Goal: Information Seeking & Learning: Learn about a topic

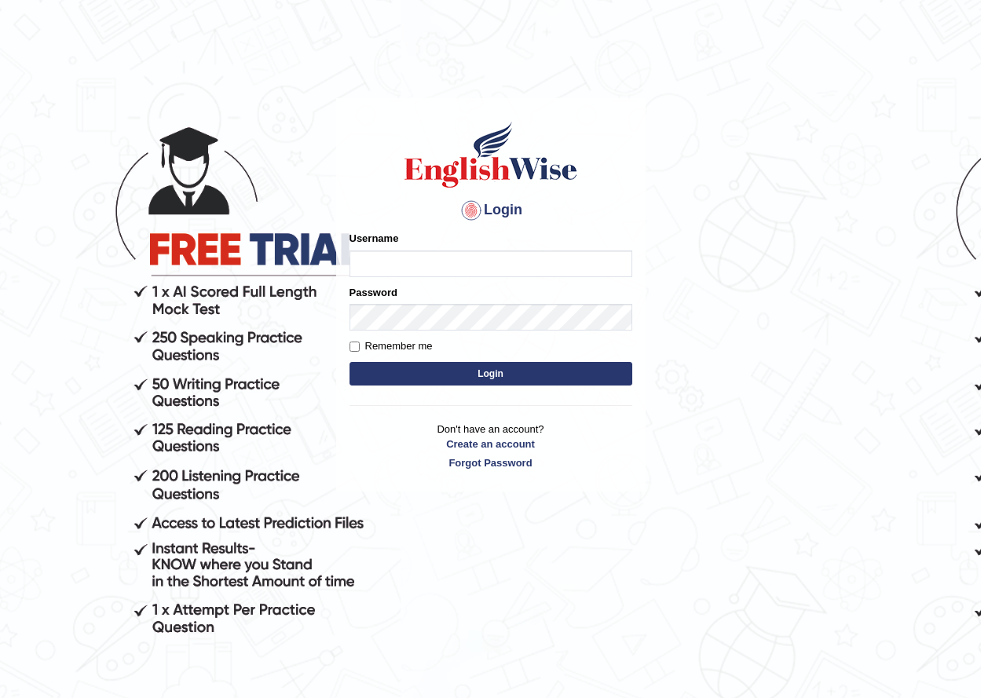
click at [680, 339] on body "Login Please fix the following errors: Username Password Remember me Login Don'…" at bounding box center [490, 398] width 981 height 698
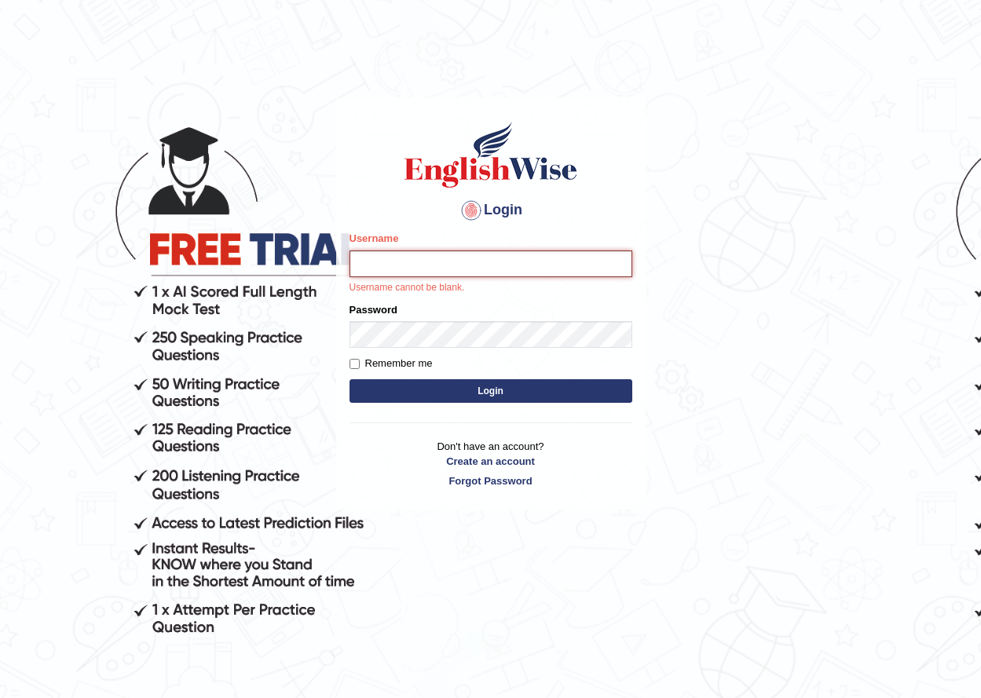
click at [549, 262] on input "Username" at bounding box center [491, 264] width 283 height 27
type input "rashmipoudel_parramatta"
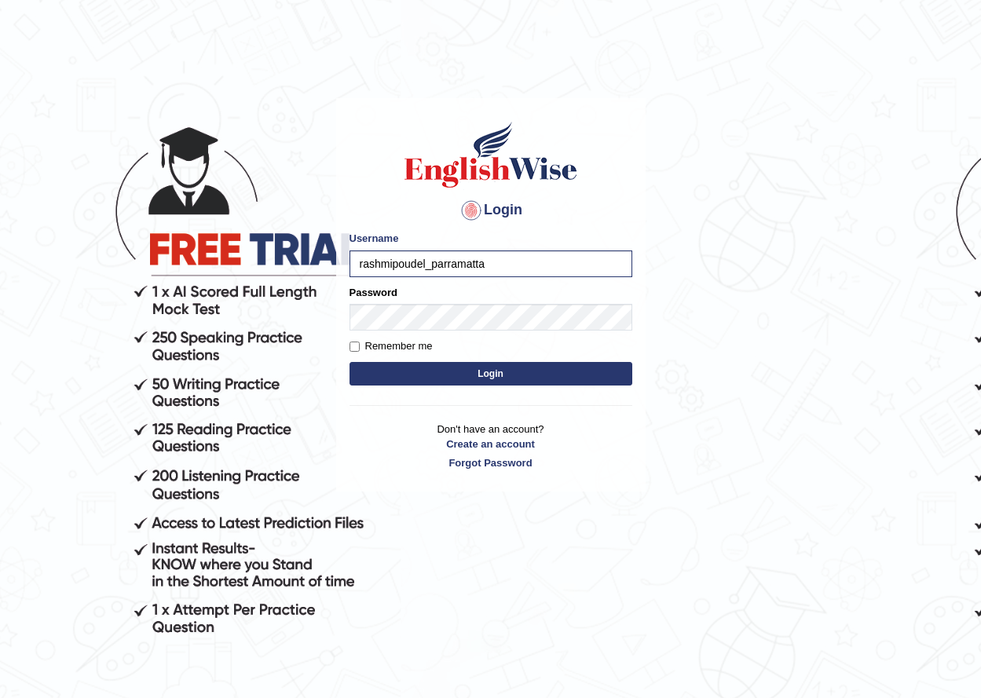
click at [522, 378] on button "Login" at bounding box center [491, 374] width 283 height 24
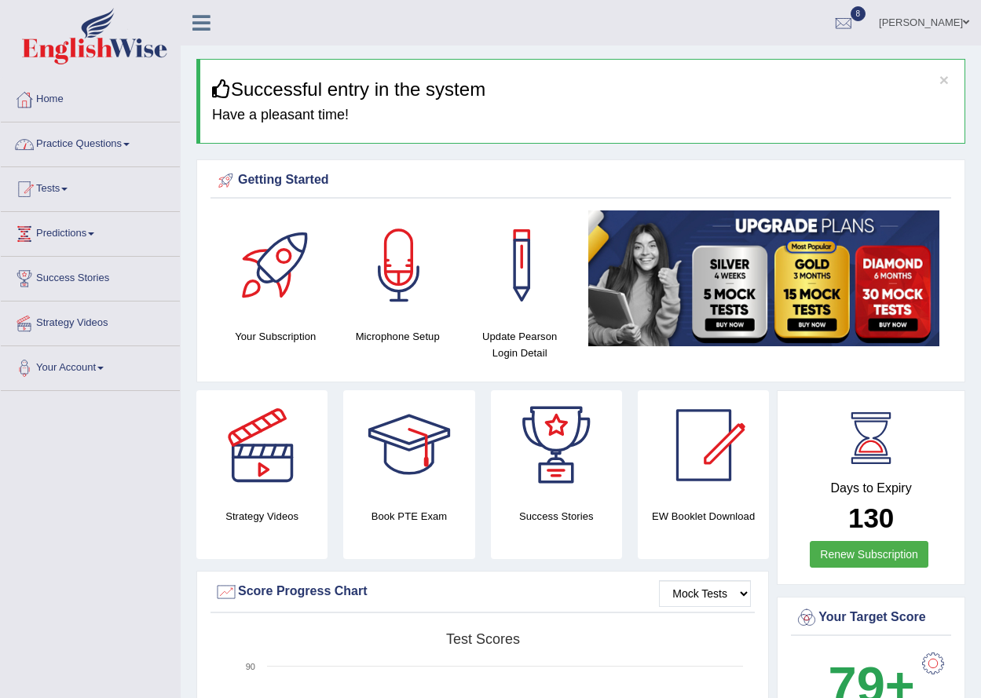
click at [119, 139] on link "Practice Questions" at bounding box center [90, 142] width 179 height 39
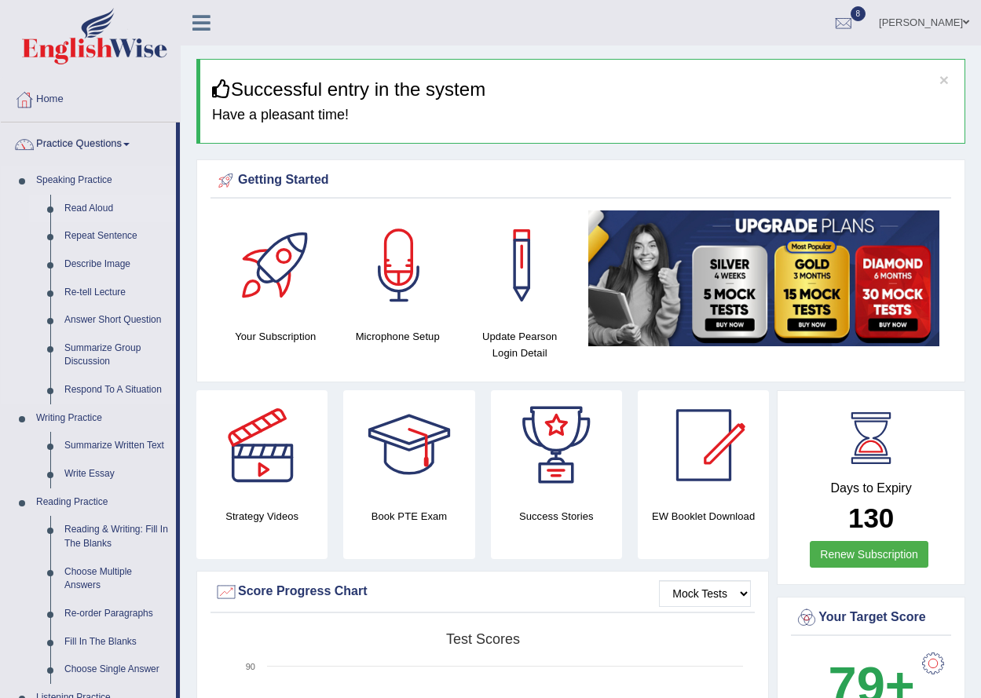
click at [105, 208] on link "Read Aloud" at bounding box center [116, 209] width 119 height 28
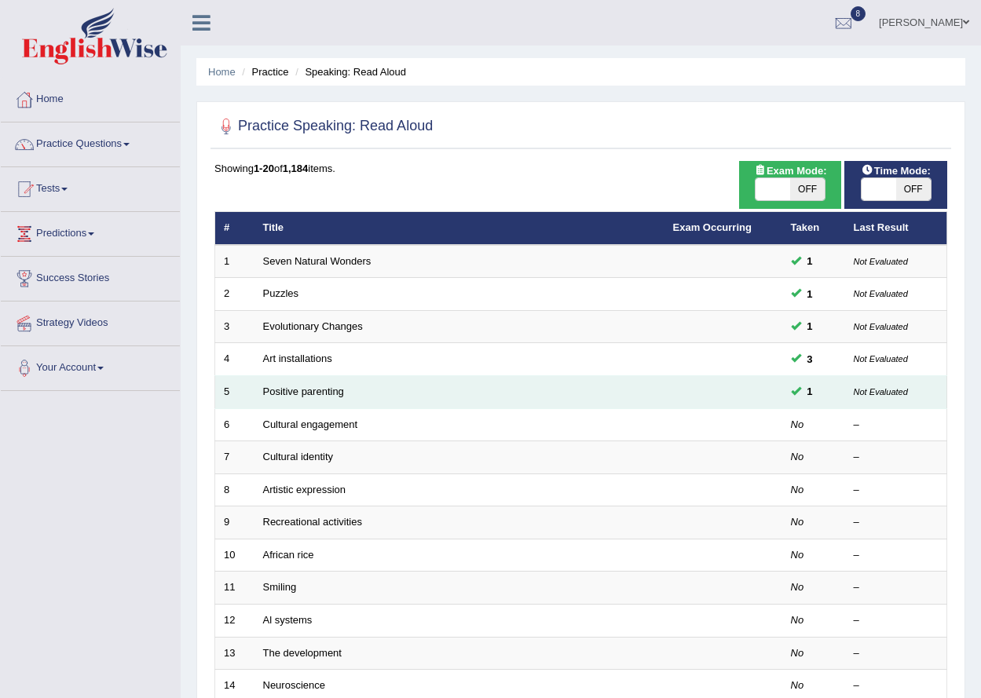
click at [782, 195] on span at bounding box center [773, 189] width 35 height 22
checkbox input "true"
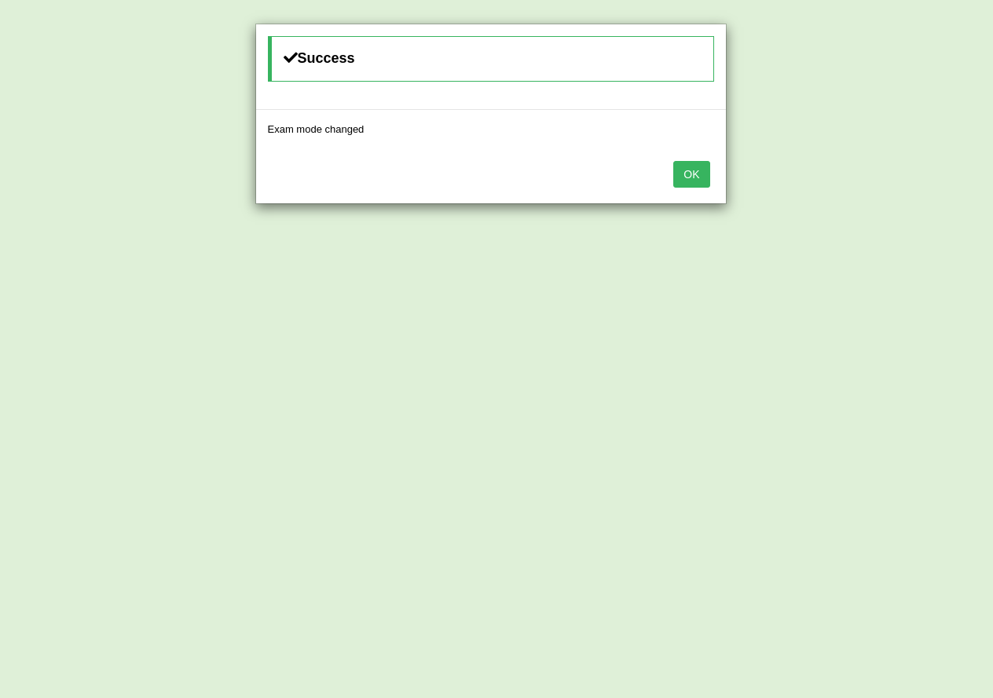
click at [693, 173] on button "OK" at bounding box center [691, 174] width 36 height 27
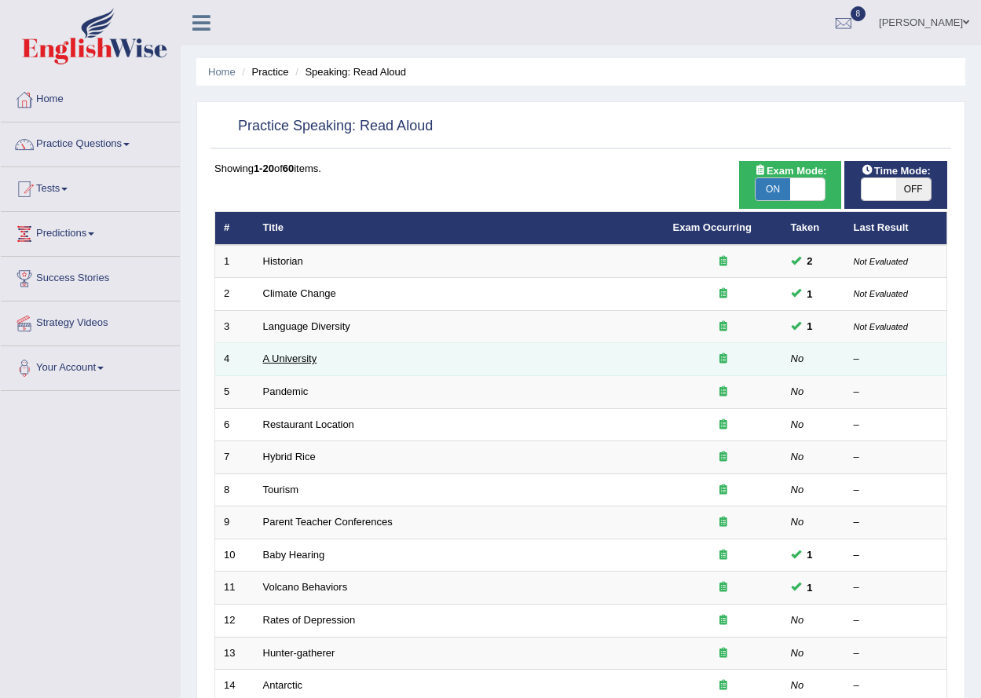
click at [284, 358] on link "A University" at bounding box center [290, 359] width 54 height 12
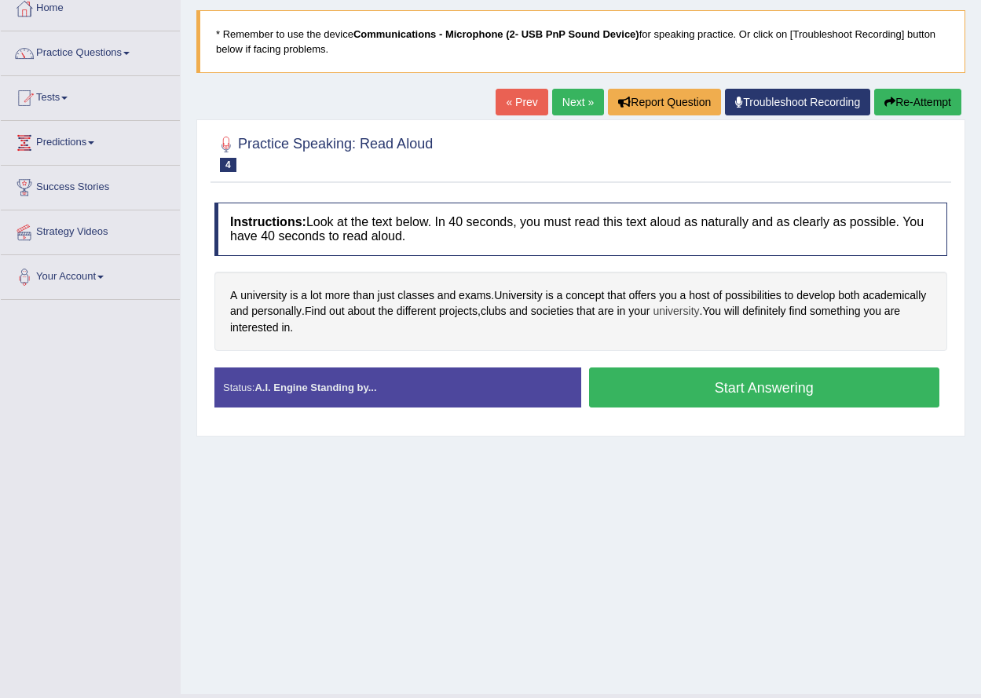
scroll to position [126, 0]
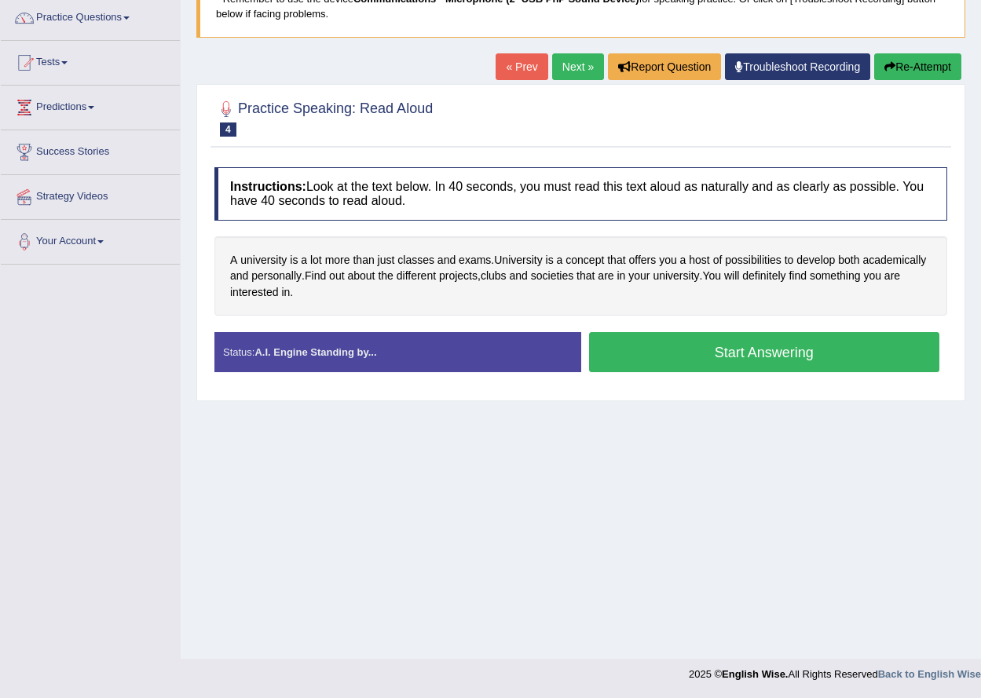
click at [759, 356] on button "Start Answering" at bounding box center [764, 352] width 351 height 40
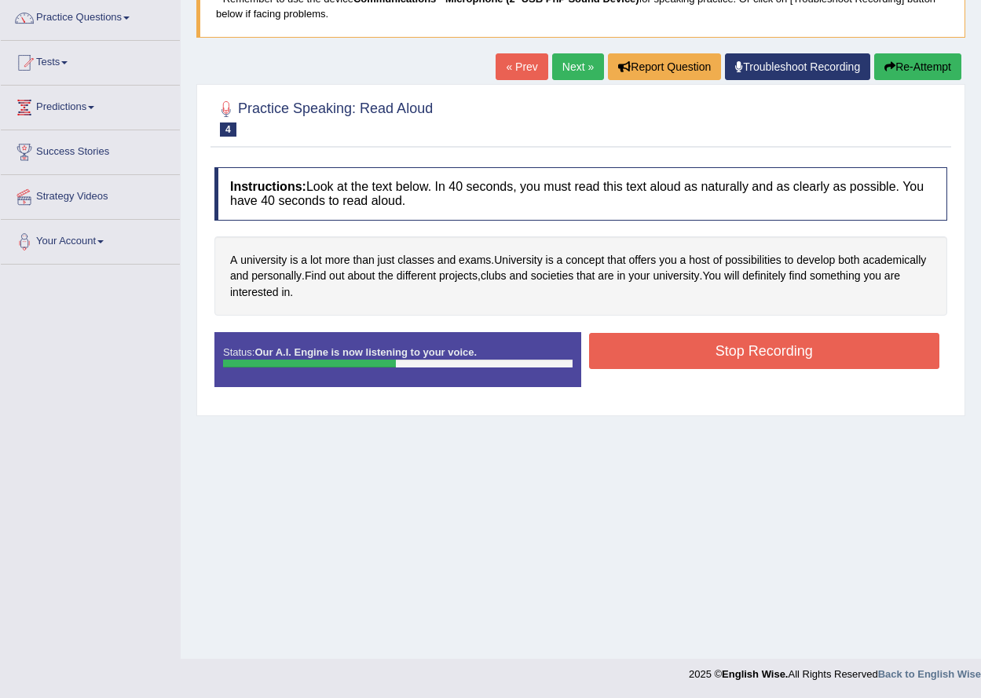
click at [760, 343] on button "Stop Recording" at bounding box center [764, 351] width 351 height 36
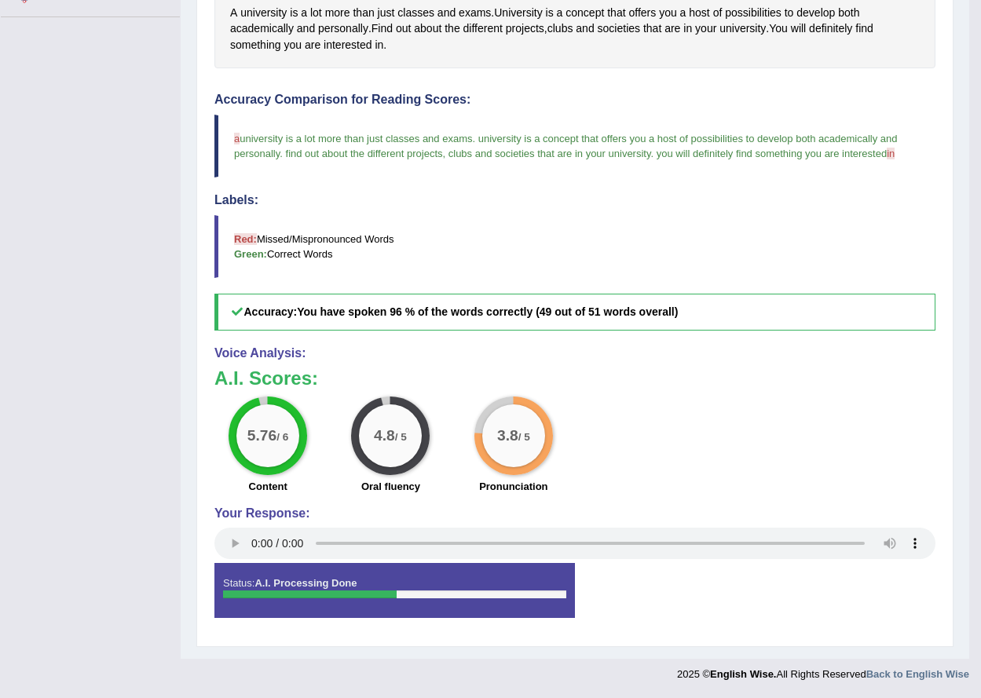
scroll to position [0, 0]
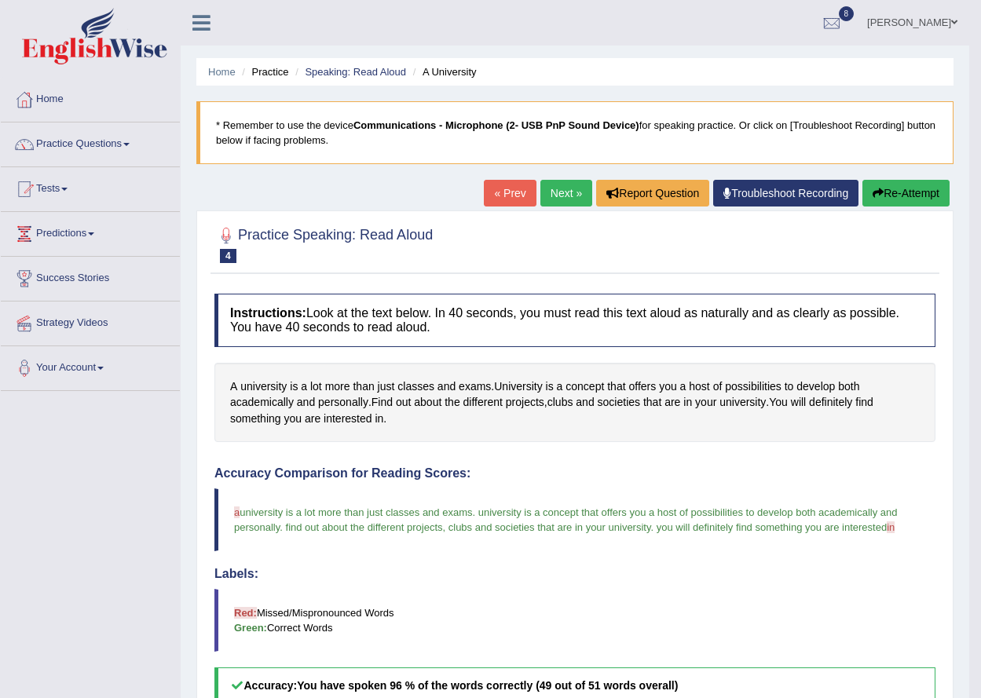
click at [560, 193] on link "Next »" at bounding box center [566, 193] width 52 height 27
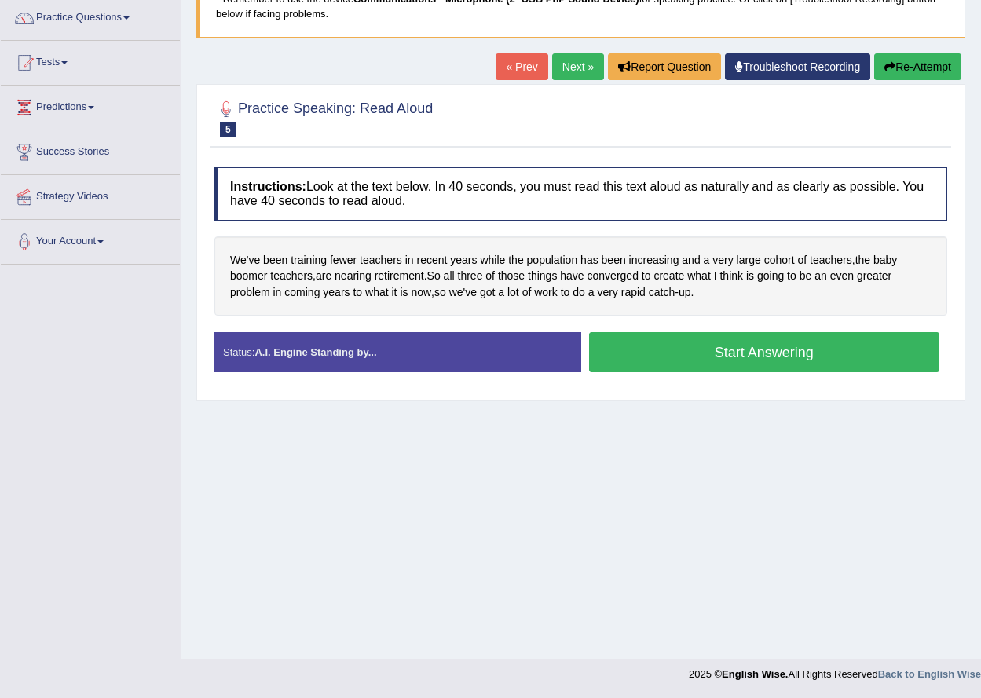
click at [691, 351] on button "Start Answering" at bounding box center [764, 352] width 351 height 40
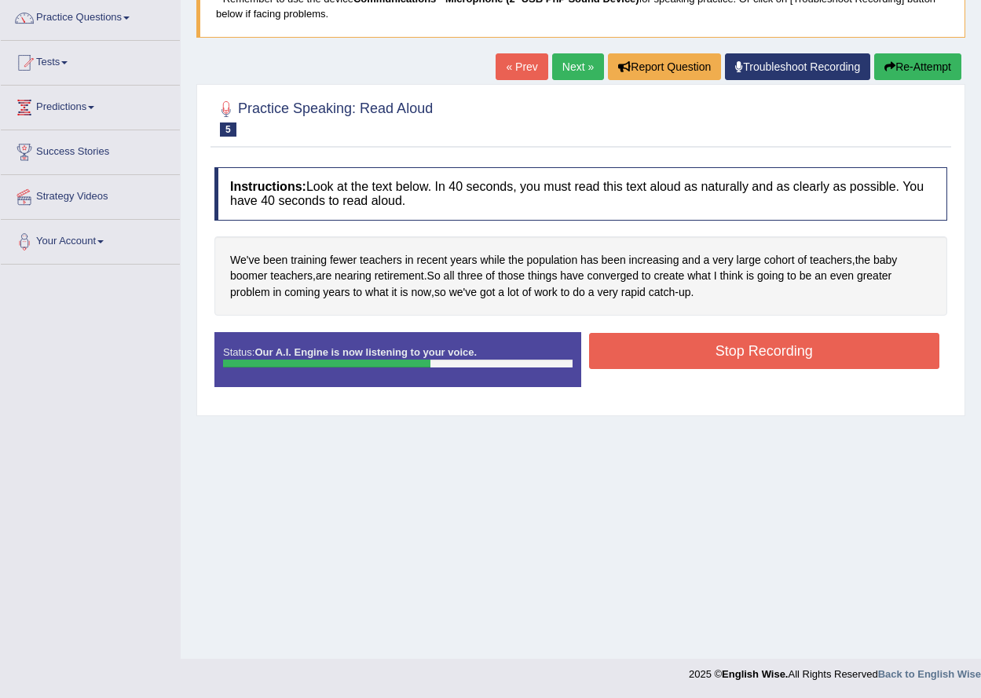
click at [691, 351] on button "Stop Recording" at bounding box center [764, 351] width 351 height 36
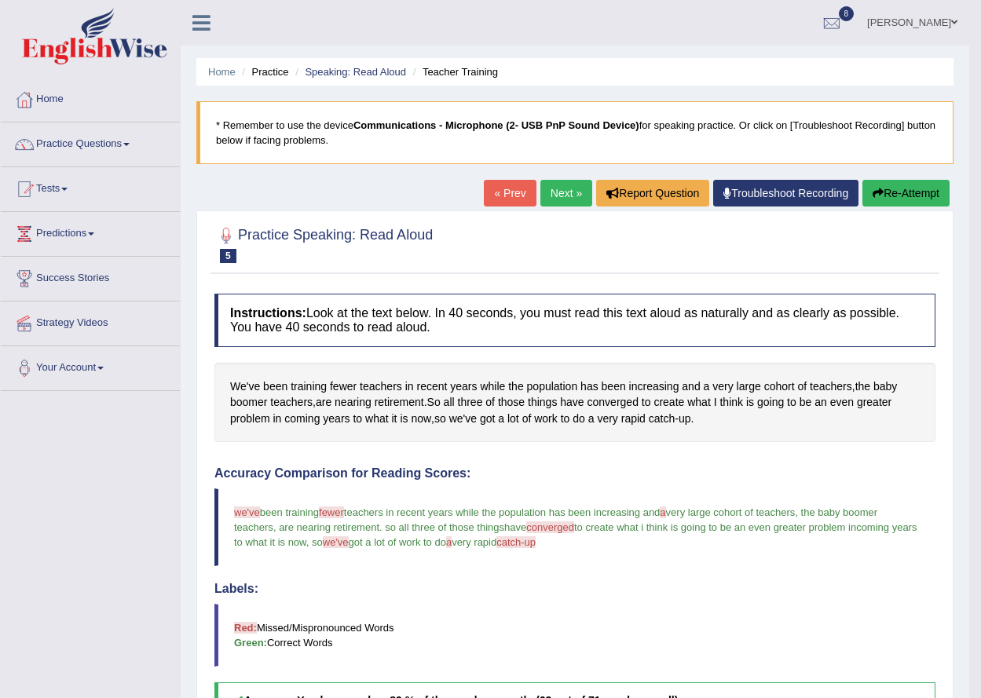
click at [899, 196] on button "Re-Attempt" at bounding box center [905, 193] width 87 height 27
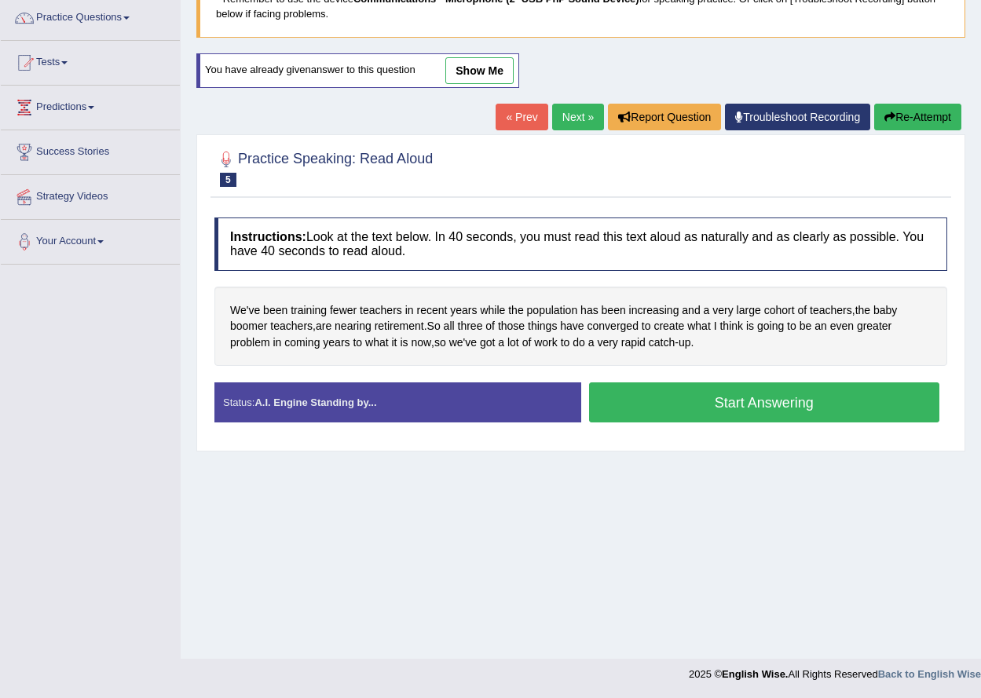
click at [741, 408] on button "Start Answering" at bounding box center [764, 403] width 351 height 40
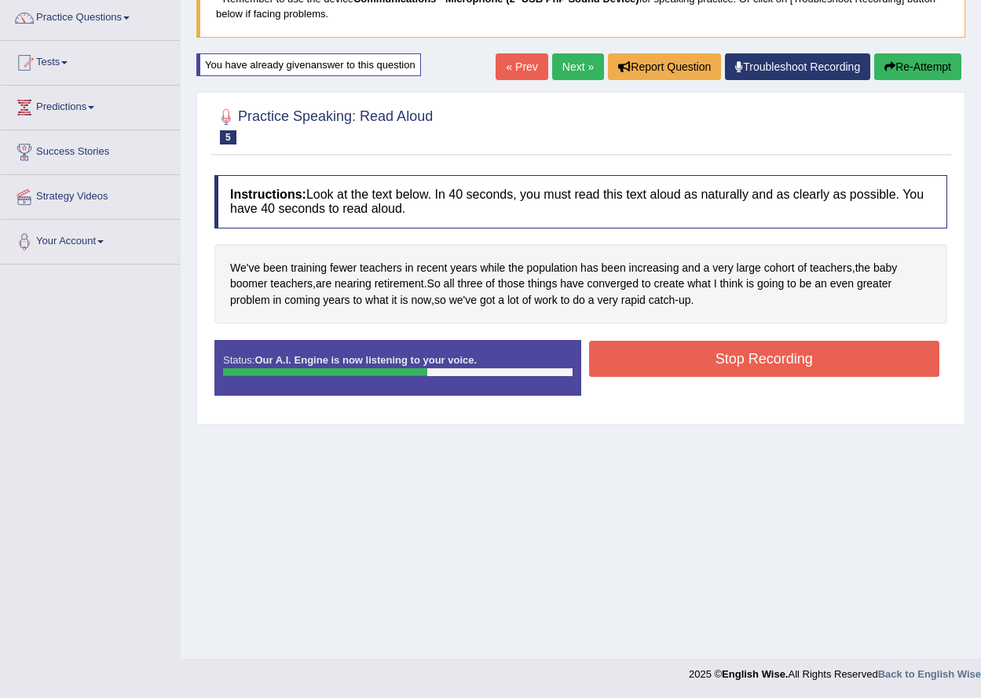
click at [755, 349] on button "Stop Recording" at bounding box center [764, 359] width 351 height 36
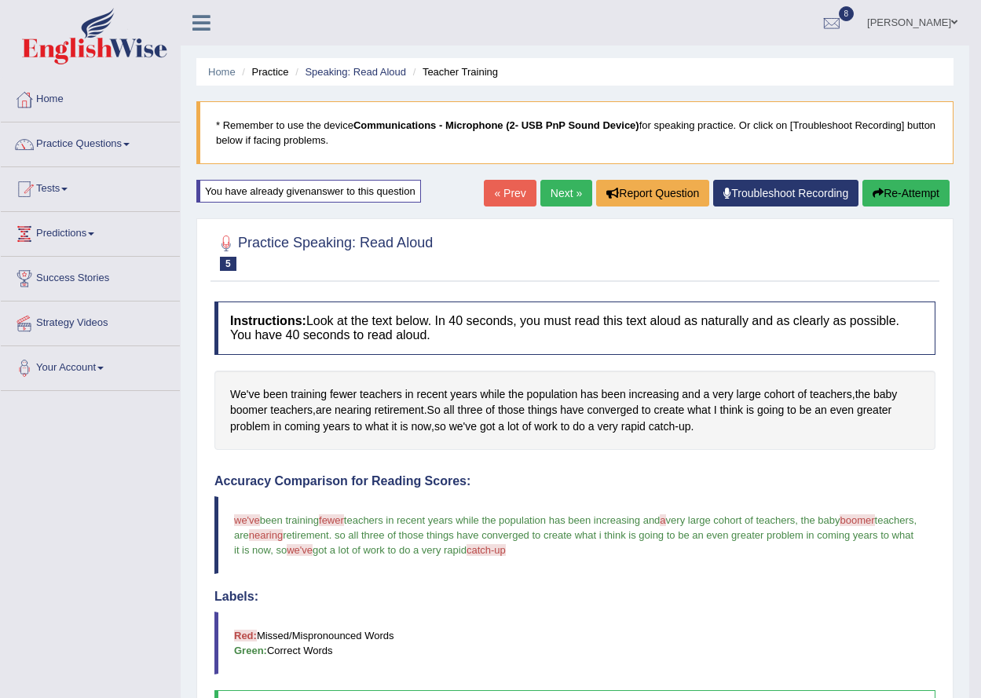
click at [557, 196] on link "Next »" at bounding box center [566, 193] width 52 height 27
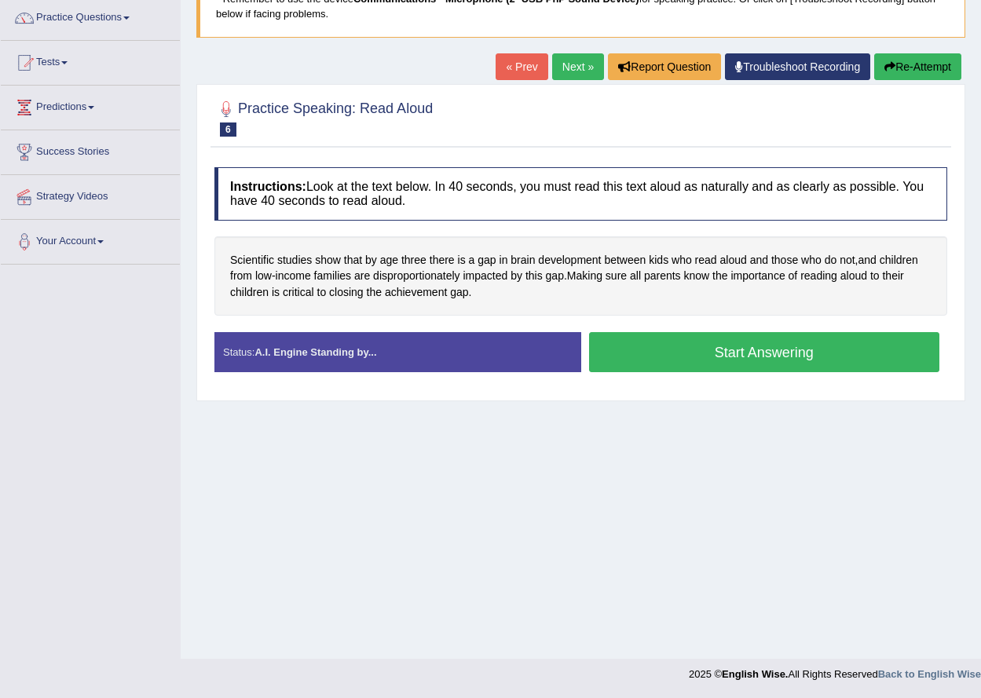
click at [721, 356] on button "Start Answering" at bounding box center [764, 352] width 351 height 40
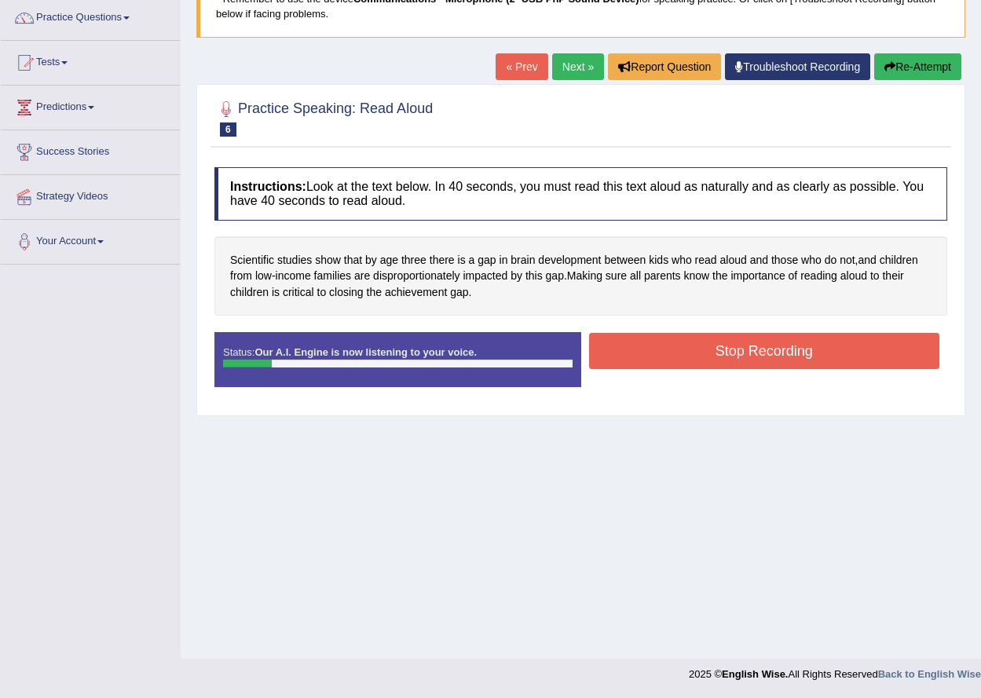
click at [897, 71] on button "Re-Attempt" at bounding box center [917, 66] width 87 height 27
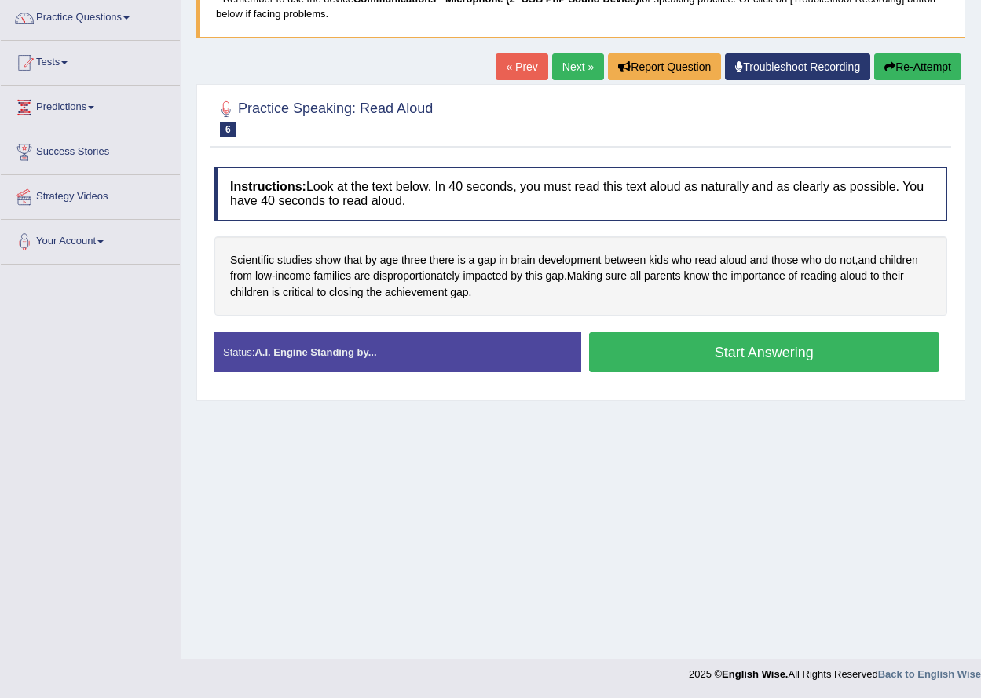
click at [738, 356] on button "Start Answering" at bounding box center [764, 352] width 351 height 40
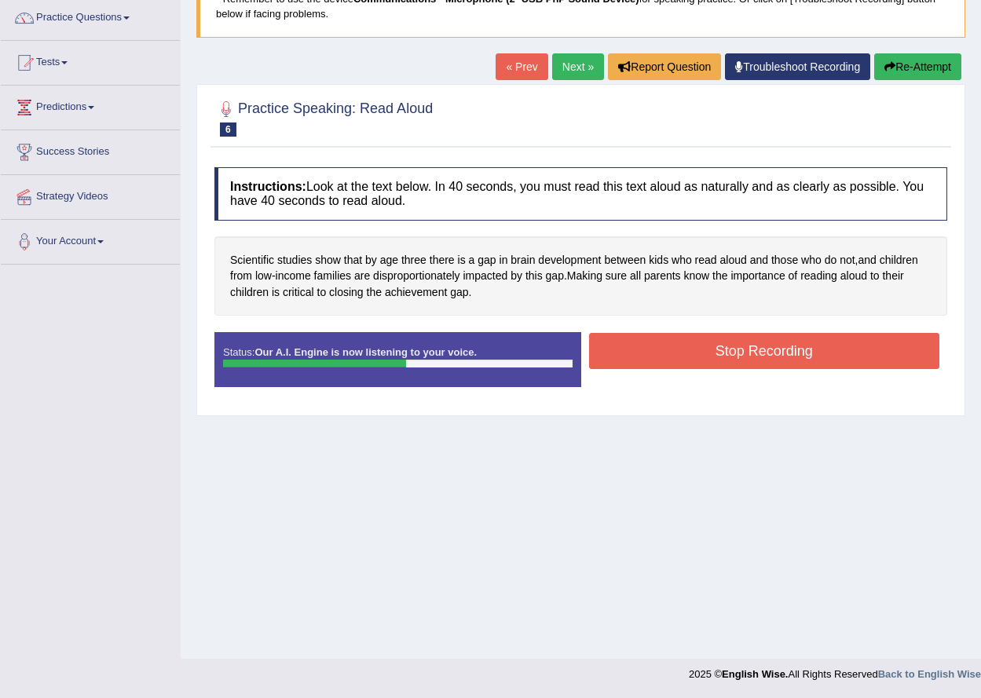
click at [738, 356] on button "Stop Recording" at bounding box center [764, 351] width 351 height 36
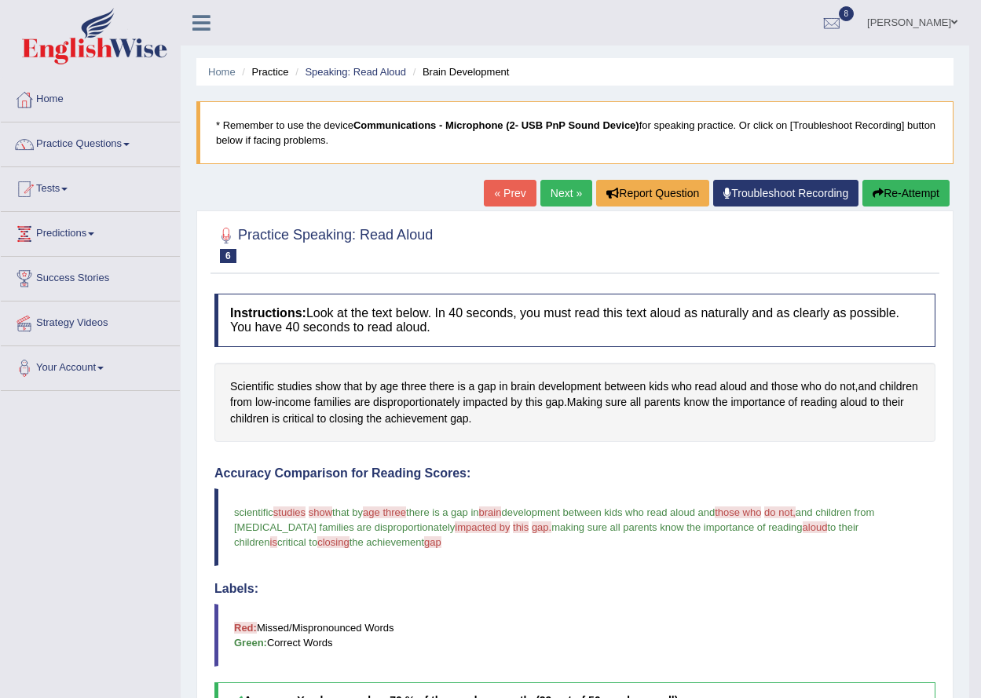
click at [873, 199] on icon "button" at bounding box center [878, 193] width 11 height 11
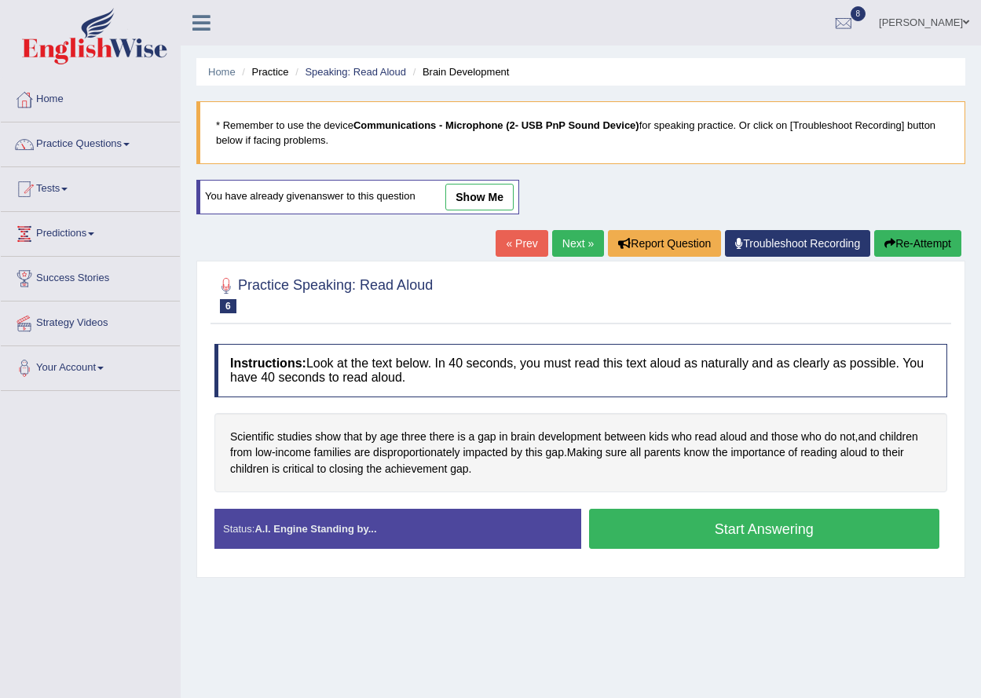
scroll to position [126, 0]
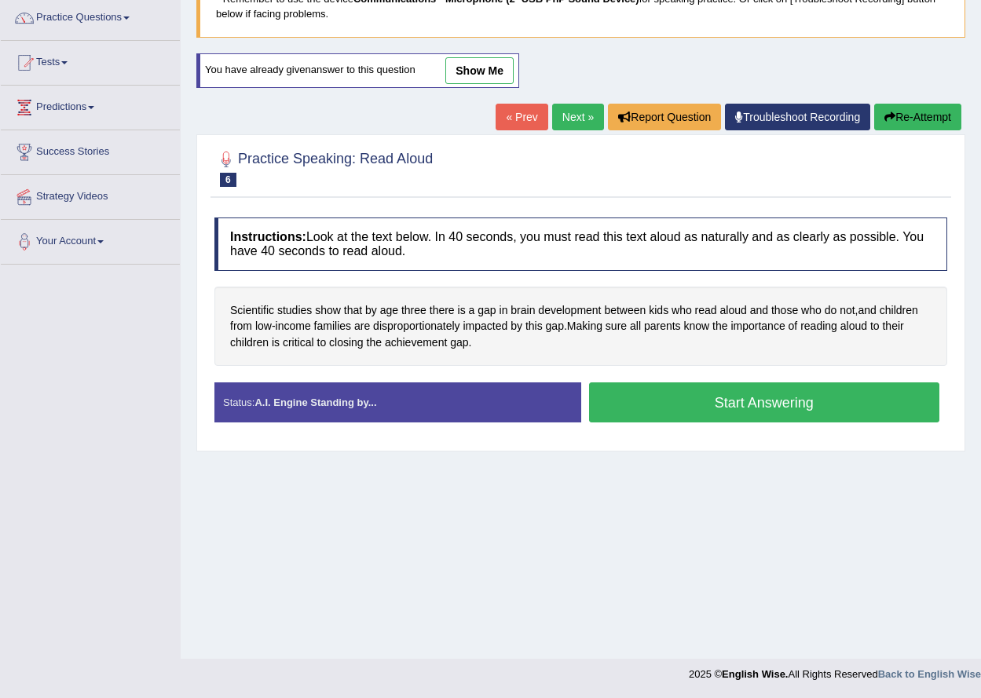
click at [719, 396] on button "Start Answering" at bounding box center [764, 403] width 351 height 40
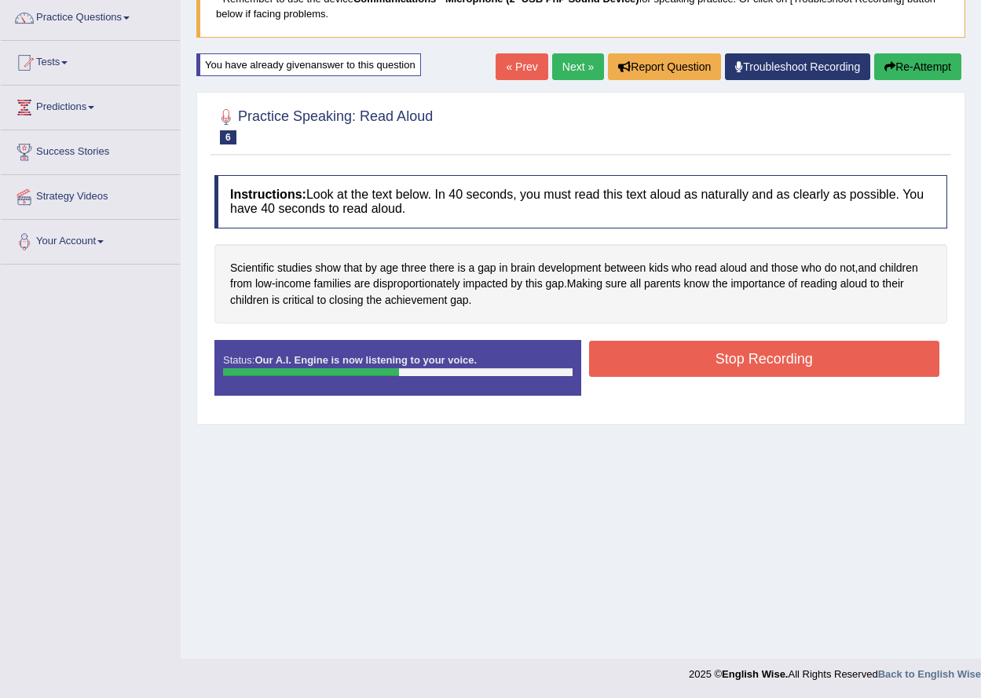
click at [734, 364] on button "Stop Recording" at bounding box center [764, 359] width 351 height 36
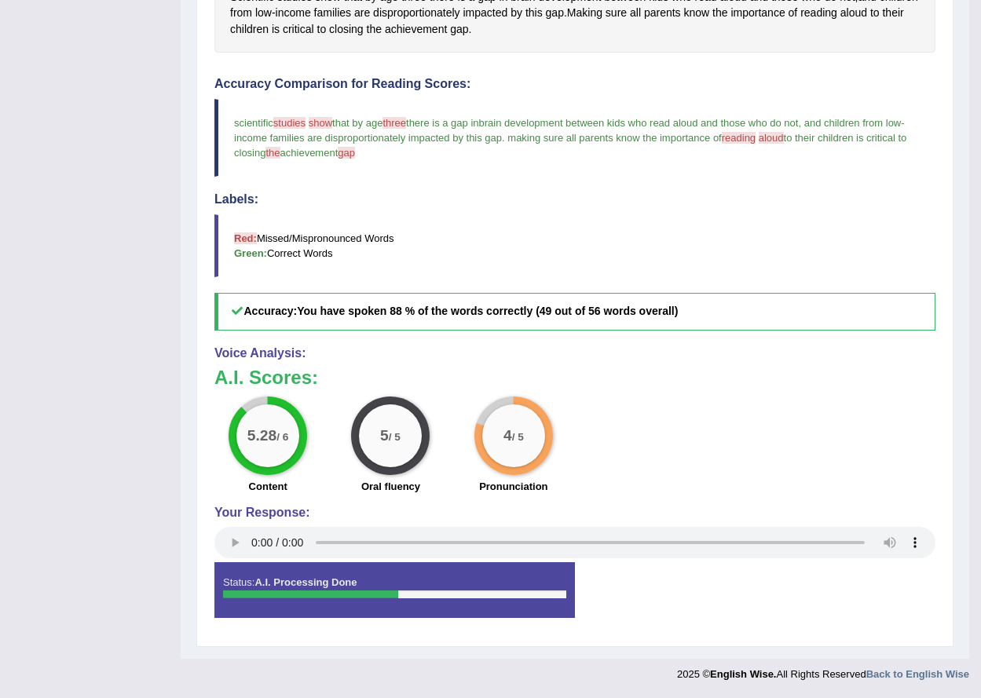
scroll to position [0, 0]
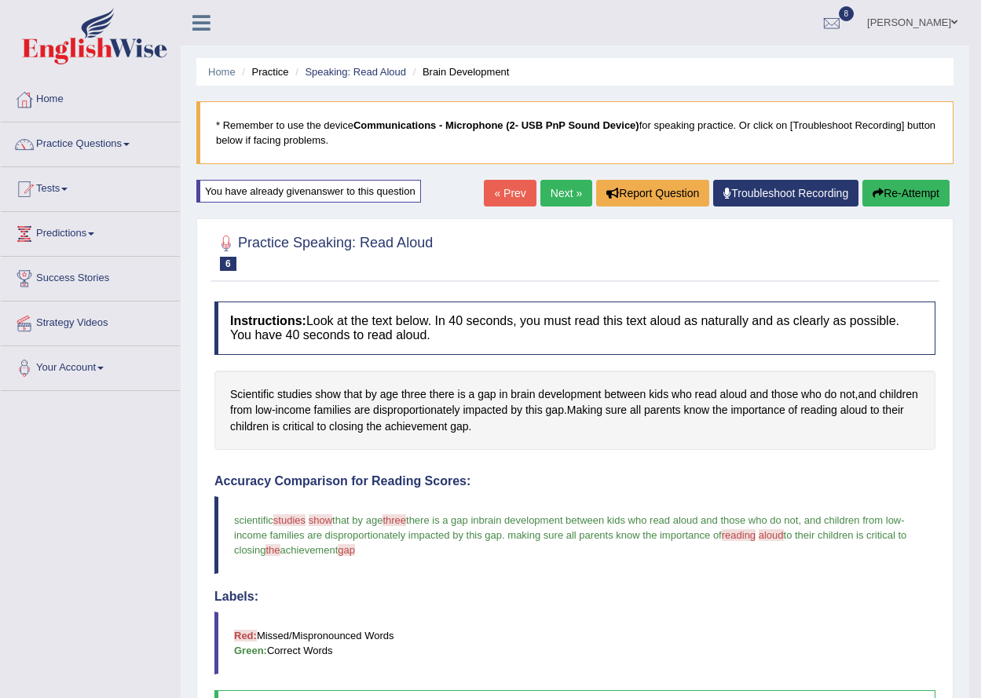
click at [544, 203] on link "Next »" at bounding box center [566, 193] width 52 height 27
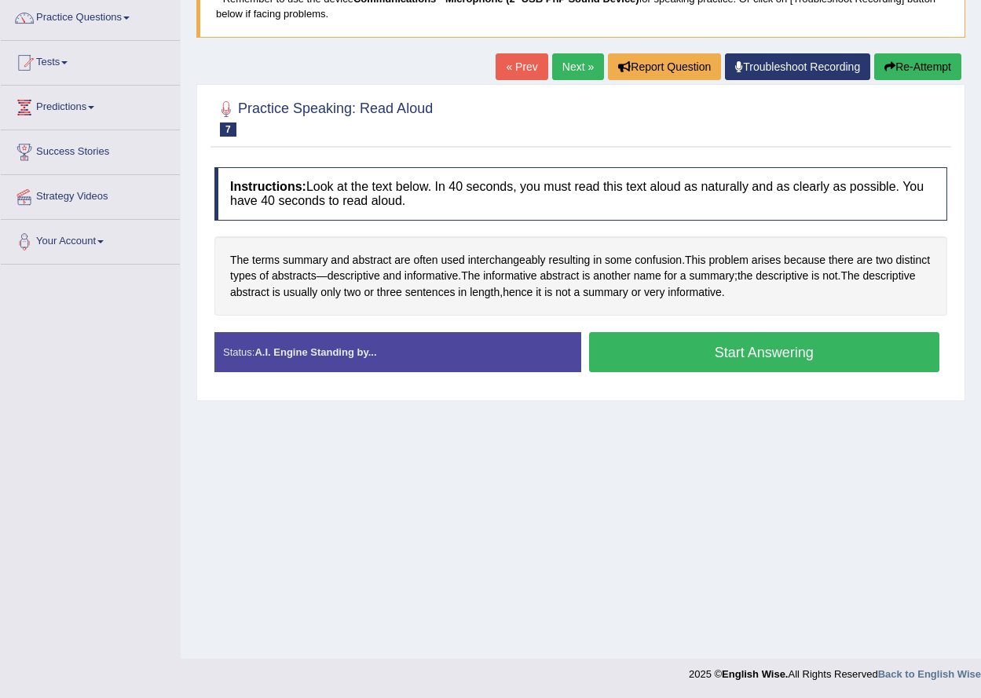
click at [749, 356] on button "Start Answering" at bounding box center [764, 352] width 351 height 40
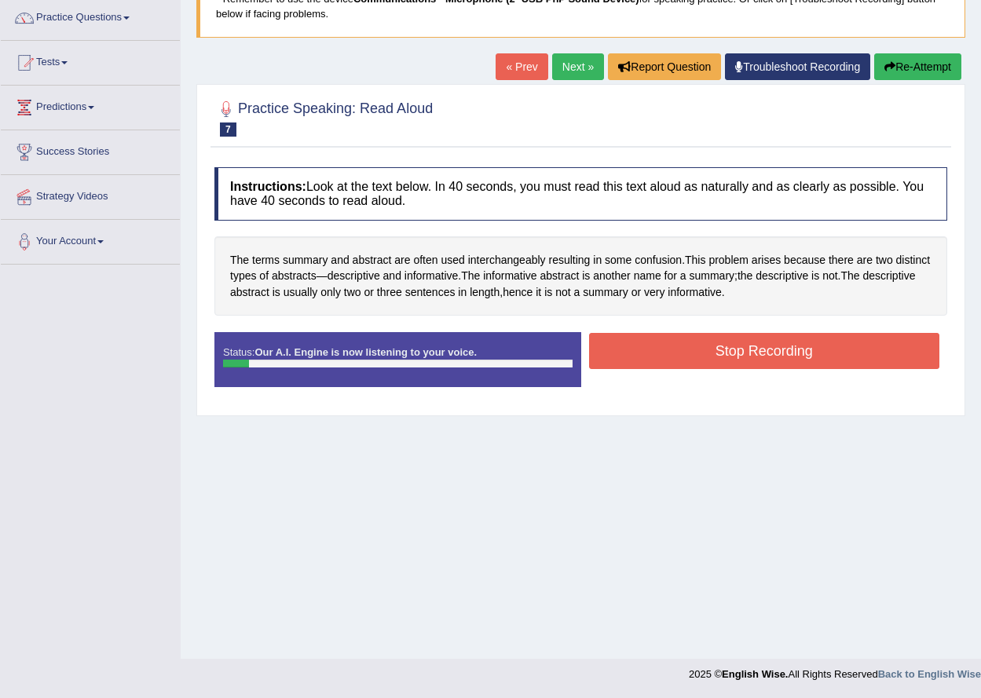
click at [926, 66] on button "Re-Attempt" at bounding box center [917, 66] width 87 height 27
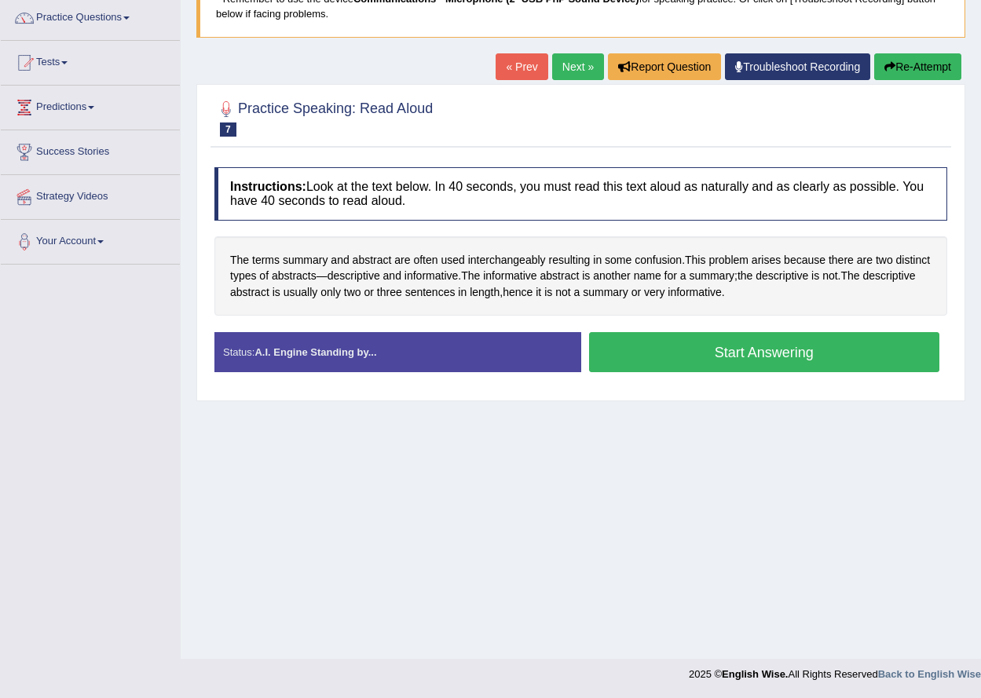
click at [739, 351] on button "Start Answering" at bounding box center [764, 352] width 351 height 40
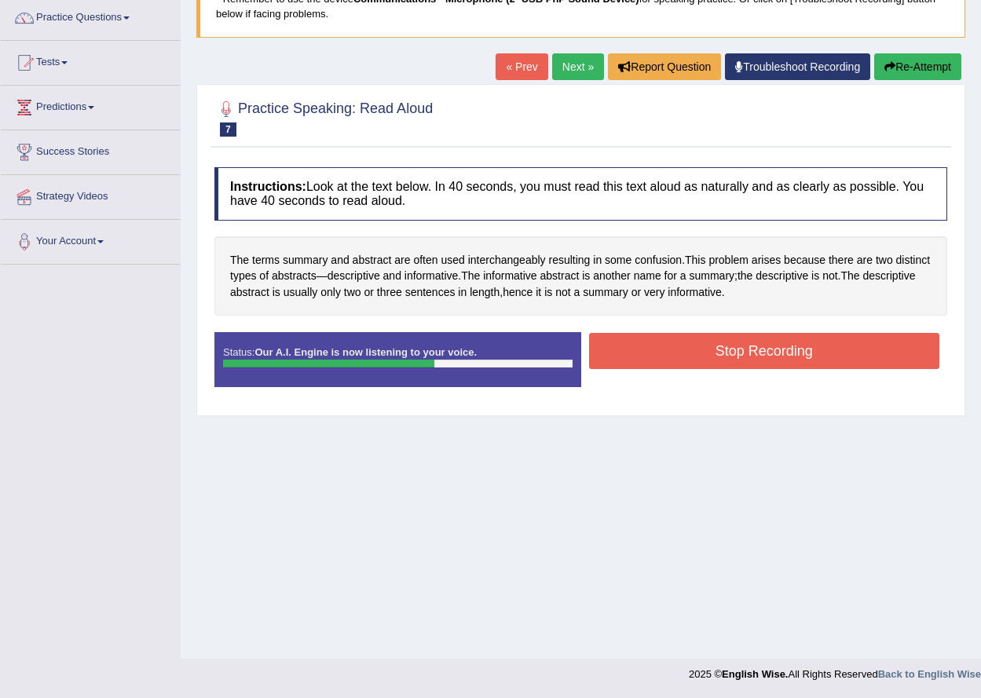
click at [742, 343] on button "Stop Recording" at bounding box center [764, 351] width 351 height 36
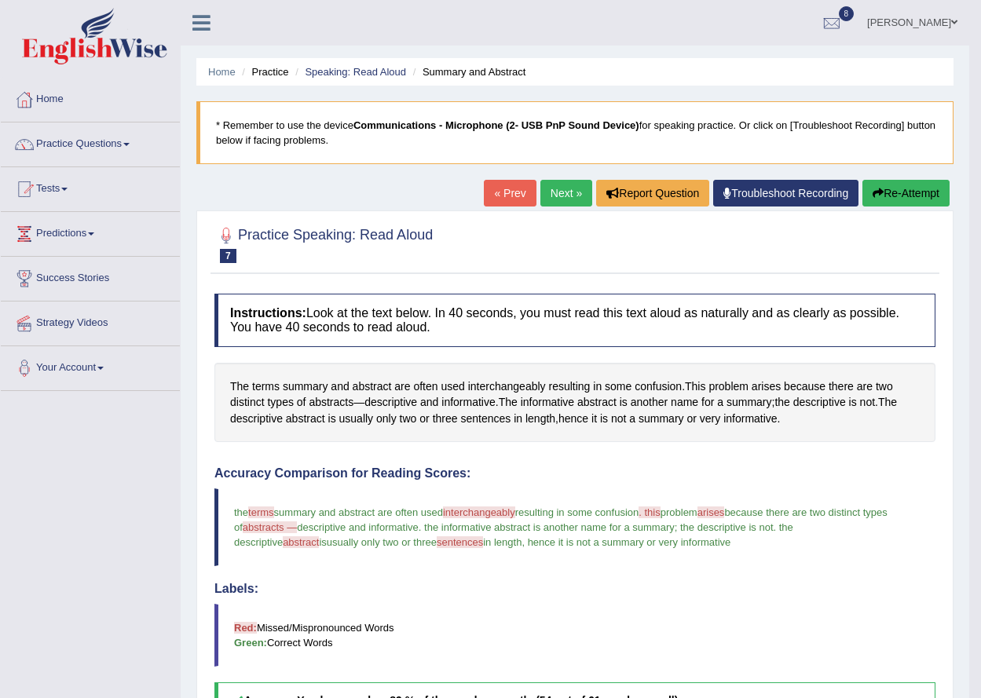
click at [571, 194] on link "Next »" at bounding box center [566, 193] width 52 height 27
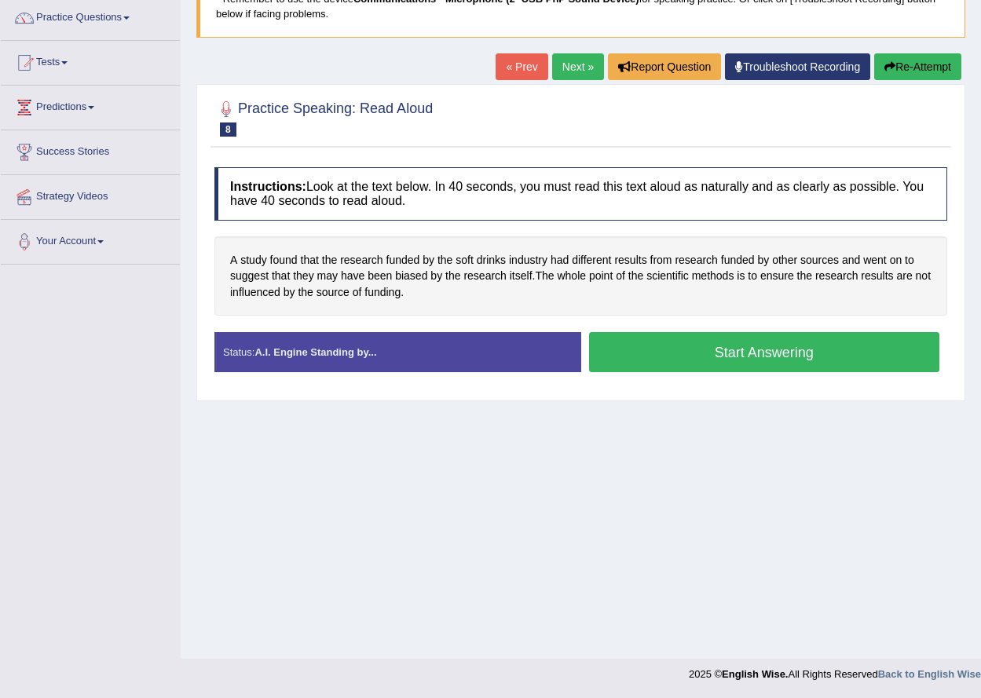
click at [708, 348] on button "Start Answering" at bounding box center [764, 352] width 351 height 40
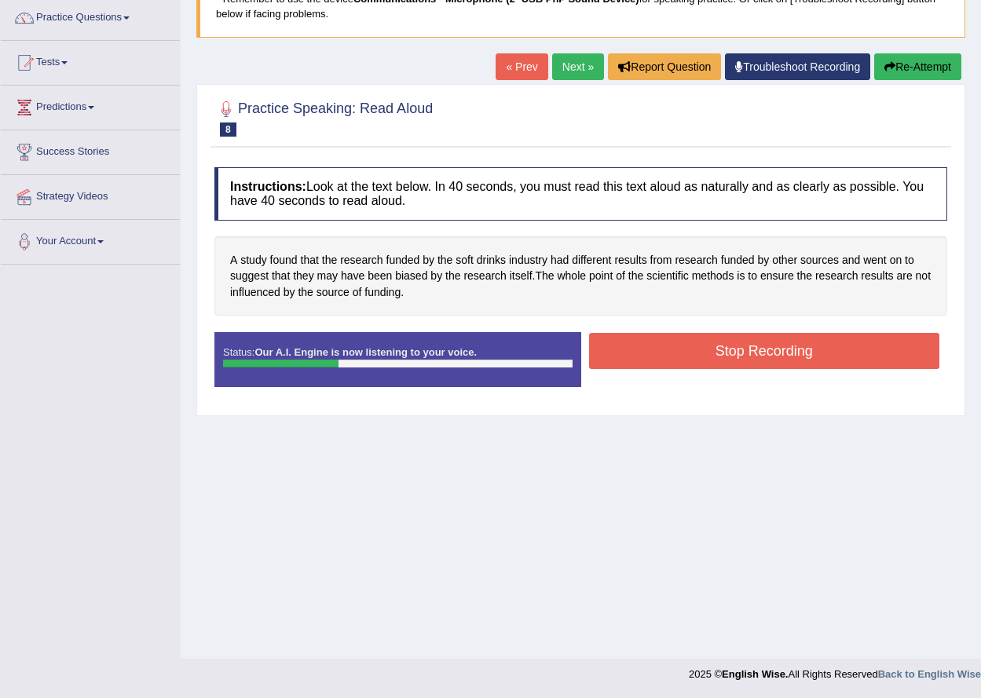
click at [883, 73] on button "Re-Attempt" at bounding box center [917, 66] width 87 height 27
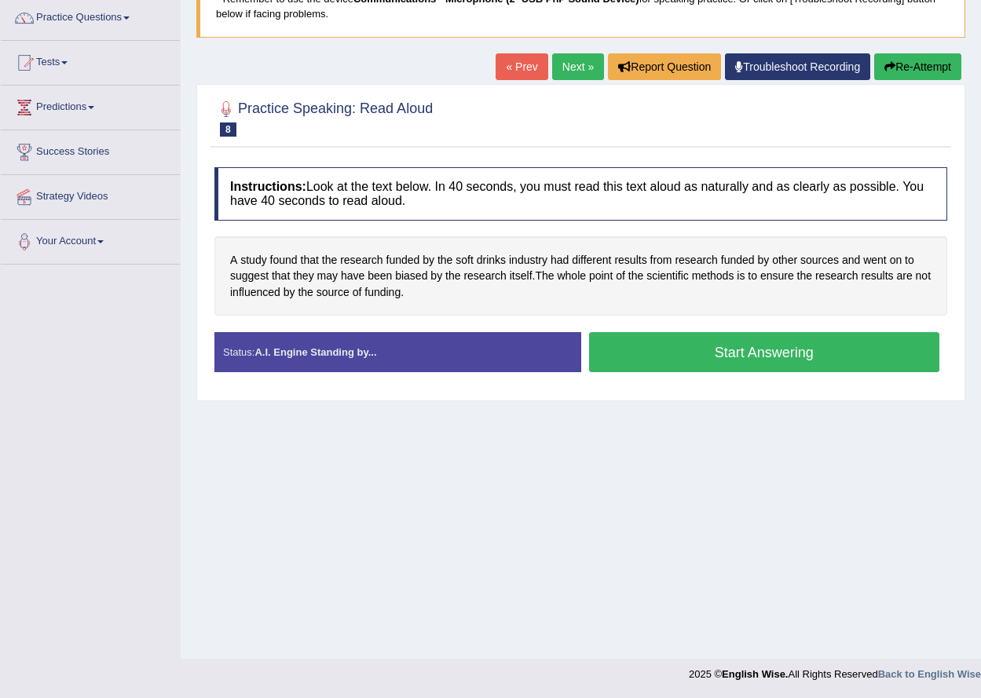
scroll to position [126, 0]
click at [709, 349] on button "Start Answering" at bounding box center [764, 352] width 351 height 40
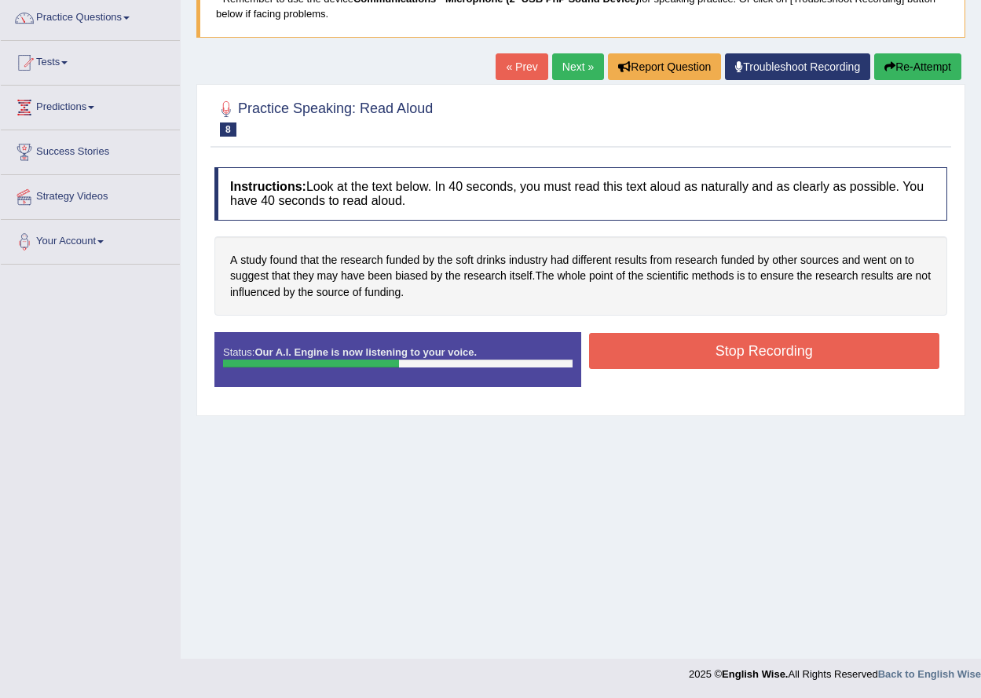
click at [709, 349] on button "Stop Recording" at bounding box center [764, 351] width 351 height 36
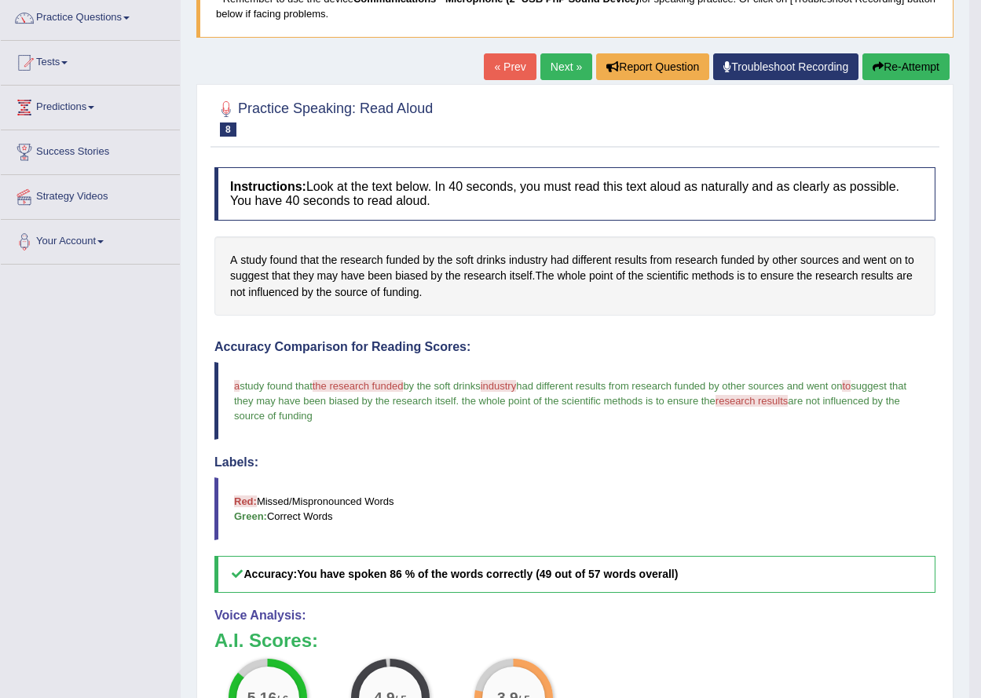
scroll to position [0, 0]
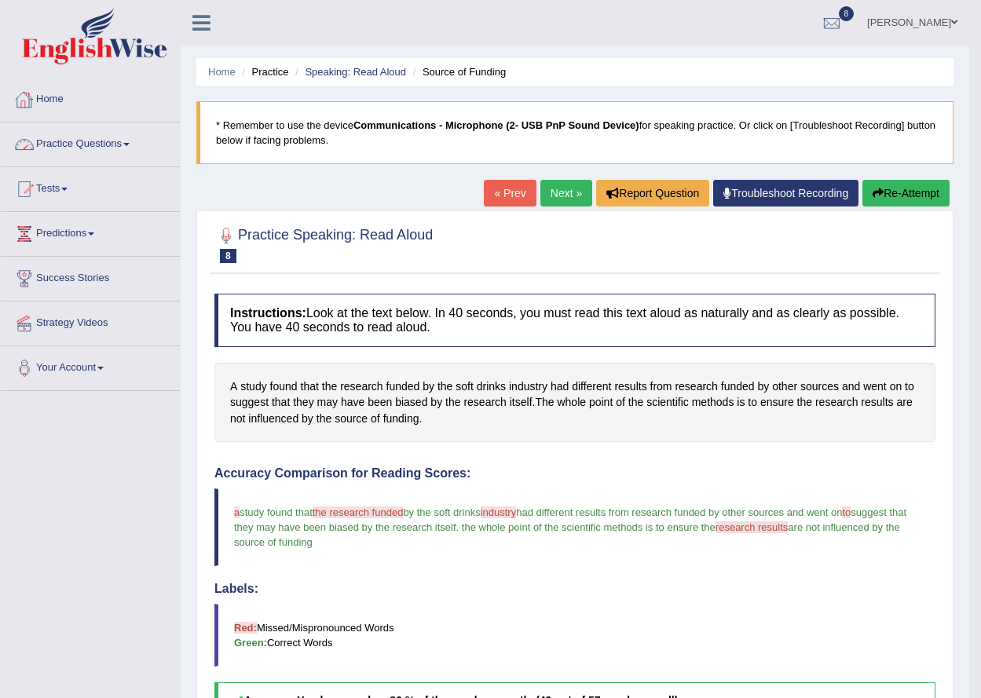
click at [93, 148] on link "Practice Questions" at bounding box center [90, 142] width 179 height 39
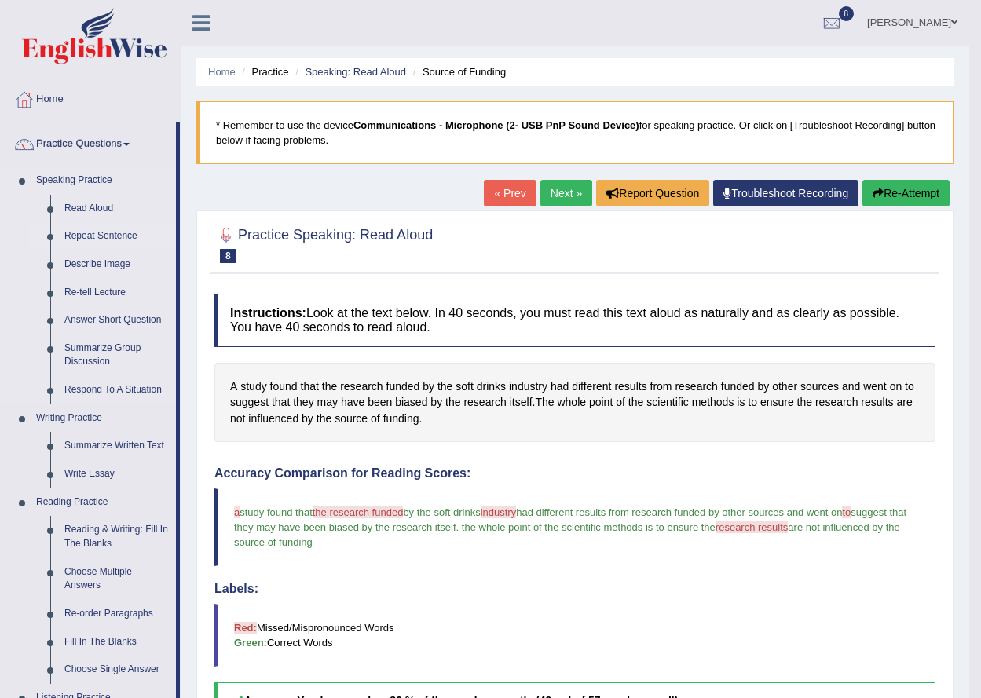
click at [116, 240] on link "Repeat Sentence" at bounding box center [116, 236] width 119 height 28
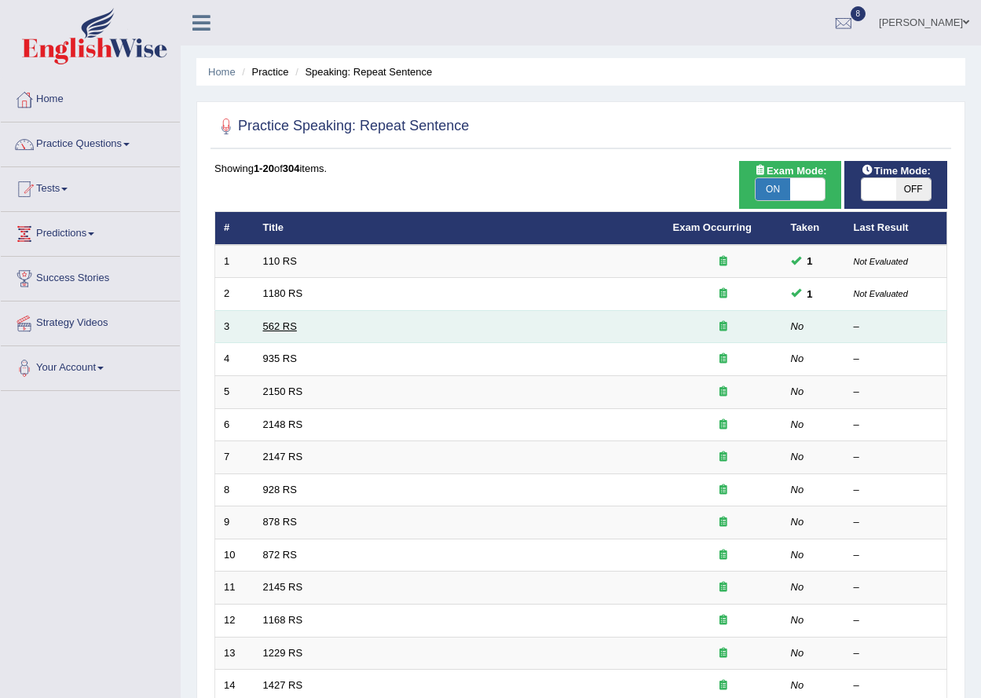
click at [273, 325] on link "562 RS" at bounding box center [280, 326] width 34 height 12
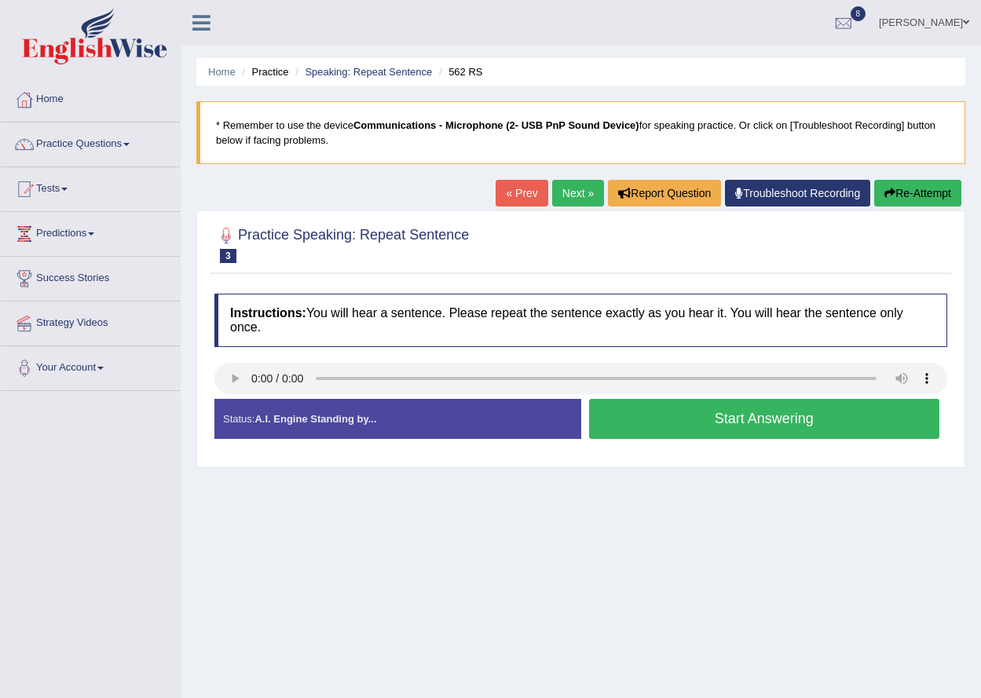
click at [675, 427] on button "Start Answering" at bounding box center [764, 419] width 351 height 40
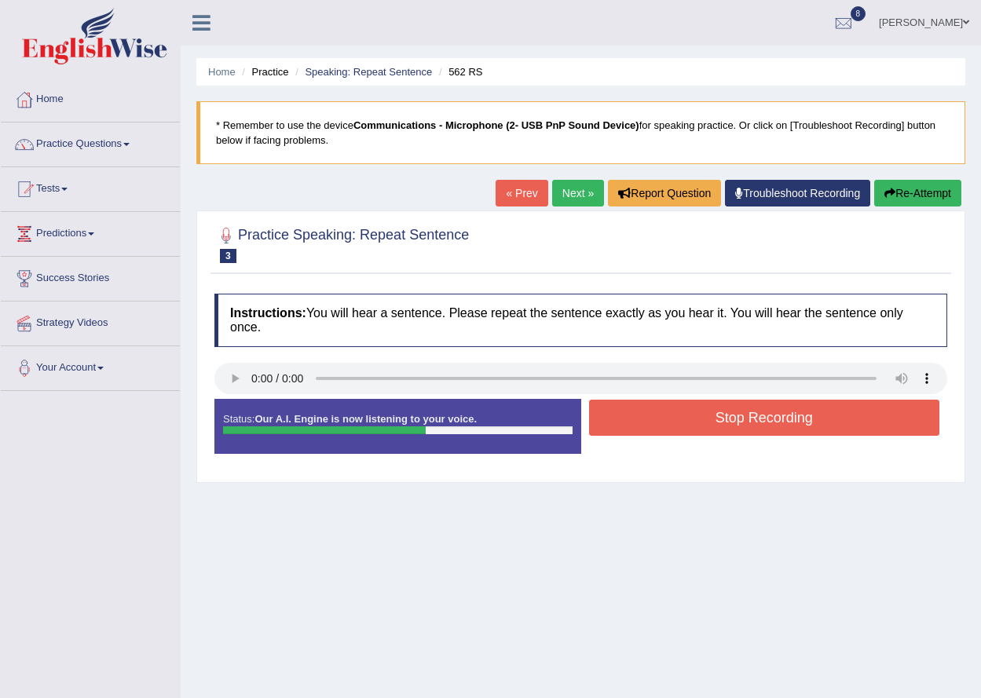
click at [675, 427] on button "Stop Recording" at bounding box center [764, 418] width 351 height 36
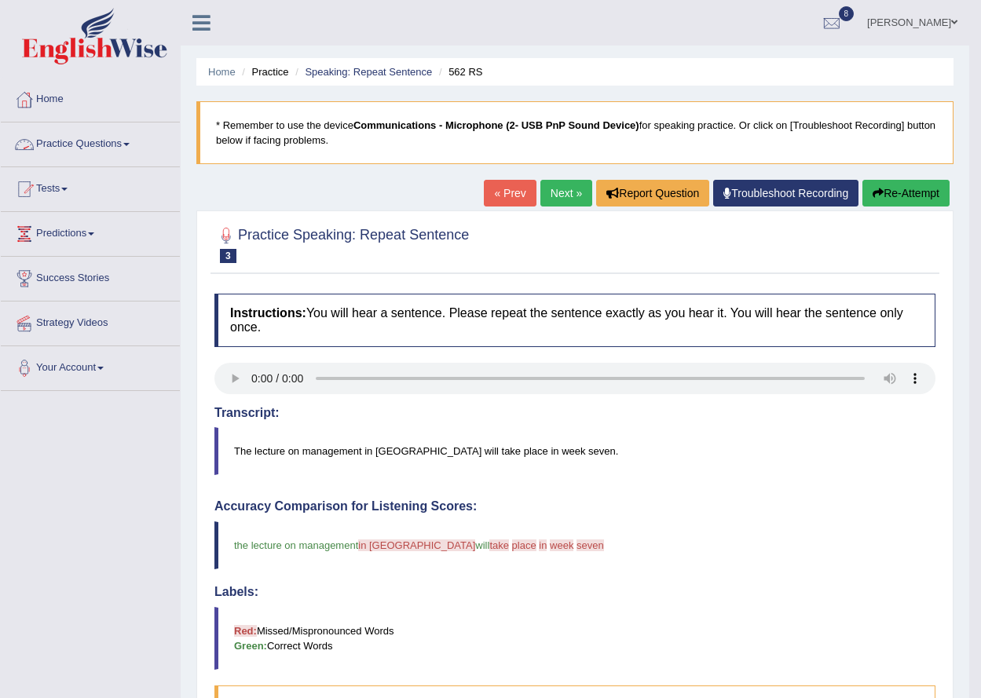
click at [862, 180] on button "Re-Attempt" at bounding box center [905, 193] width 87 height 27
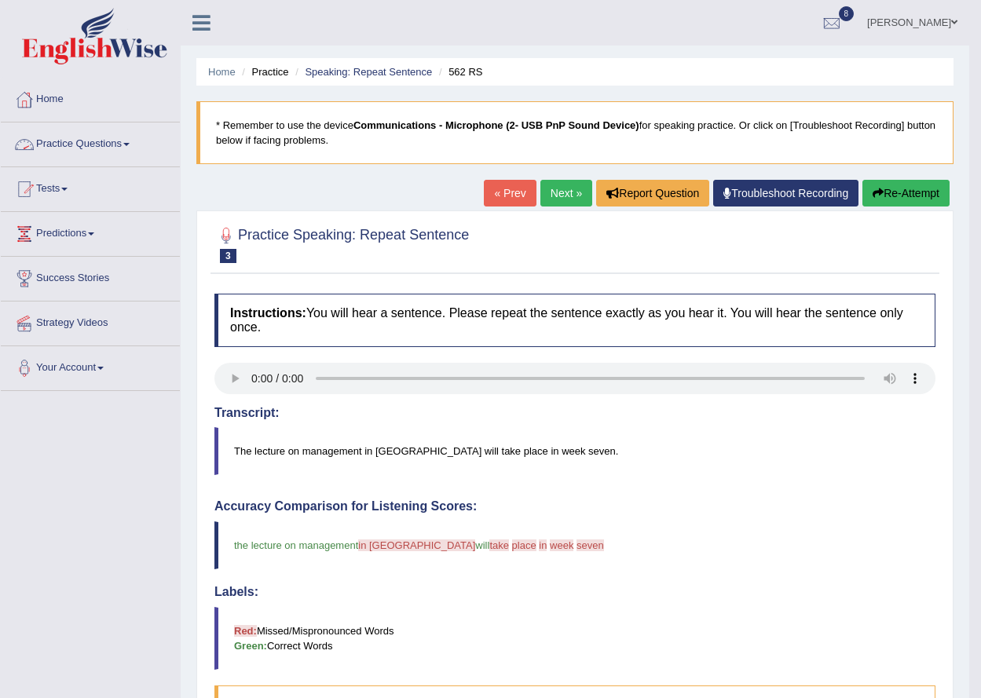
click at [866, 192] on button "Re-Attempt" at bounding box center [905, 193] width 87 height 27
click at [862, 180] on button "Re-Attempt" at bounding box center [905, 193] width 87 height 27
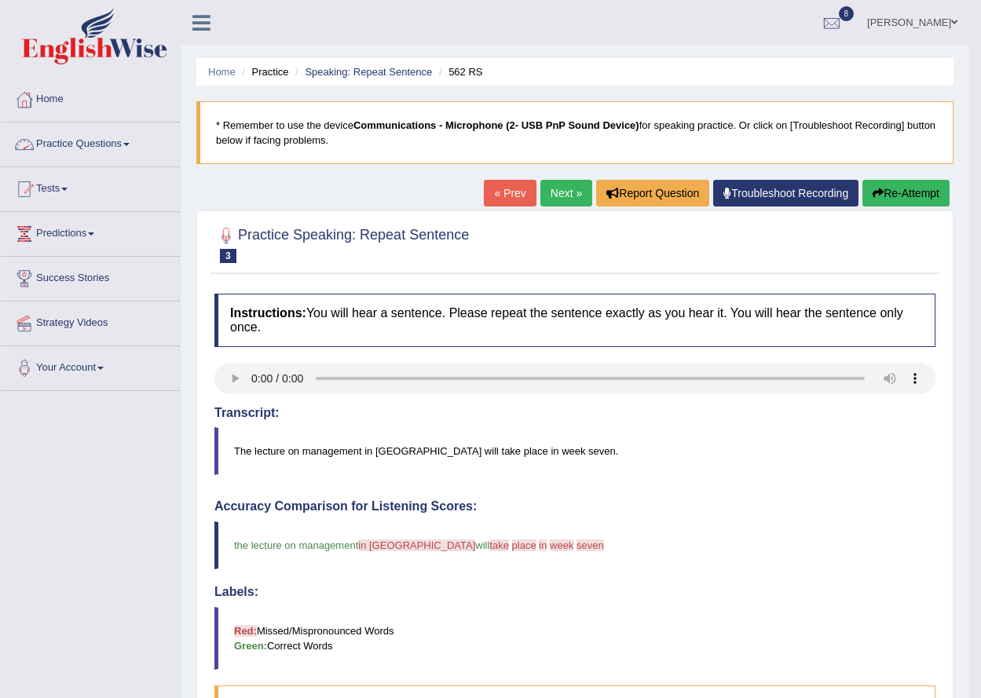
click at [862, 180] on button "Re-Attempt" at bounding box center [905, 193] width 87 height 27
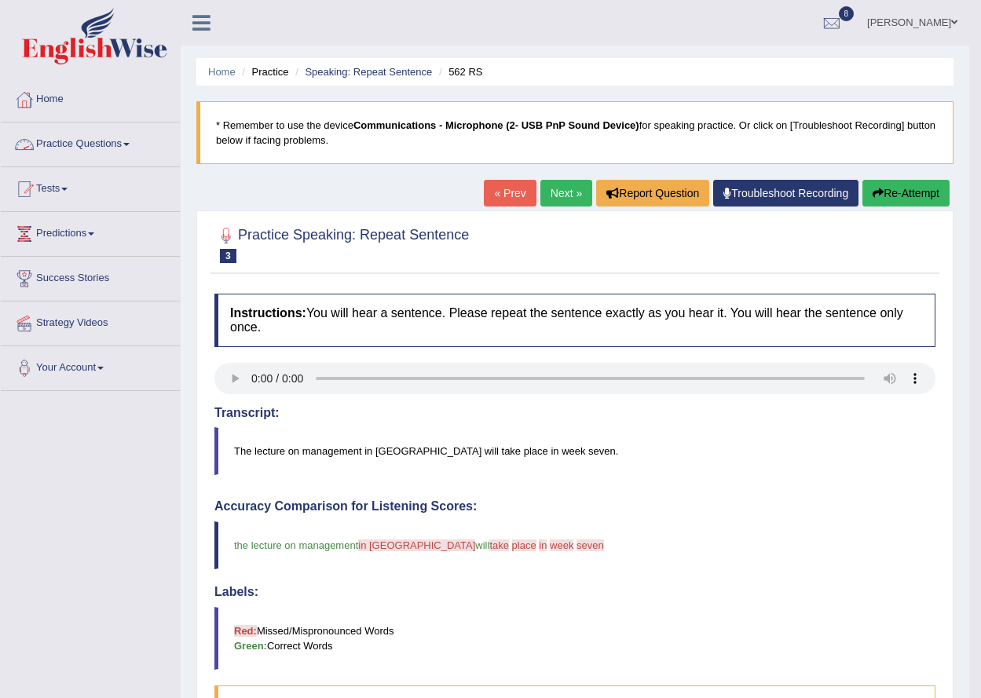
click at [862, 180] on button "Re-Attempt" at bounding box center [905, 193] width 87 height 27
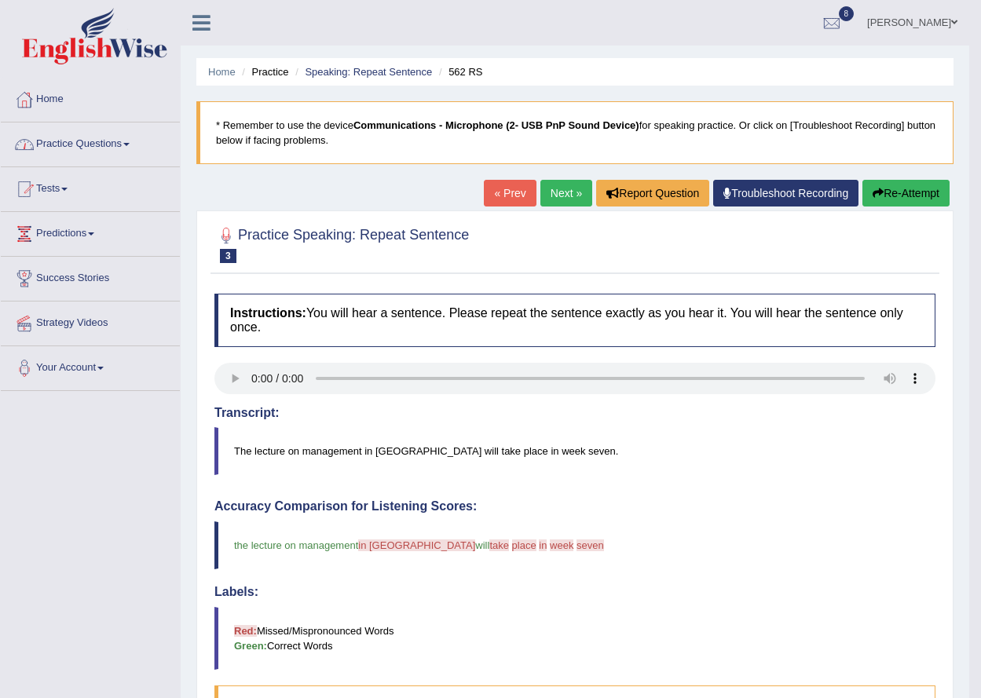
click at [862, 180] on button "Re-Attempt" at bounding box center [905, 193] width 87 height 27
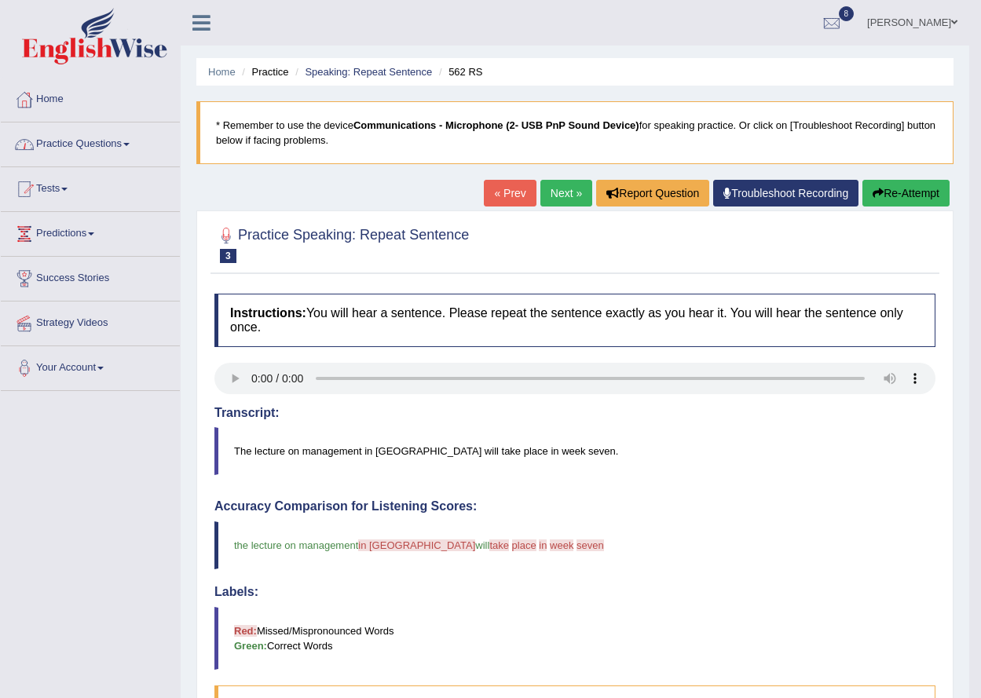
click at [862, 180] on button "Re-Attempt" at bounding box center [905, 193] width 87 height 27
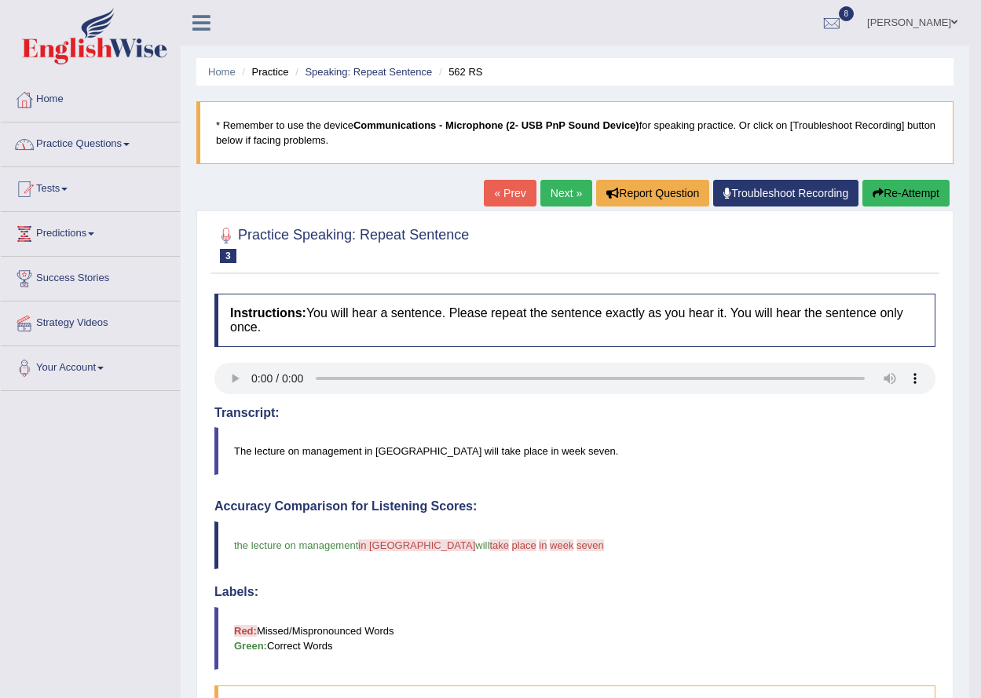
click at [862, 180] on button "Re-Attempt" at bounding box center [905, 193] width 87 height 27
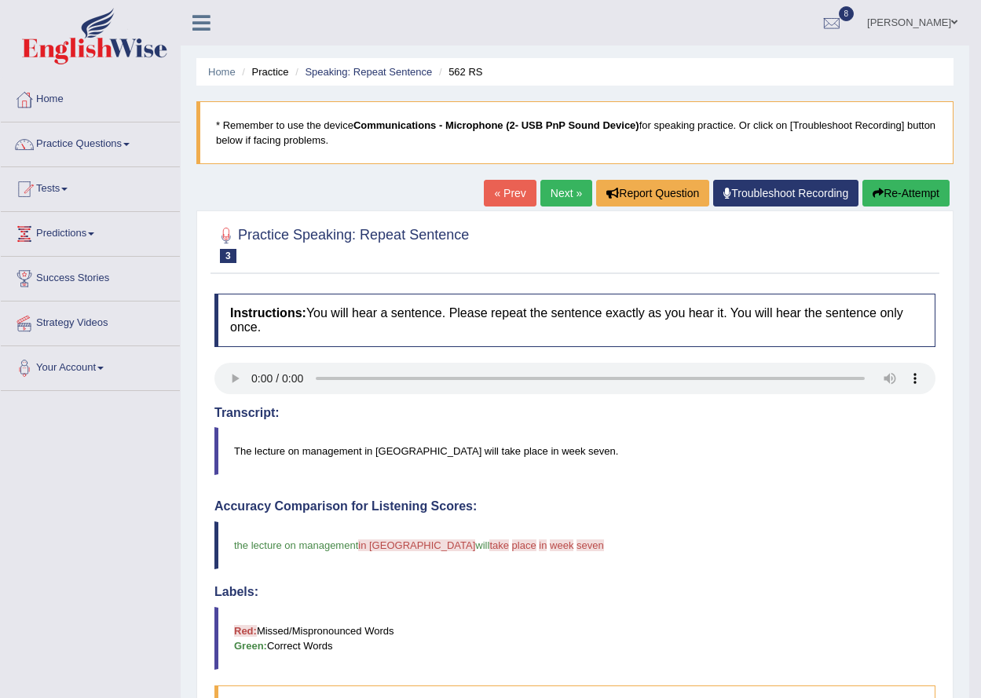
click at [862, 180] on button "Re-Attempt" at bounding box center [905, 193] width 87 height 27
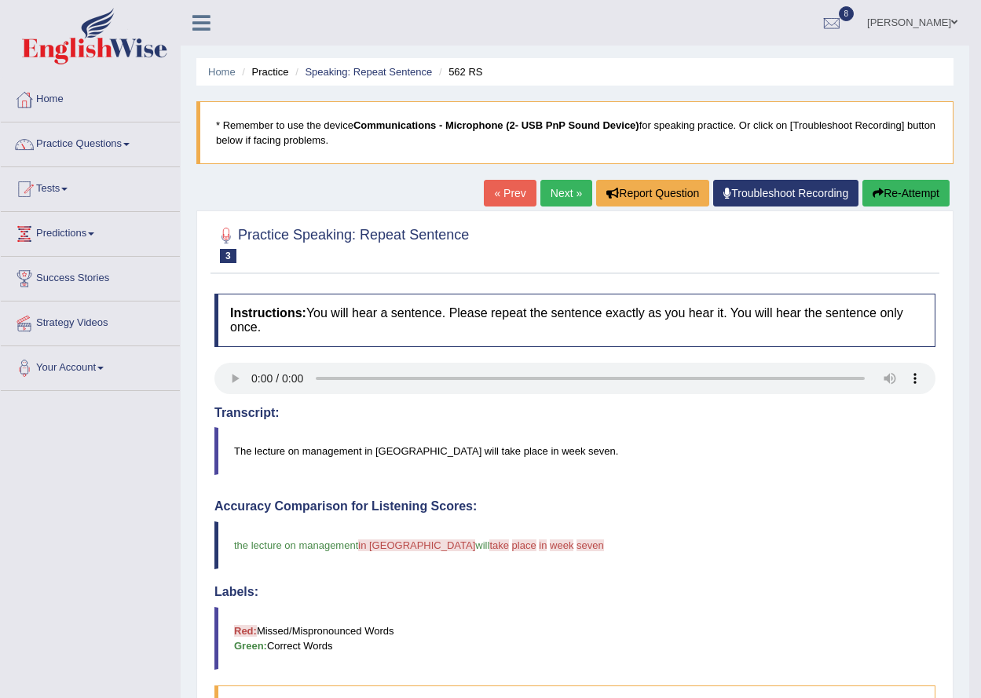
click at [862, 180] on button "Re-Attempt" at bounding box center [905, 193] width 87 height 27
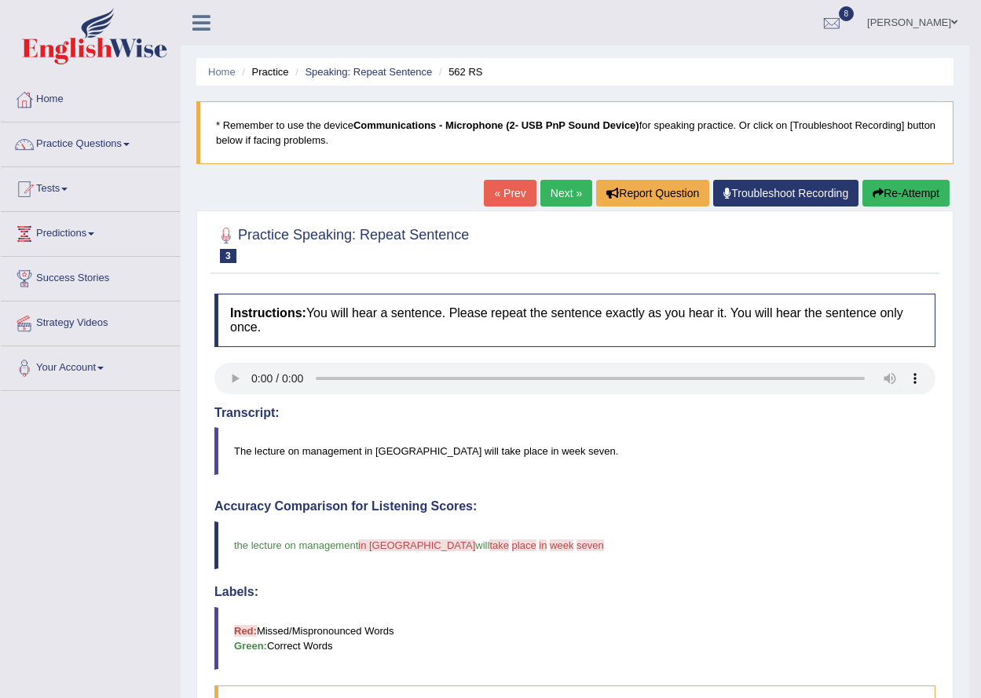
click at [862, 180] on button "Re-Attempt" at bounding box center [905, 193] width 87 height 27
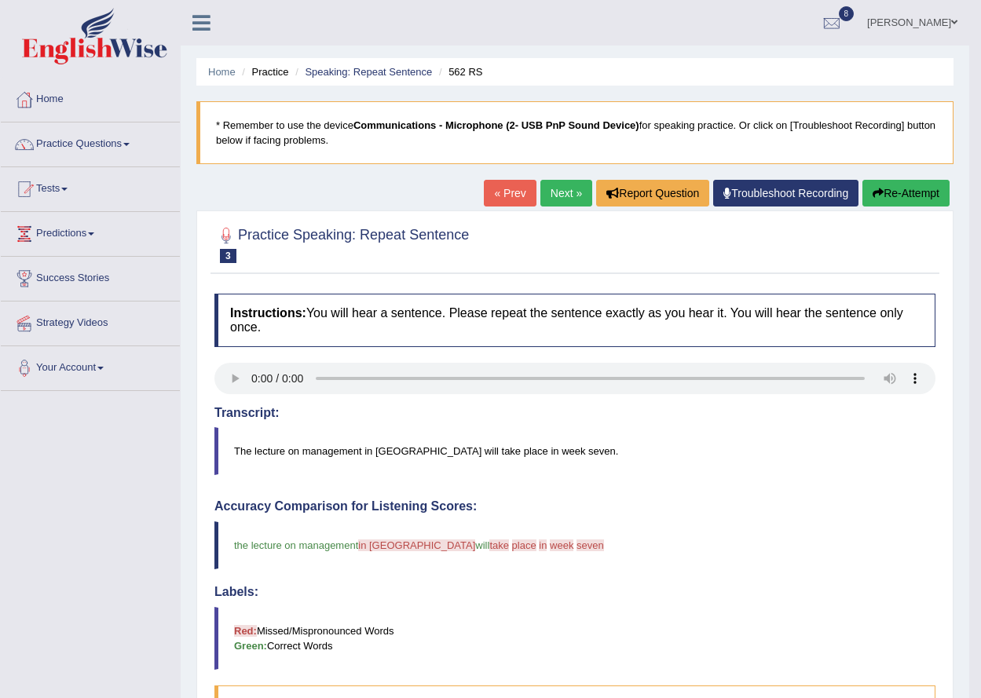
click at [862, 180] on button "Re-Attempt" at bounding box center [905, 193] width 87 height 27
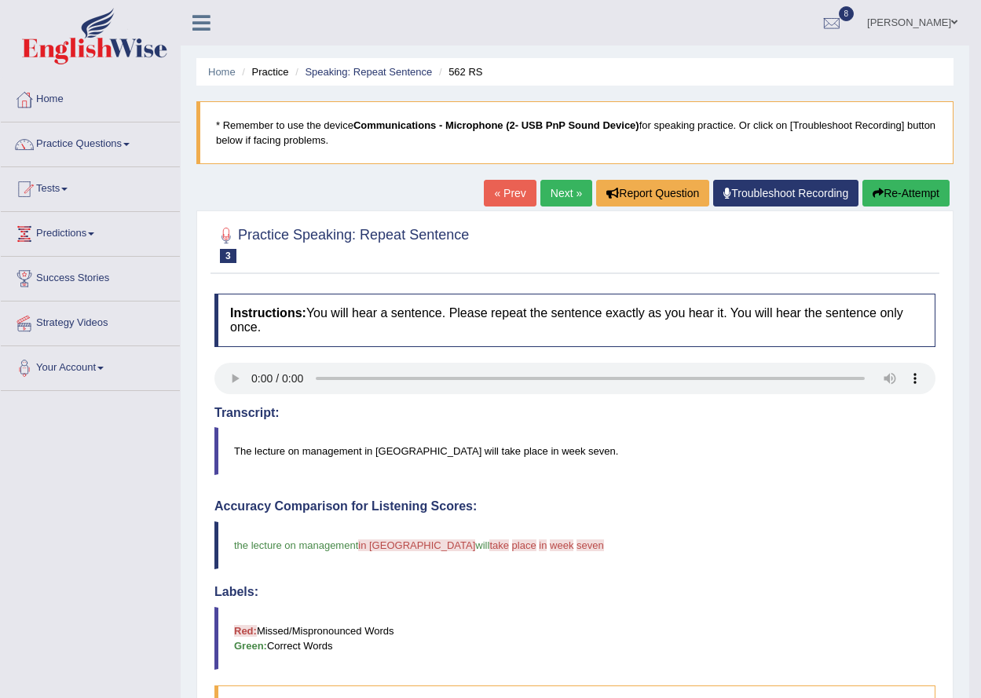
click at [862, 180] on button "Re-Attempt" at bounding box center [905, 193] width 87 height 27
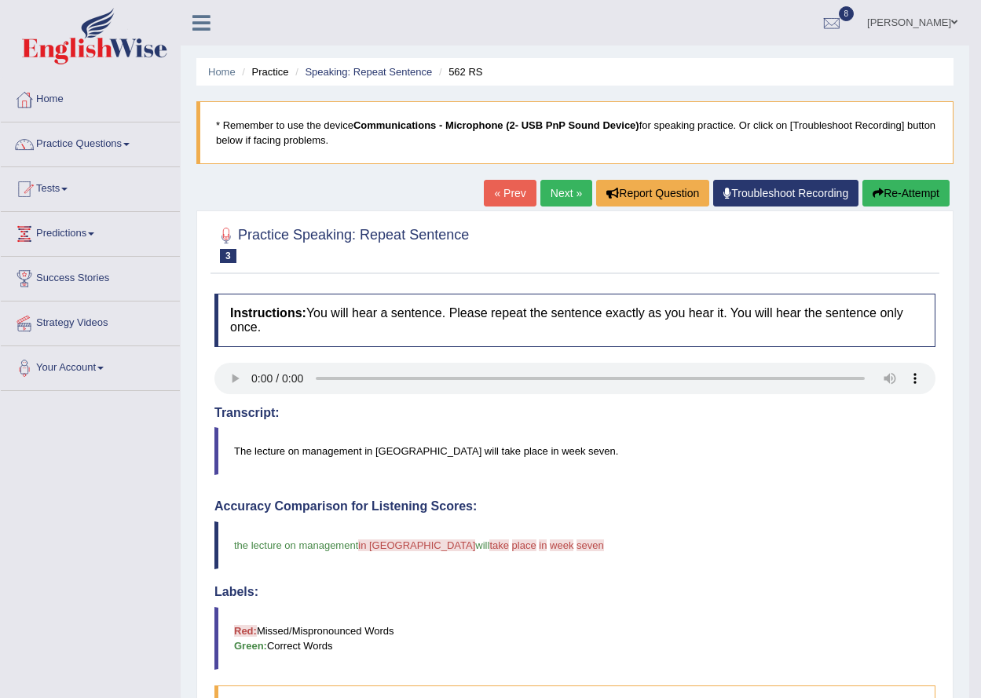
click at [862, 180] on button "Re-Attempt" at bounding box center [905, 193] width 87 height 27
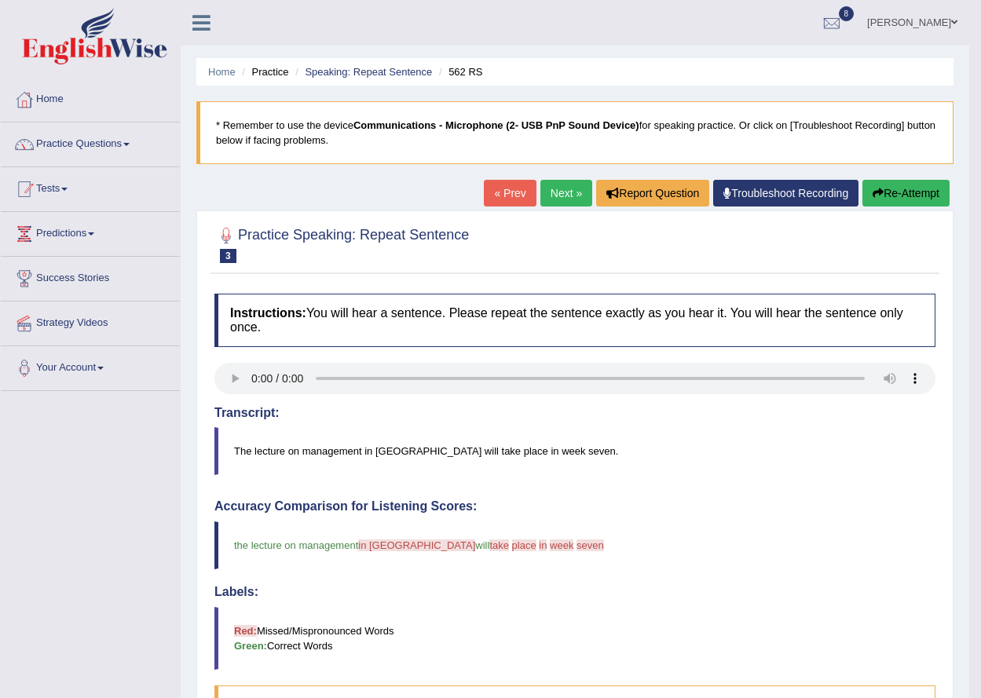
click at [862, 180] on button "Re-Attempt" at bounding box center [905, 193] width 87 height 27
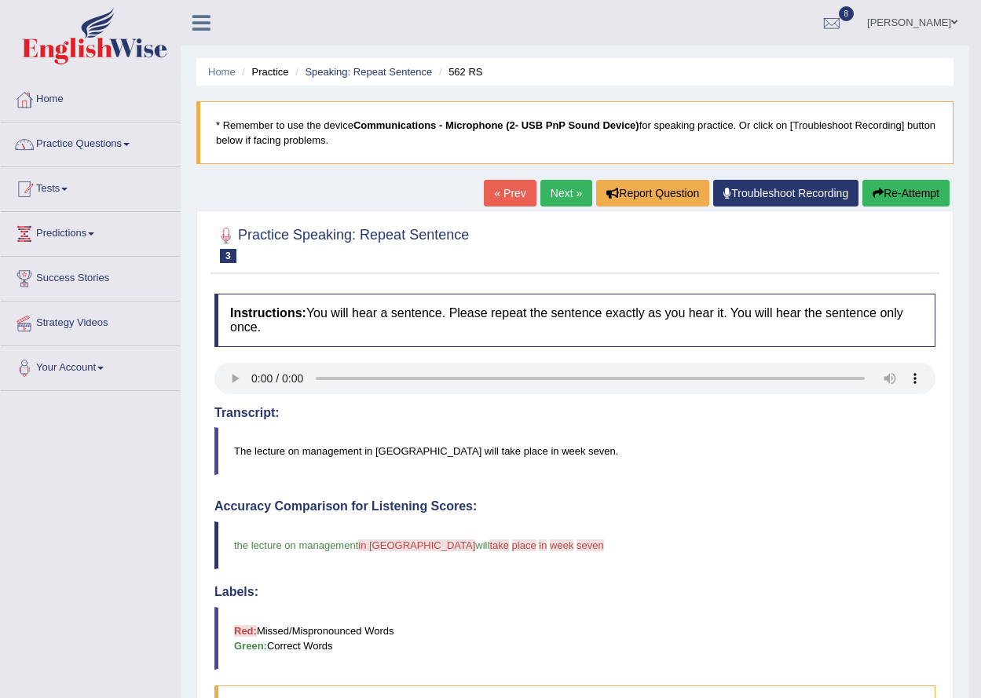
click at [862, 180] on button "Re-Attempt" at bounding box center [905, 193] width 87 height 27
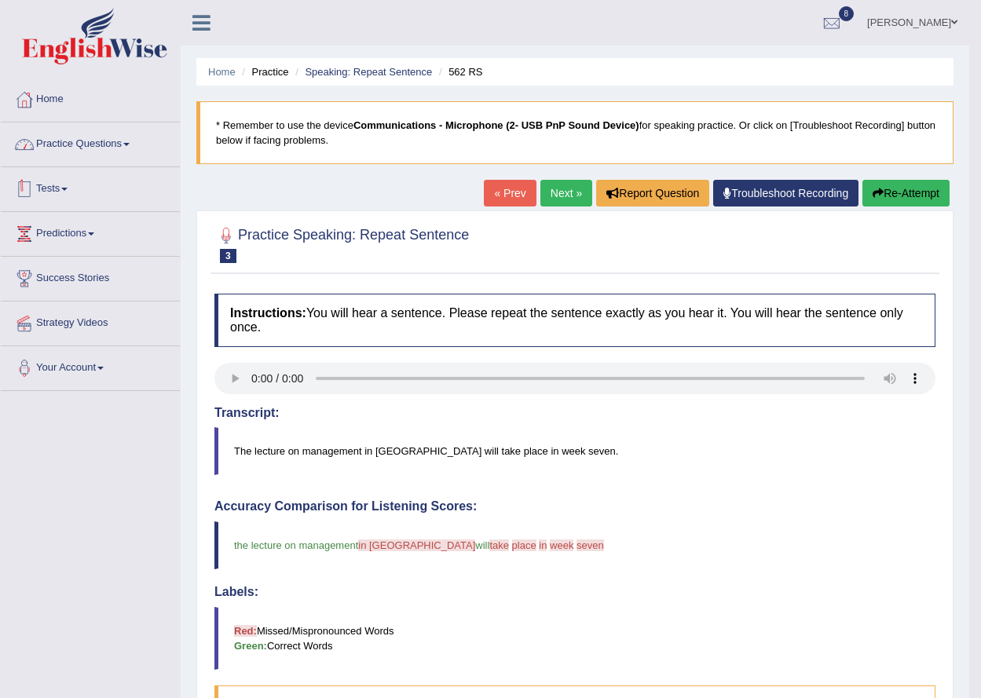
click at [862, 180] on button "Re-Attempt" at bounding box center [905, 193] width 87 height 27
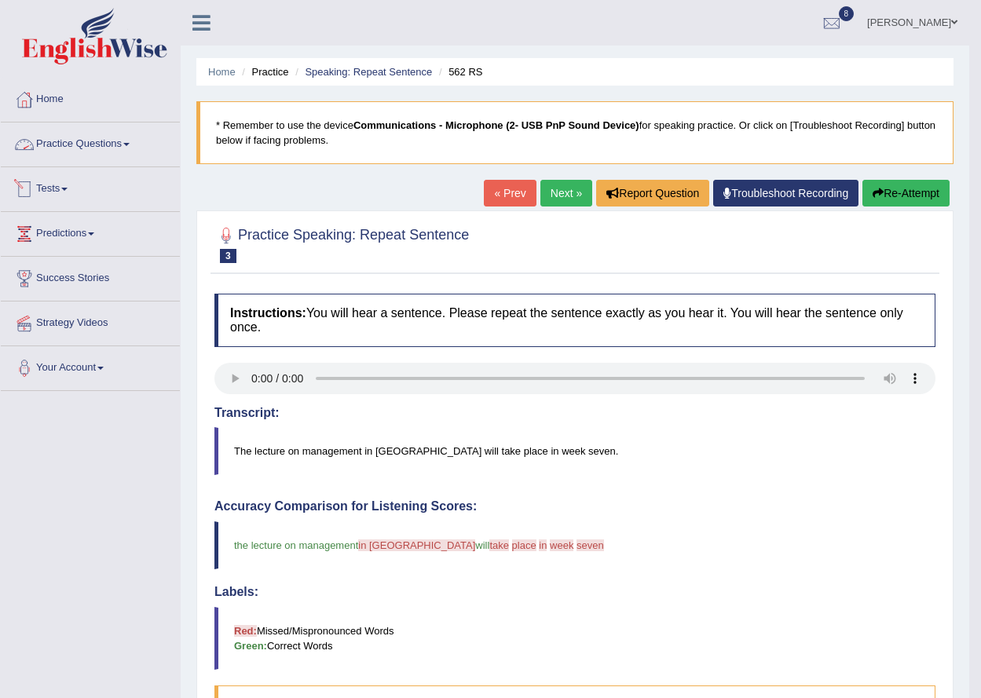
click at [862, 180] on button "Re-Attempt" at bounding box center [905, 193] width 87 height 27
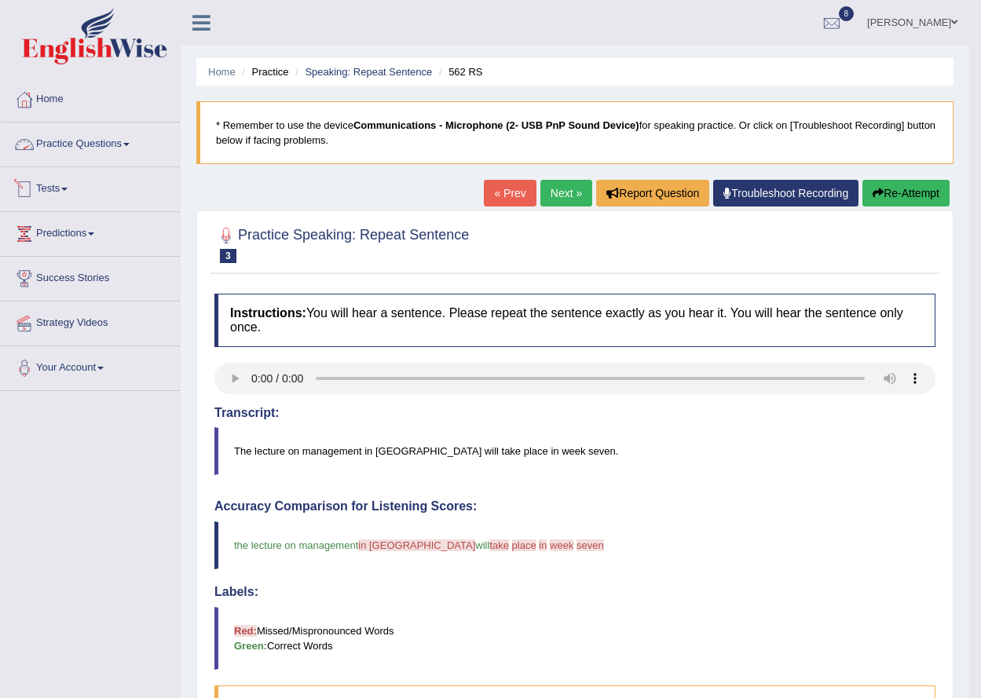
click at [862, 180] on button "Re-Attempt" at bounding box center [905, 193] width 87 height 27
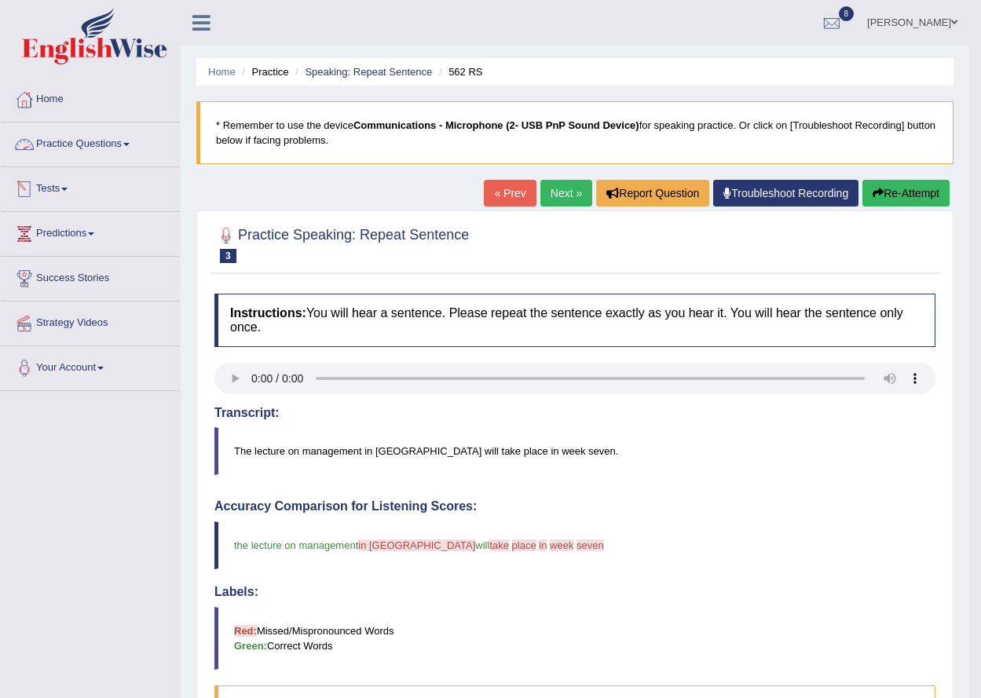
click at [862, 180] on button "Re-Attempt" at bounding box center [905, 193] width 87 height 27
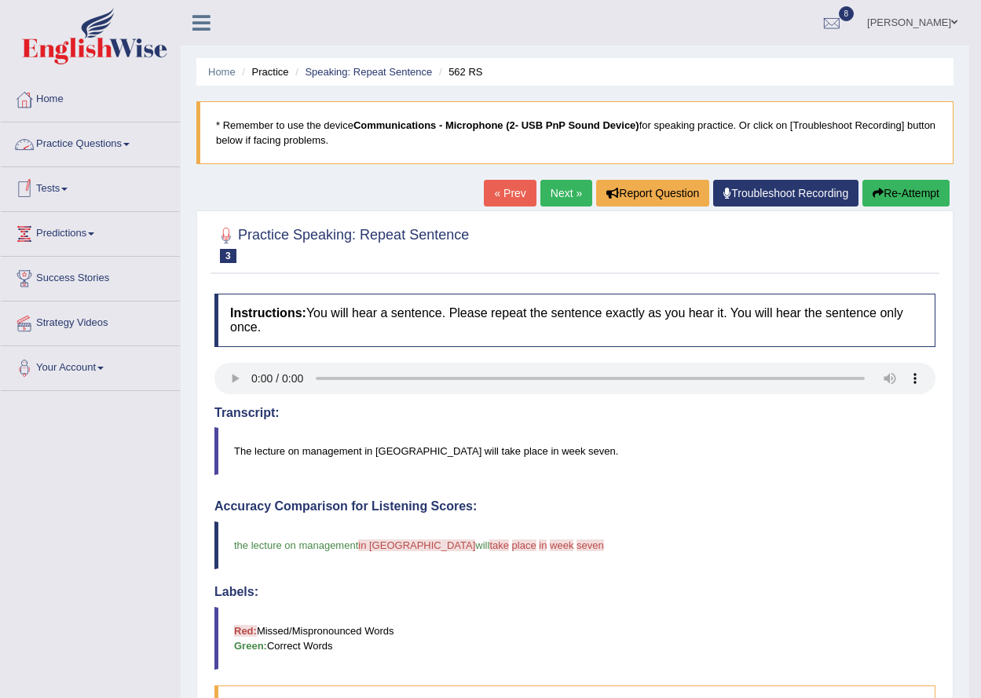
click at [862, 180] on button "Re-Attempt" at bounding box center [905, 193] width 87 height 27
click at [80, 136] on link "Practice Questions" at bounding box center [90, 142] width 179 height 39
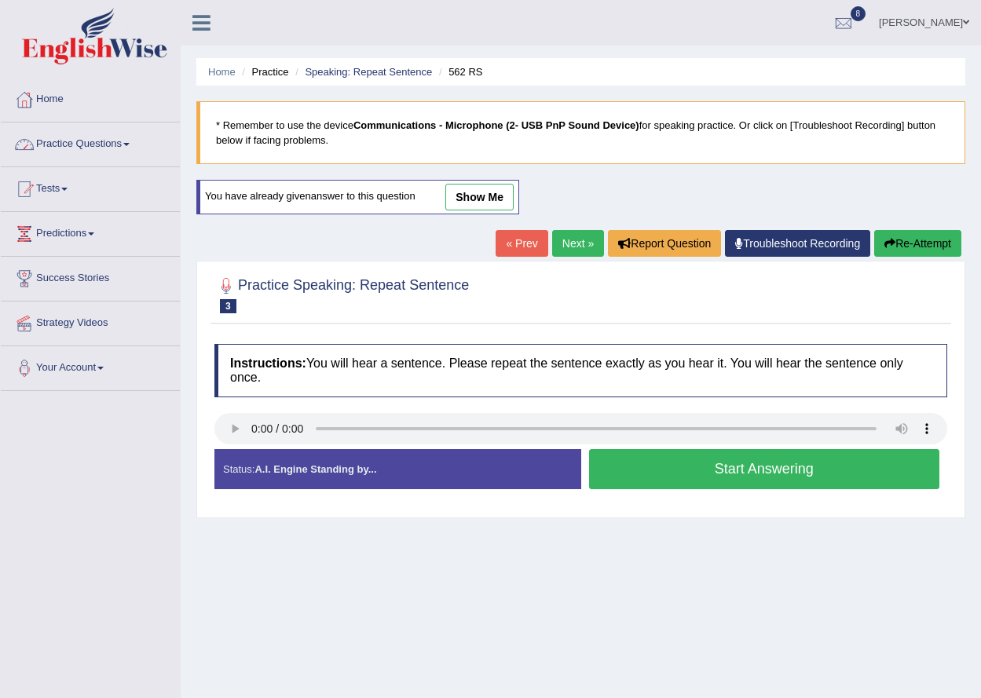
click at [90, 142] on link "Practice Questions" at bounding box center [90, 142] width 179 height 39
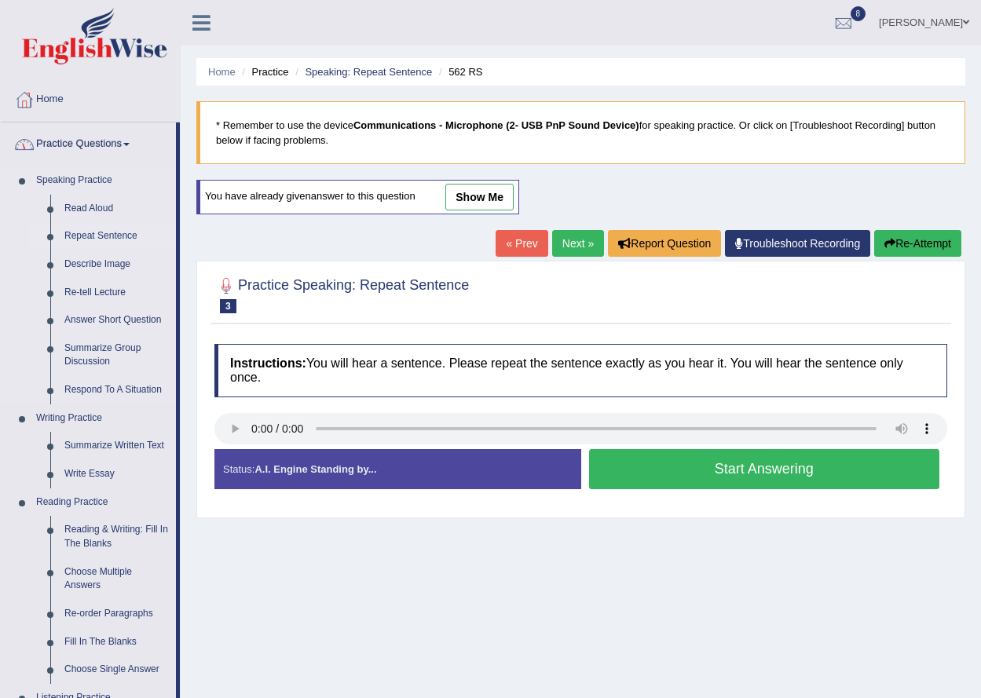
click at [116, 232] on link "Repeat Sentence" at bounding box center [116, 236] width 119 height 28
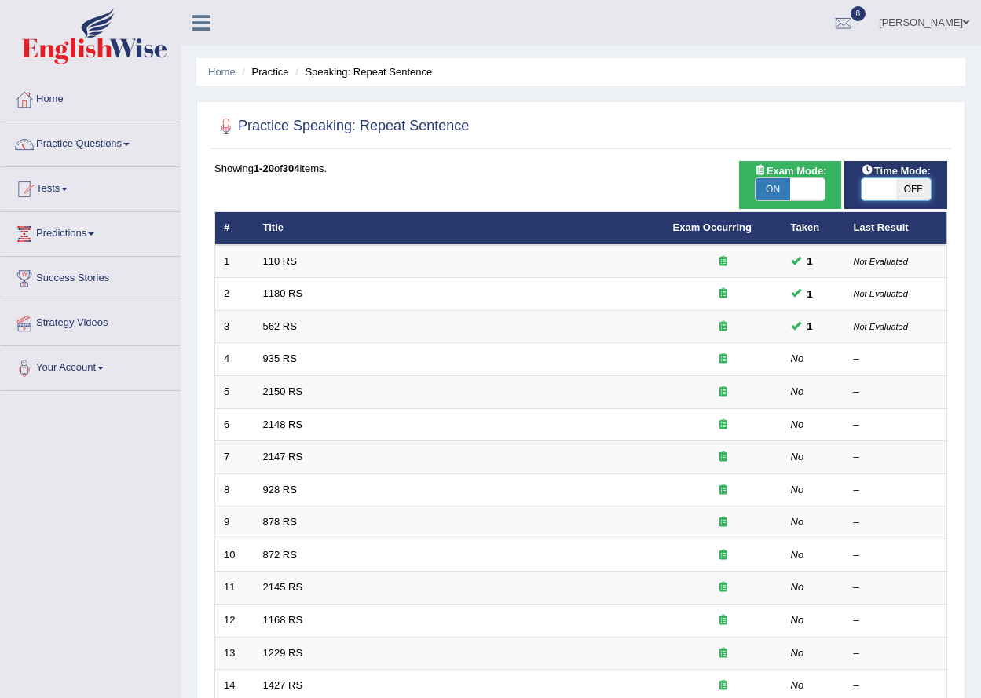
click at [886, 185] on span at bounding box center [879, 189] width 35 height 22
checkbox input "true"
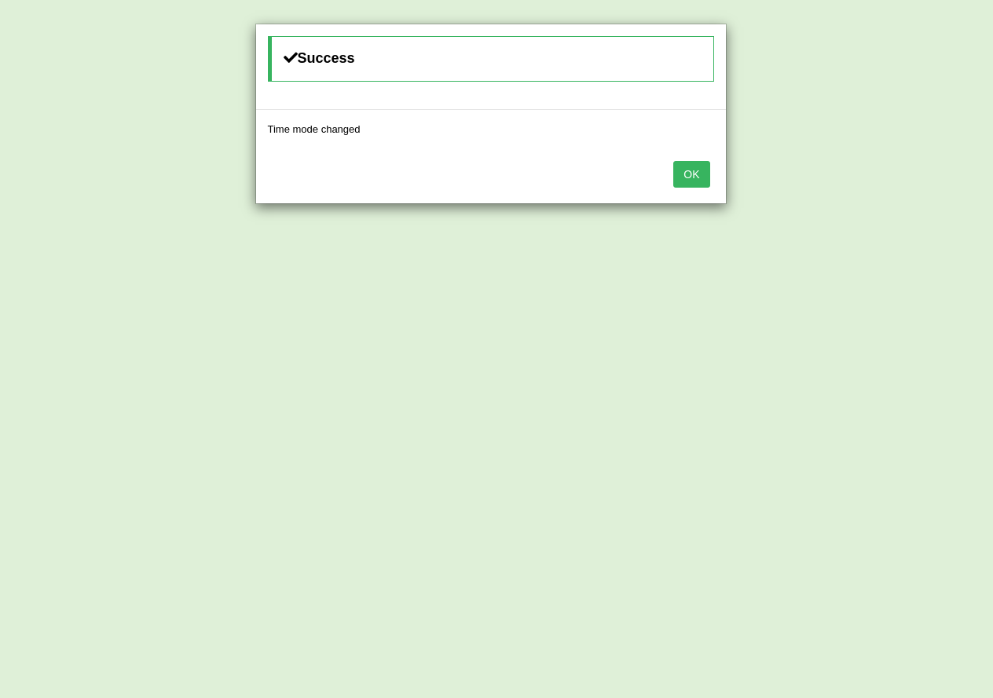
click at [673, 161] on button "OK" at bounding box center [691, 174] width 36 height 27
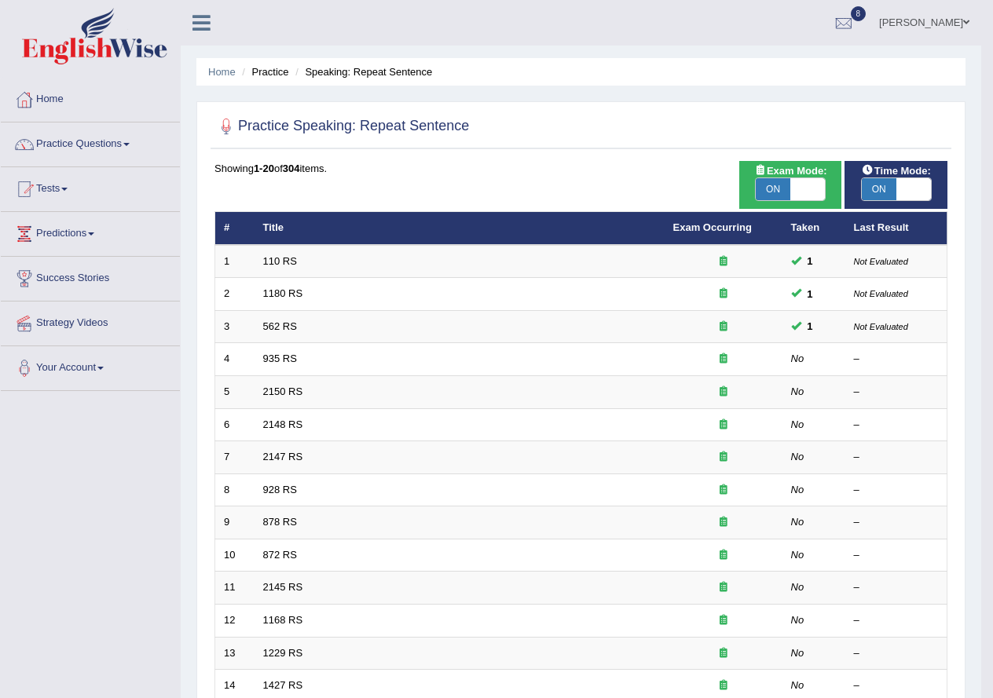
click at [673, 115] on button "OK" at bounding box center [691, 128] width 36 height 27
click button "OK" at bounding box center [691, 128] width 36 height 27
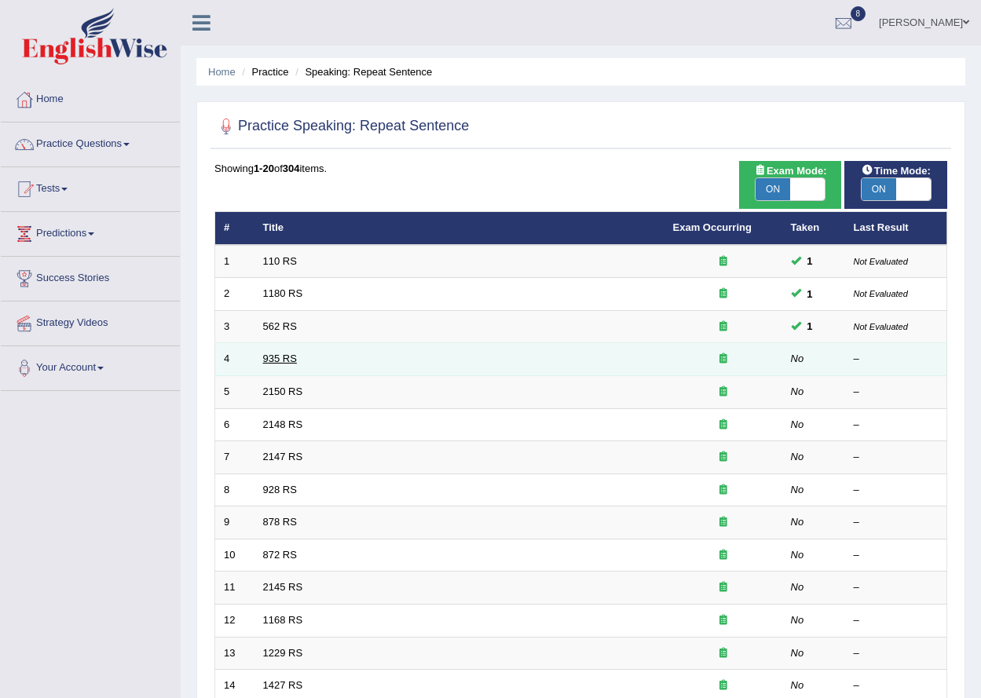
click at [284, 357] on link "935 RS" at bounding box center [280, 359] width 34 height 12
click at [287, 364] on link "935 RS" at bounding box center [280, 359] width 34 height 12
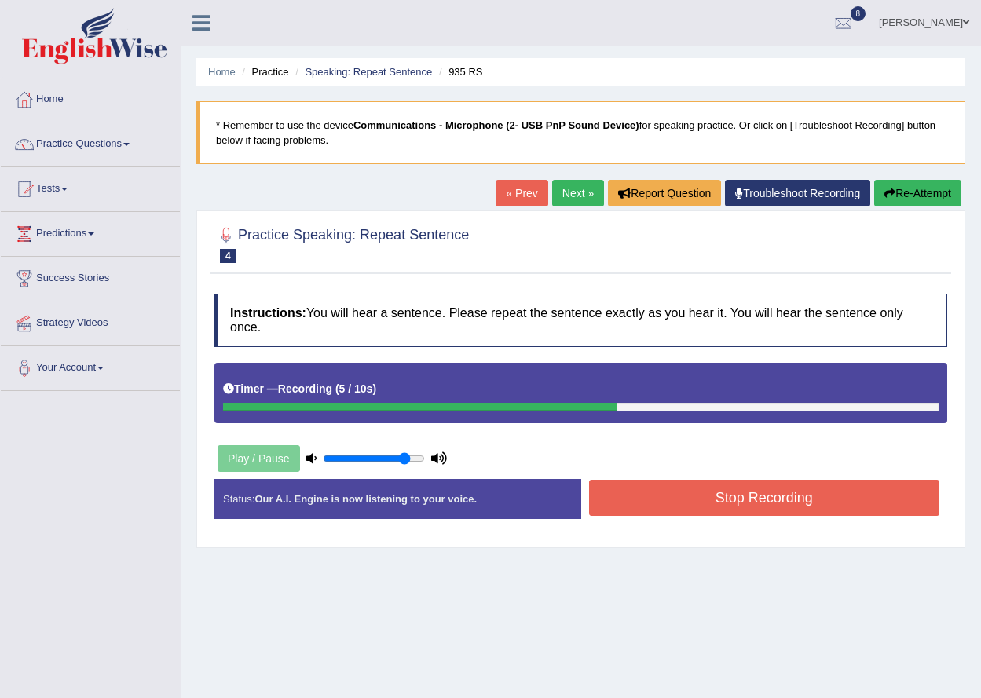
click at [874, 180] on button "Re-Attempt" at bounding box center [917, 193] width 87 height 27
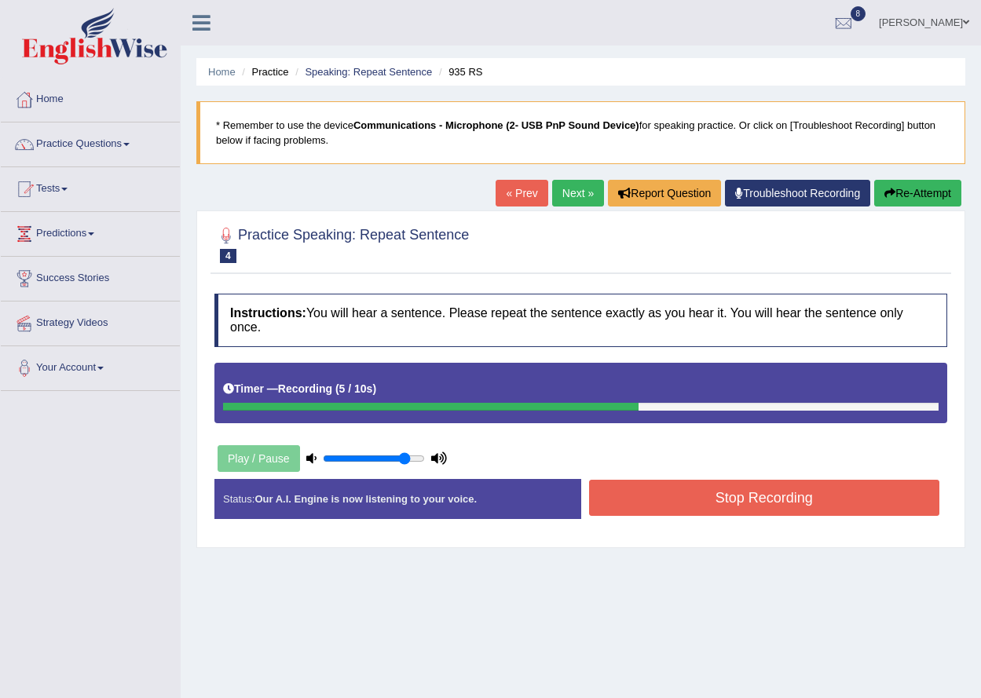
click at [883, 183] on button "Re-Attempt" at bounding box center [917, 193] width 87 height 27
click at [874, 180] on button "Re-Attempt" at bounding box center [917, 193] width 87 height 27
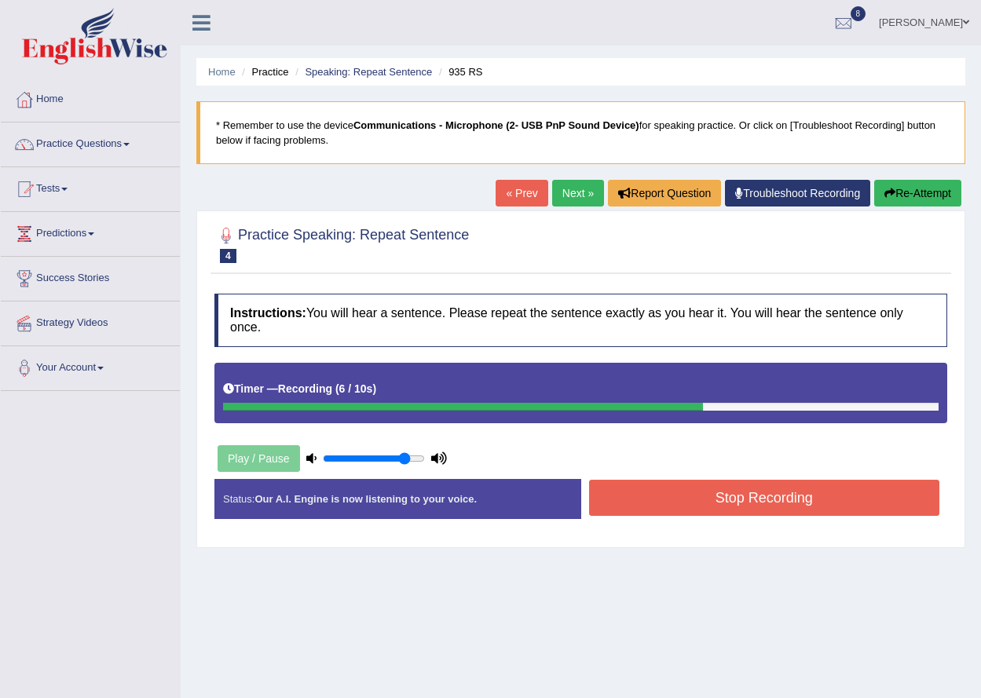
click button "Stop Recording" at bounding box center [764, 498] width 351 height 36
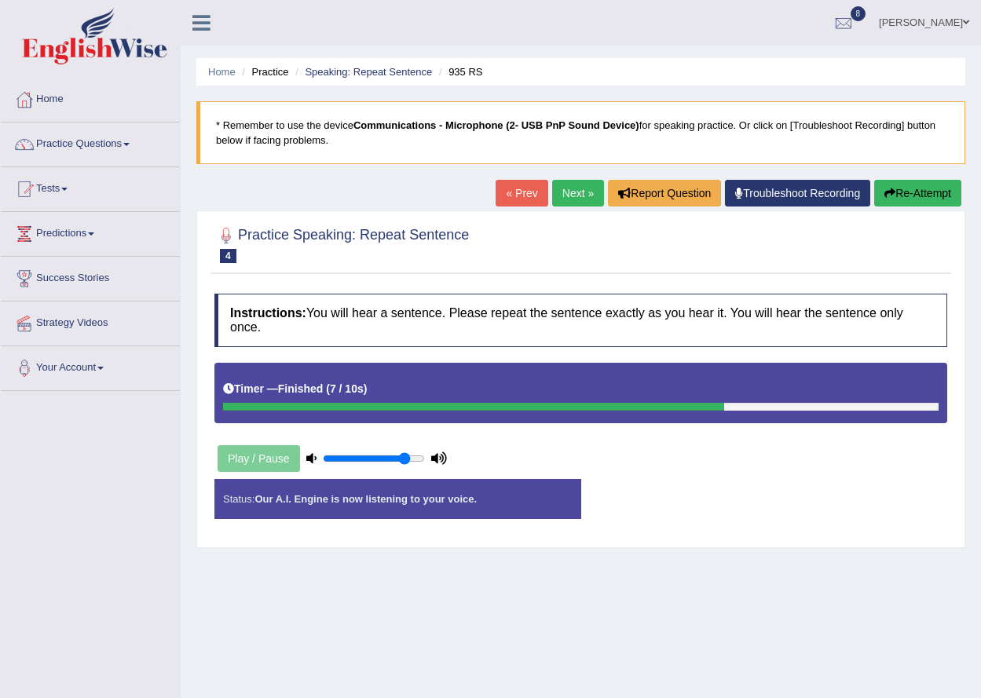
click at [854, 504] on div "Status: Our A.I. Engine is now listening to your voice. Start Answering Stop Re…" at bounding box center [580, 507] width 733 height 56
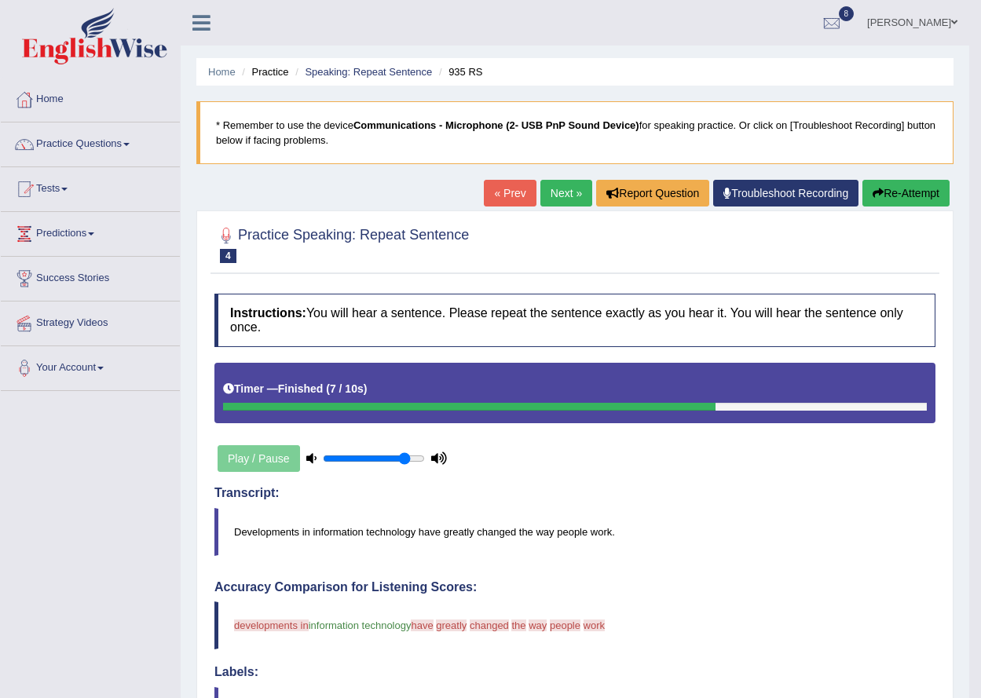
click at [565, 191] on link "Next »" at bounding box center [566, 193] width 52 height 27
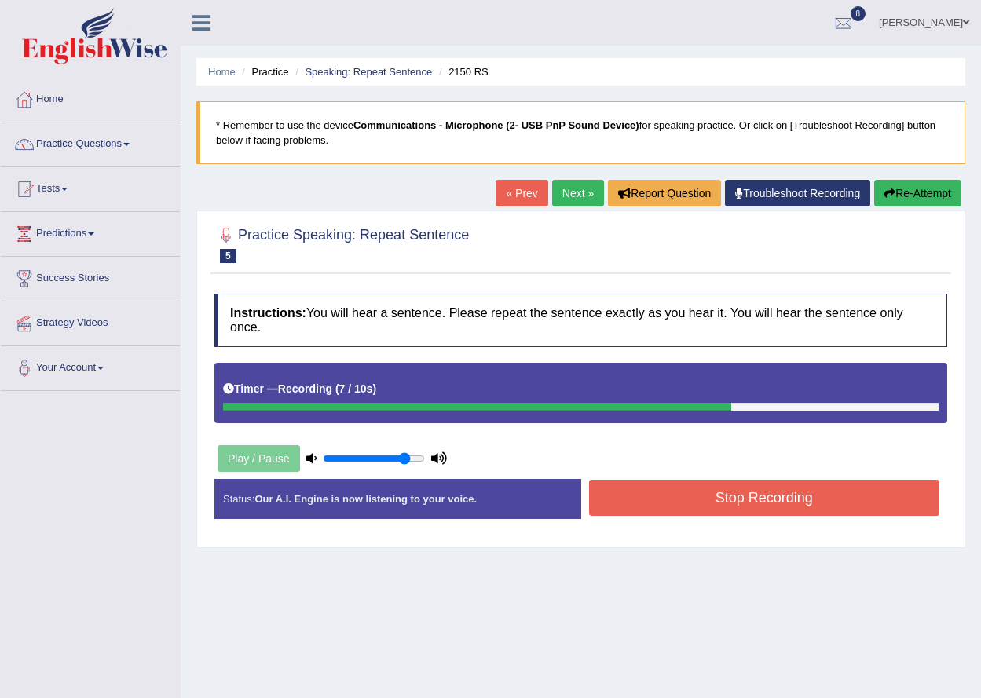
click button "Stop Recording" at bounding box center [764, 498] width 351 height 36
click at [723, 501] on div "Status: Our A.I. Engine is now listening to your voice. Start Answering Stop Re…" at bounding box center [580, 507] width 733 height 56
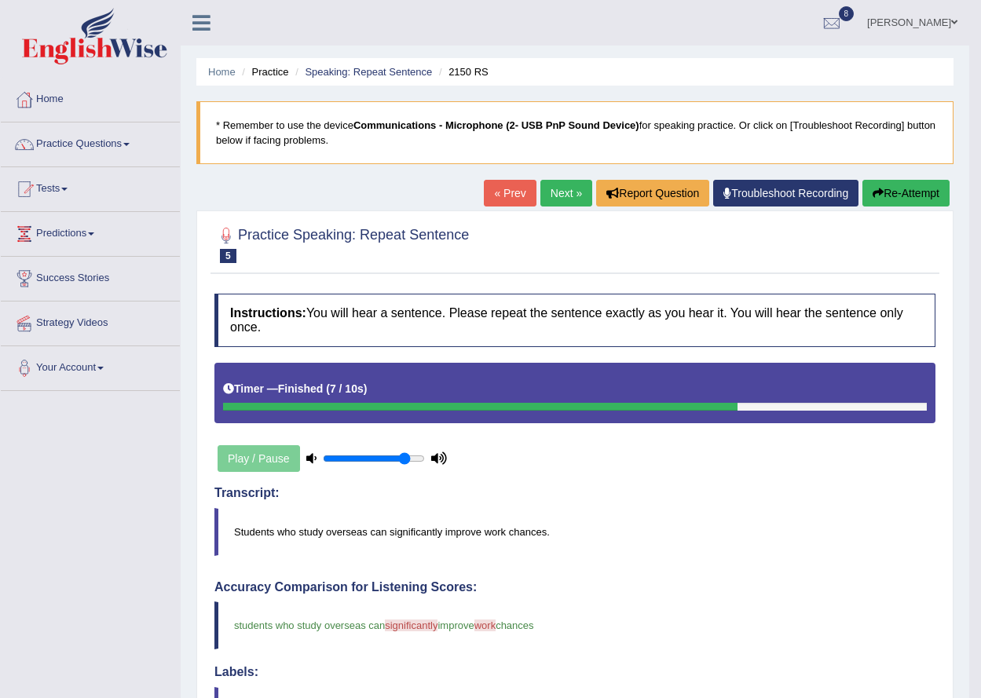
click at [554, 189] on link "Next »" at bounding box center [566, 193] width 52 height 27
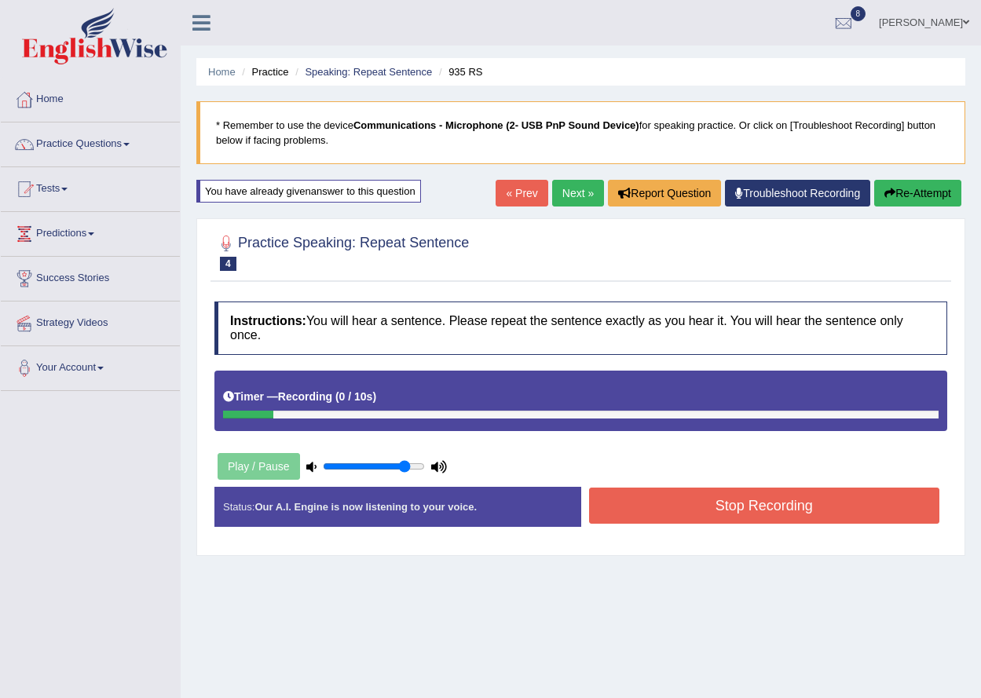
click at [568, 196] on link "Next »" at bounding box center [578, 193] width 52 height 27
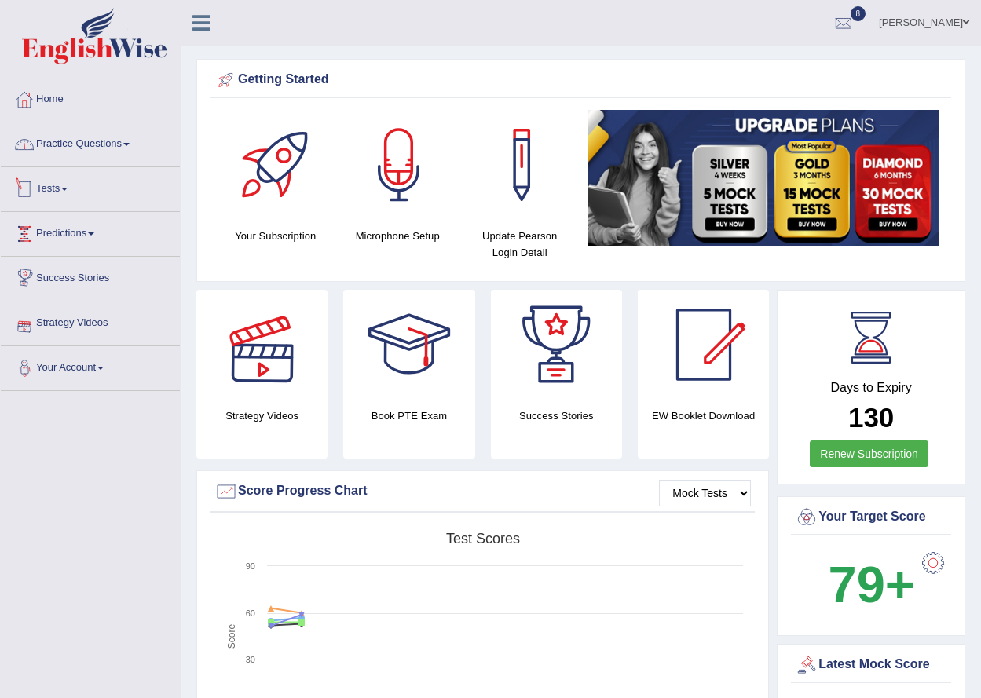
click at [83, 145] on link "Practice Questions" at bounding box center [90, 142] width 179 height 39
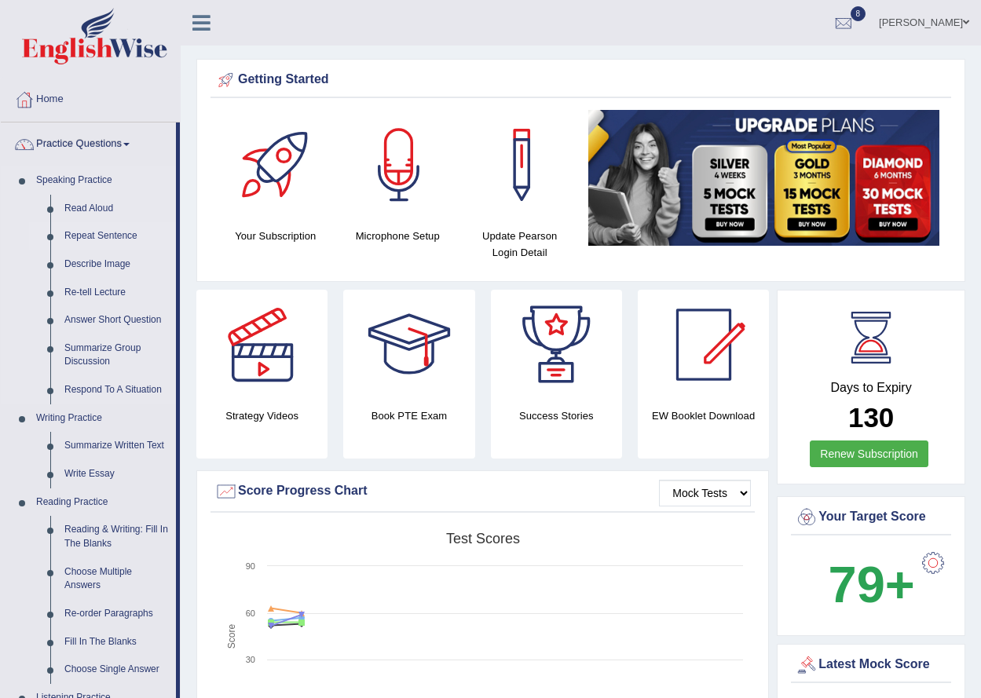
click at [93, 226] on link "Repeat Sentence" at bounding box center [116, 236] width 119 height 28
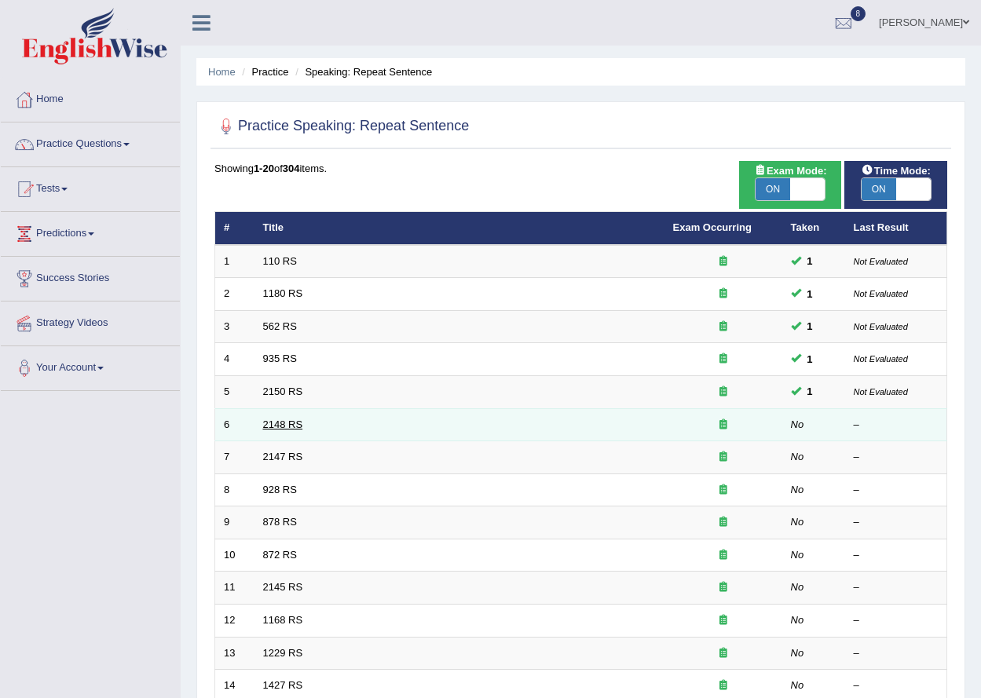
click at [269, 419] on link "2148 RS" at bounding box center [283, 425] width 40 height 12
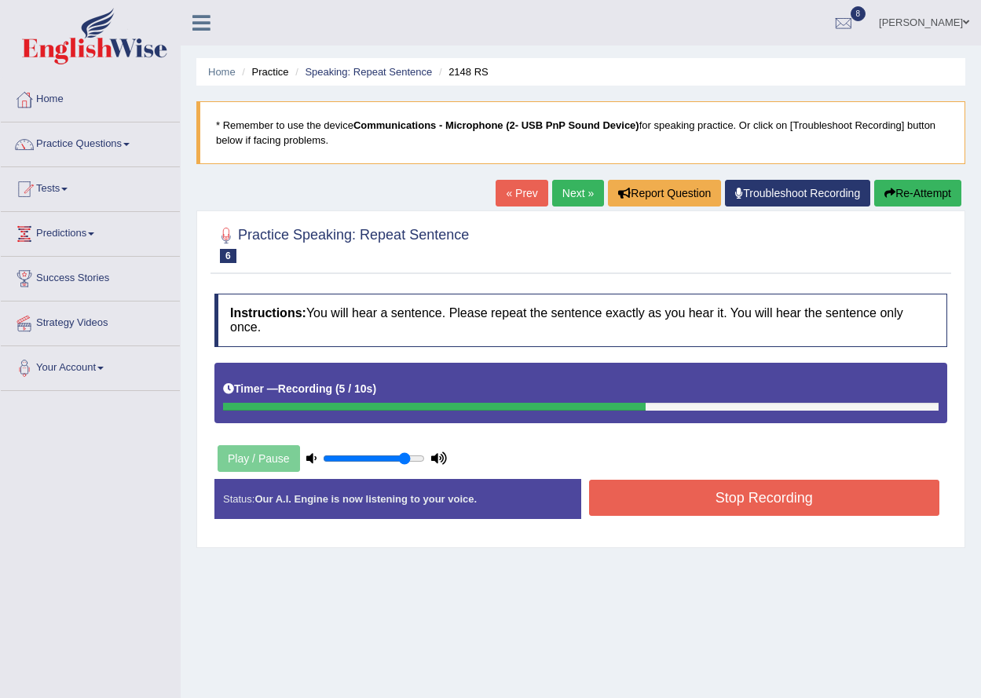
click button "Stop Recording" at bounding box center [764, 498] width 351 height 36
click at [757, 499] on div "Status: Our A.I. Engine is now listening to your voice. Start Answering Stop Re…" at bounding box center [580, 507] width 733 height 56
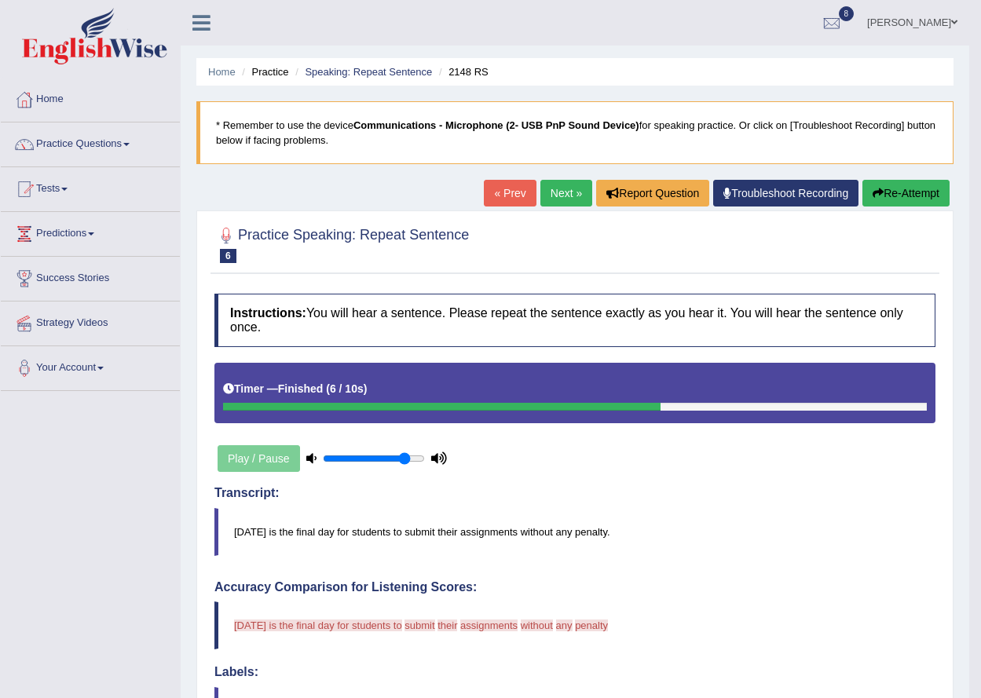
click at [316, 462] on icon at bounding box center [311, 458] width 10 height 10
click at [862, 180] on button "Re-Attempt" at bounding box center [905, 193] width 87 height 27
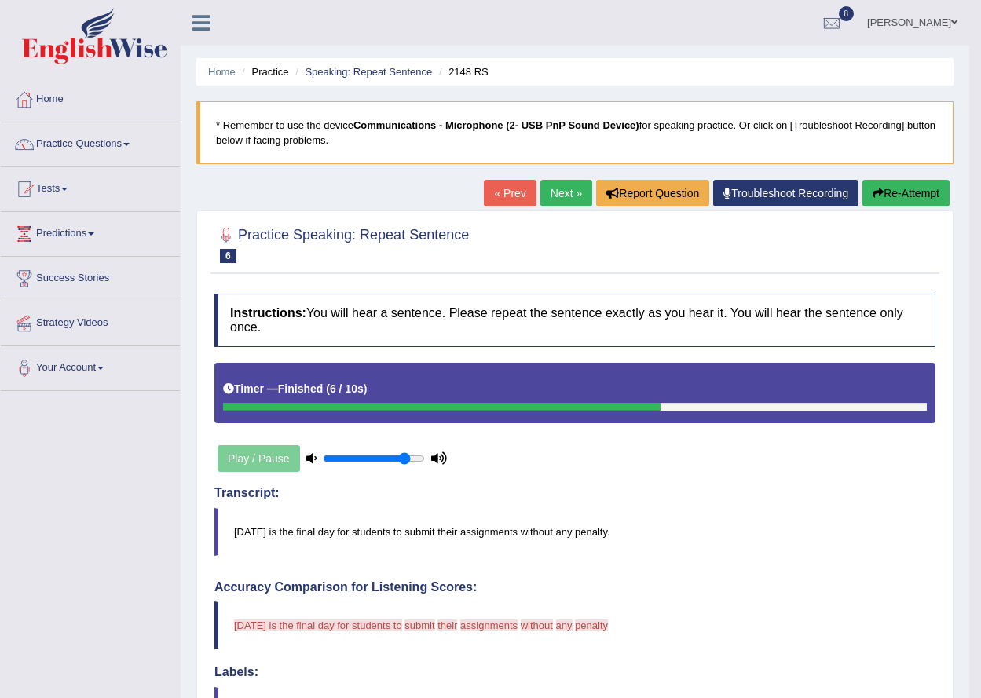
click at [903, 193] on button "Re-Attempt" at bounding box center [905, 193] width 87 height 27
click at [862, 180] on button "Re-Attempt" at bounding box center [905, 193] width 87 height 27
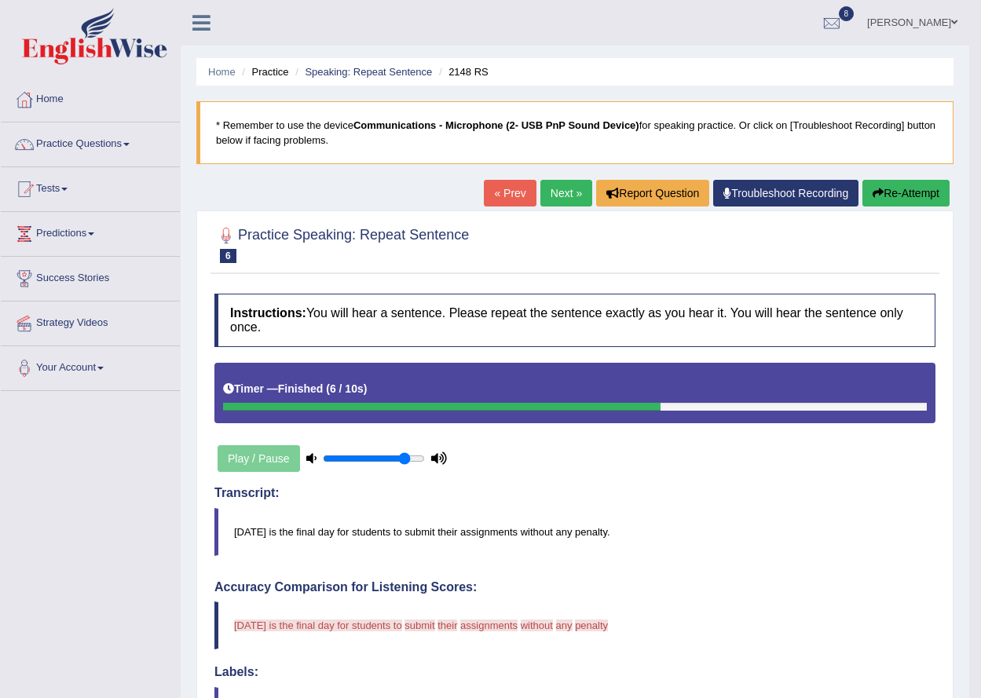
click at [862, 180] on button "Re-Attempt" at bounding box center [905, 193] width 87 height 27
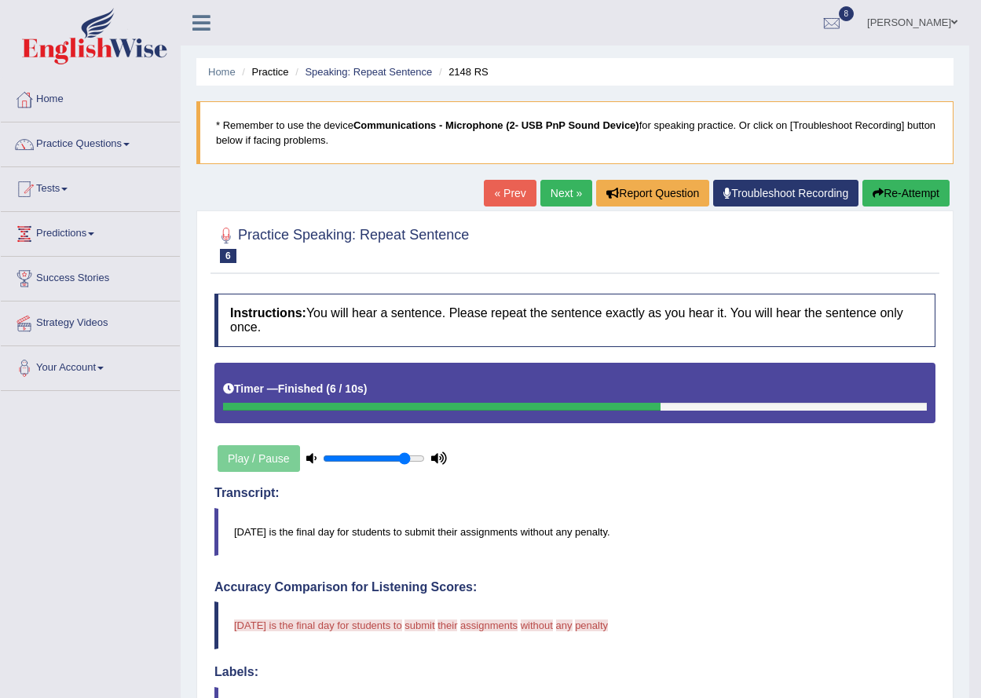
click at [862, 180] on button "Re-Attempt" at bounding box center [905, 193] width 87 height 27
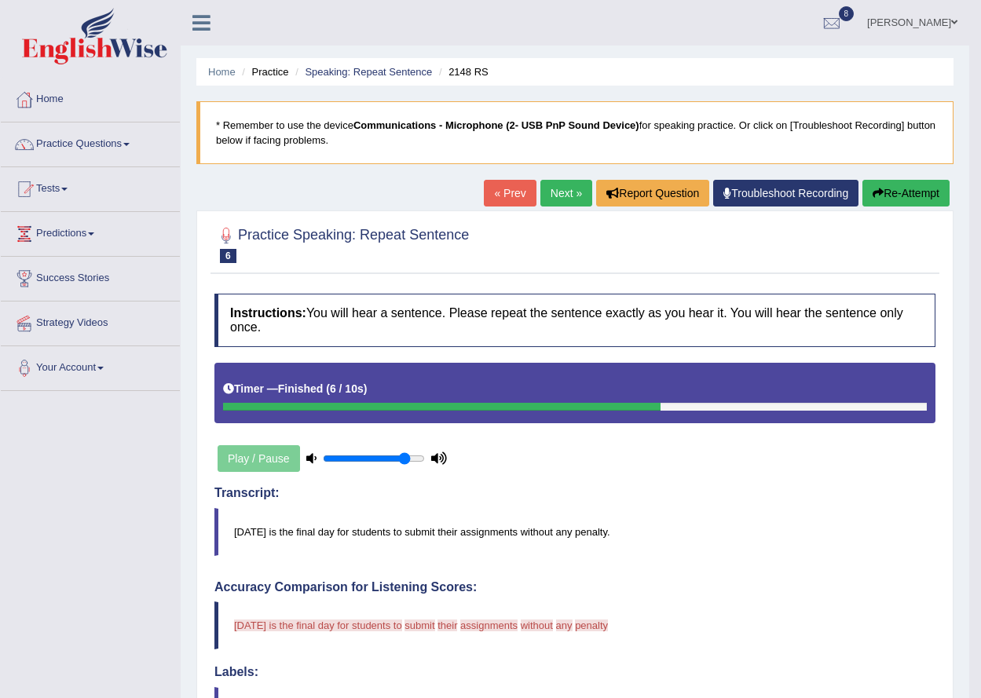
click at [862, 180] on button "Re-Attempt" at bounding box center [905, 193] width 87 height 27
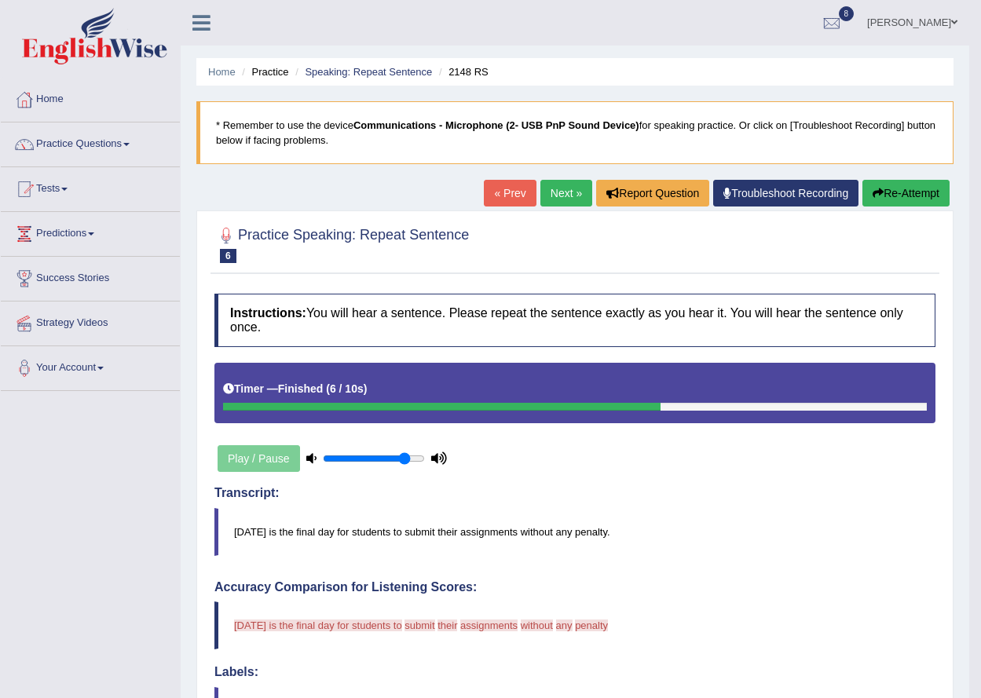
click at [862, 180] on button "Re-Attempt" at bounding box center [905, 193] width 87 height 27
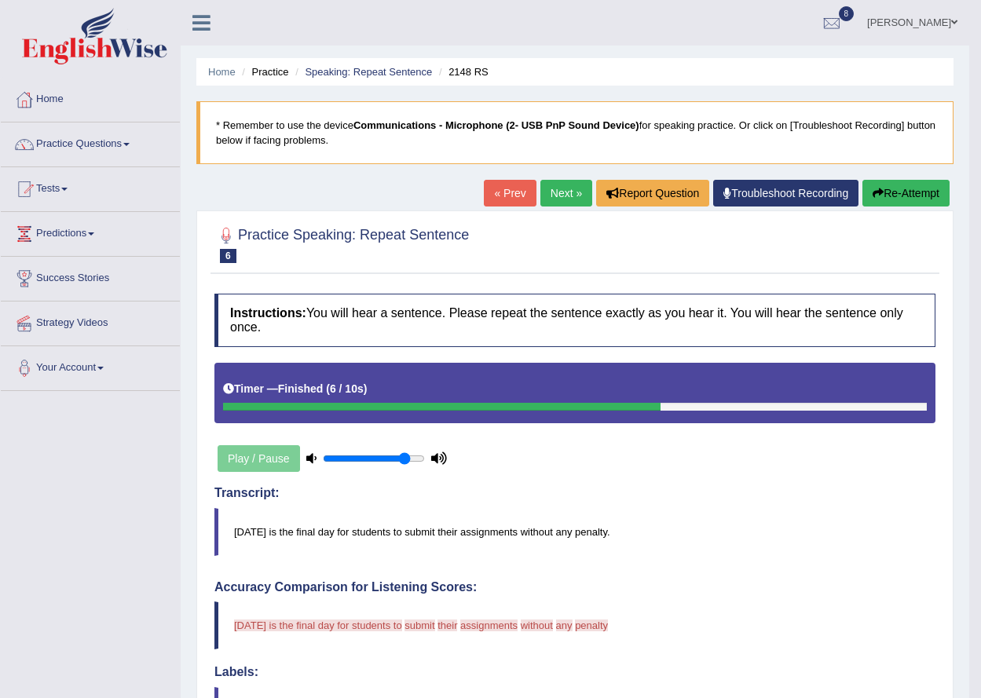
click at [862, 180] on button "Re-Attempt" at bounding box center [905, 193] width 87 height 27
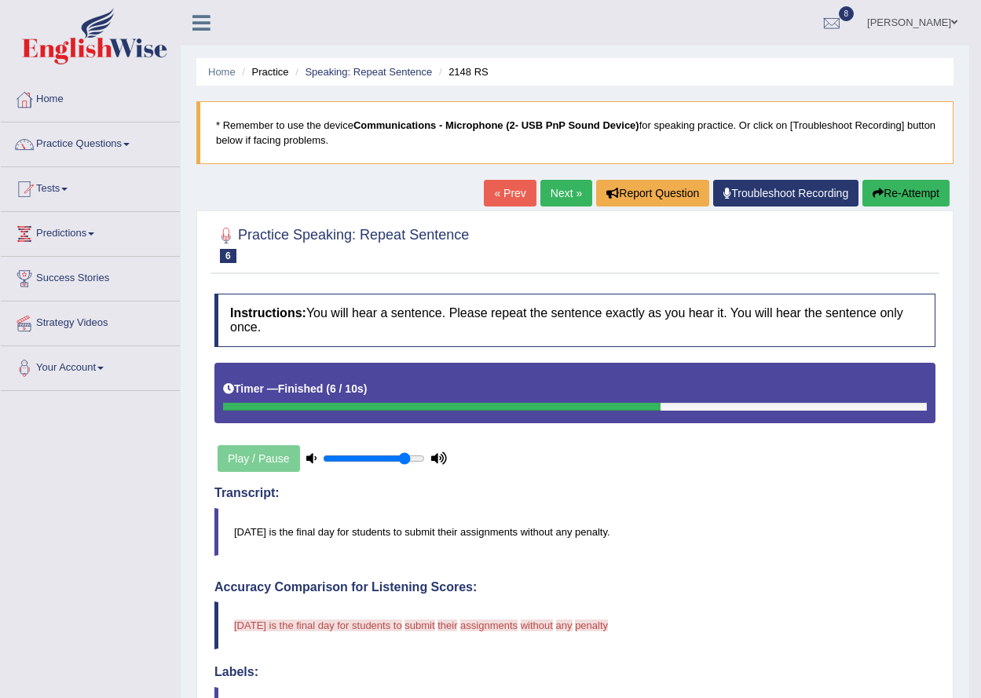
click at [862, 180] on button "Re-Attempt" at bounding box center [905, 193] width 87 height 27
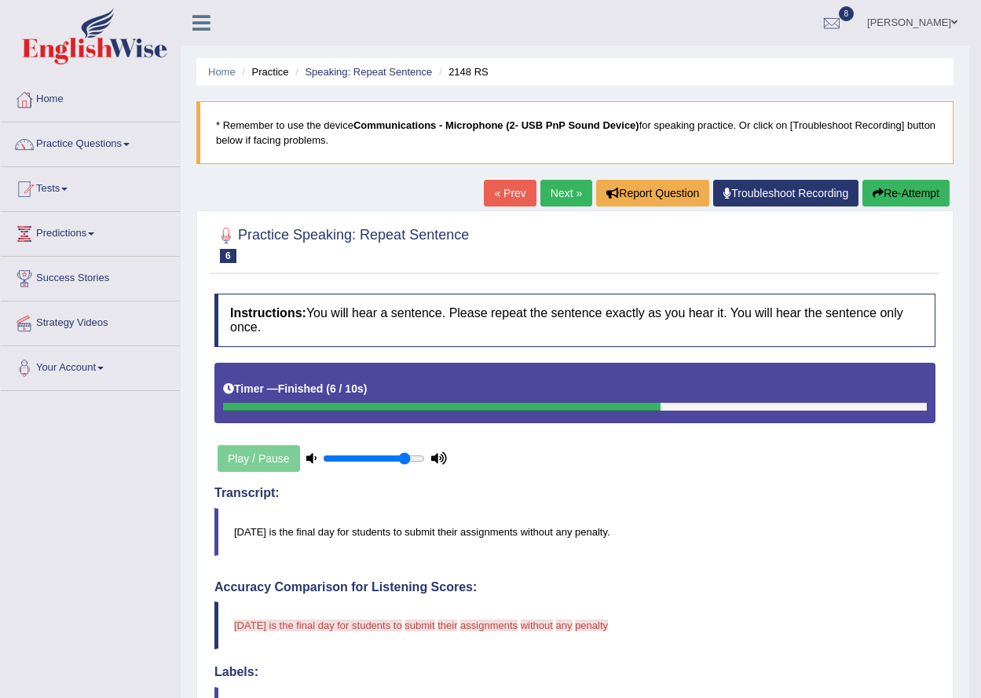
click at [862, 180] on button "Re-Attempt" at bounding box center [905, 193] width 87 height 27
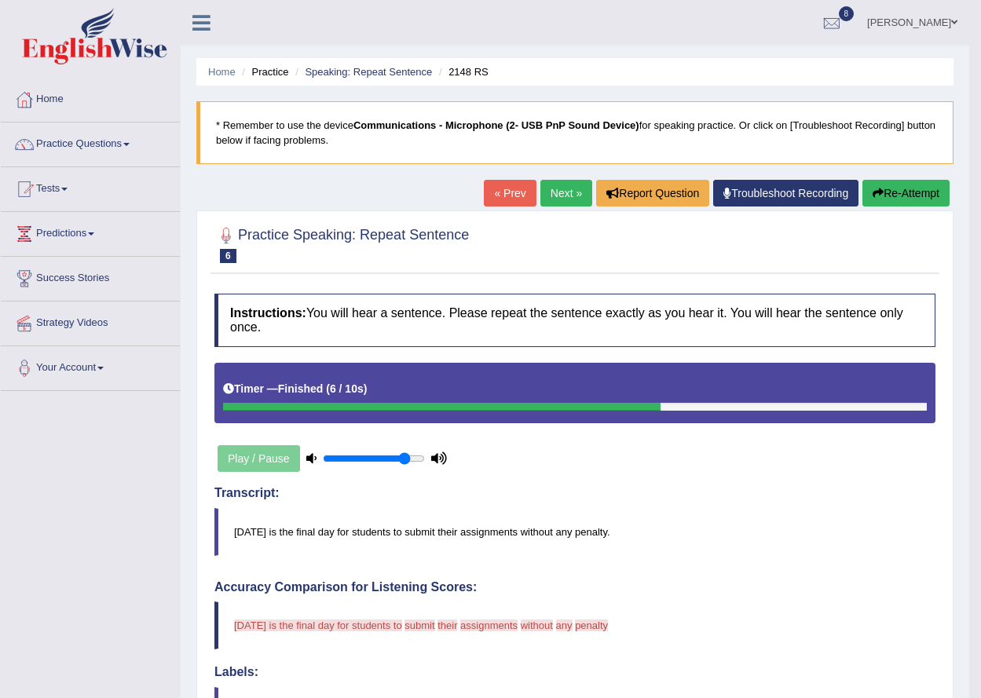
click at [862, 180] on button "Re-Attempt" at bounding box center [905, 193] width 87 height 27
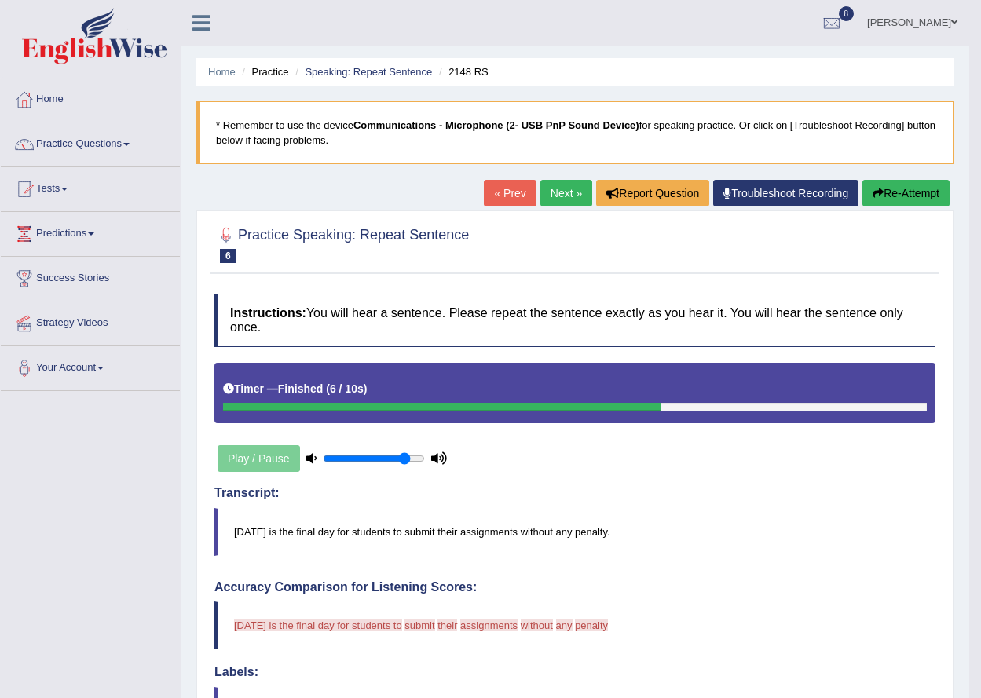
click at [862, 180] on button "Re-Attempt" at bounding box center [905, 193] width 87 height 27
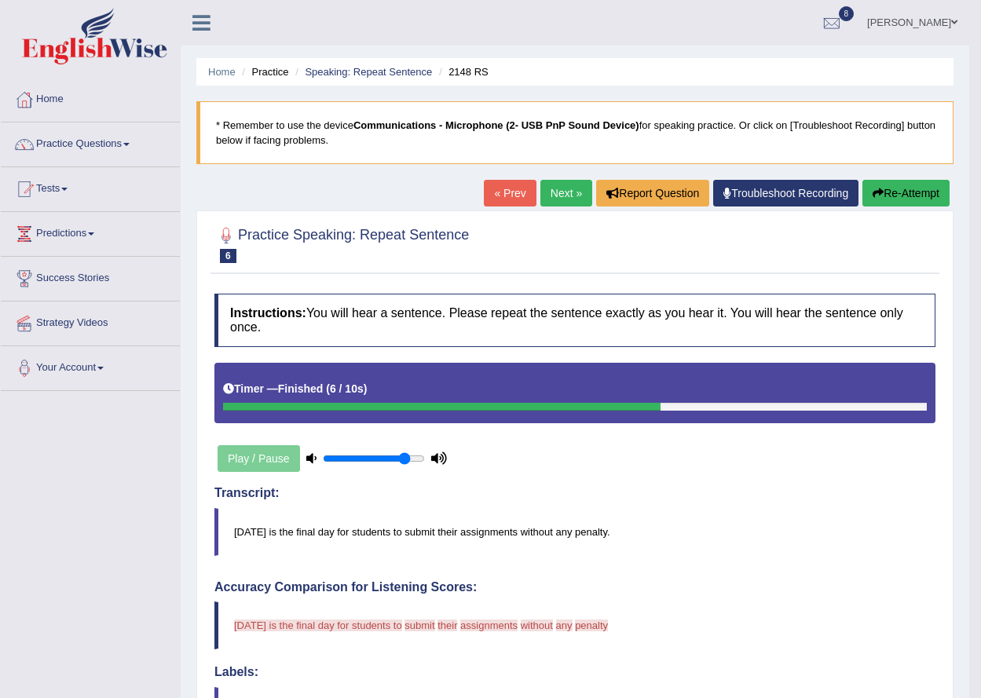
click at [862, 180] on button "Re-Attempt" at bounding box center [905, 193] width 87 height 27
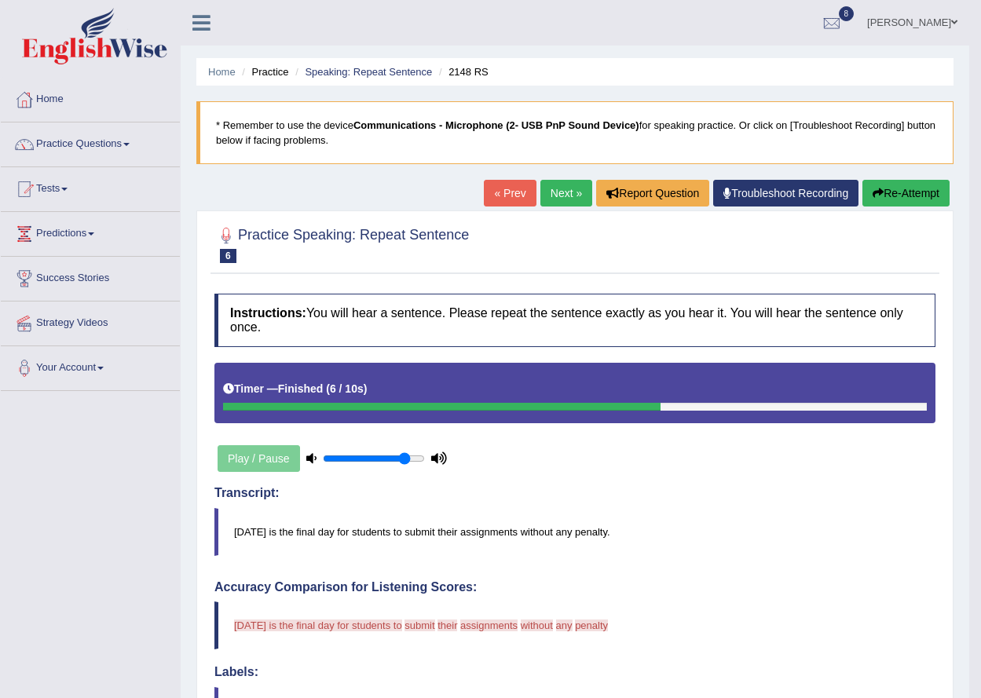
click at [862, 180] on button "Re-Attempt" at bounding box center [905, 193] width 87 height 27
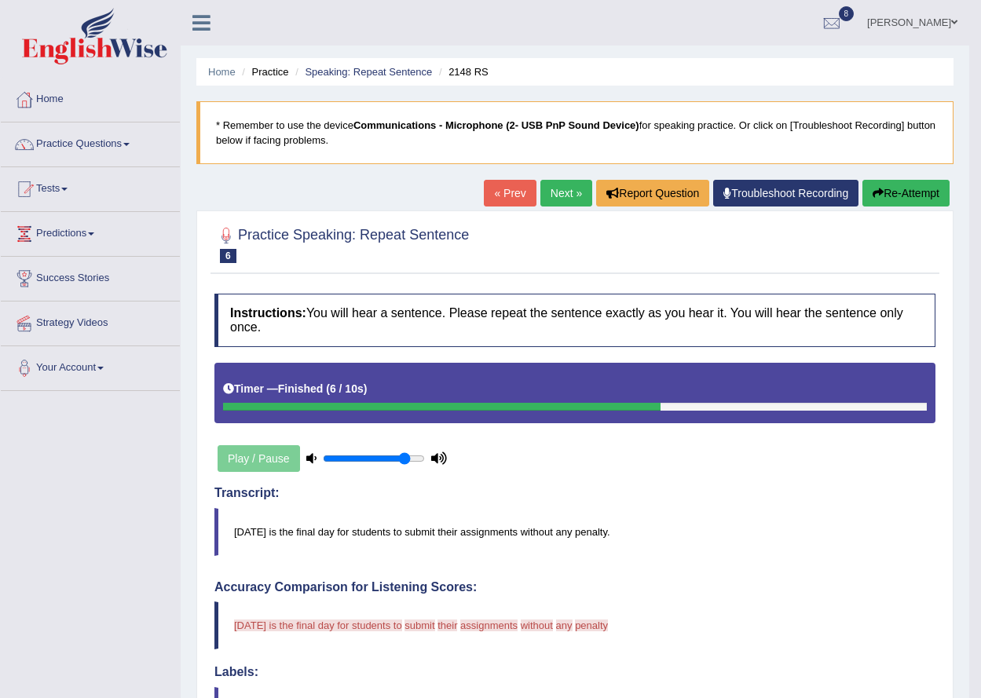
click at [862, 180] on button "Re-Attempt" at bounding box center [905, 193] width 87 height 27
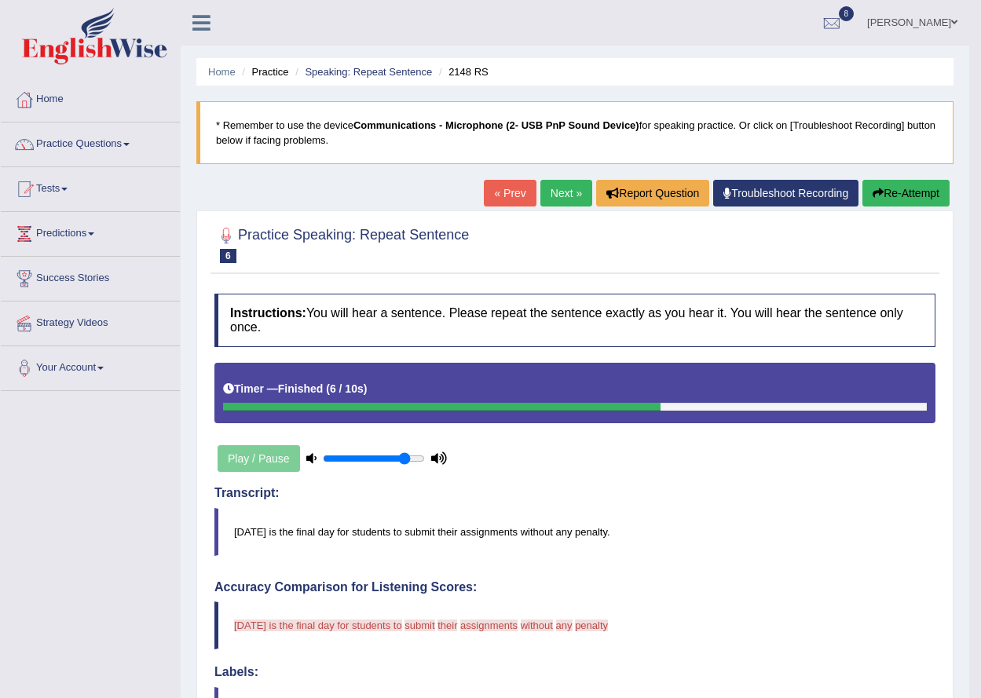
click at [862, 180] on button "Re-Attempt" at bounding box center [905, 193] width 87 height 27
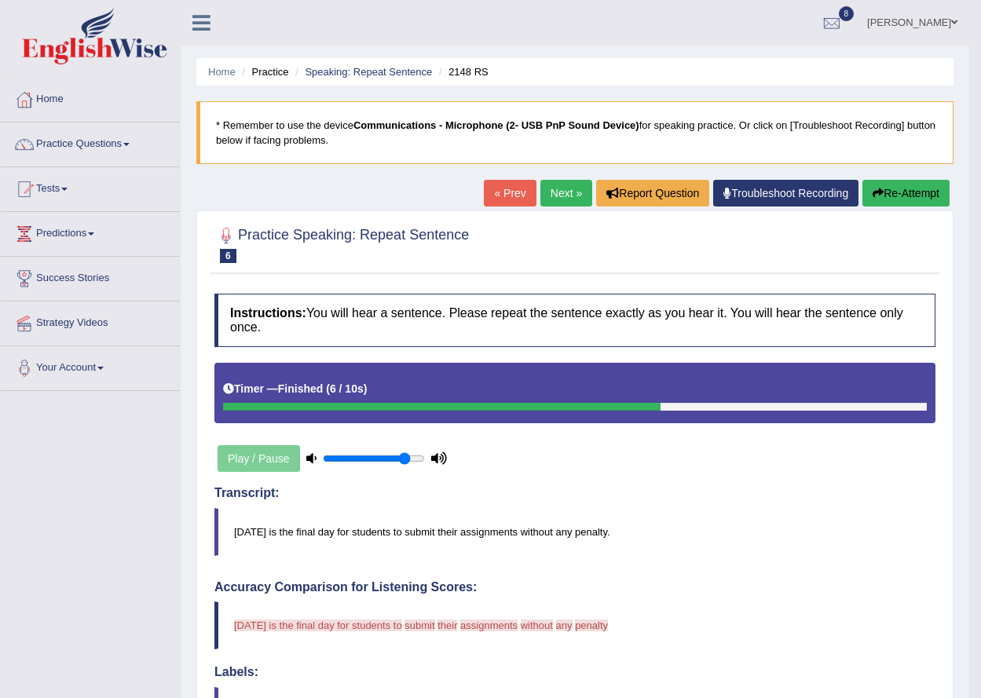
click at [862, 180] on button "Re-Attempt" at bounding box center [905, 193] width 87 height 27
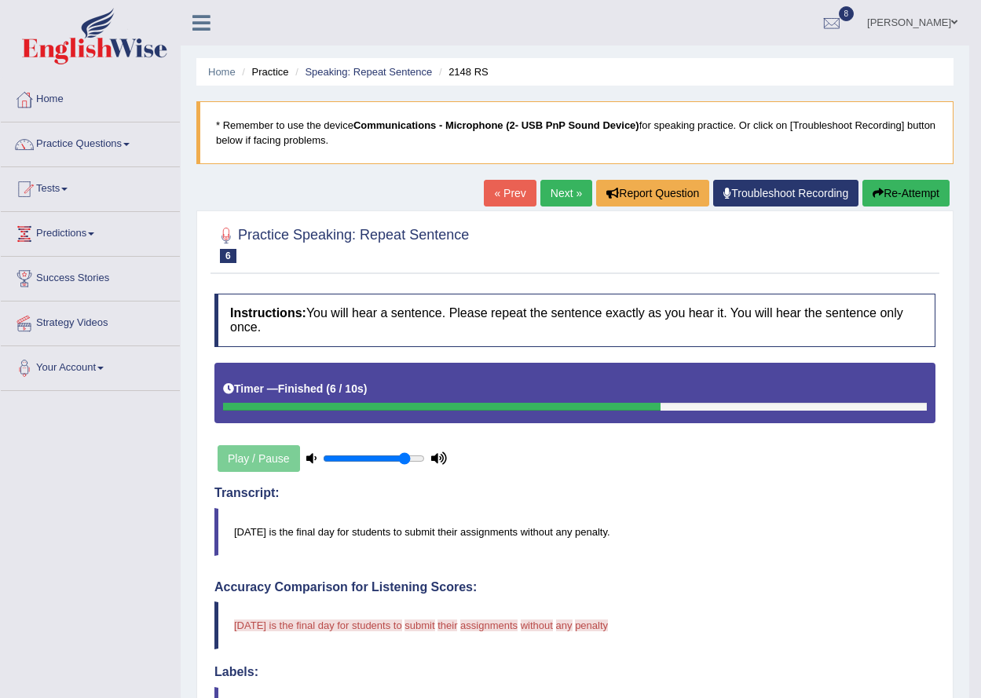
click at [862, 180] on button "Re-Attempt" at bounding box center [905, 193] width 87 height 27
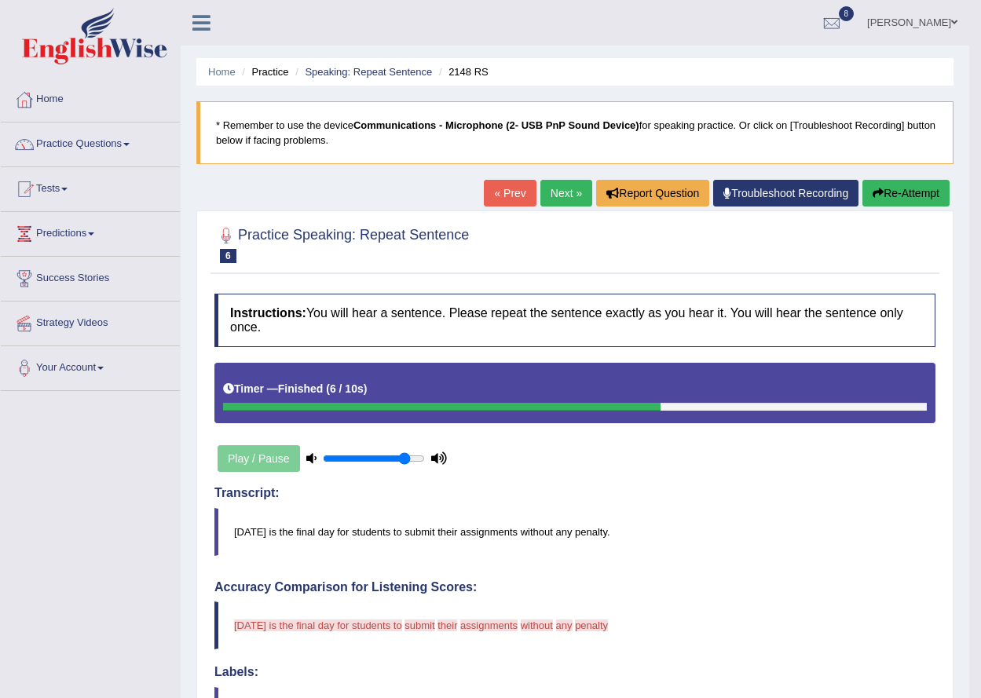
click at [862, 180] on button "Re-Attempt" at bounding box center [905, 193] width 87 height 27
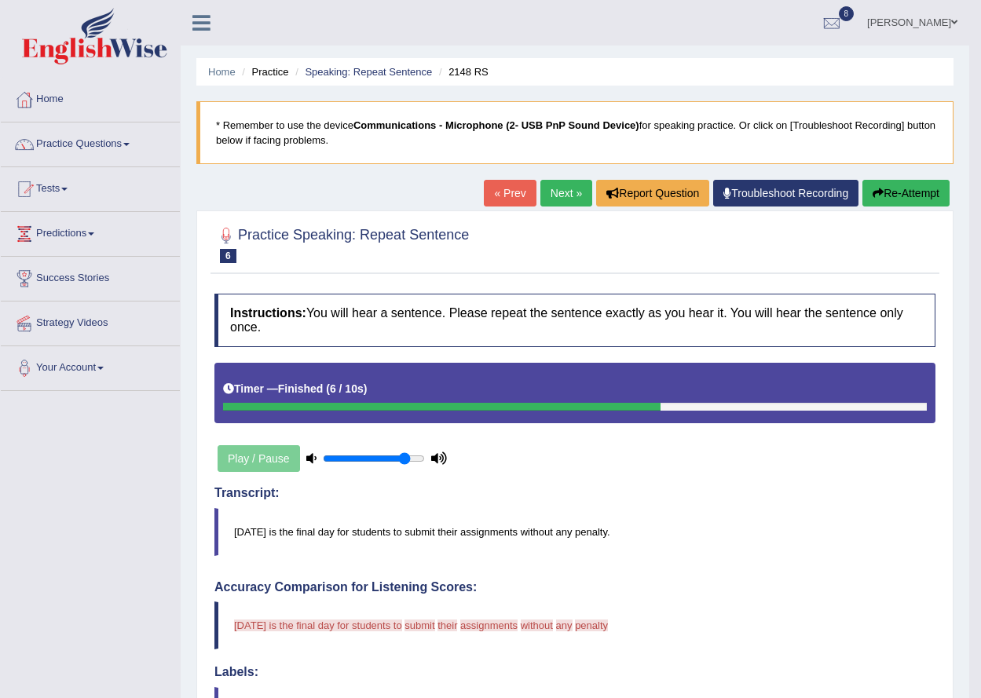
click at [862, 180] on button "Re-Attempt" at bounding box center [905, 193] width 87 height 27
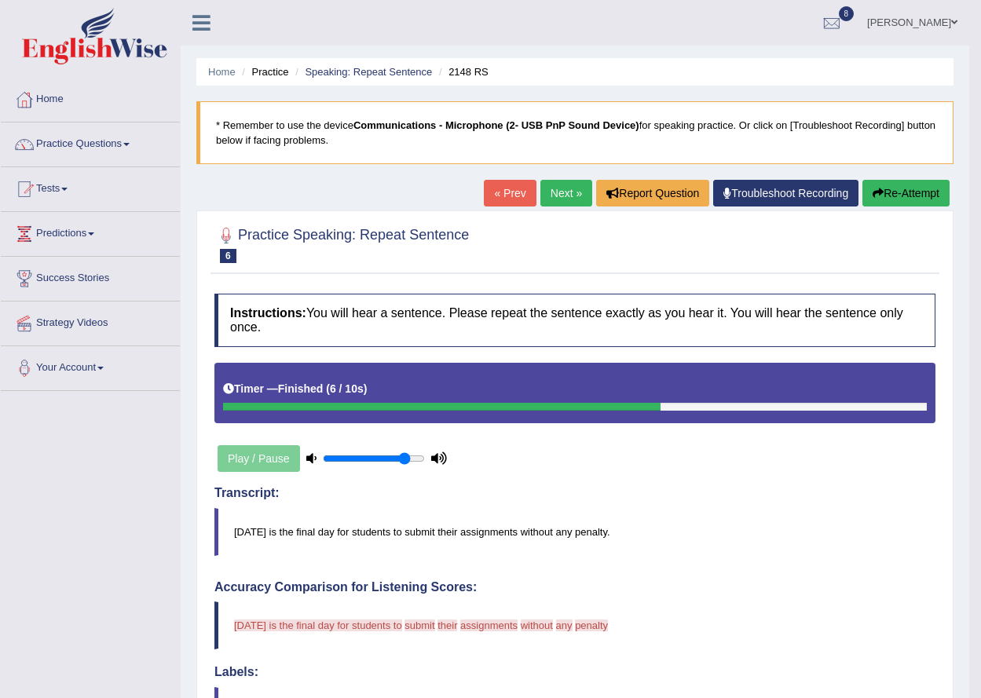
click at [862, 180] on button "Re-Attempt" at bounding box center [905, 193] width 87 height 27
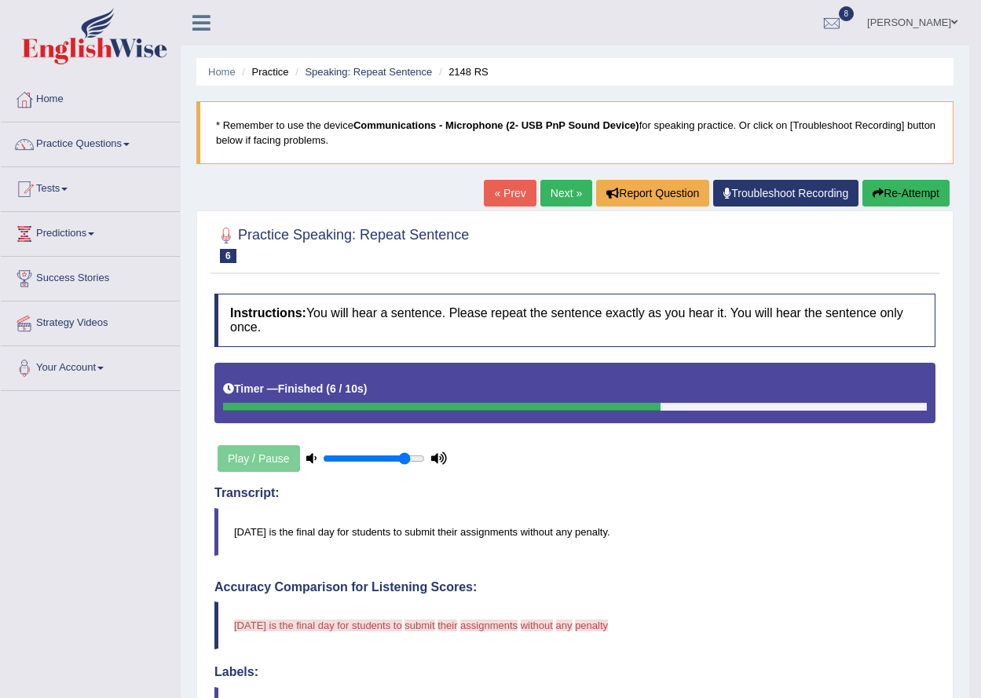
click at [862, 180] on button "Re-Attempt" at bounding box center [905, 193] width 87 height 27
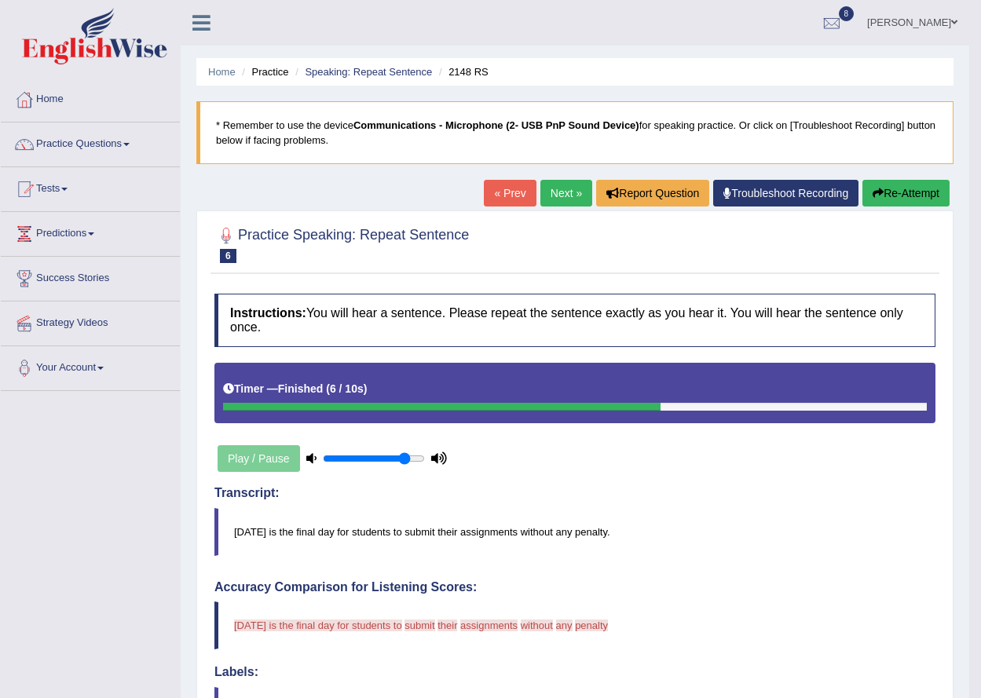
click at [862, 180] on button "Re-Attempt" at bounding box center [905, 193] width 87 height 27
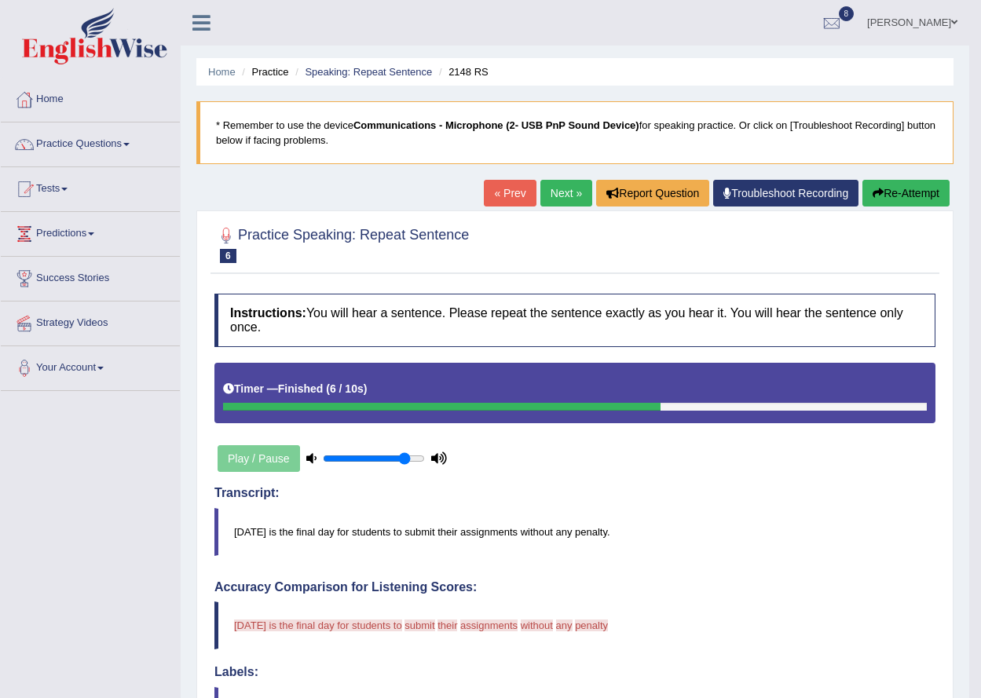
click at [862, 180] on button "Re-Attempt" at bounding box center [905, 193] width 87 height 27
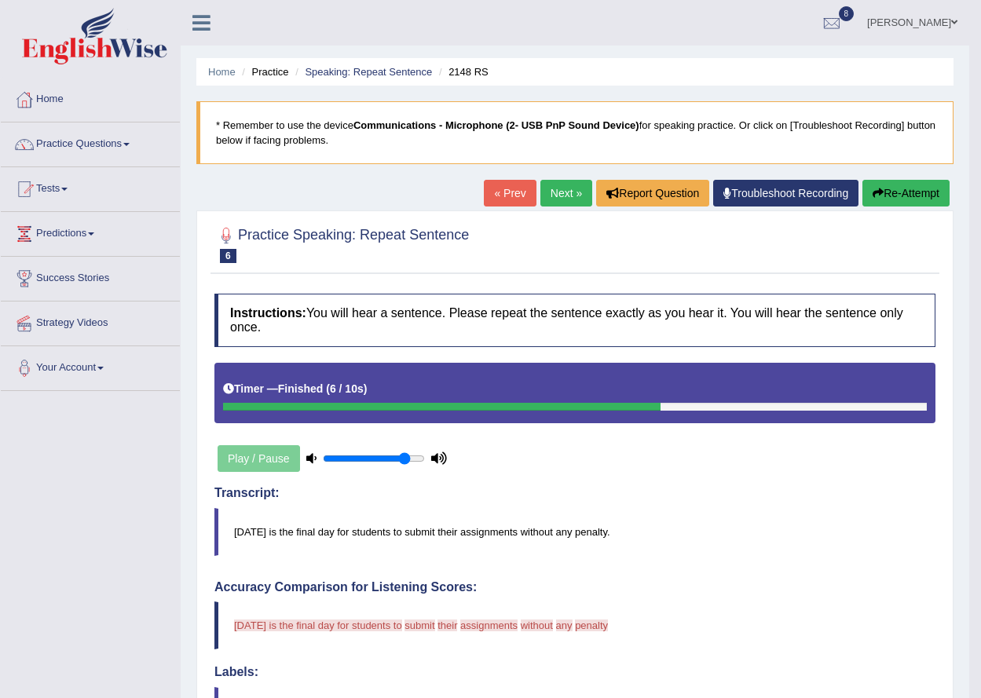
click at [862, 180] on button "Re-Attempt" at bounding box center [905, 193] width 87 height 27
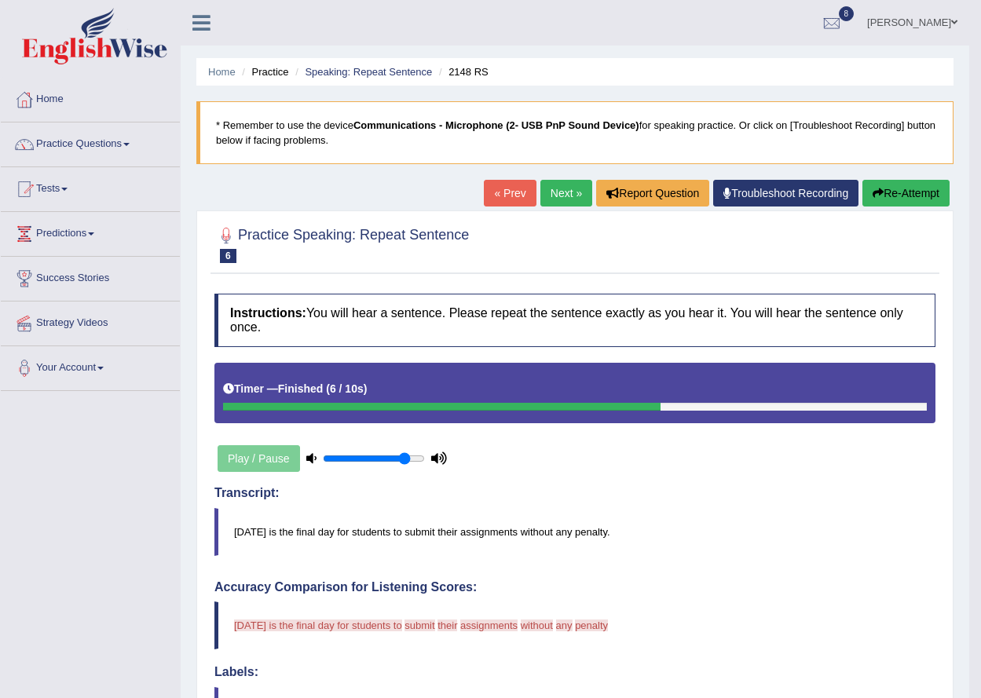
click at [862, 180] on button "Re-Attempt" at bounding box center [905, 193] width 87 height 27
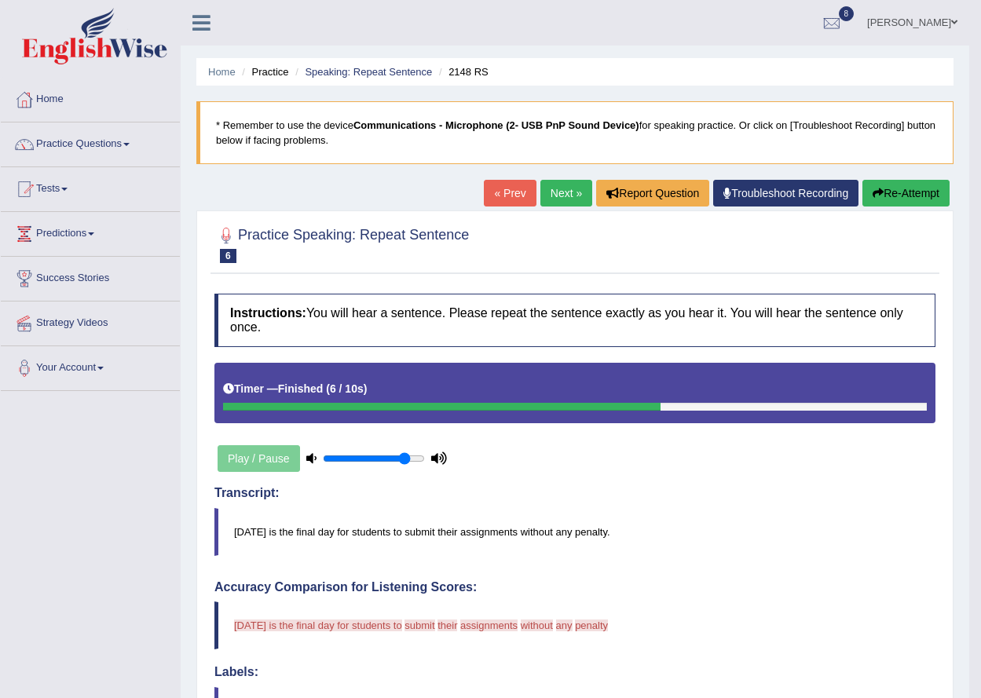
click at [862, 180] on button "Re-Attempt" at bounding box center [905, 193] width 87 height 27
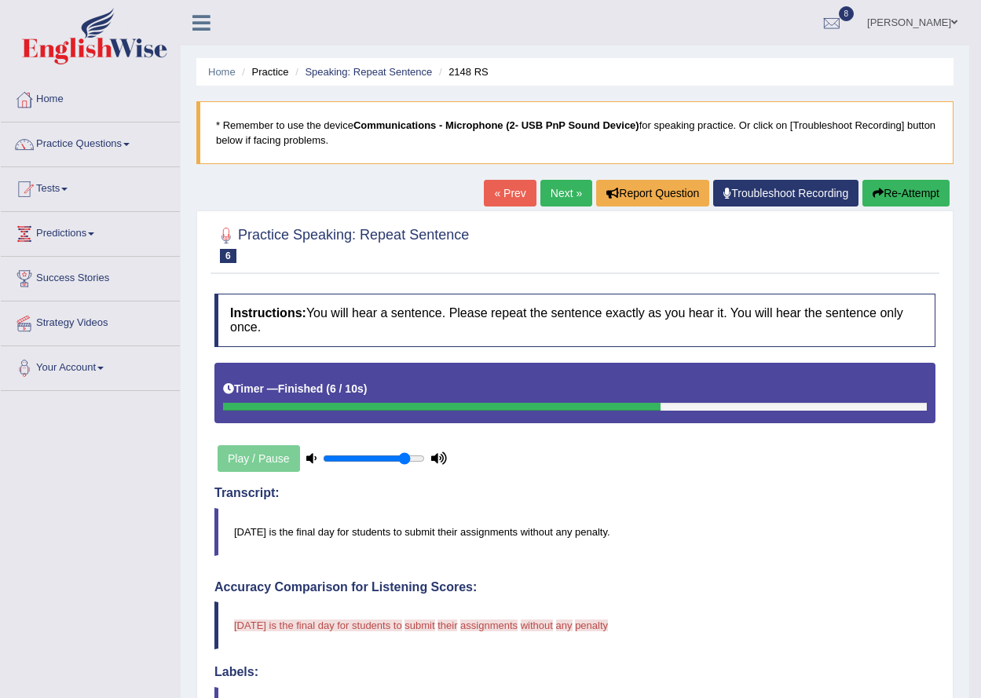
click at [862, 180] on button "Re-Attempt" at bounding box center [905, 193] width 87 height 27
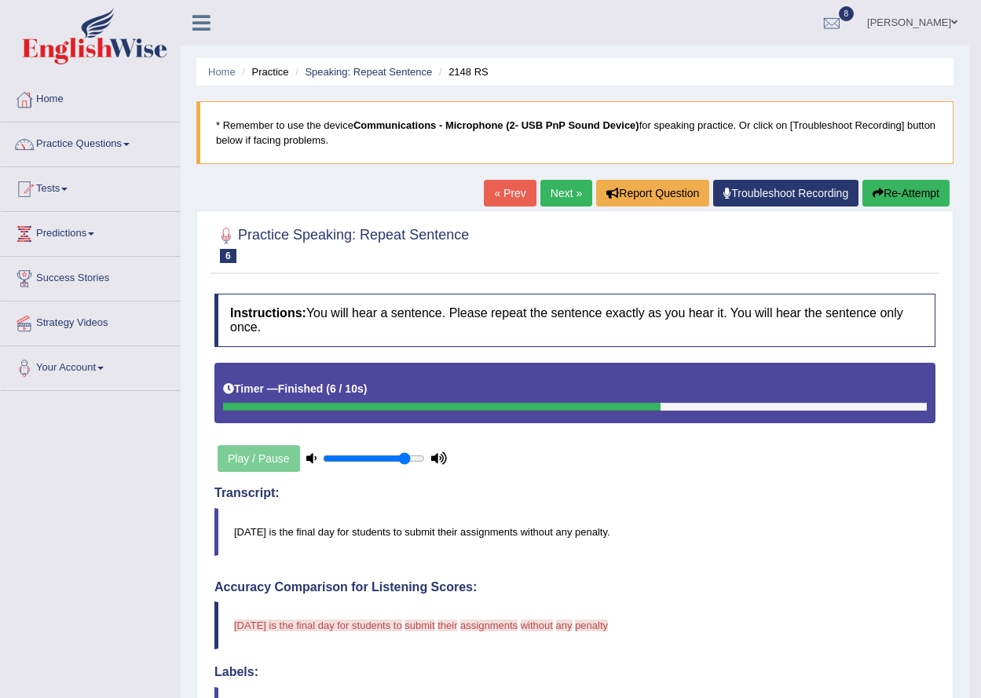
click at [862, 180] on button "Re-Attempt" at bounding box center [905, 193] width 87 height 27
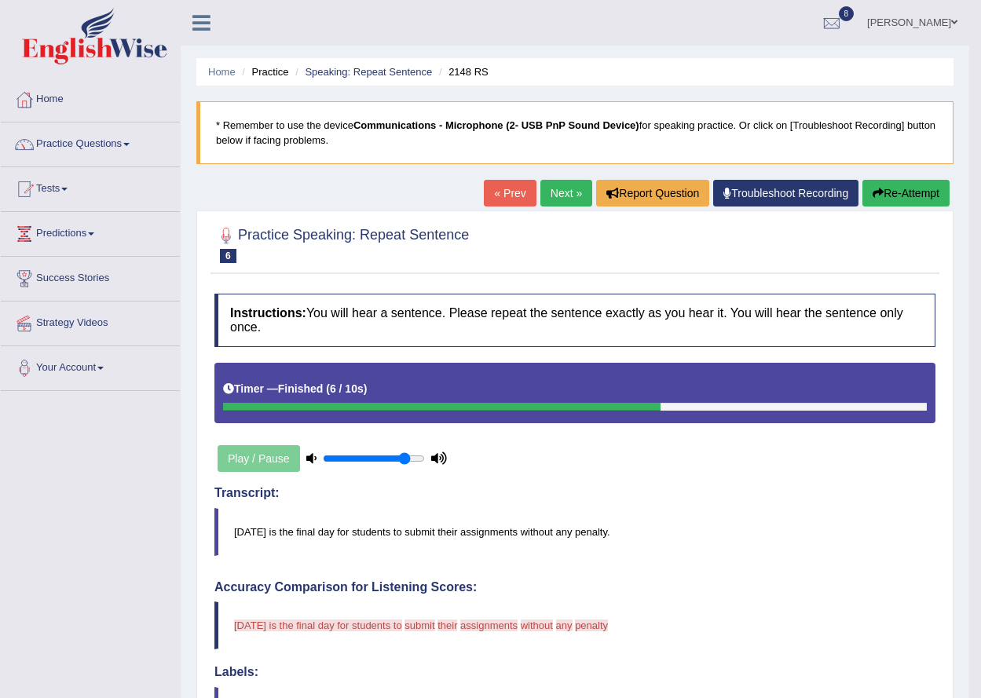
click at [862, 180] on button "Re-Attempt" at bounding box center [905, 193] width 87 height 27
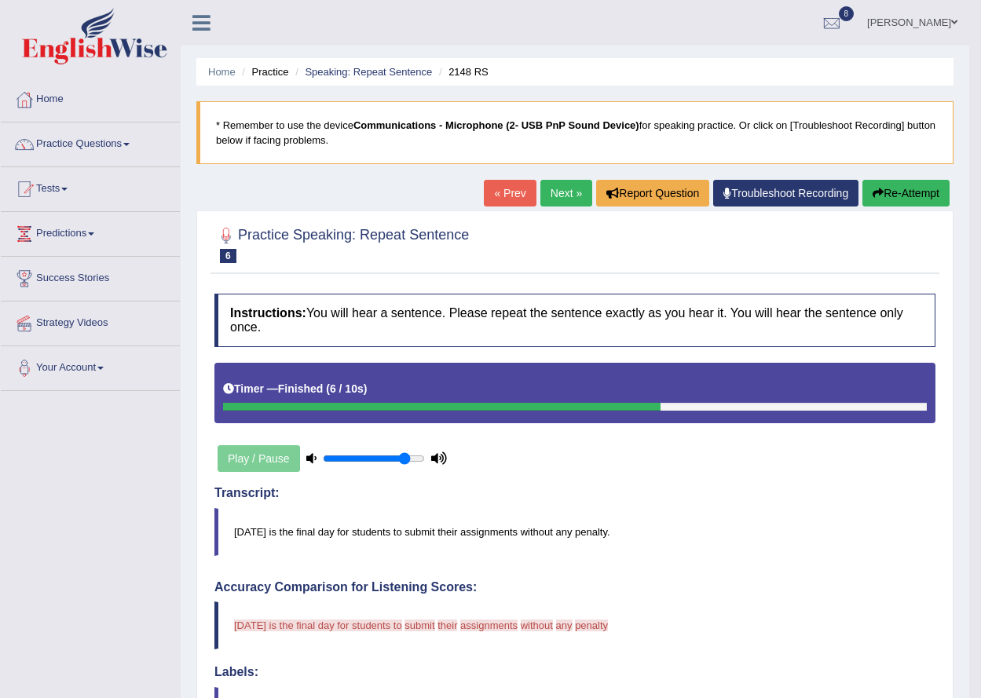
click at [862, 180] on button "Re-Attempt" at bounding box center [905, 193] width 87 height 27
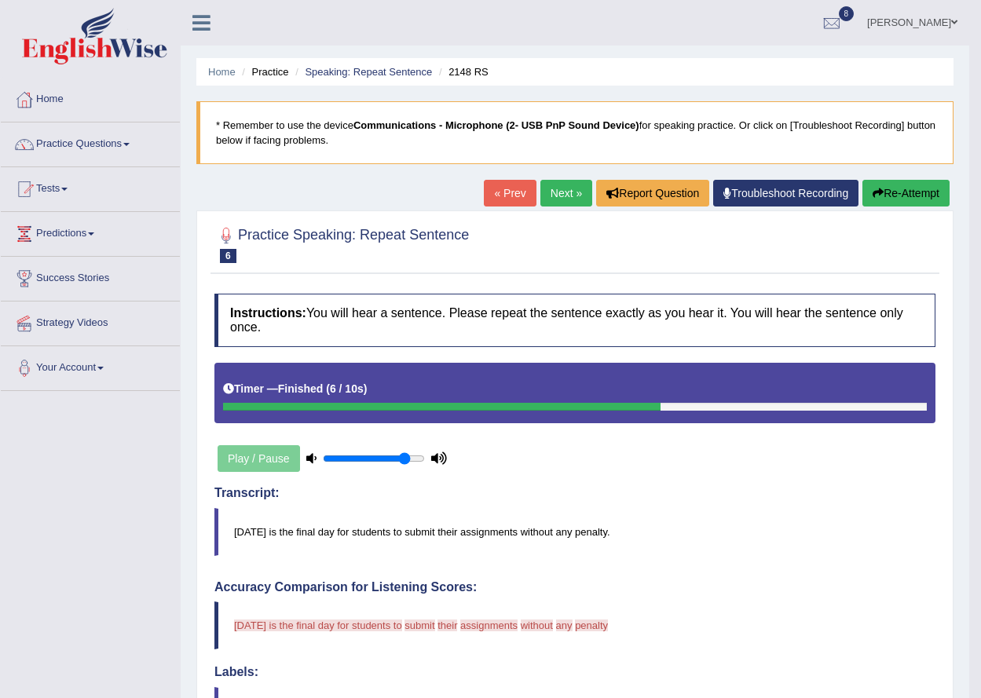
click at [862, 180] on button "Re-Attempt" at bounding box center [905, 193] width 87 height 27
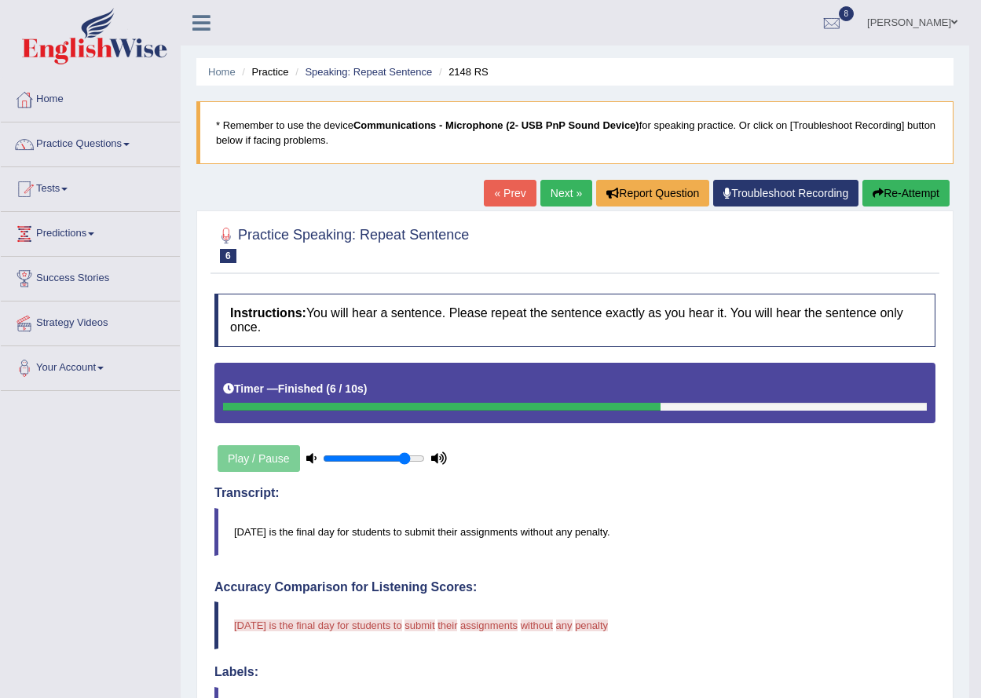
click at [862, 180] on button "Re-Attempt" at bounding box center [905, 193] width 87 height 27
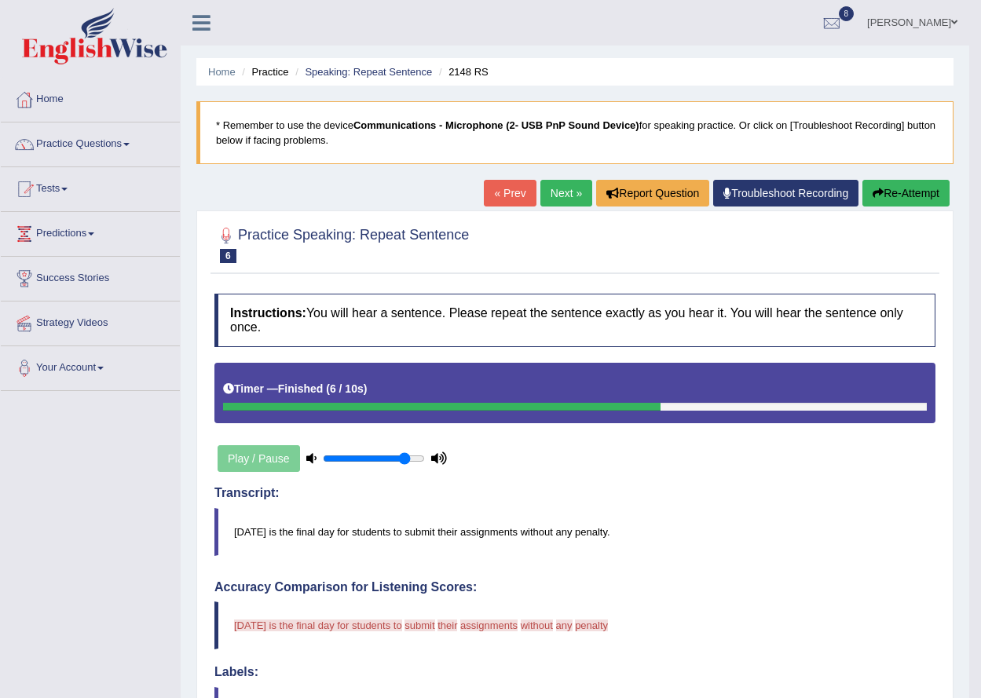
click at [862, 180] on button "Re-Attempt" at bounding box center [905, 193] width 87 height 27
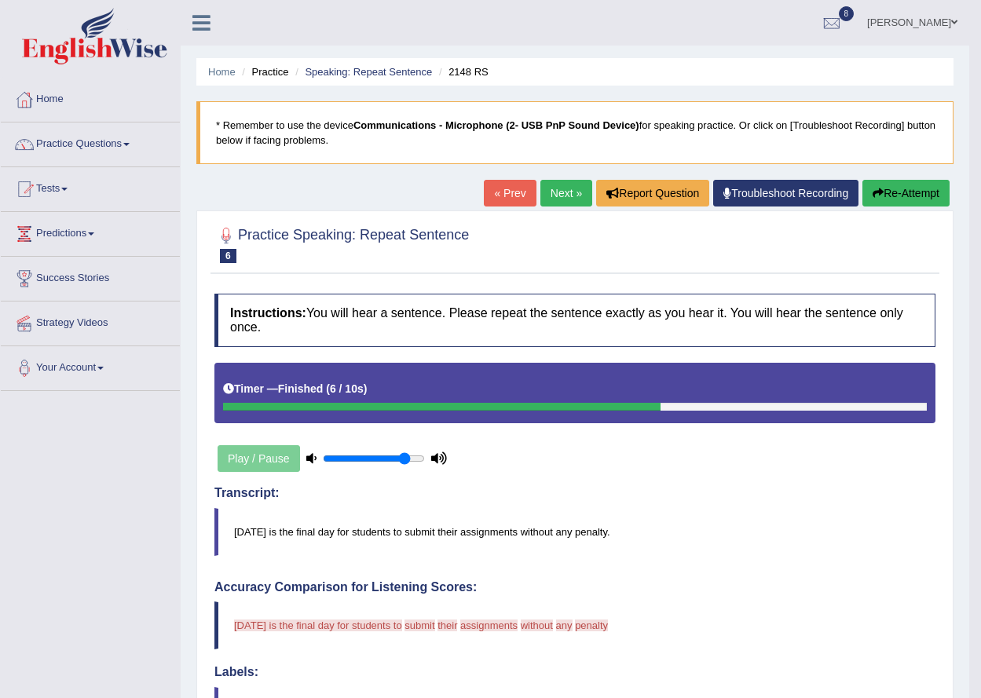
click at [862, 180] on button "Re-Attempt" at bounding box center [905, 193] width 87 height 27
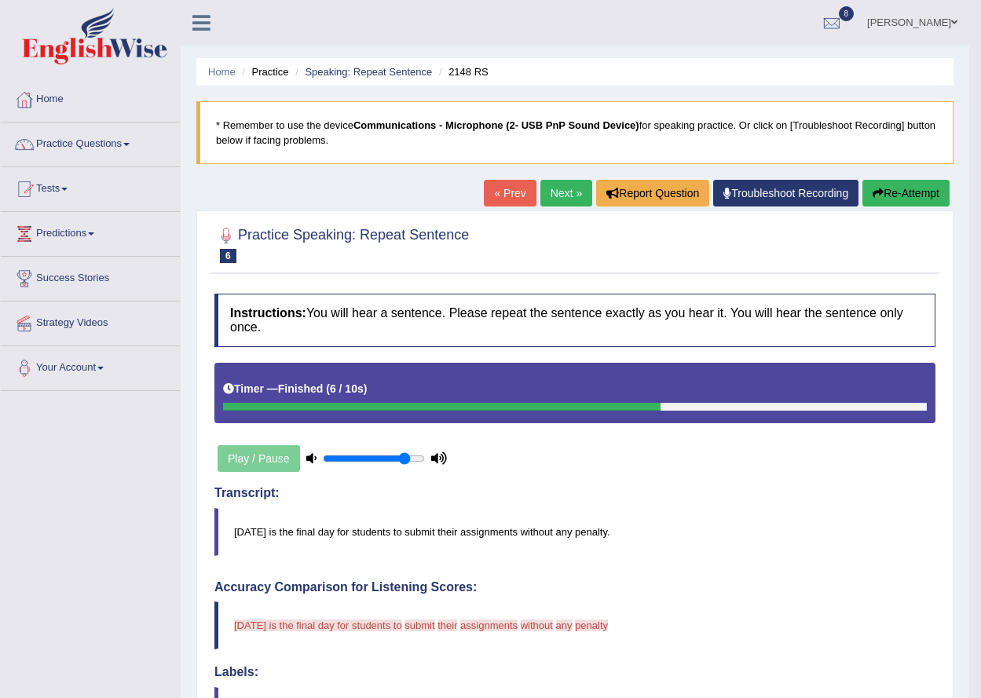
click at [862, 180] on button "Re-Attempt" at bounding box center [905, 193] width 87 height 27
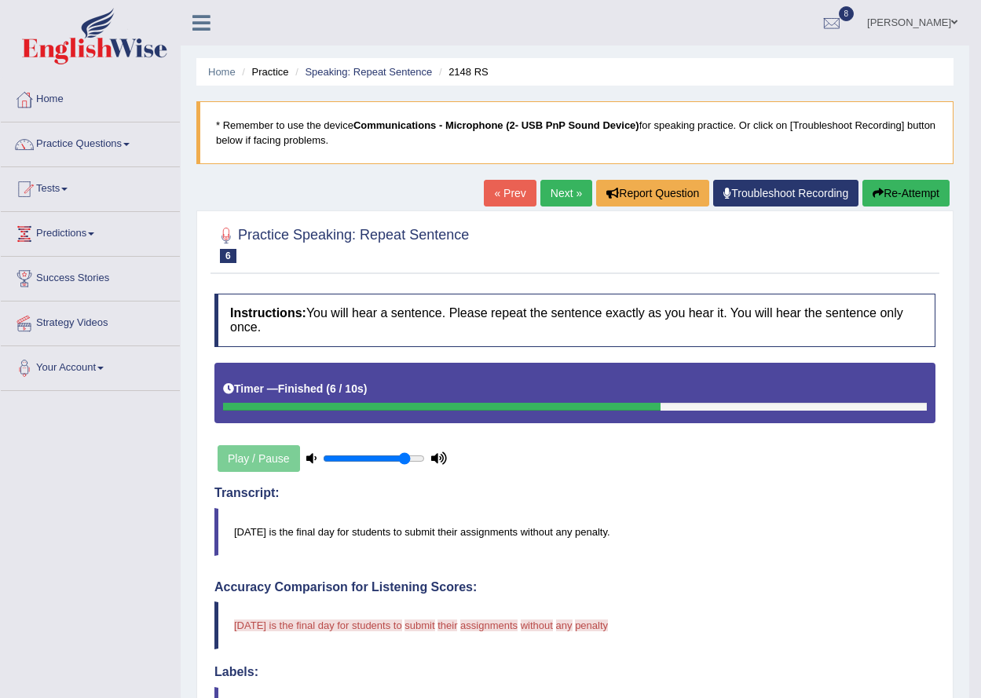
click at [862, 180] on button "Re-Attempt" at bounding box center [905, 193] width 87 height 27
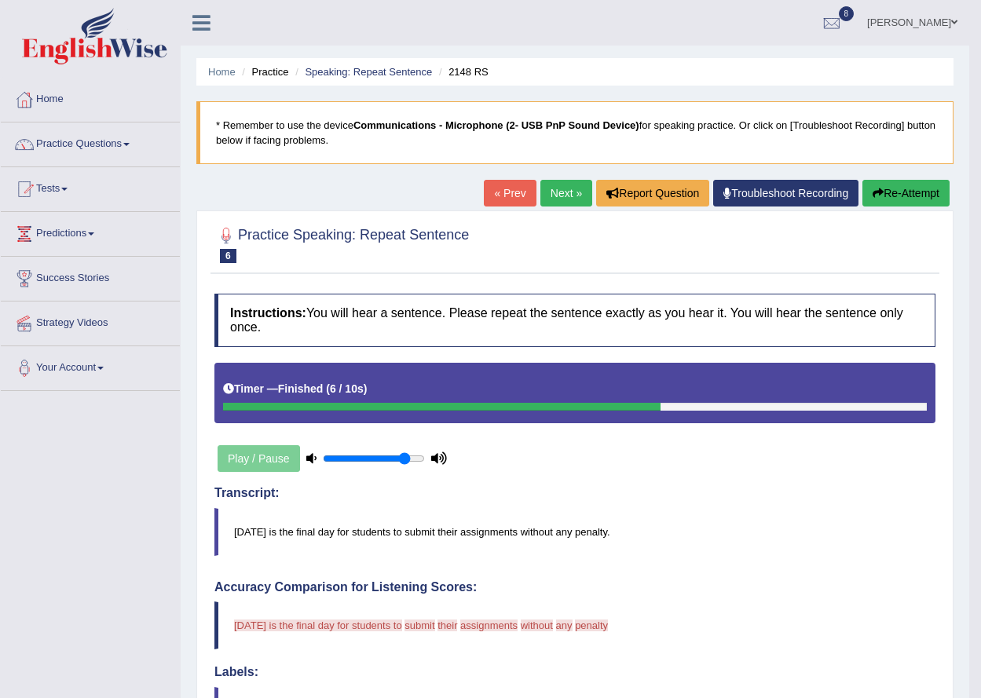
click at [862, 180] on button "Re-Attempt" at bounding box center [905, 193] width 87 height 27
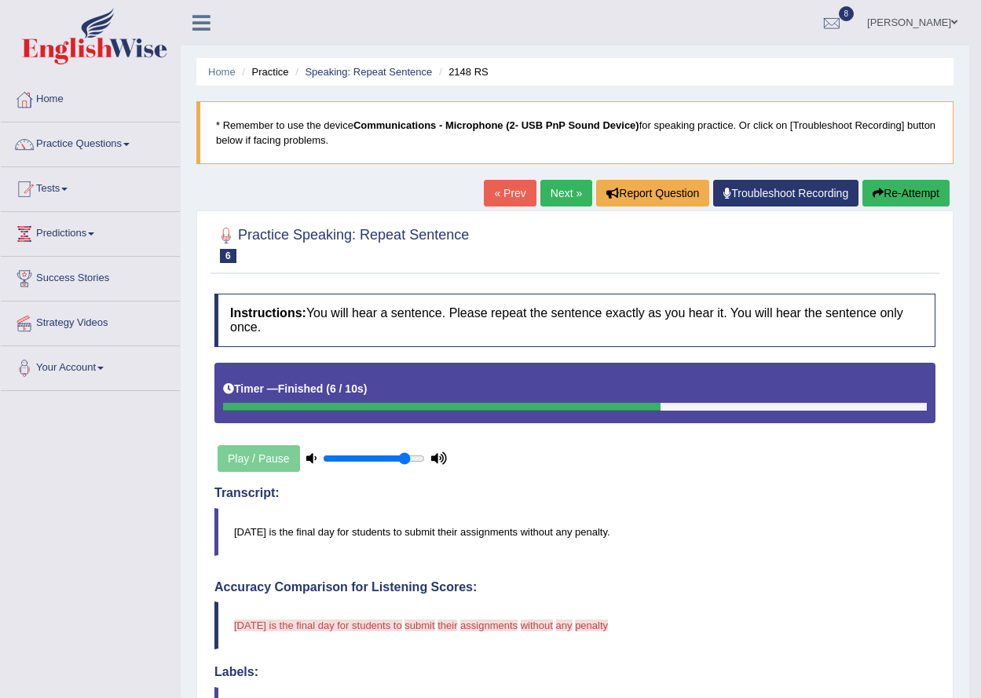
click at [862, 180] on button "Re-Attempt" at bounding box center [905, 193] width 87 height 27
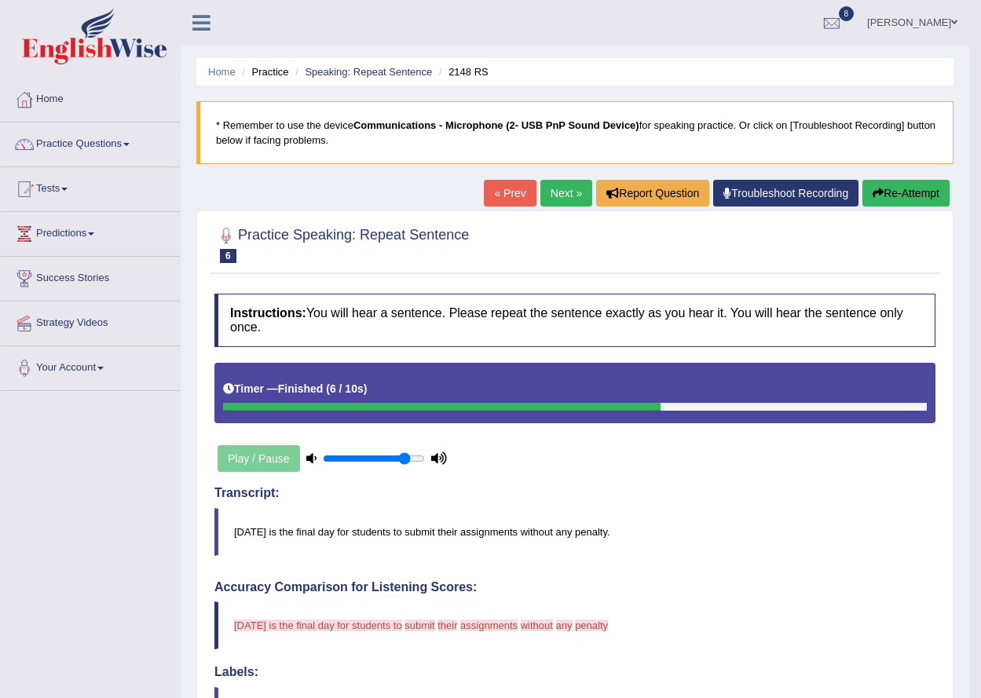
click at [862, 180] on button "Re-Attempt" at bounding box center [905, 193] width 87 height 27
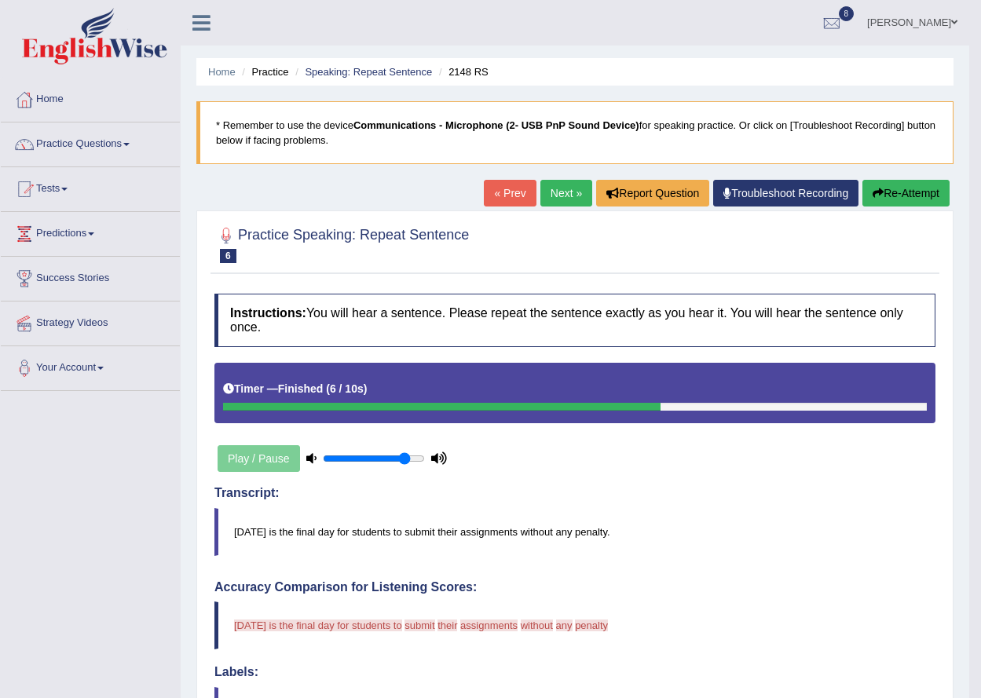
click at [862, 180] on button "Re-Attempt" at bounding box center [905, 193] width 87 height 27
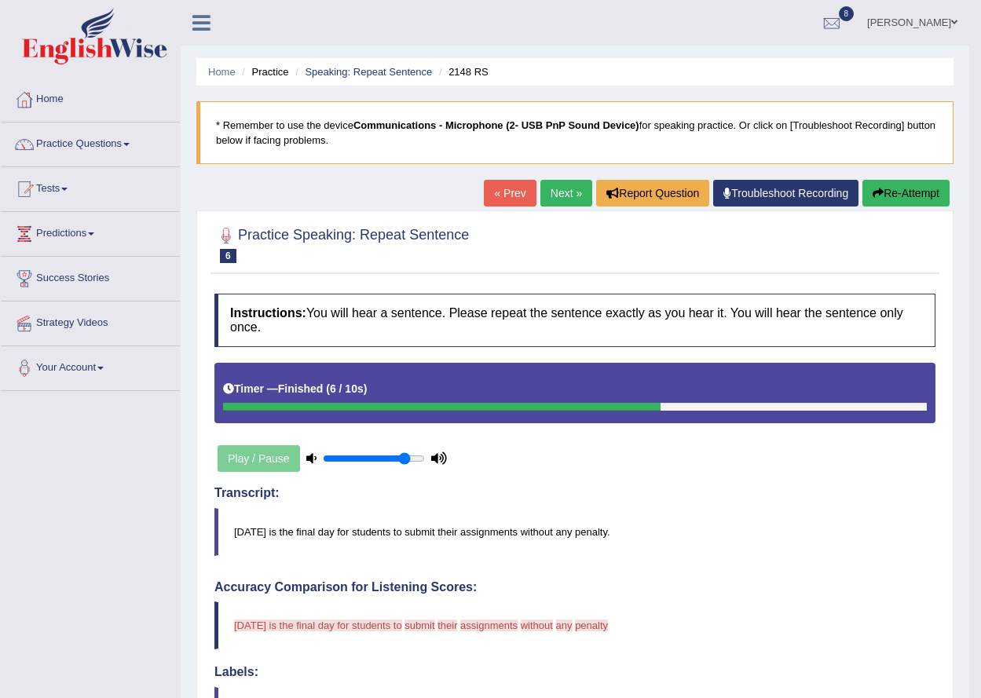
click at [862, 180] on button "Re-Attempt" at bounding box center [905, 193] width 87 height 27
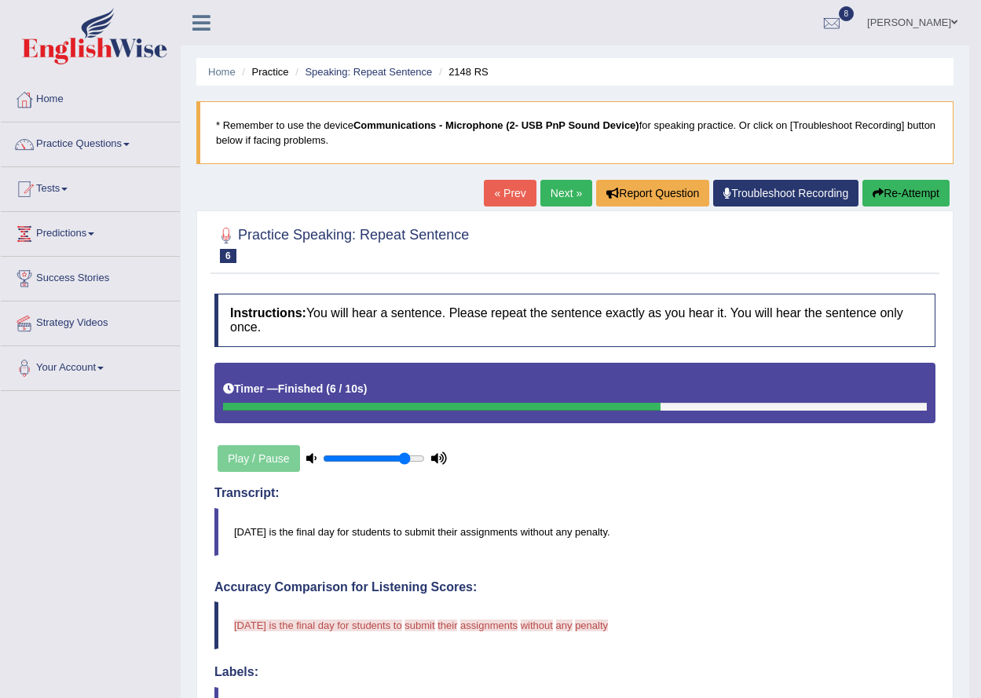
click at [862, 180] on button "Re-Attempt" at bounding box center [905, 193] width 87 height 27
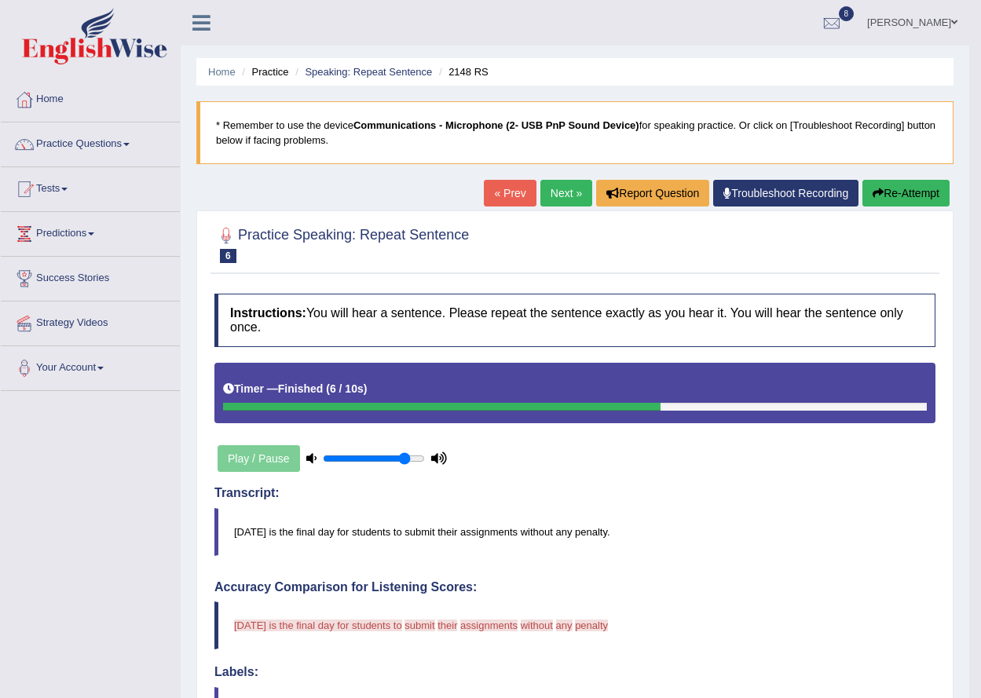
click at [920, 196] on button "Re-Attempt" at bounding box center [905, 193] width 87 height 27
click at [862, 180] on button "Re-Attempt" at bounding box center [905, 193] width 87 height 27
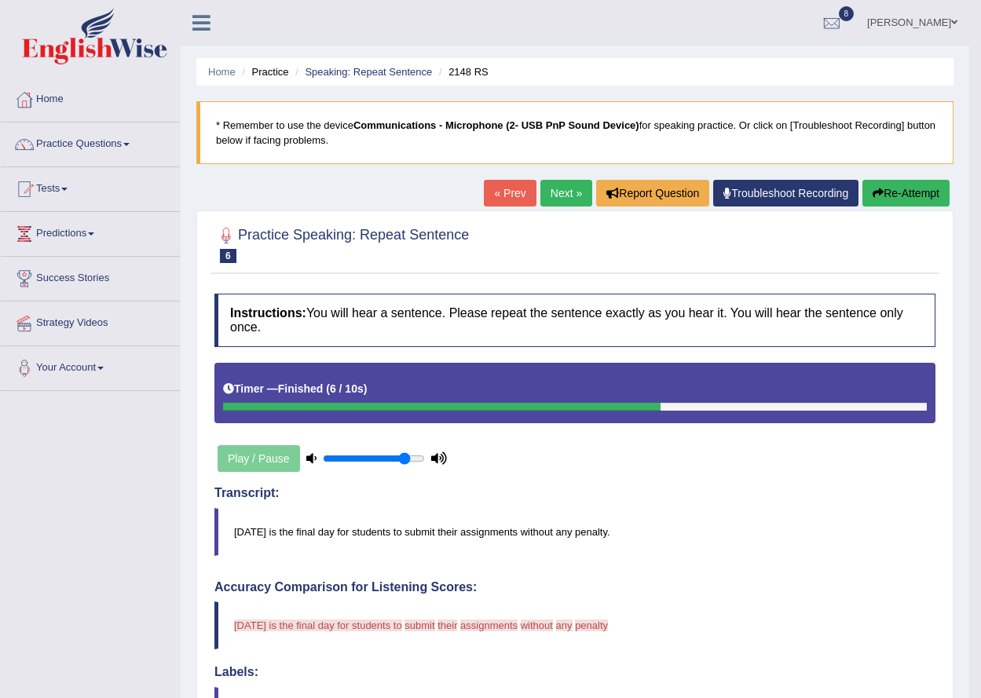
click at [862, 180] on button "Re-Attempt" at bounding box center [905, 193] width 87 height 27
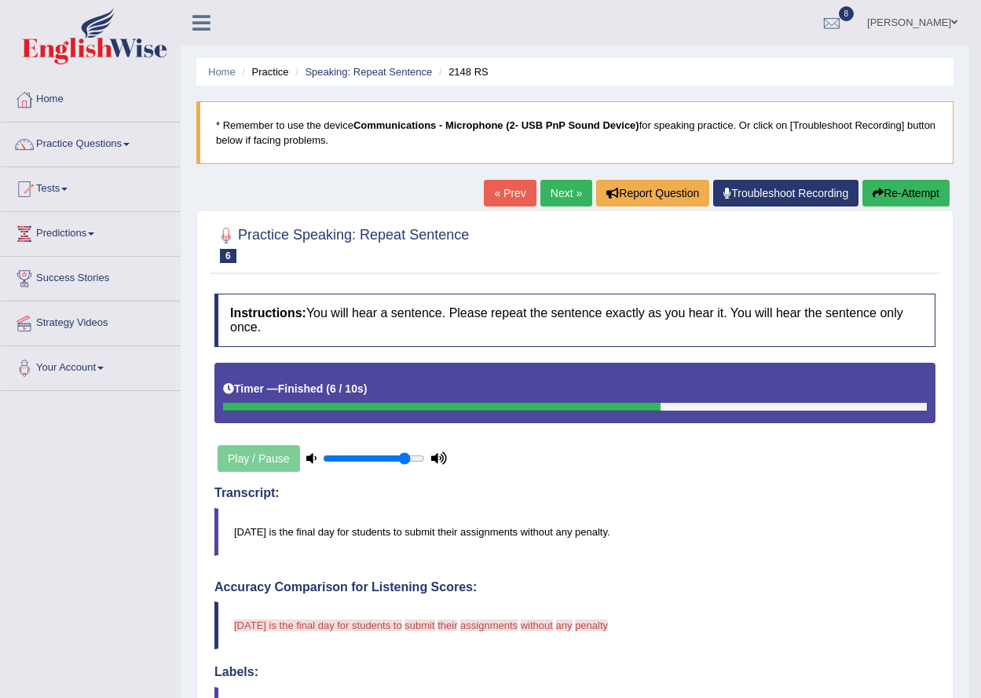
click at [862, 180] on button "Re-Attempt" at bounding box center [905, 193] width 87 height 27
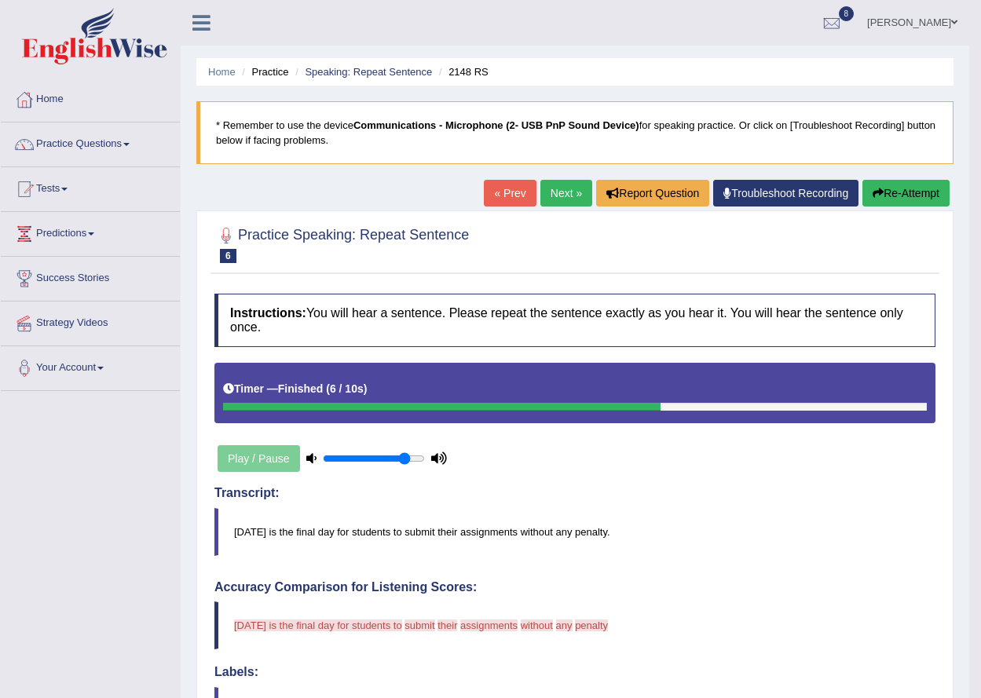
click at [862, 180] on button "Re-Attempt" at bounding box center [905, 193] width 87 height 27
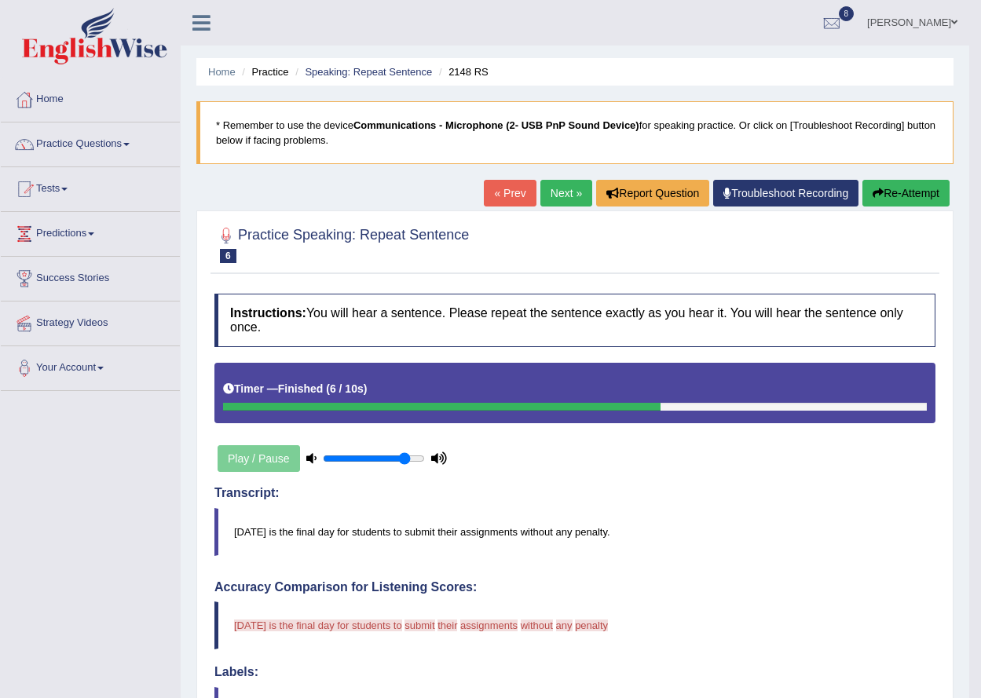
click at [862, 180] on button "Re-Attempt" at bounding box center [905, 193] width 87 height 27
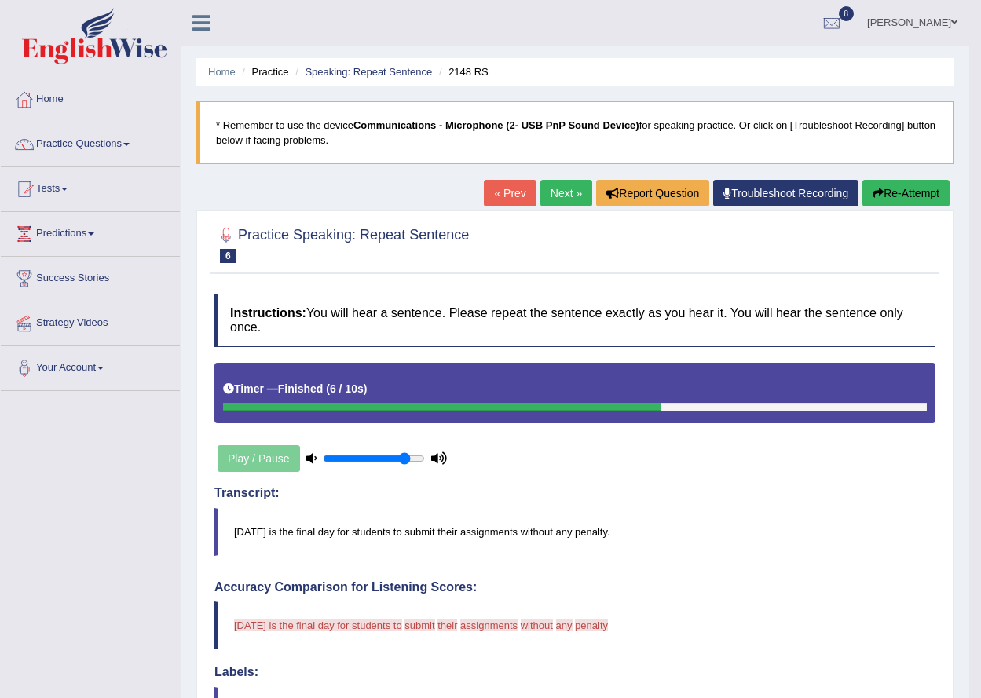
click at [862, 180] on button "Re-Attempt" at bounding box center [905, 193] width 87 height 27
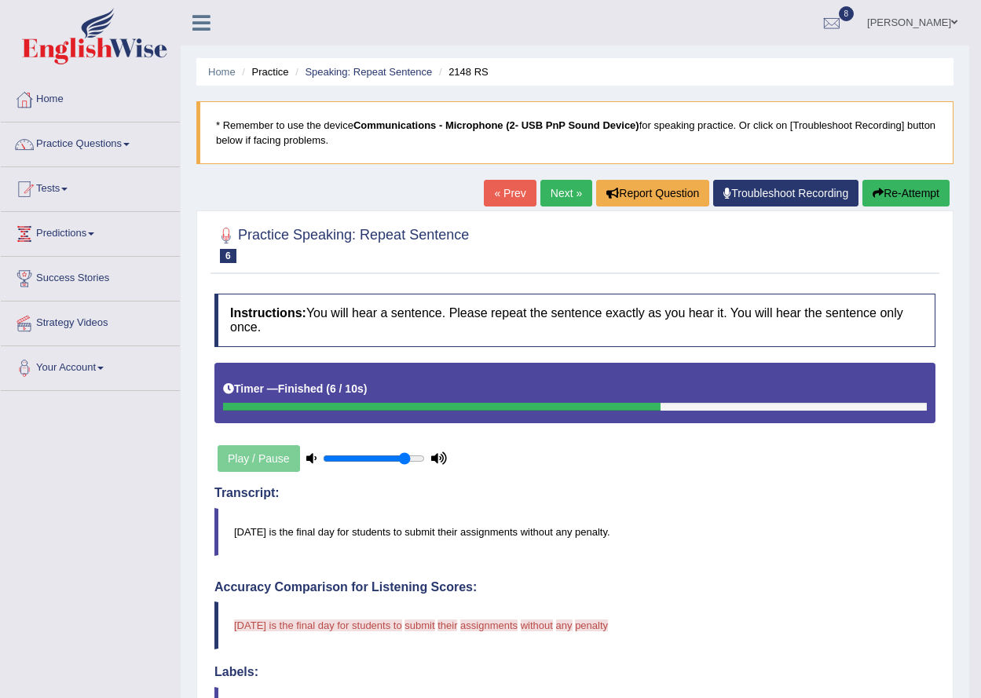
click at [862, 180] on button "Re-Attempt" at bounding box center [905, 193] width 87 height 27
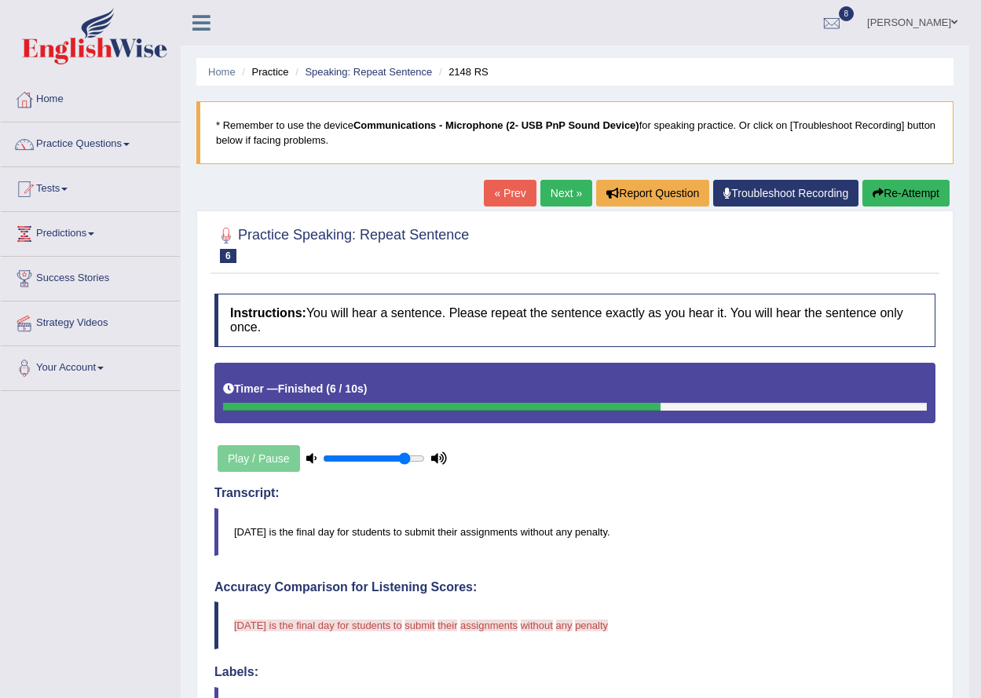
click at [862, 180] on button "Re-Attempt" at bounding box center [905, 193] width 87 height 27
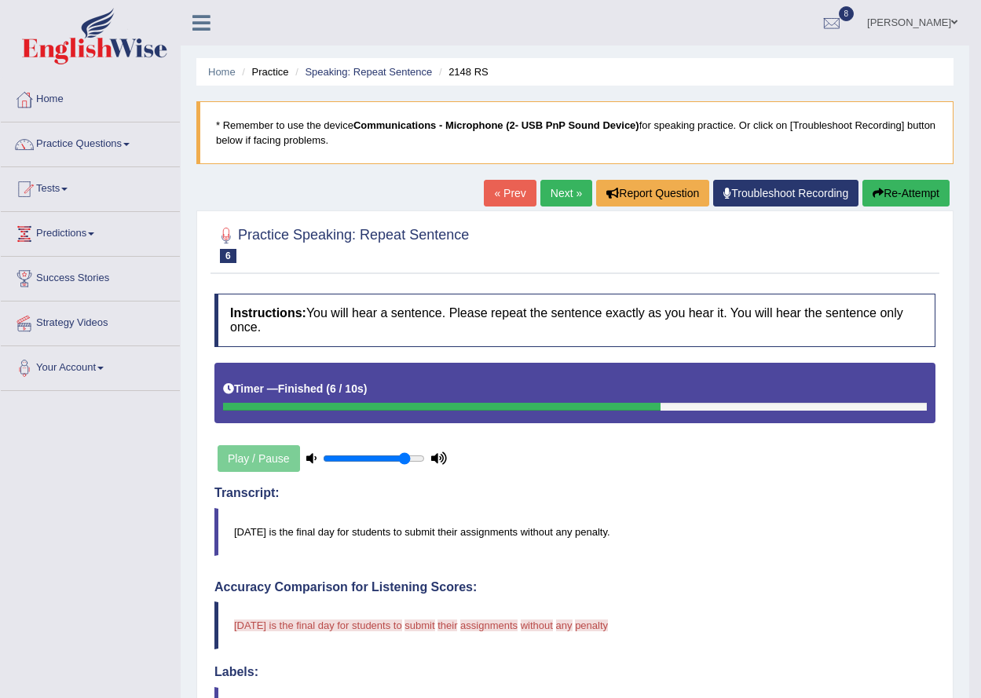
click at [862, 180] on button "Re-Attempt" at bounding box center [905, 193] width 87 height 27
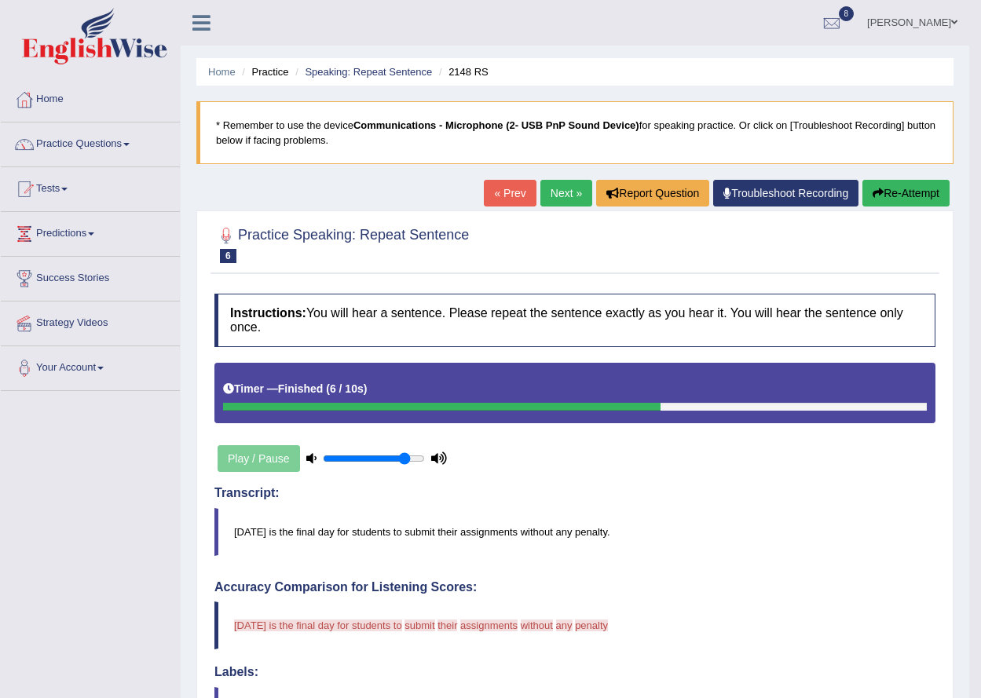
click at [862, 180] on button "Re-Attempt" at bounding box center [905, 193] width 87 height 27
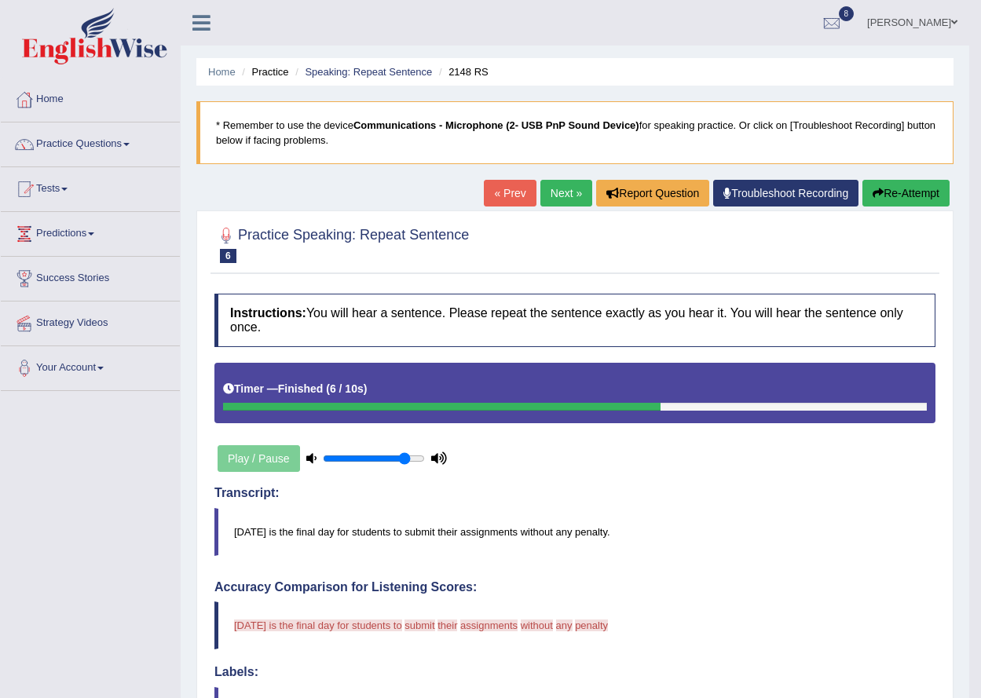
click at [862, 180] on button "Re-Attempt" at bounding box center [905, 193] width 87 height 27
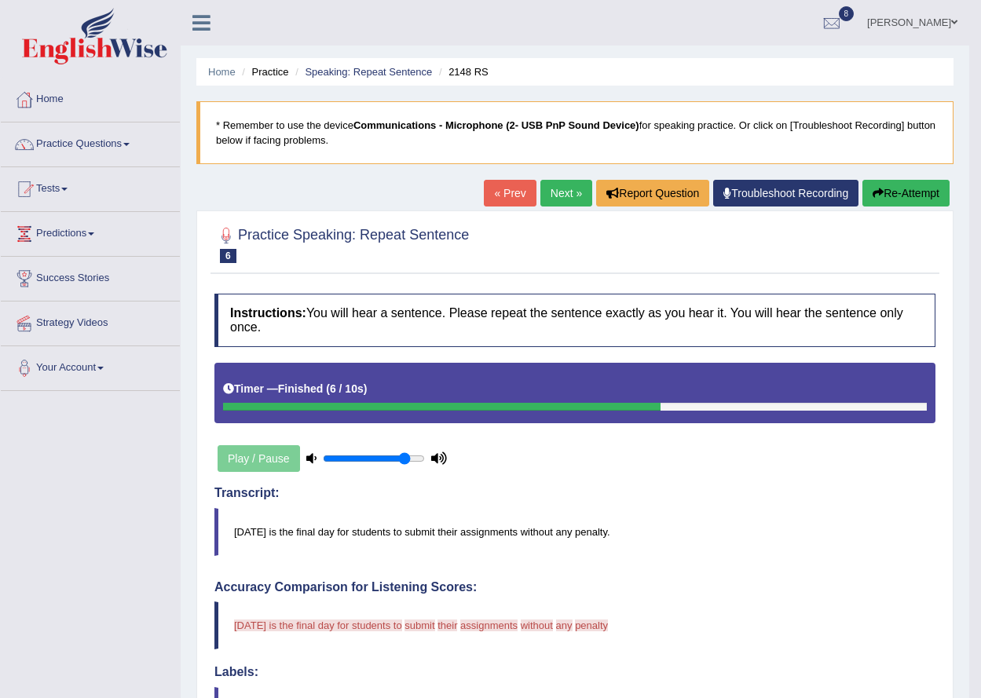
click at [862, 180] on button "Re-Attempt" at bounding box center [905, 193] width 87 height 27
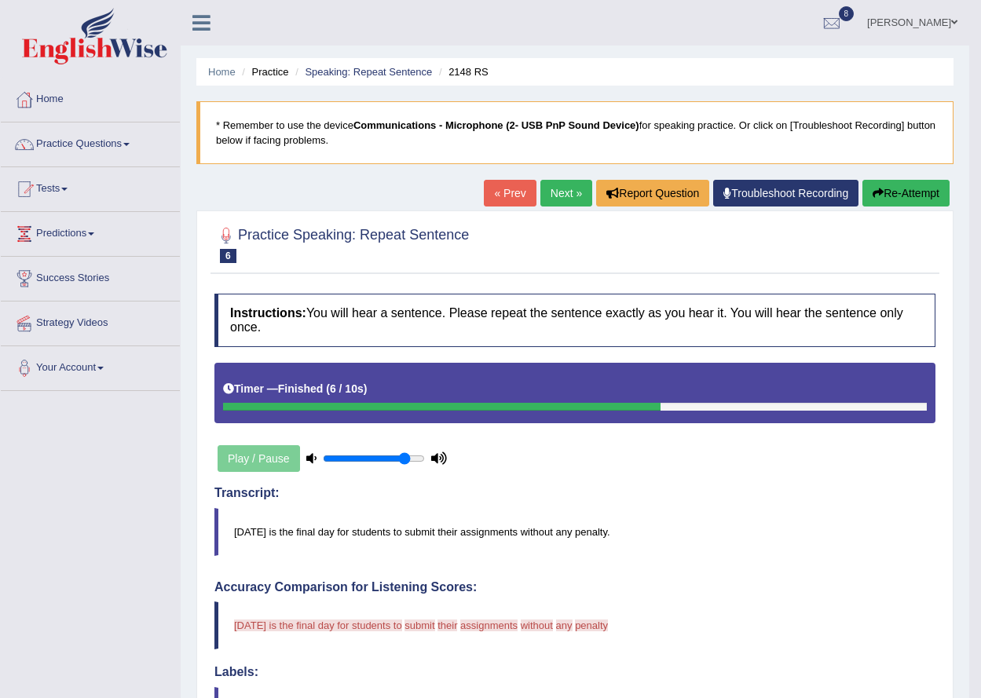
click at [862, 180] on button "Re-Attempt" at bounding box center [905, 193] width 87 height 27
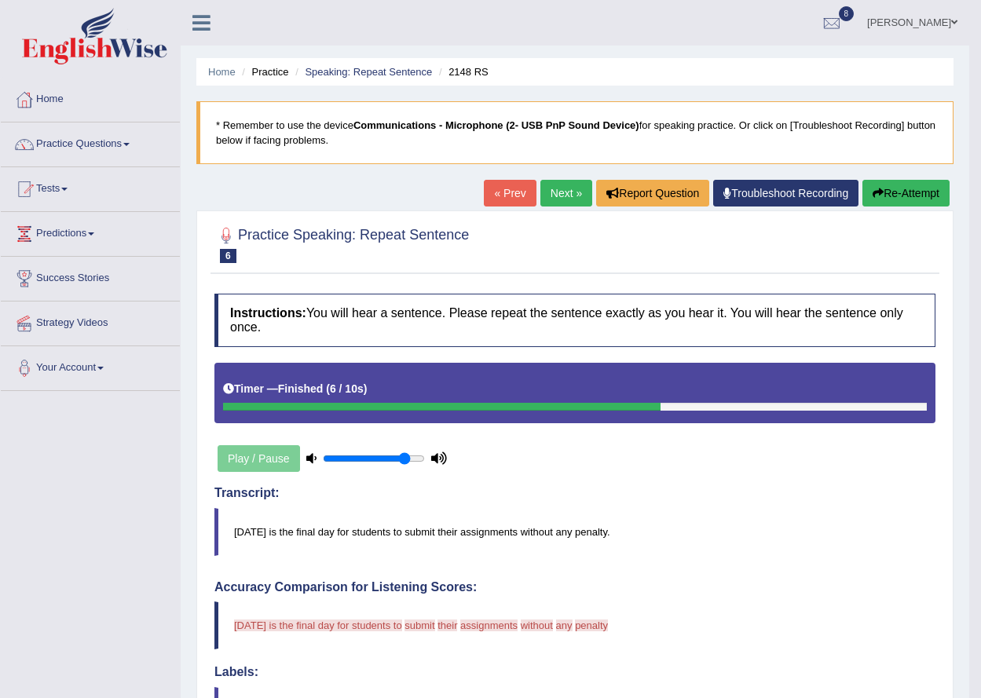
click at [862, 180] on button "Re-Attempt" at bounding box center [905, 193] width 87 height 27
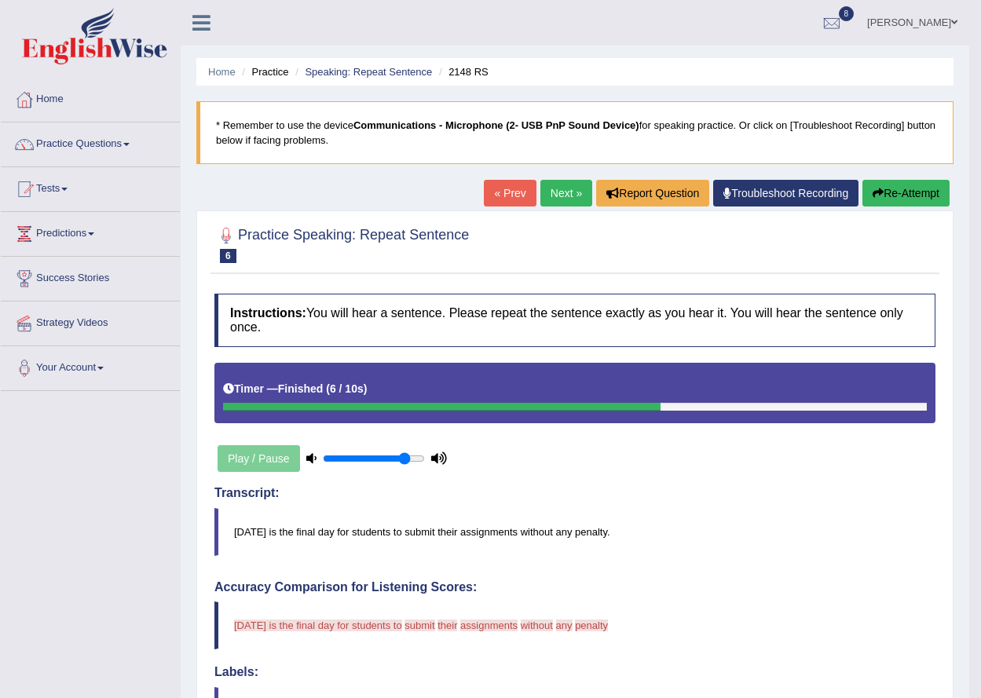
click at [862, 180] on button "Re-Attempt" at bounding box center [905, 193] width 87 height 27
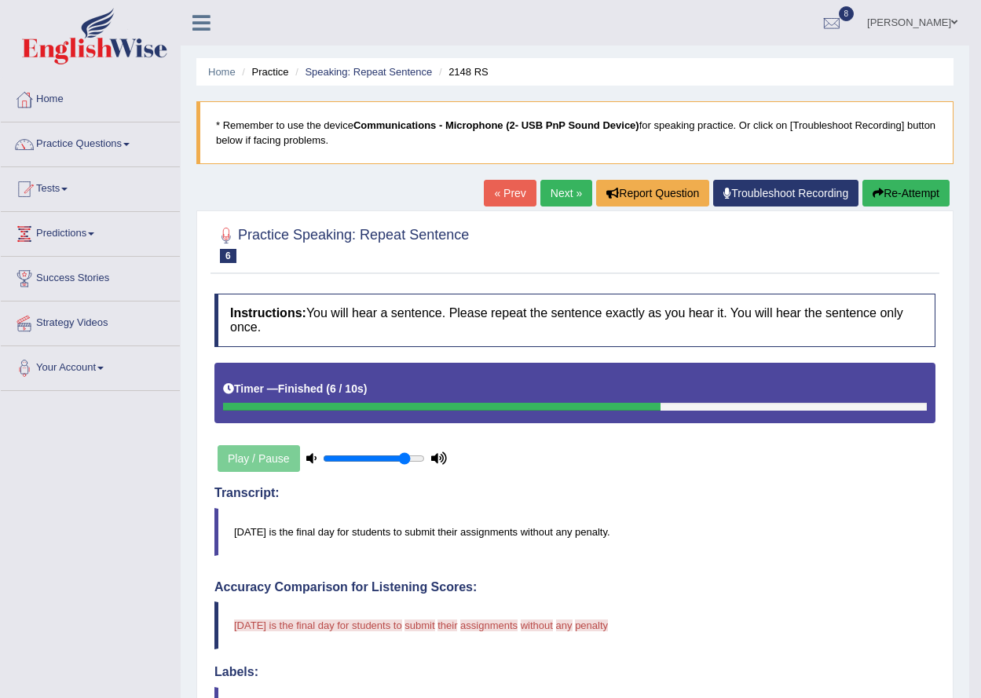
click at [862, 180] on button "Re-Attempt" at bounding box center [905, 193] width 87 height 27
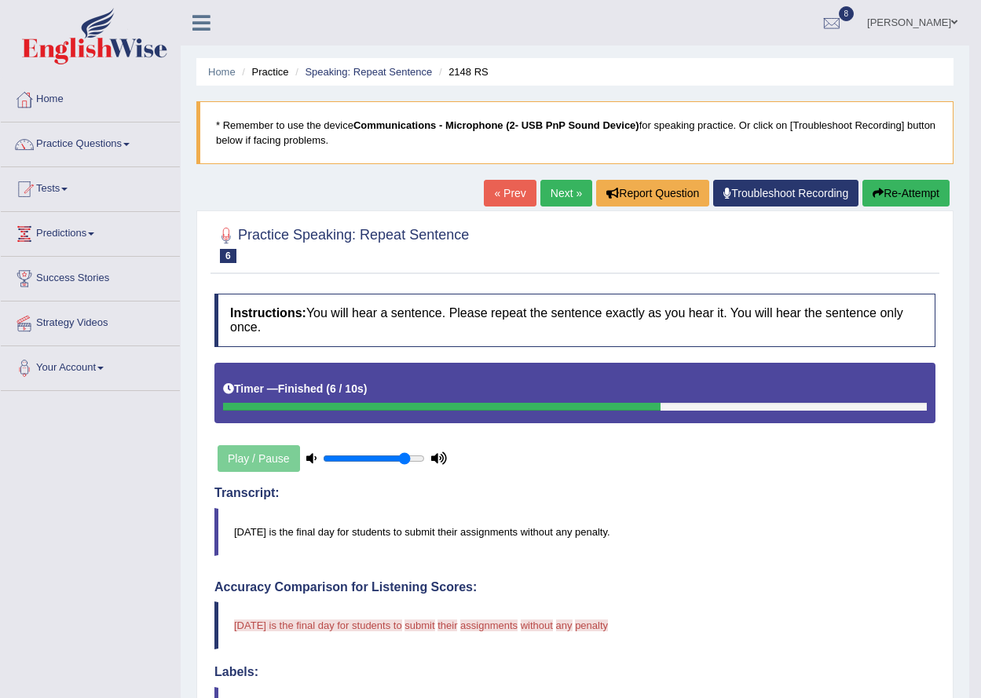
click at [862, 180] on button "Re-Attempt" at bounding box center [905, 193] width 87 height 27
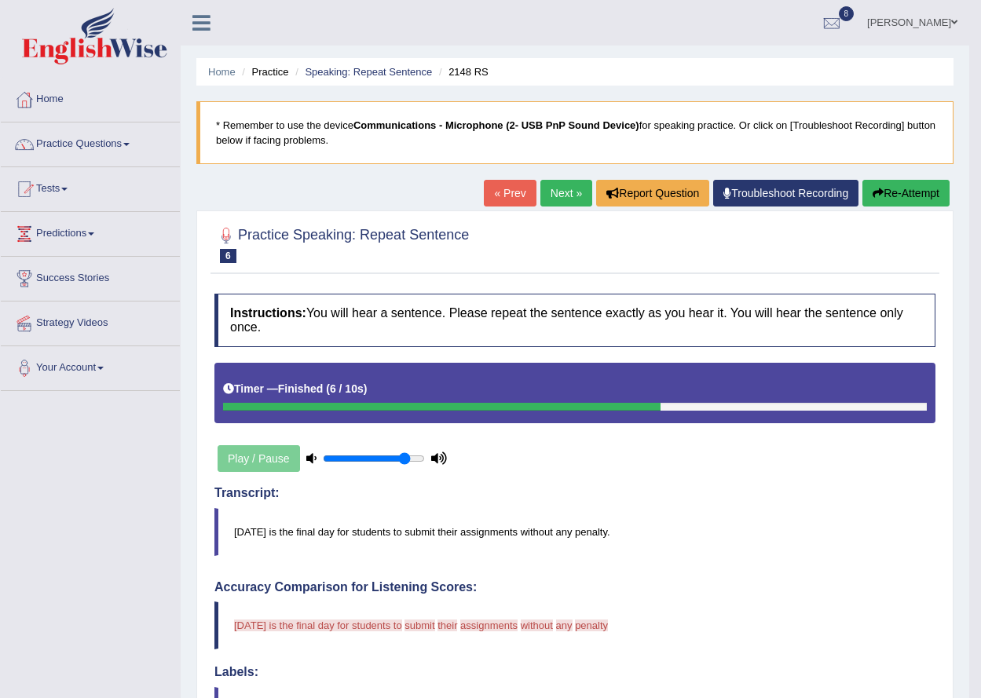
click at [862, 180] on button "Re-Attempt" at bounding box center [905, 193] width 87 height 27
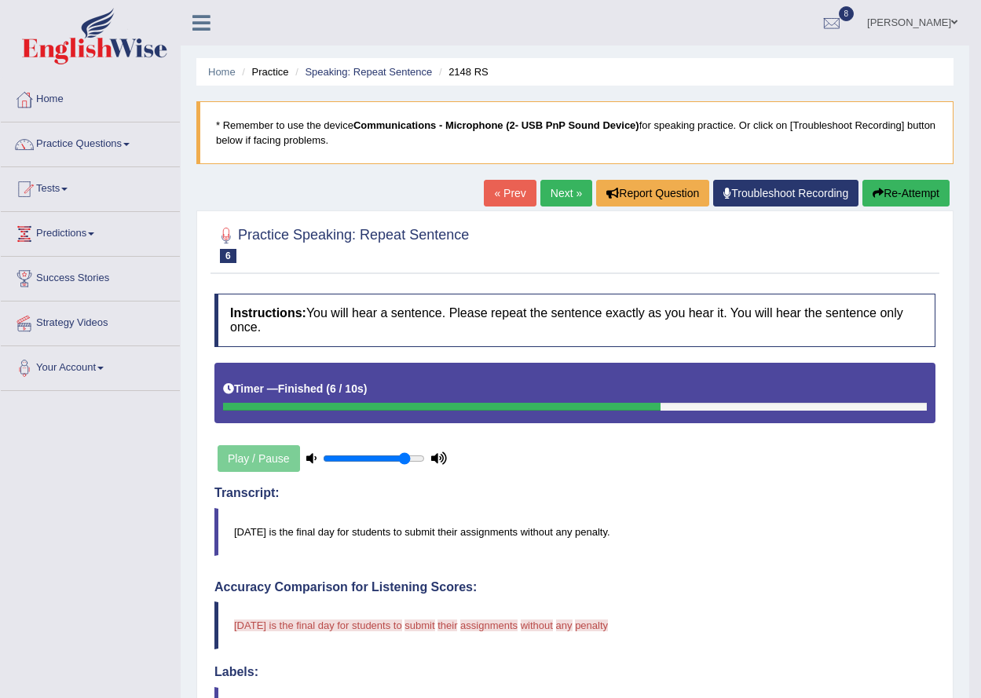
click at [862, 180] on button "Re-Attempt" at bounding box center [905, 193] width 87 height 27
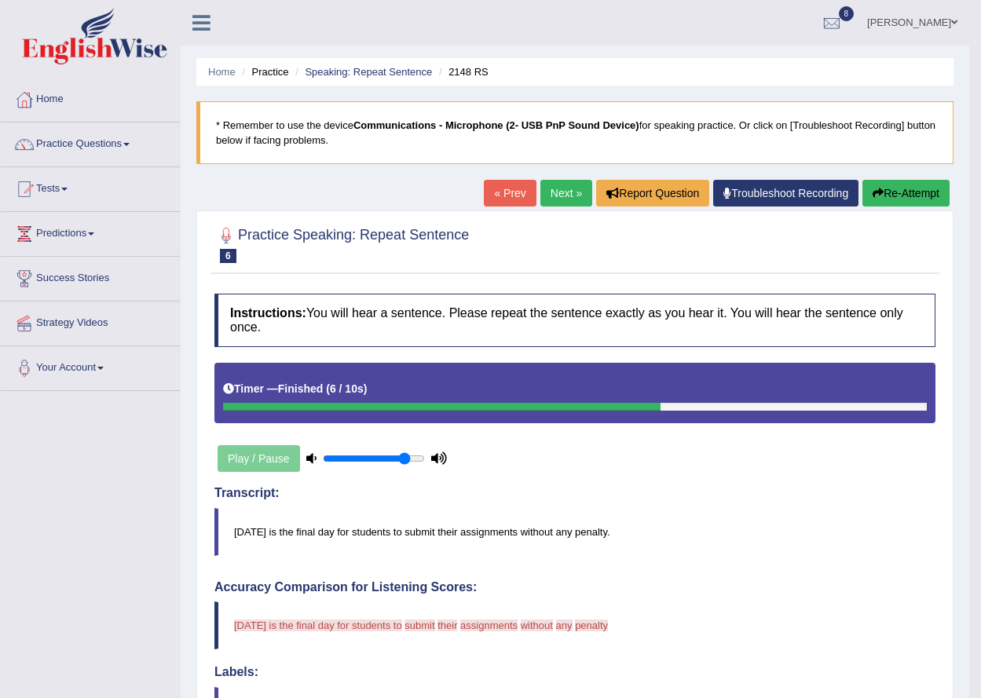
click at [862, 180] on button "Re-Attempt" at bounding box center [905, 193] width 87 height 27
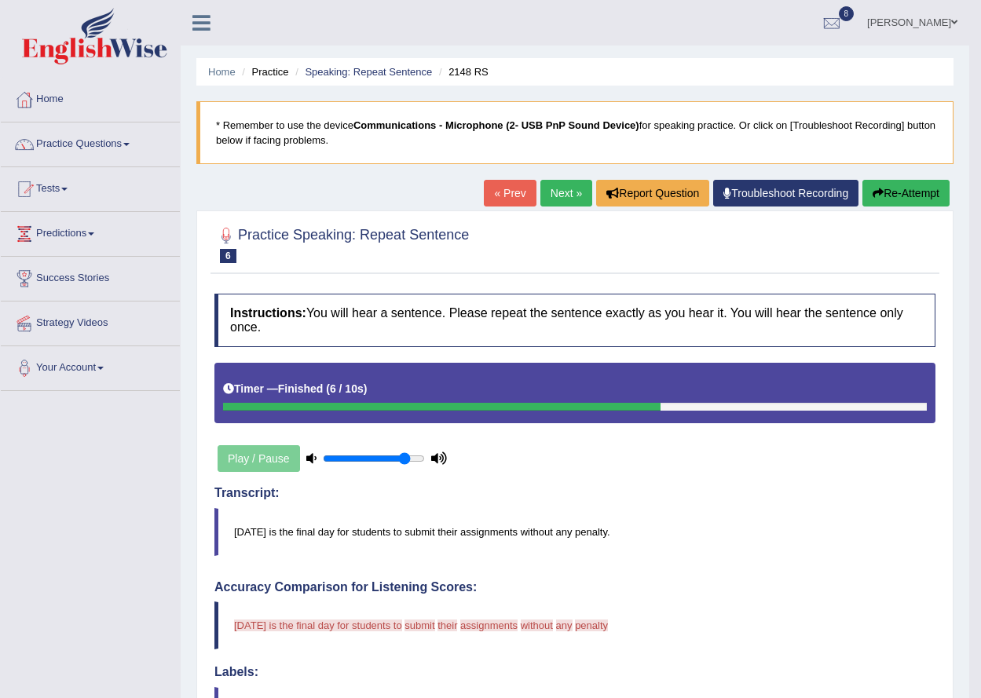
click at [862, 180] on button "Re-Attempt" at bounding box center [905, 193] width 87 height 27
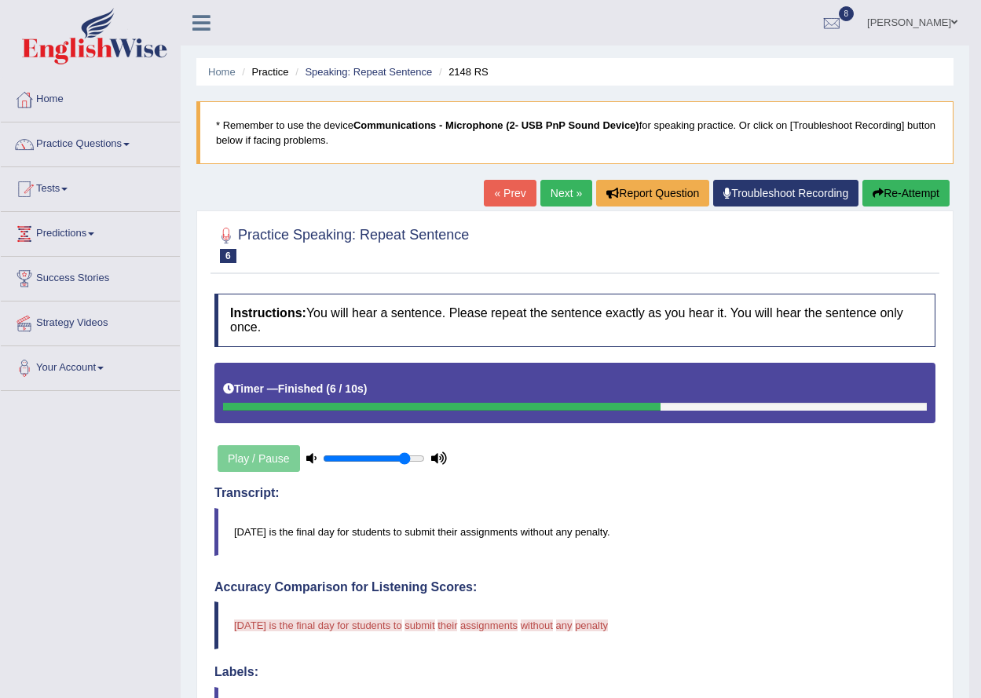
click at [862, 180] on button "Re-Attempt" at bounding box center [905, 193] width 87 height 27
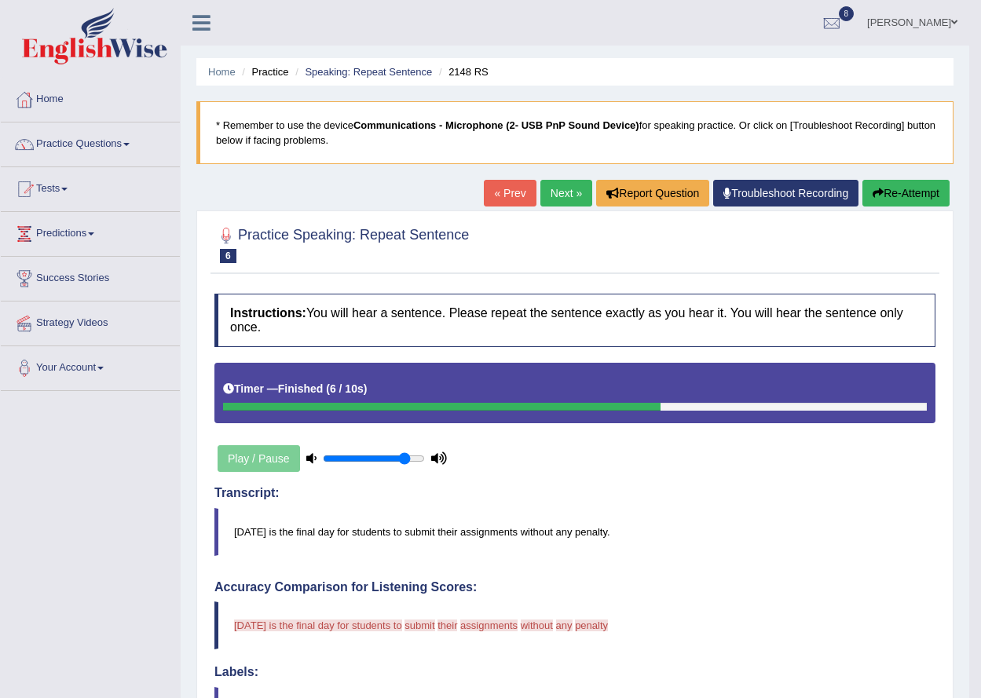
click at [862, 180] on button "Re-Attempt" at bounding box center [905, 193] width 87 height 27
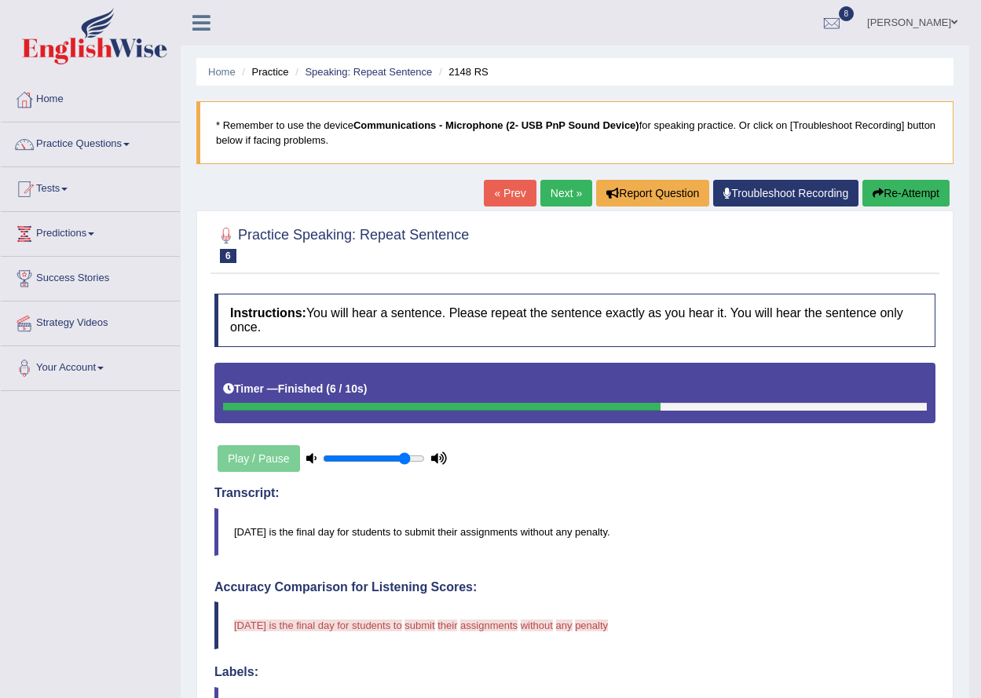
click at [862, 180] on button "Re-Attempt" at bounding box center [905, 193] width 87 height 27
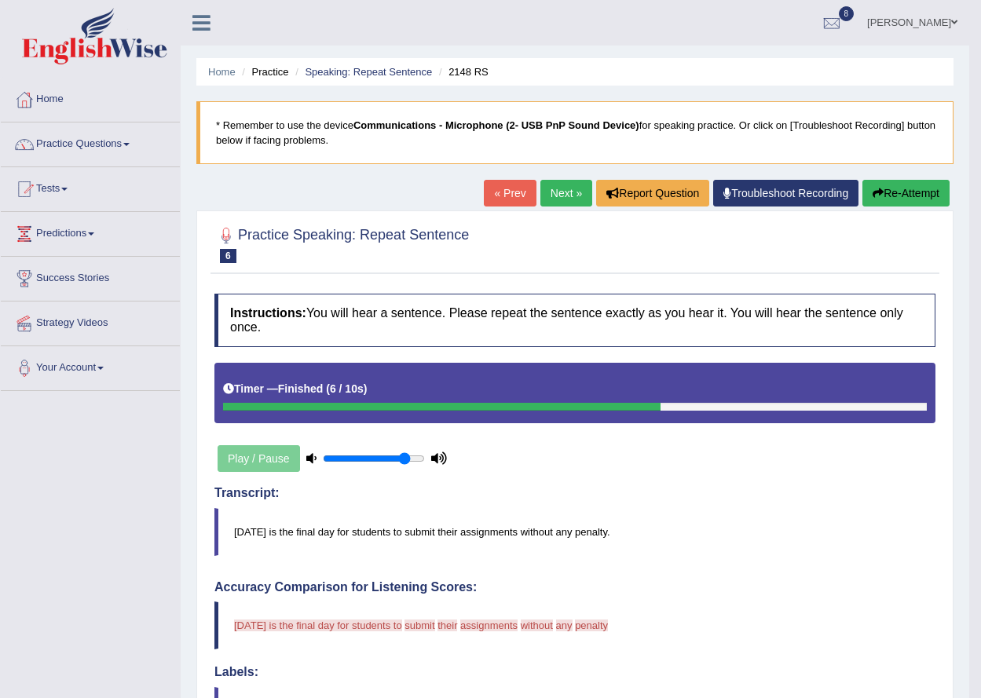
click at [862, 180] on button "Re-Attempt" at bounding box center [905, 193] width 87 height 27
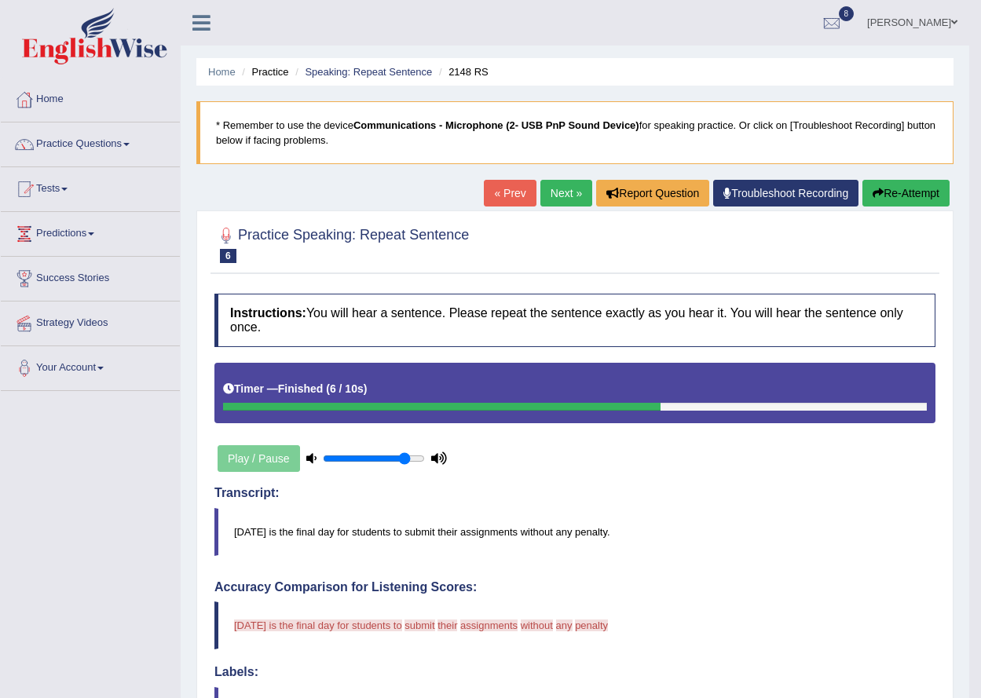
click at [862, 180] on button "Re-Attempt" at bounding box center [905, 193] width 87 height 27
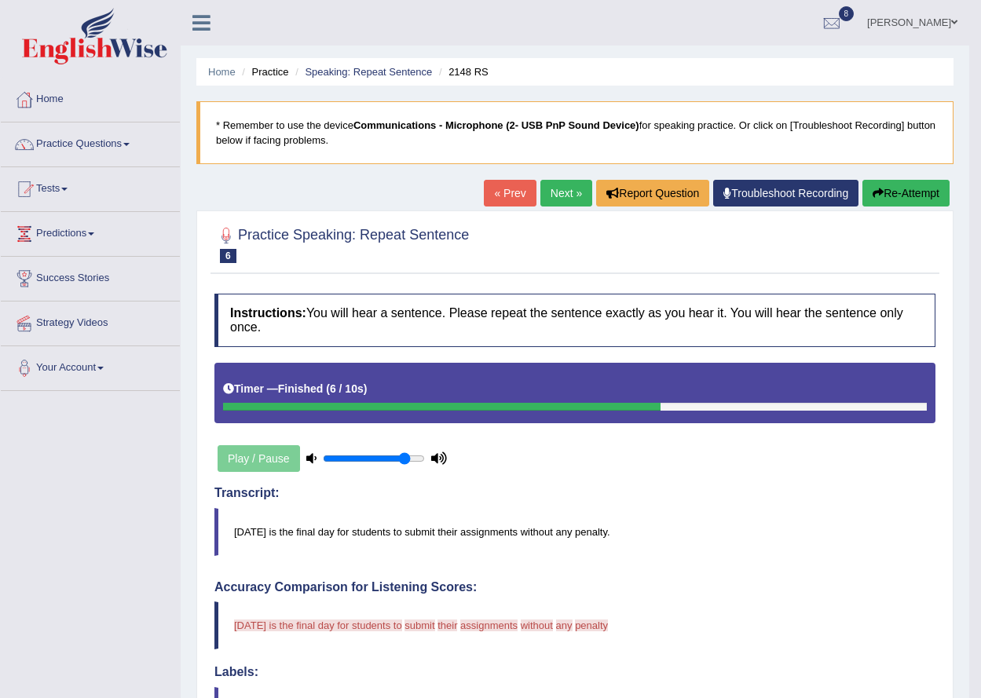
click at [862, 180] on button "Re-Attempt" at bounding box center [905, 193] width 87 height 27
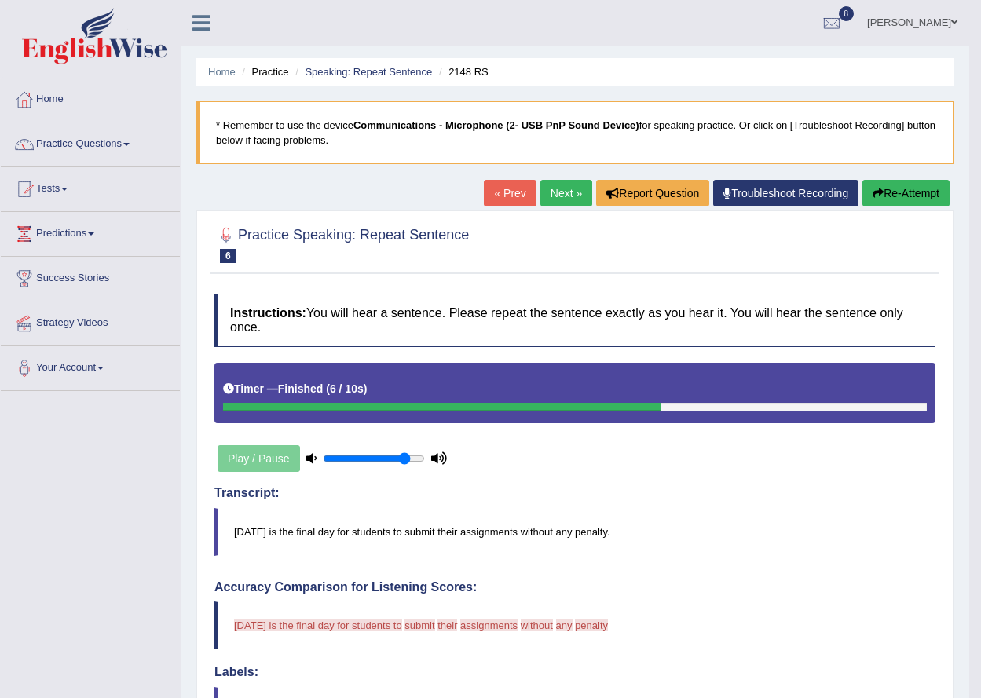
click at [862, 180] on button "Re-Attempt" at bounding box center [905, 193] width 87 height 27
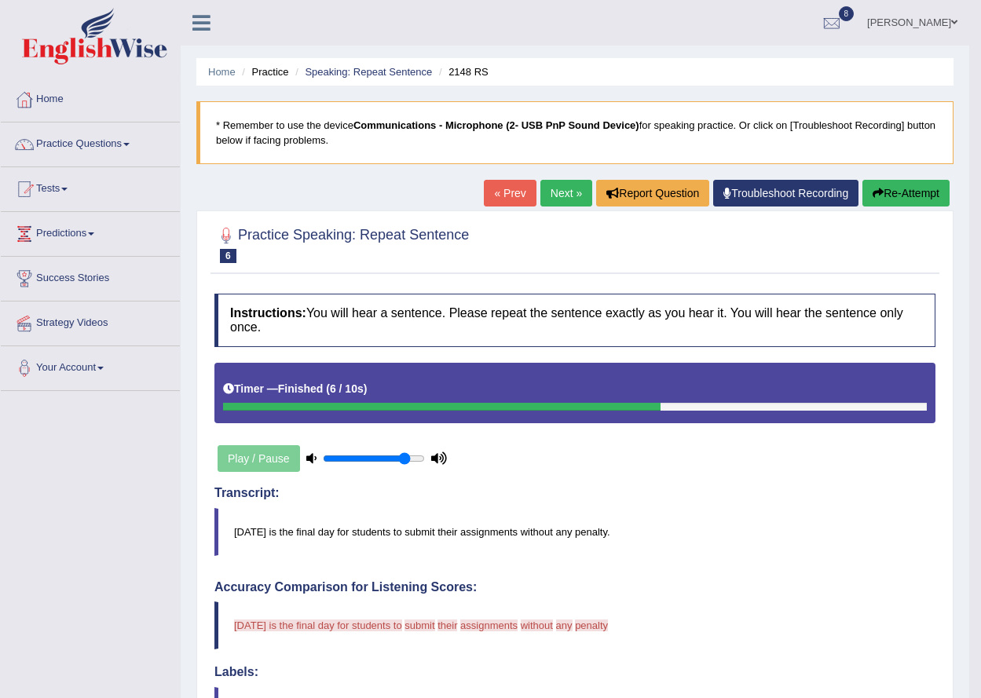
click at [862, 180] on button "Re-Attempt" at bounding box center [905, 193] width 87 height 27
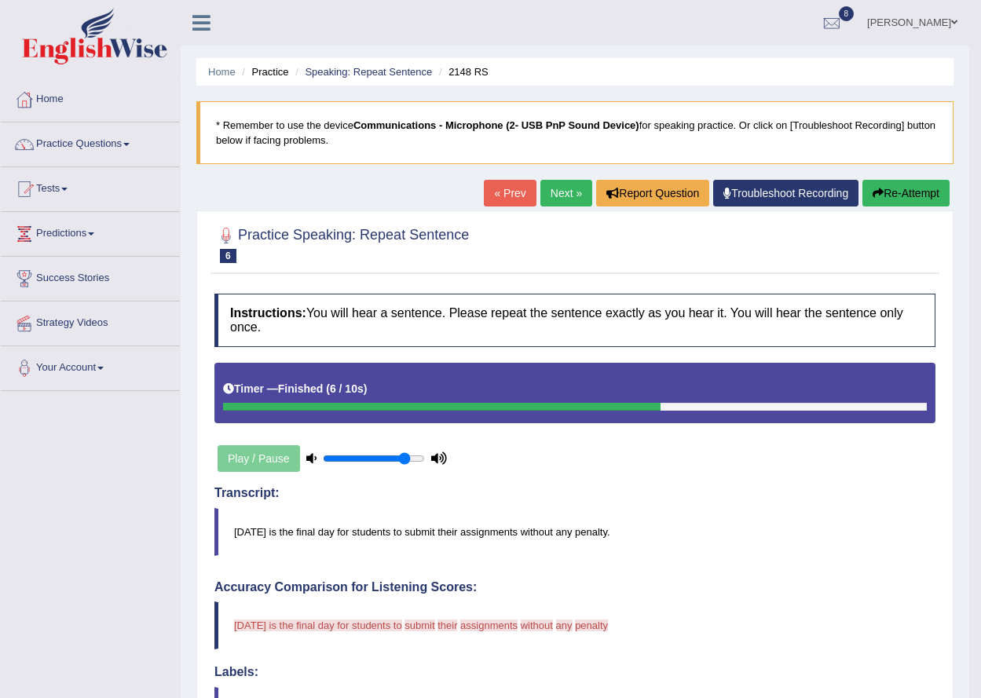
click at [862, 180] on button "Re-Attempt" at bounding box center [905, 193] width 87 height 27
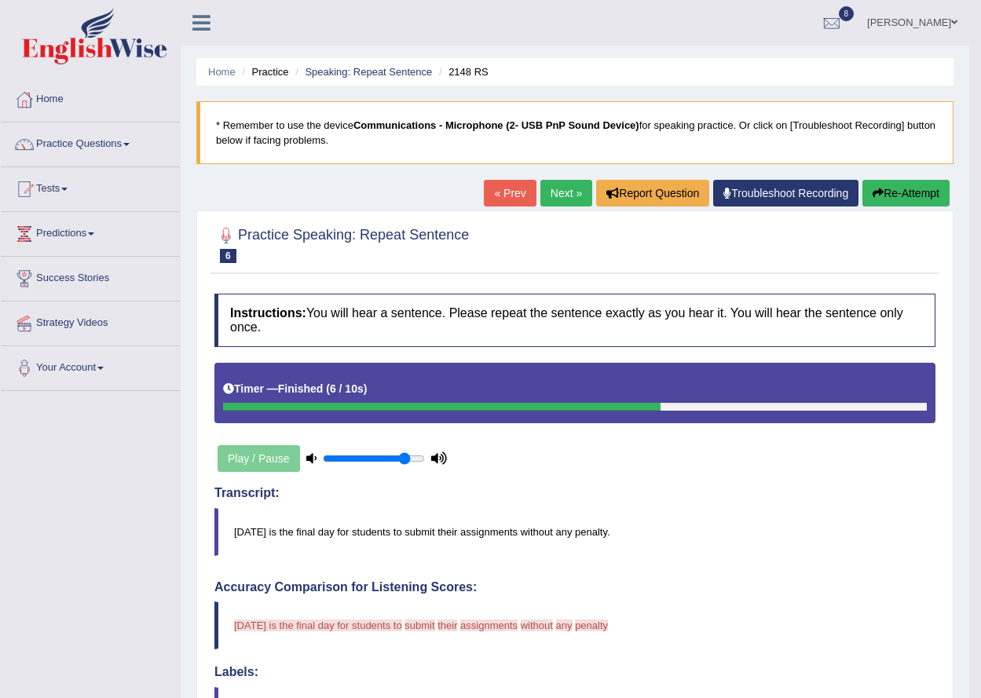
click at [862, 180] on button "Re-Attempt" at bounding box center [905, 193] width 87 height 27
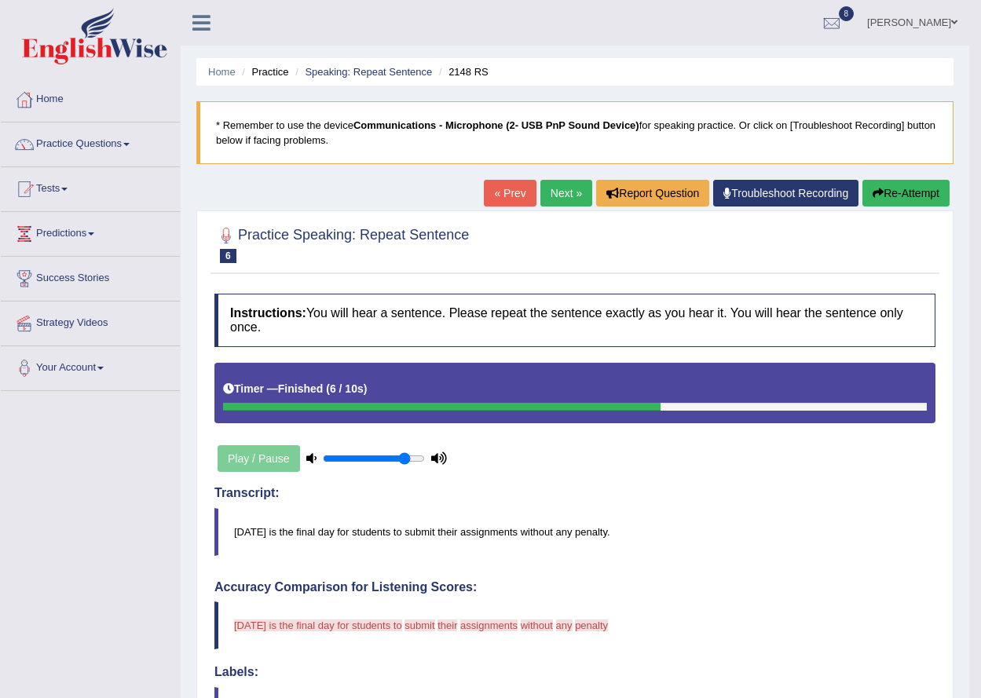
click at [862, 180] on button "Re-Attempt" at bounding box center [905, 193] width 87 height 27
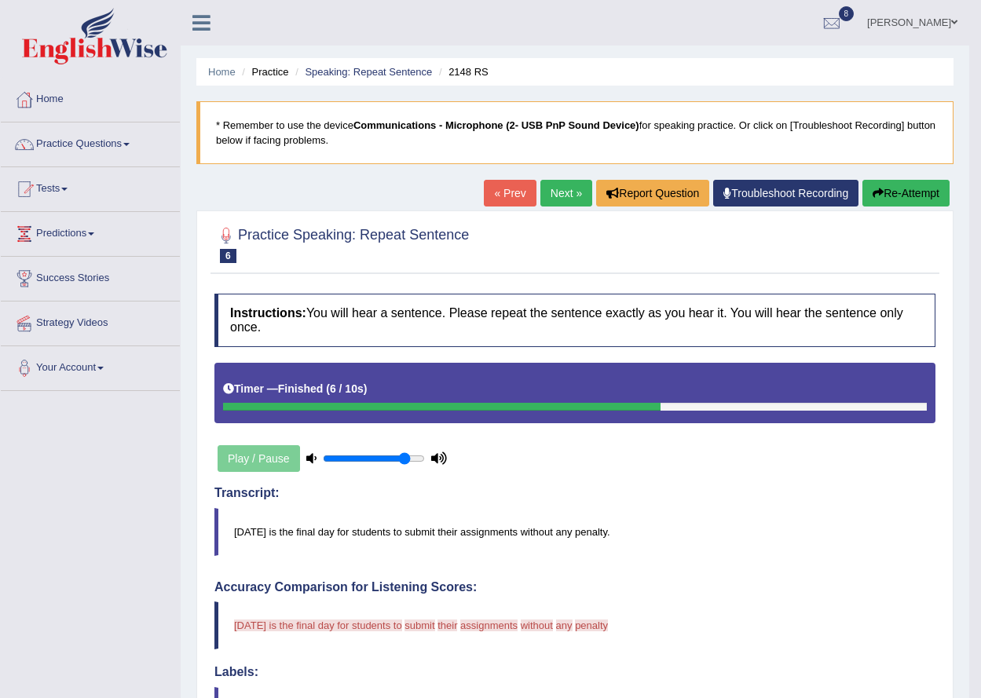
click at [862, 180] on button "Re-Attempt" at bounding box center [905, 193] width 87 height 27
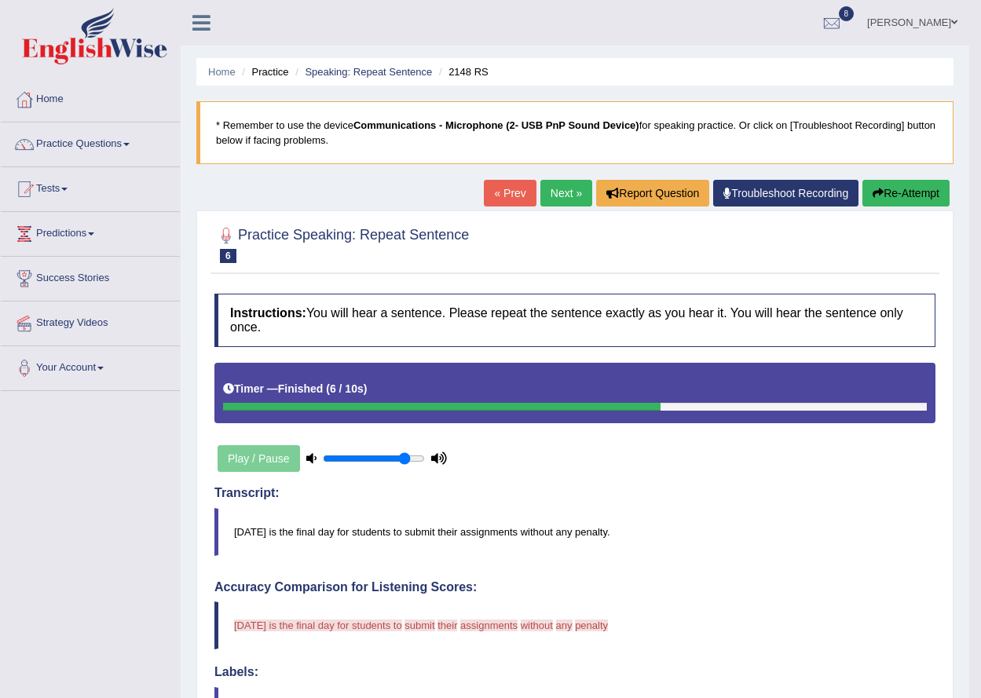
click at [862, 180] on button "Re-Attempt" at bounding box center [905, 193] width 87 height 27
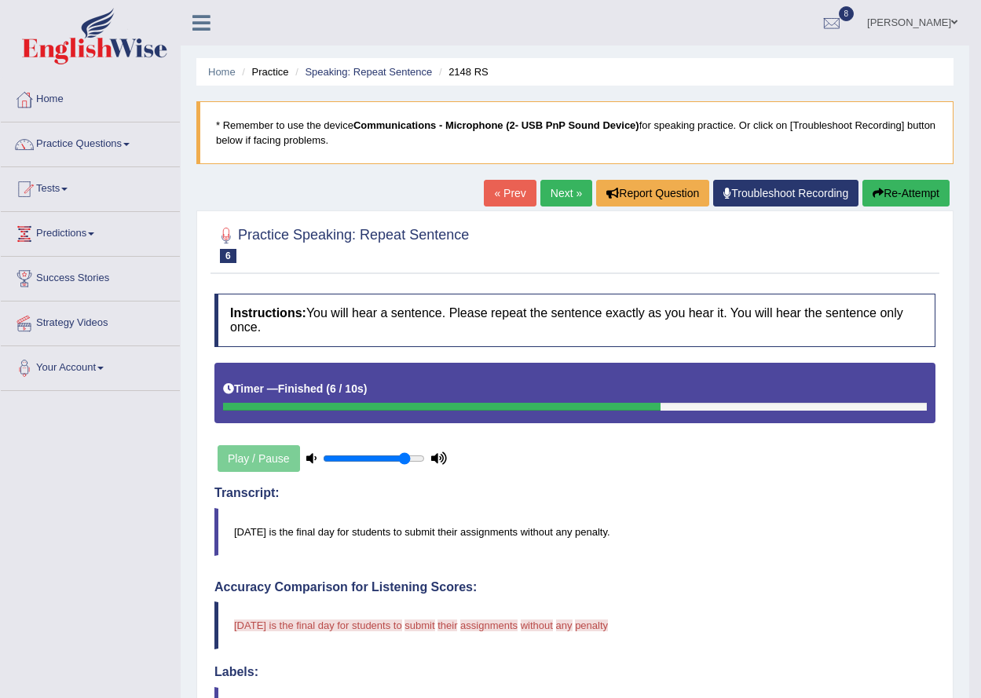
click at [862, 180] on button "Re-Attempt" at bounding box center [905, 193] width 87 height 27
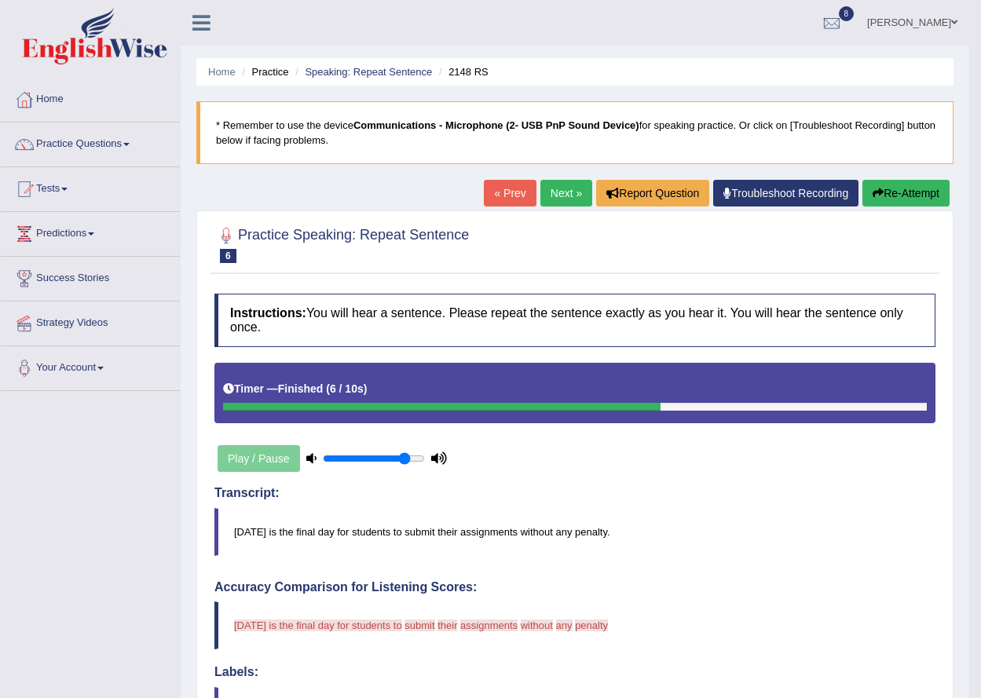
click at [862, 180] on button "Re-Attempt" at bounding box center [905, 193] width 87 height 27
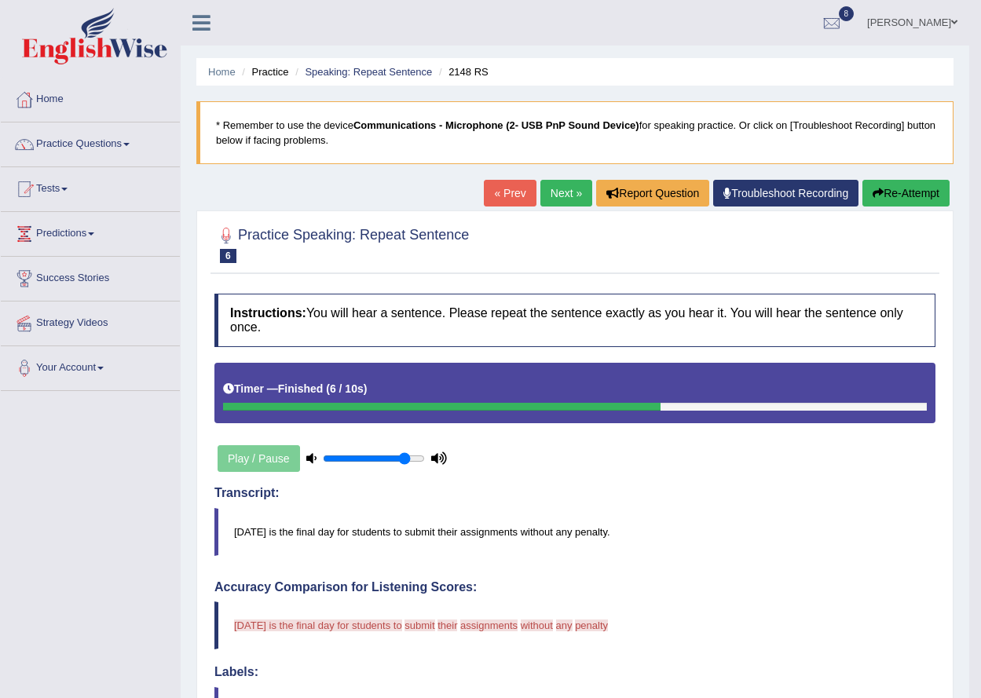
click at [862, 180] on button "Re-Attempt" at bounding box center [905, 193] width 87 height 27
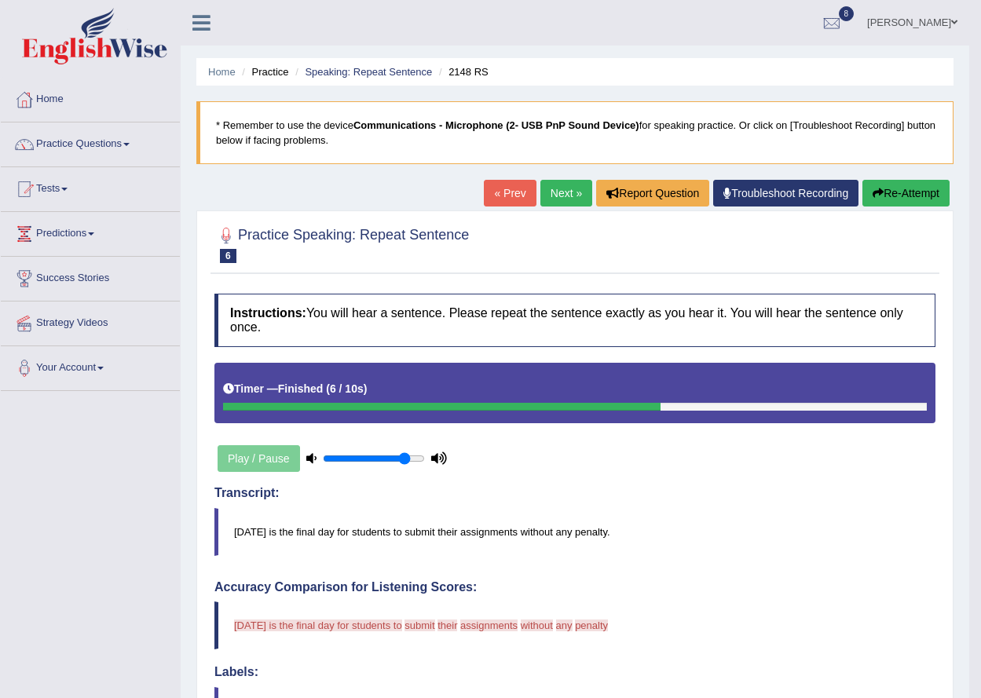
click at [862, 180] on button "Re-Attempt" at bounding box center [905, 193] width 87 height 27
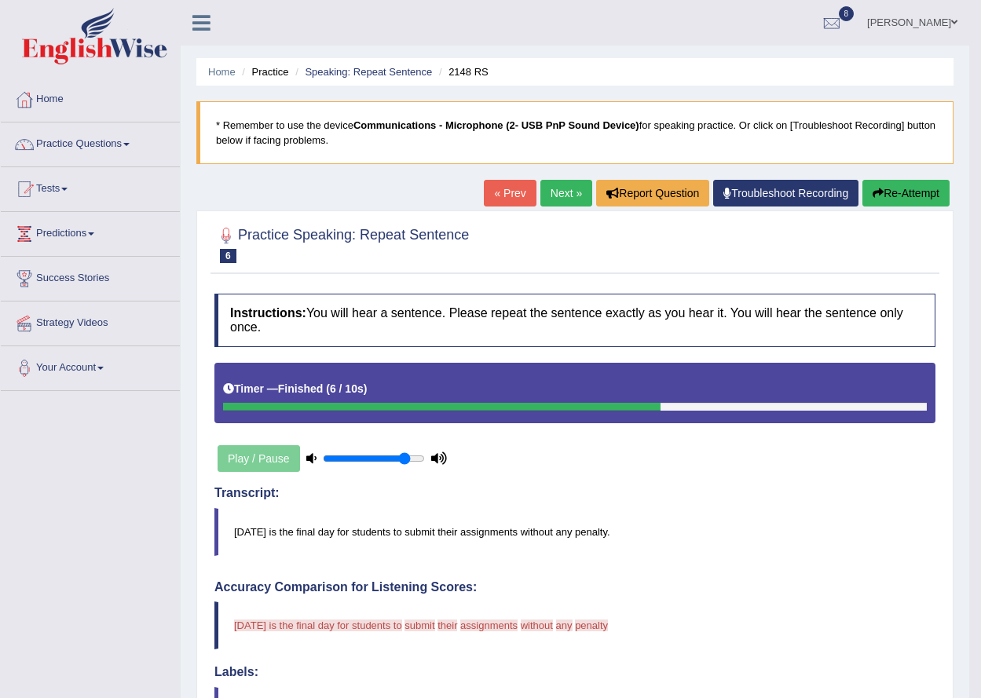
click at [862, 180] on button "Re-Attempt" at bounding box center [905, 193] width 87 height 27
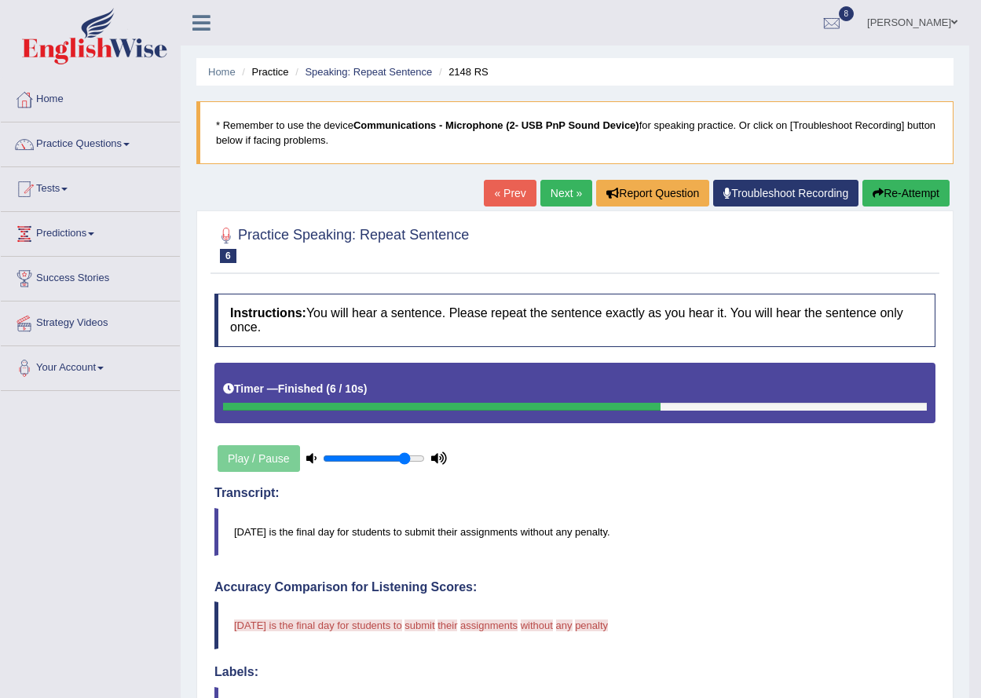
click at [862, 180] on button "Re-Attempt" at bounding box center [905, 193] width 87 height 27
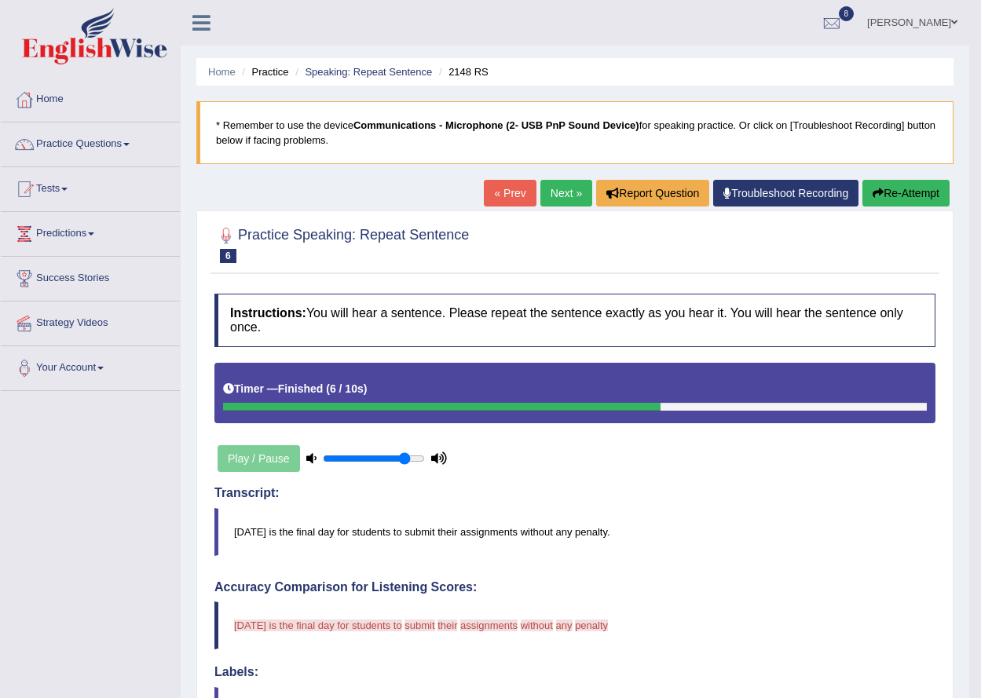
click at [862, 180] on button "Re-Attempt" at bounding box center [905, 193] width 87 height 27
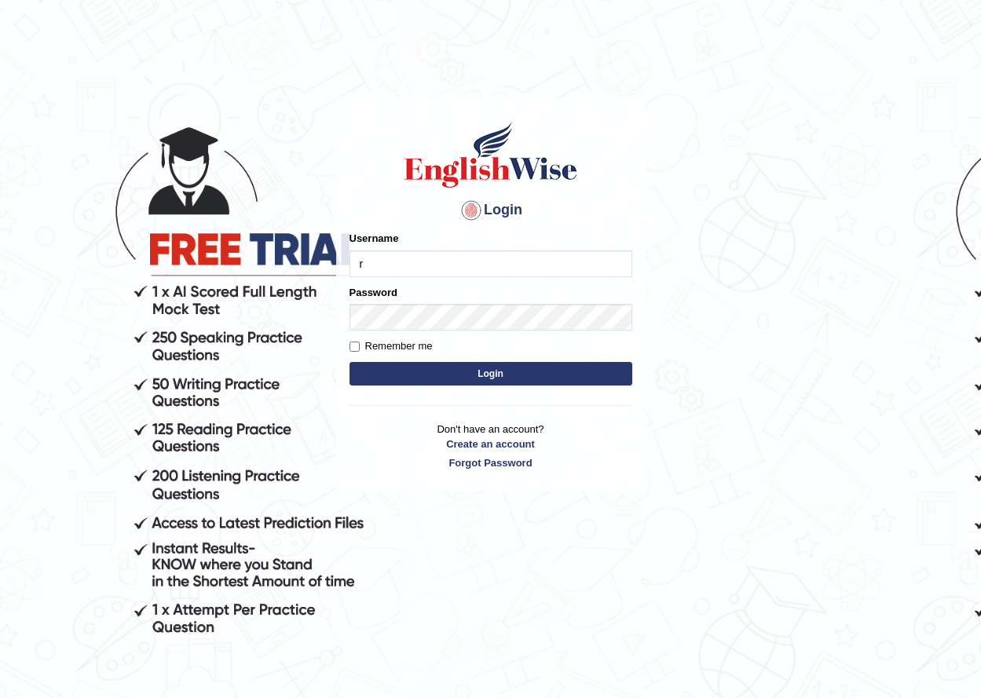
click at [350, 362] on button "Login" at bounding box center [491, 374] width 283 height 24
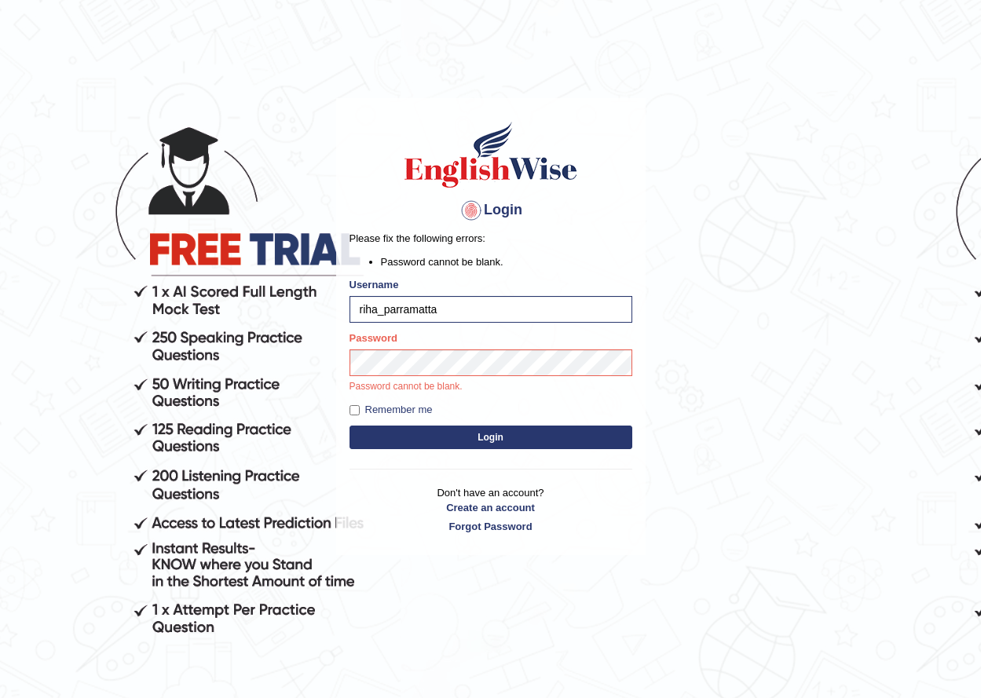
click at [350, 426] on button "Login" at bounding box center [491, 438] width 283 height 24
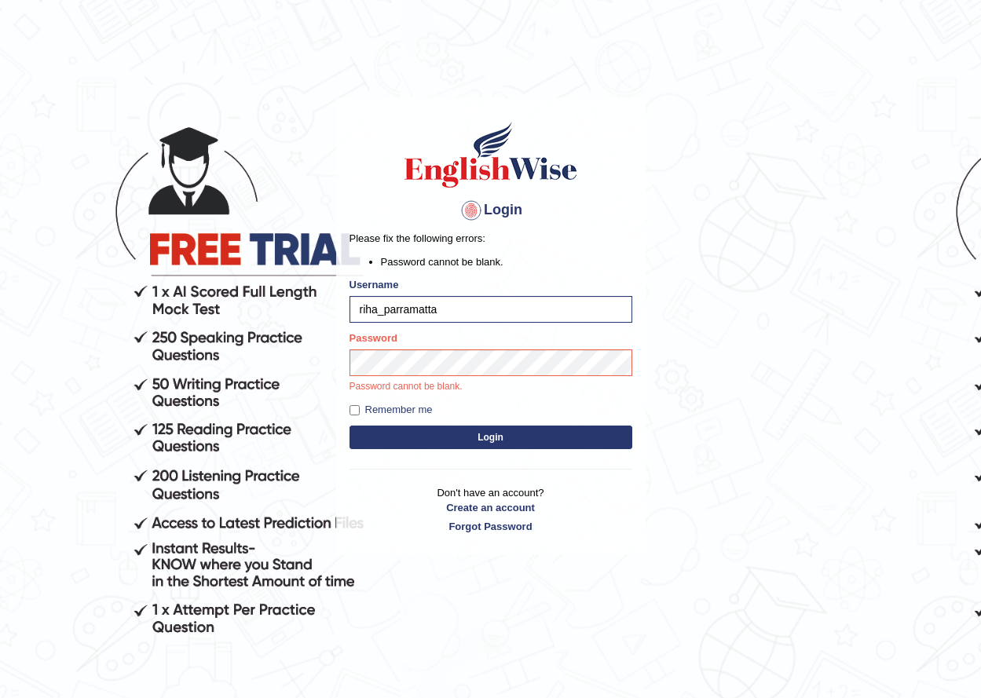
click at [350, 426] on button "Login" at bounding box center [491, 438] width 283 height 24
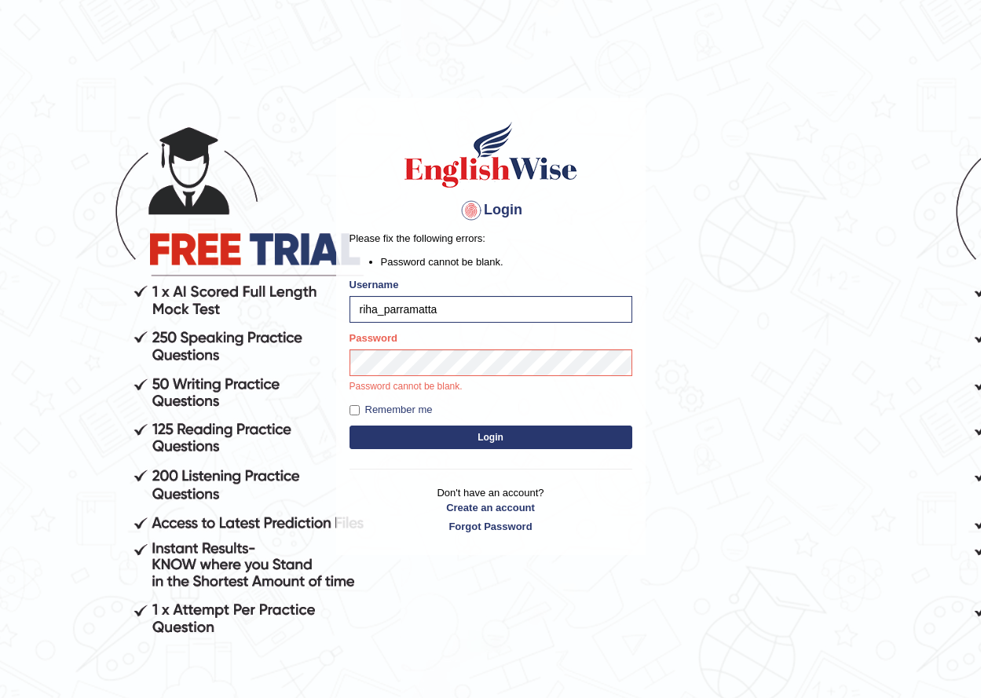
click at [350, 426] on button "Login" at bounding box center [491, 438] width 283 height 24
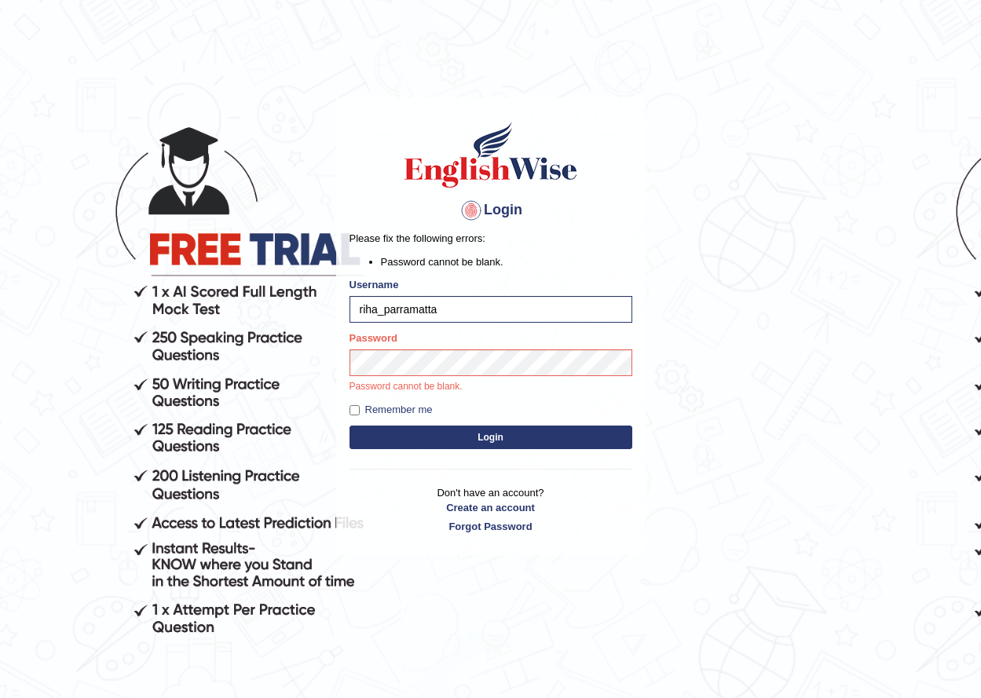
click at [350, 426] on button "Login" at bounding box center [491, 438] width 283 height 24
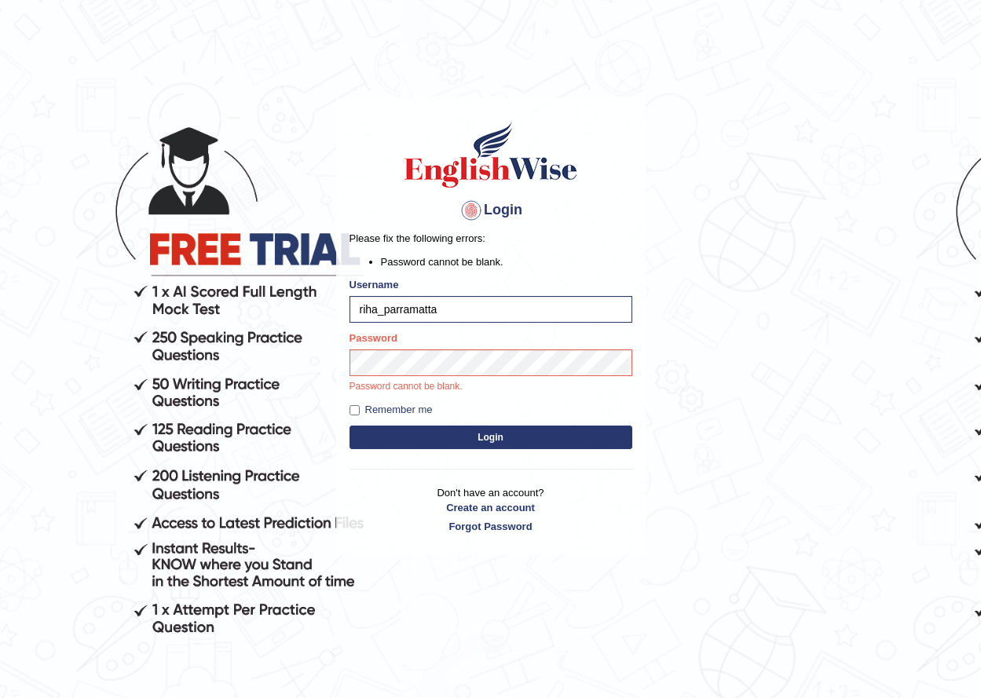
click at [350, 426] on button "Login" at bounding box center [491, 438] width 283 height 24
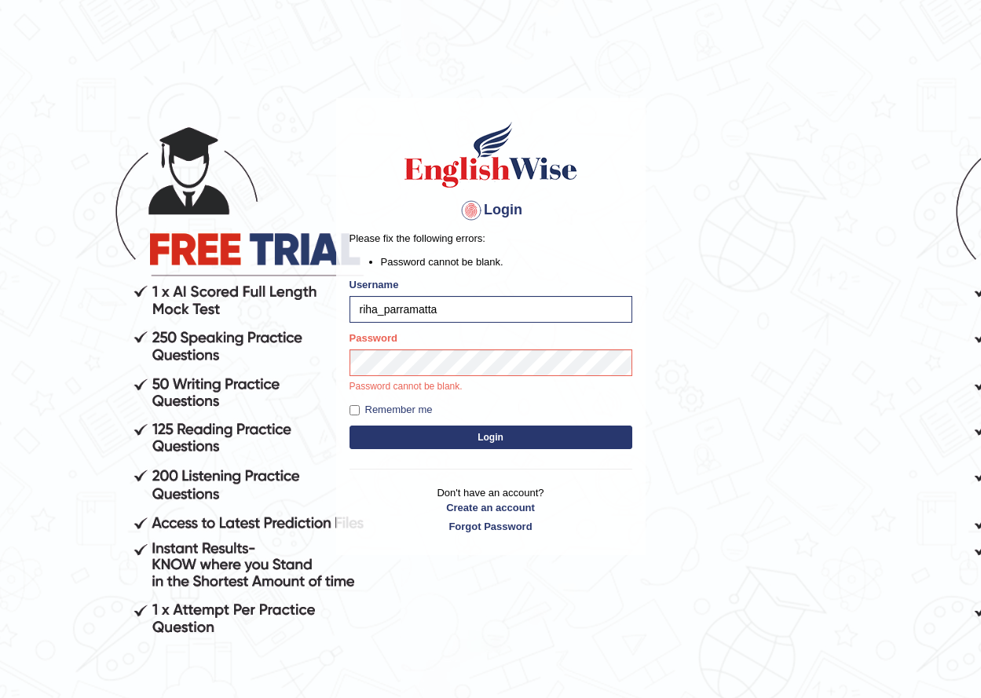
click at [350, 426] on button "Login" at bounding box center [491, 438] width 283 height 24
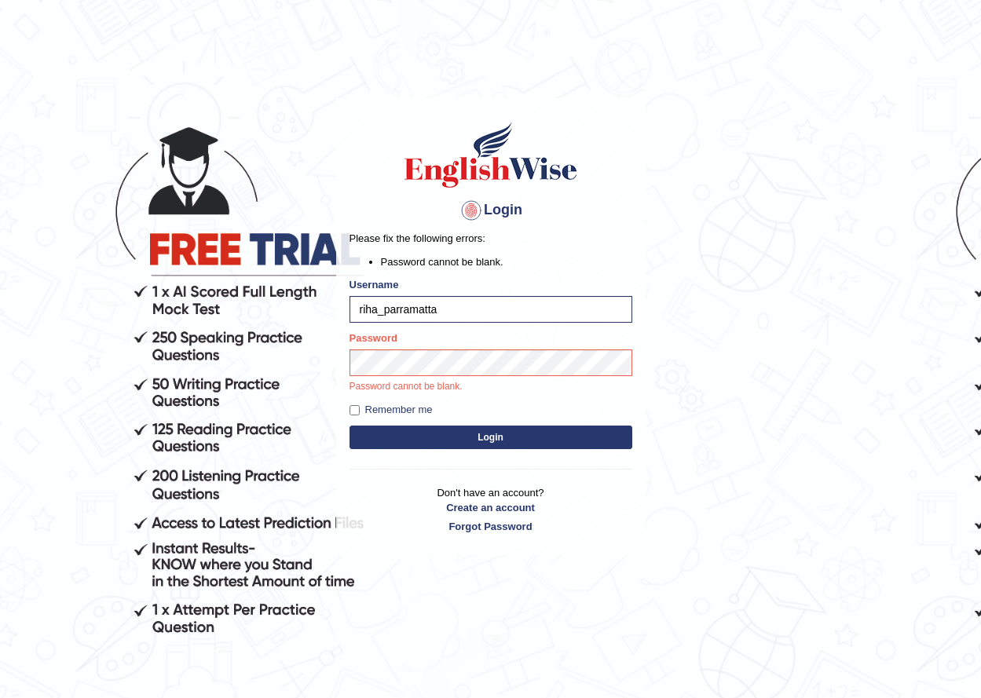
click at [350, 426] on button "Login" at bounding box center [491, 438] width 283 height 24
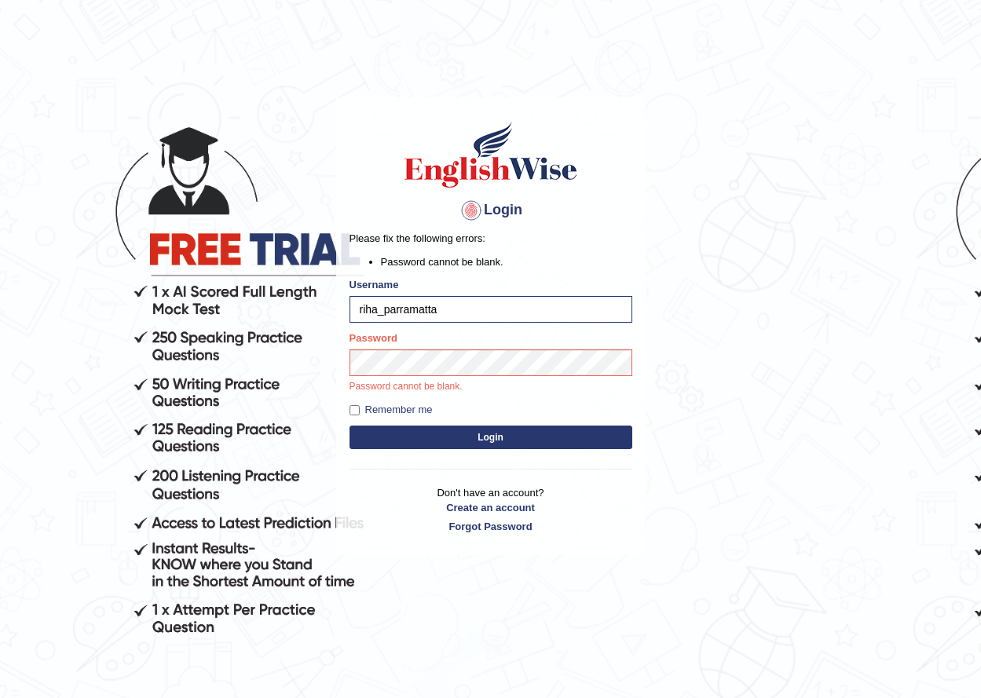
click at [350, 426] on button "Login" at bounding box center [491, 438] width 283 height 24
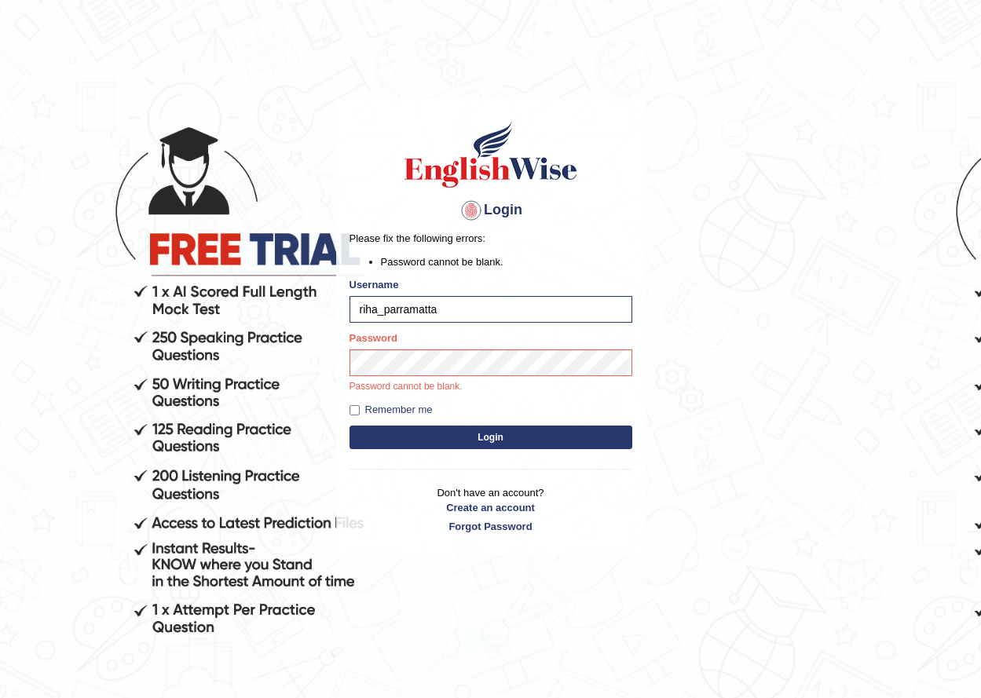
click at [350, 426] on button "Login" at bounding box center [491, 438] width 283 height 24
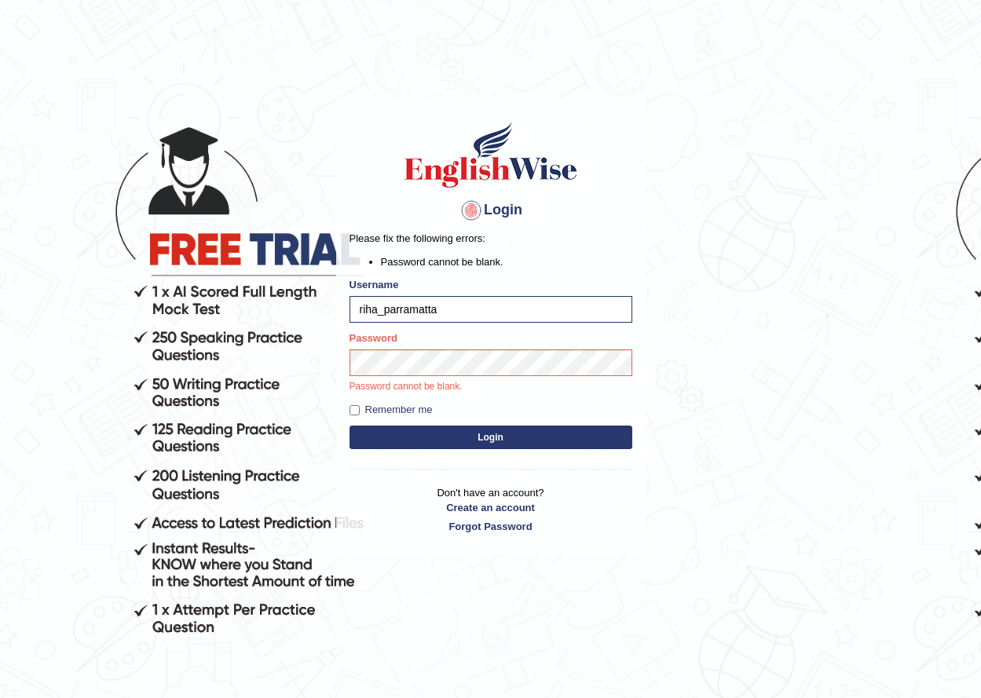
click at [350, 426] on button "Login" at bounding box center [491, 438] width 283 height 24
click at [501, 314] on input "riha_parramatta" at bounding box center [491, 309] width 283 height 27
click at [350, 426] on button "Login" at bounding box center [491, 438] width 283 height 24
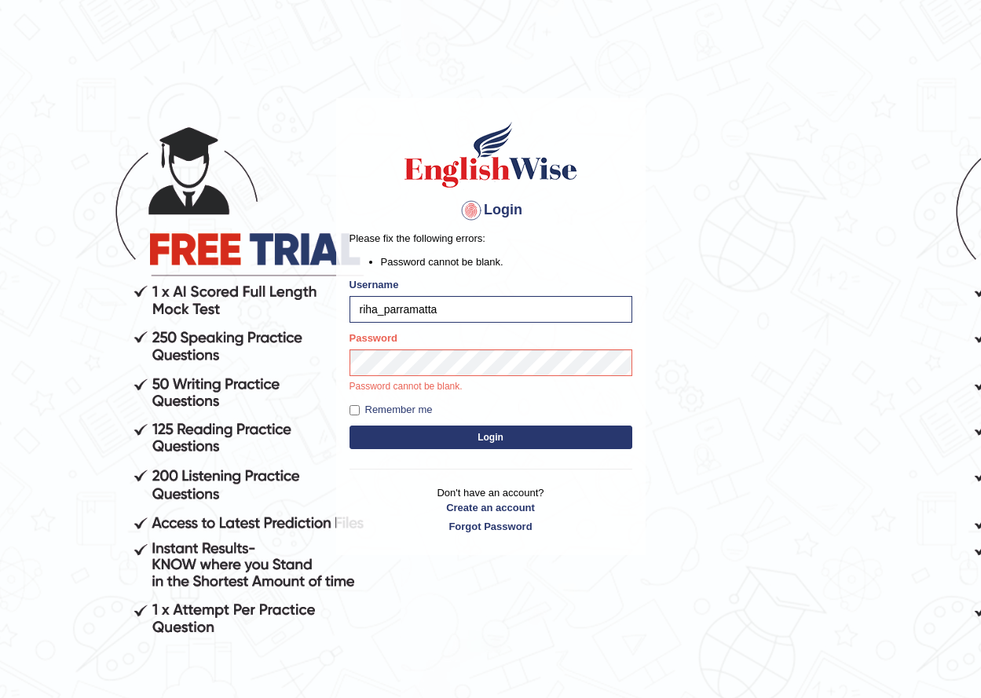
click at [350, 426] on button "Login" at bounding box center [491, 438] width 283 height 24
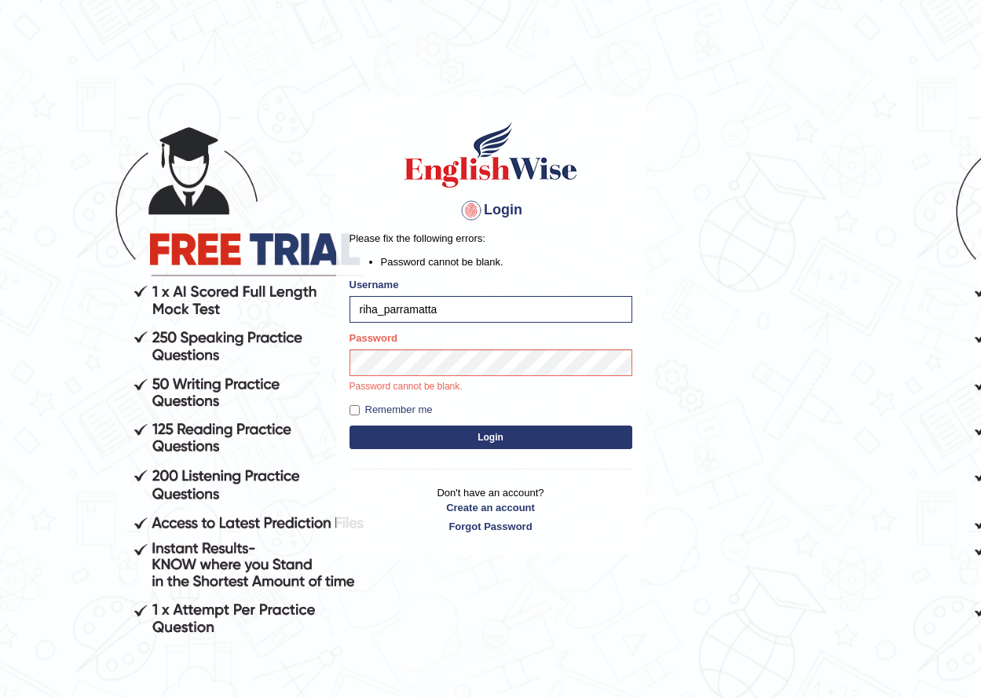
click at [350, 426] on button "Login" at bounding box center [491, 438] width 283 height 24
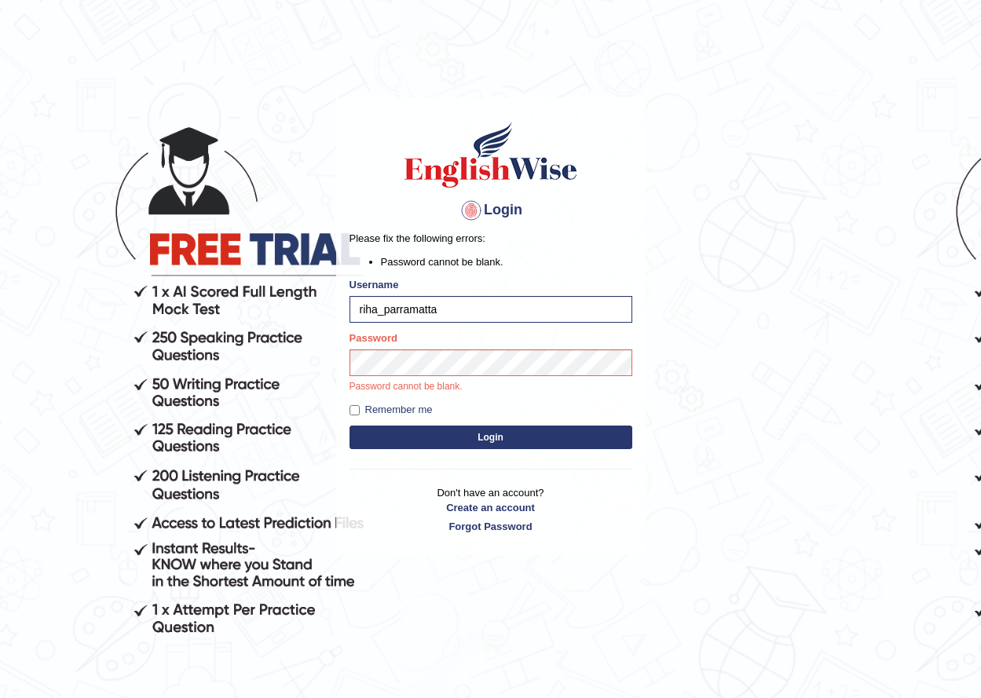
click at [350, 426] on button "Login" at bounding box center [491, 438] width 283 height 24
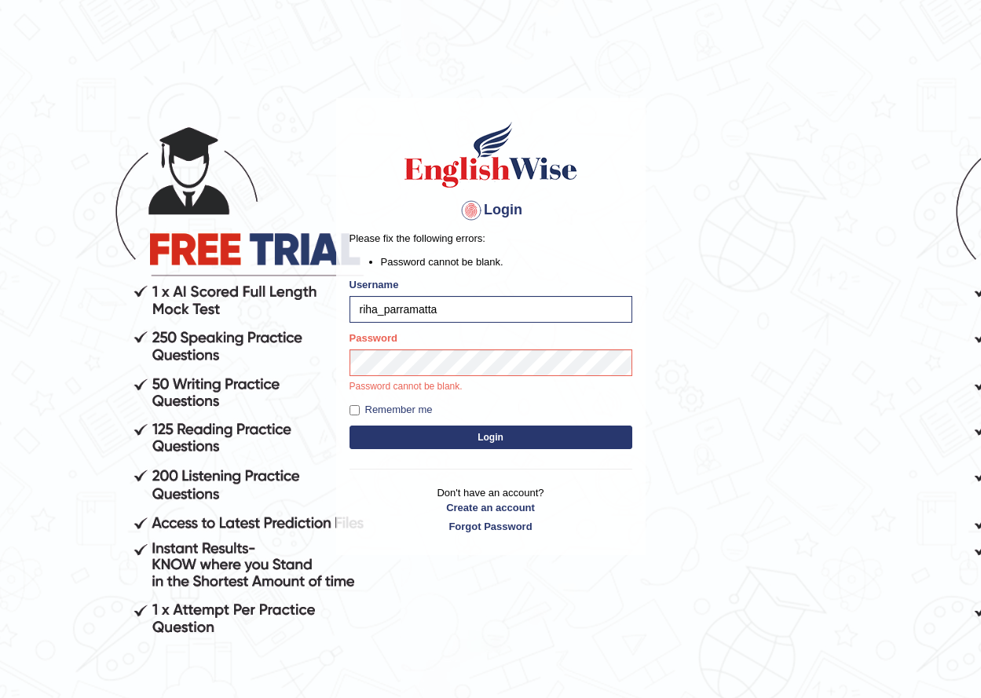
click at [350, 426] on button "Login" at bounding box center [491, 438] width 283 height 24
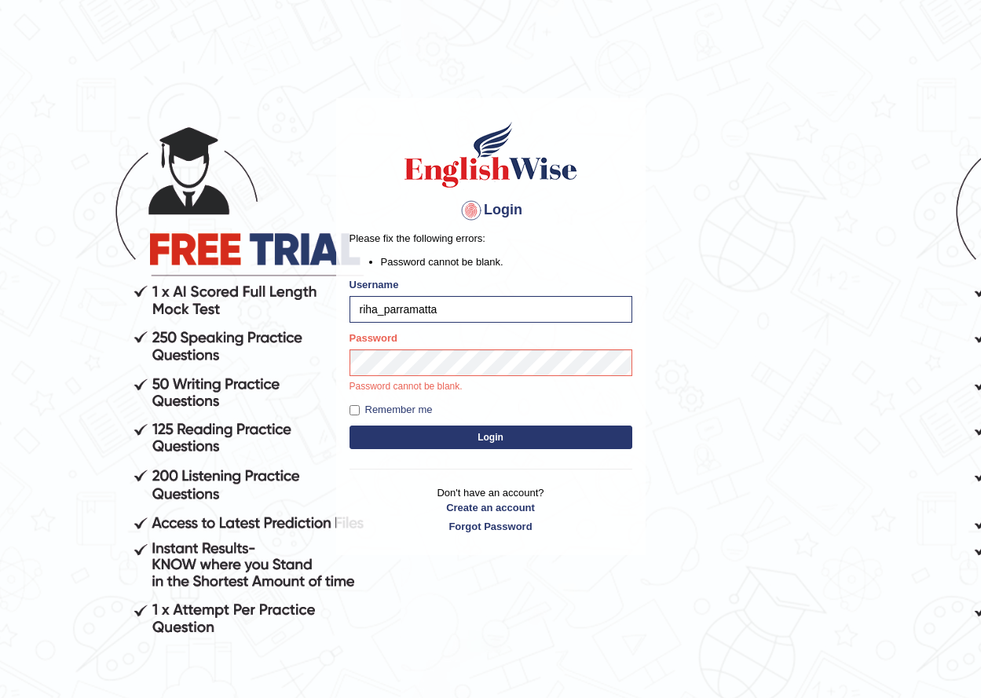
click at [350, 426] on button "Login" at bounding box center [491, 438] width 283 height 24
type input "r"
click at [699, 290] on body "Login Please fix the following errors: Password cannot be blank. Username Passw…" at bounding box center [490, 398] width 981 height 698
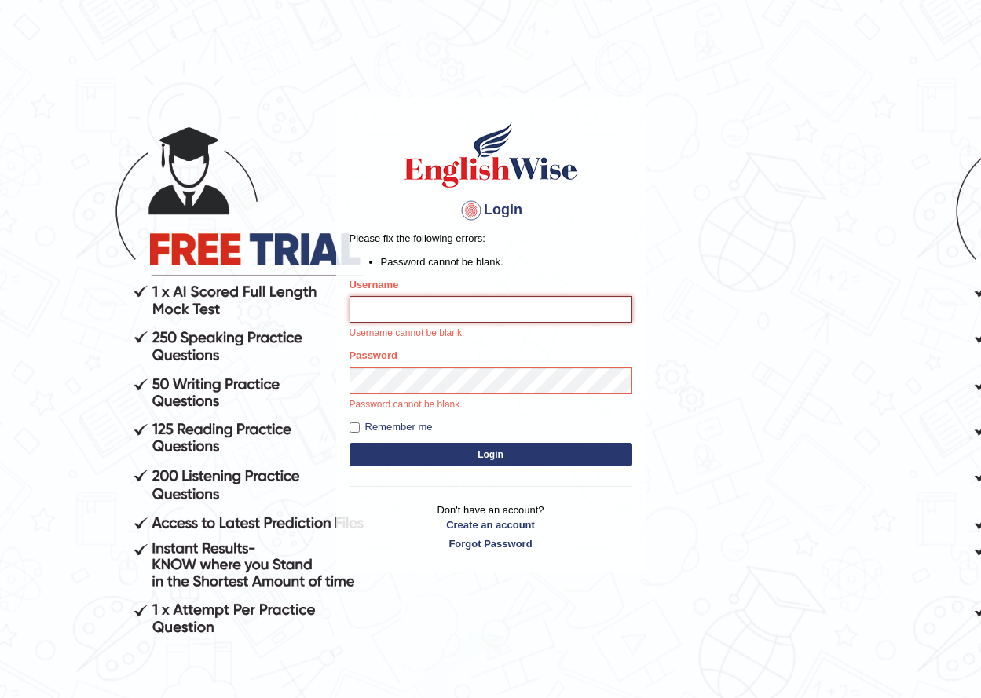
click at [350, 443] on button "Login" at bounding box center [491, 455] width 283 height 24
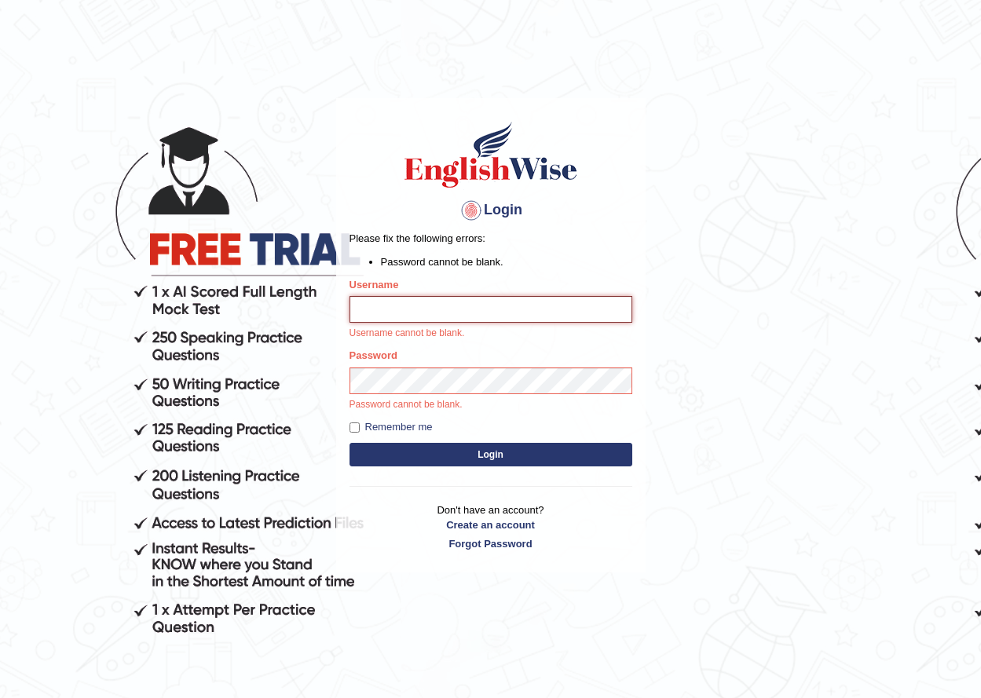
click at [350, 443] on button "Login" at bounding box center [491, 455] width 283 height 24
click at [494, 313] on input "Username" at bounding box center [491, 309] width 283 height 27
click at [350, 443] on button "Login" at bounding box center [491, 455] width 283 height 24
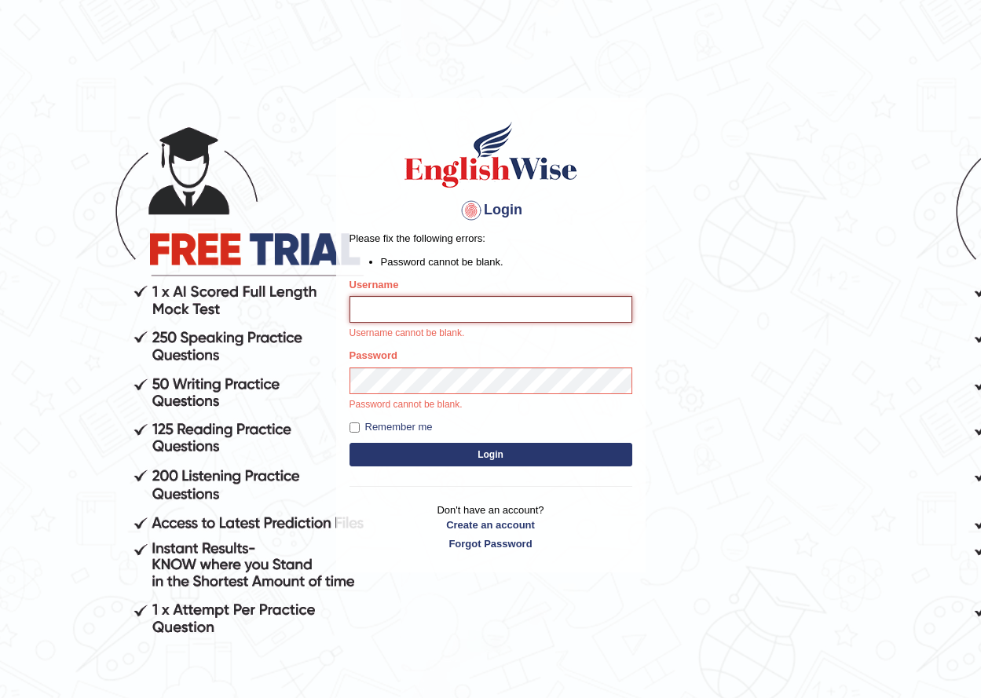
click at [350, 443] on button "Login" at bounding box center [491, 455] width 283 height 24
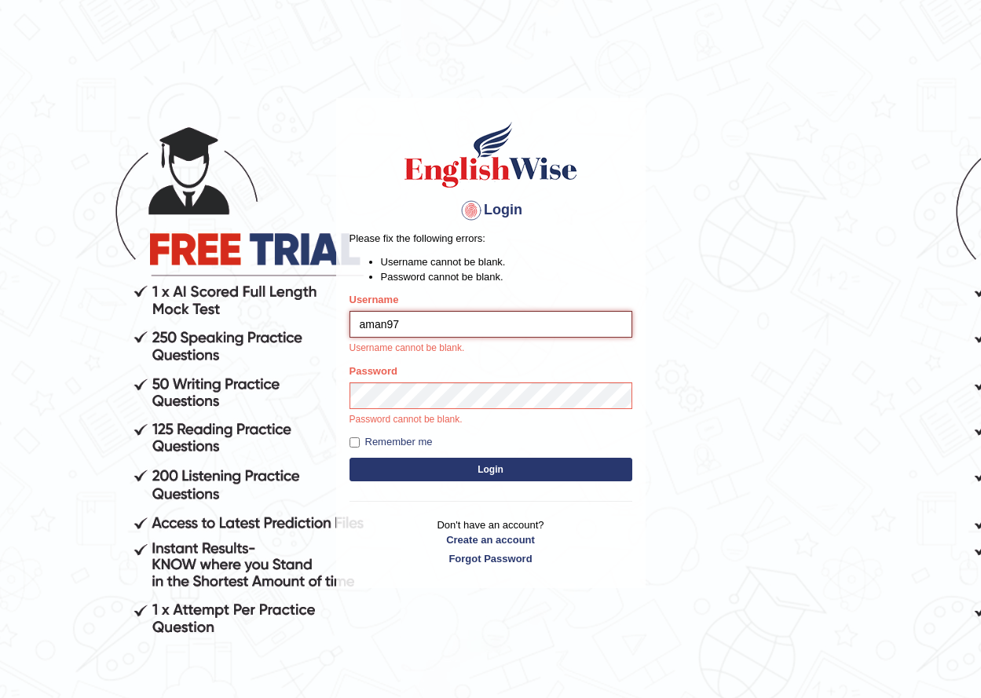
click at [350, 458] on button "Login" at bounding box center [491, 470] width 283 height 24
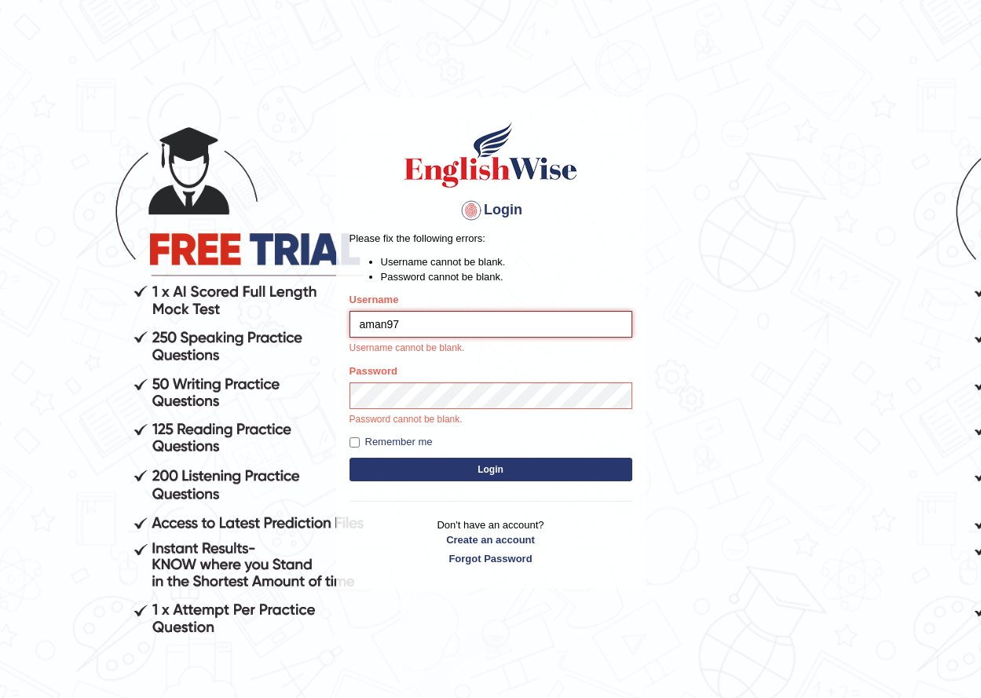
click at [350, 458] on button "Login" at bounding box center [491, 470] width 283 height 24
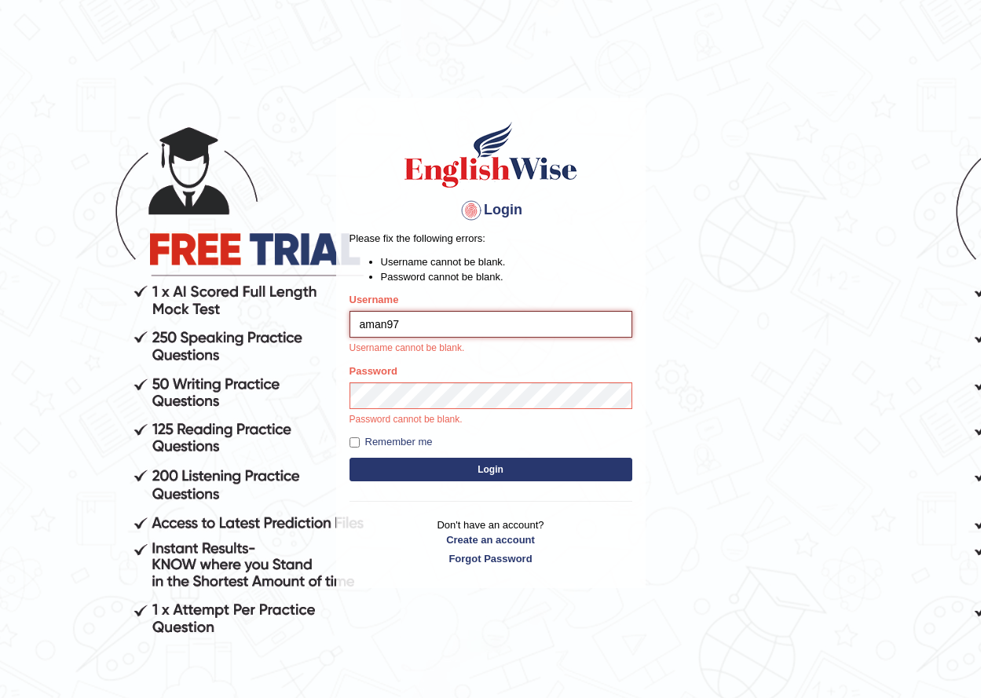
click at [350, 458] on button "Login" at bounding box center [491, 470] width 283 height 24
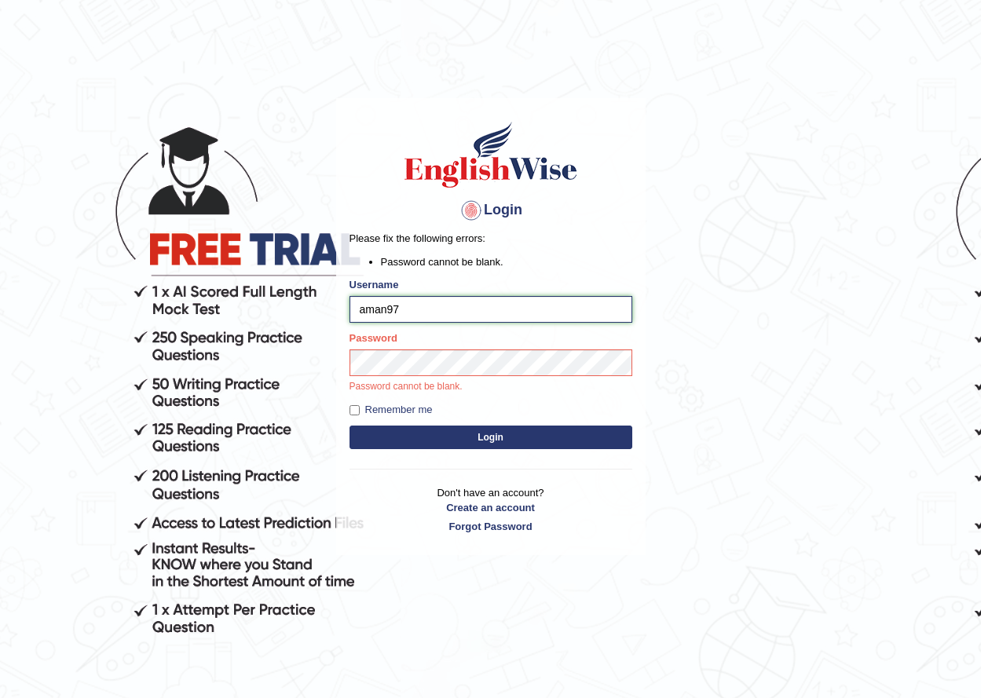
click at [350, 426] on button "Login" at bounding box center [491, 438] width 283 height 24
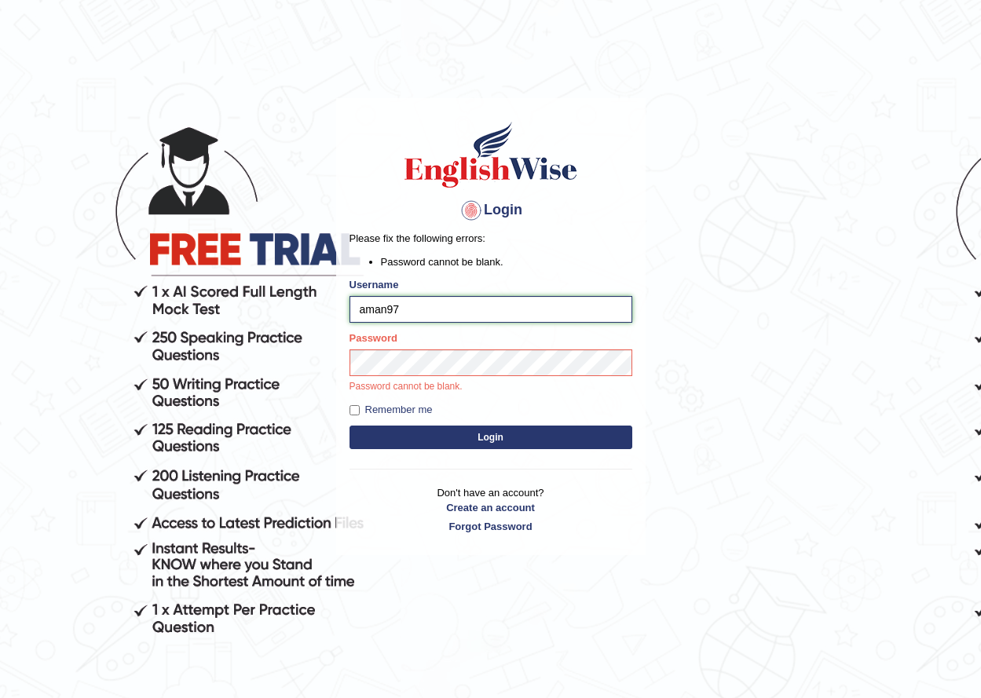
click at [350, 426] on button "Login" at bounding box center [491, 438] width 283 height 24
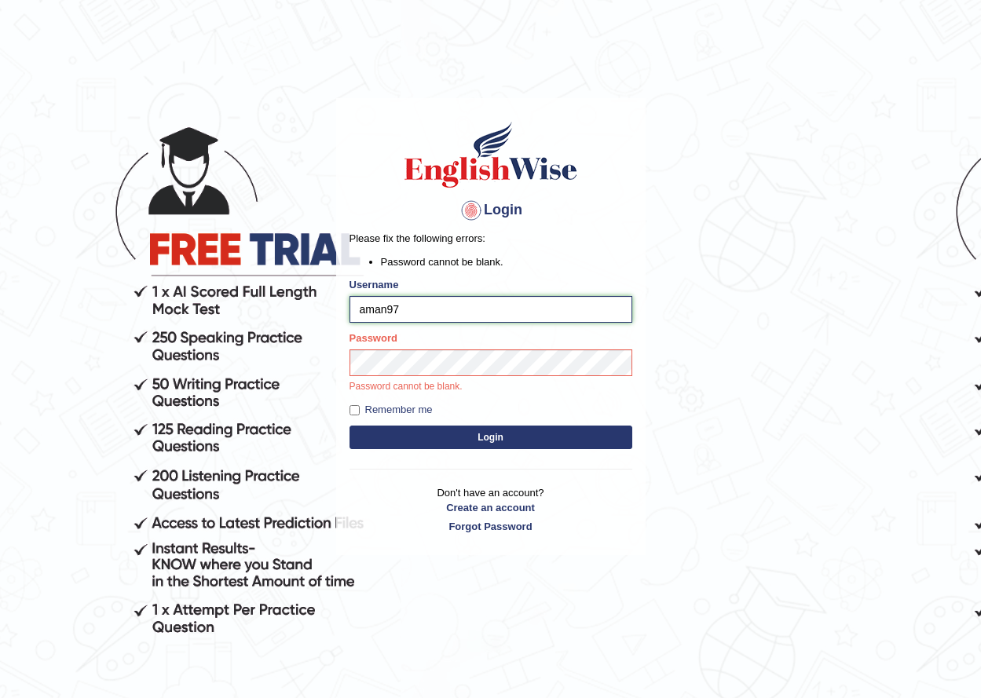
click at [350, 426] on button "Login" at bounding box center [491, 438] width 283 height 24
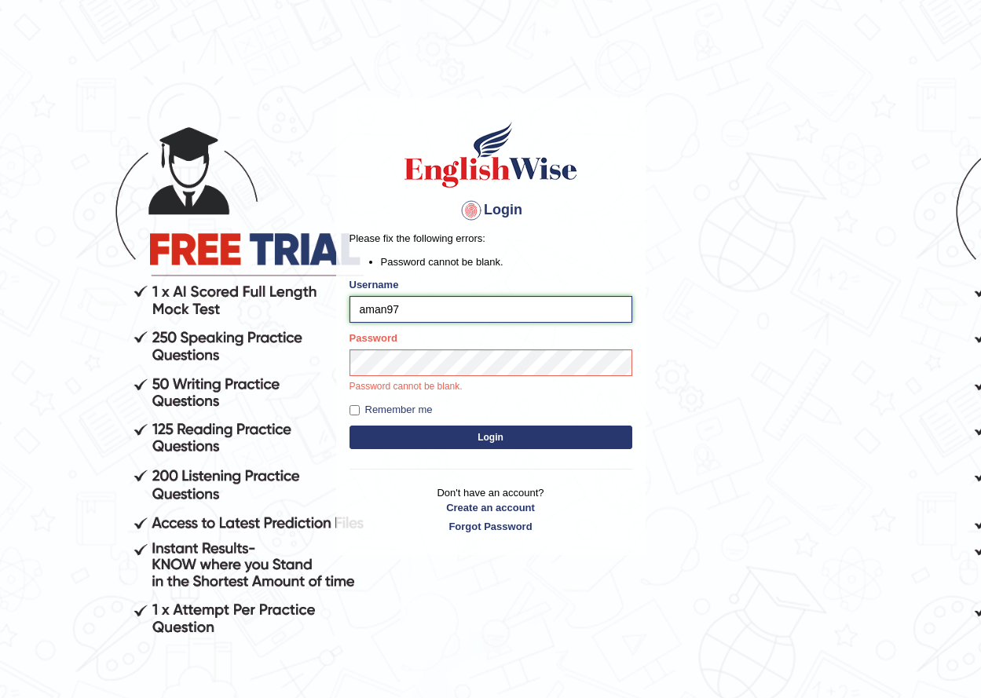
click at [350, 426] on button "Login" at bounding box center [491, 438] width 283 height 24
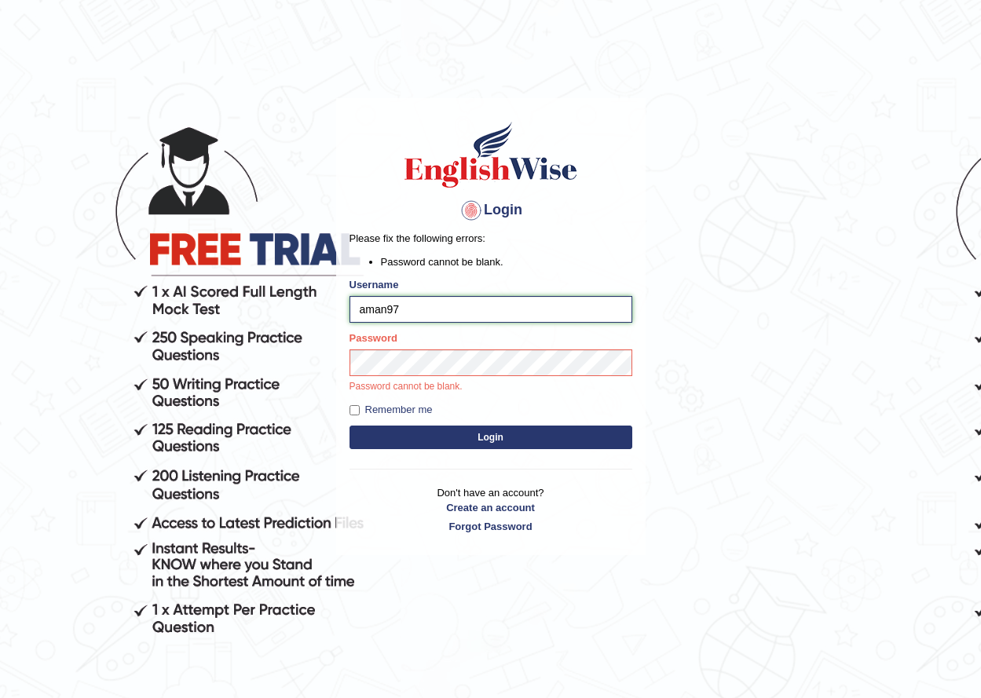
click at [350, 426] on button "Login" at bounding box center [491, 438] width 283 height 24
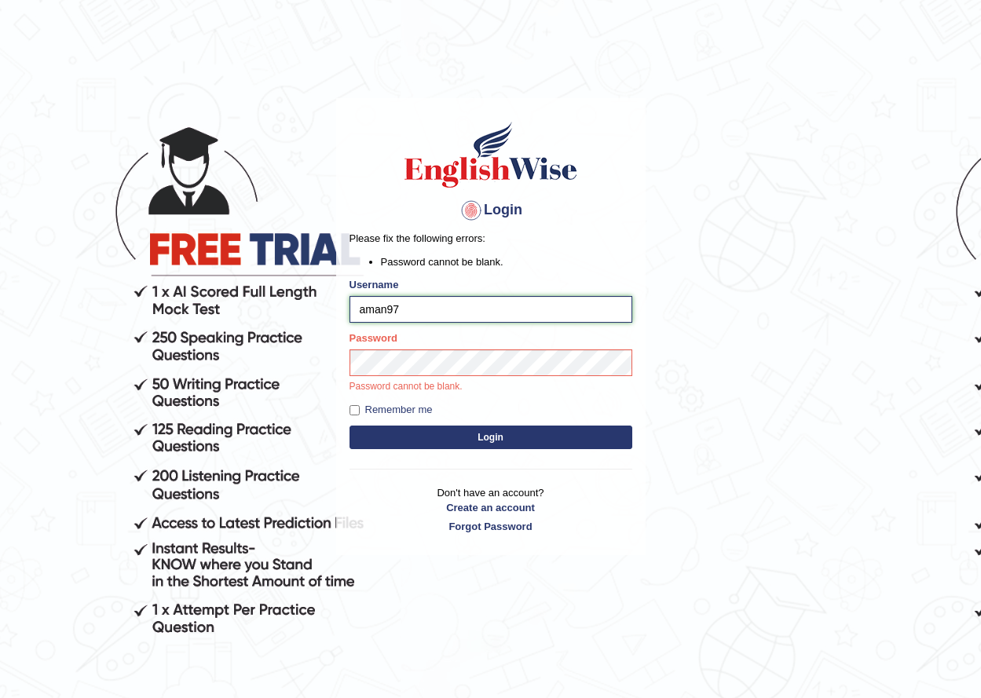
click at [350, 426] on button "Login" at bounding box center [491, 438] width 283 height 24
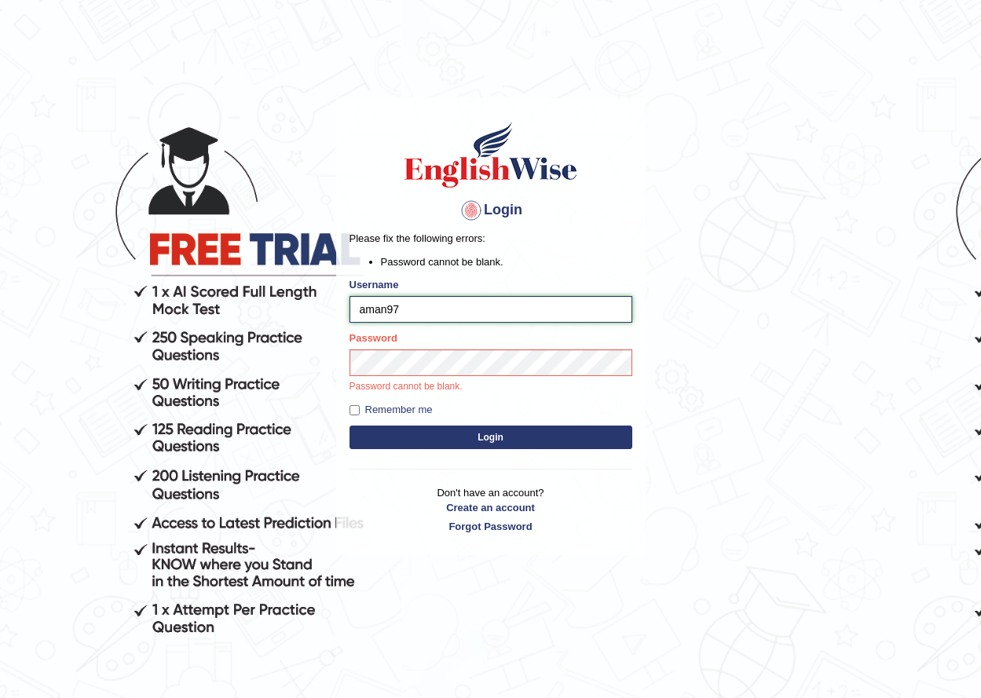
click at [350, 426] on button "Login" at bounding box center [491, 438] width 283 height 24
click at [504, 310] on input "aman97" at bounding box center [491, 309] width 283 height 27
click at [350, 426] on button "Login" at bounding box center [491, 438] width 283 height 24
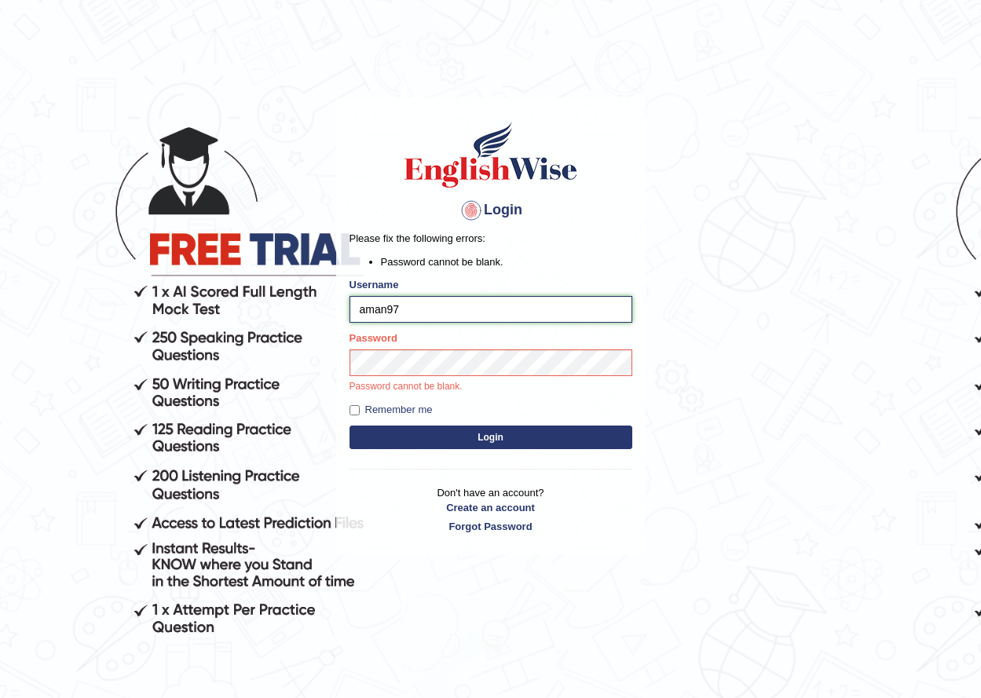
click at [350, 426] on button "Login" at bounding box center [491, 438] width 283 height 24
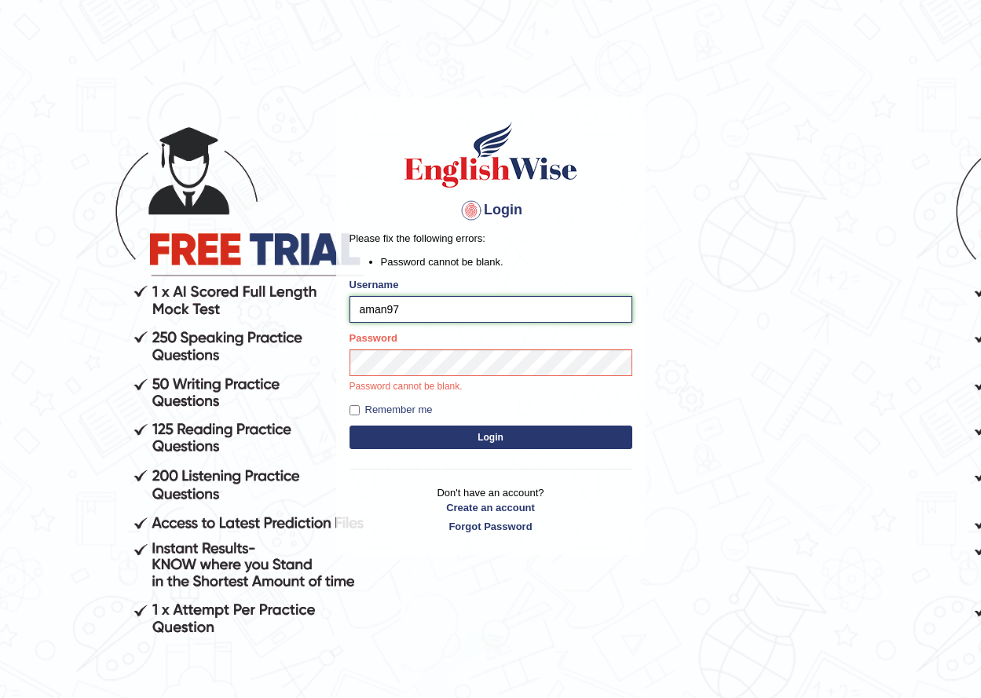
click at [350, 426] on button "Login" at bounding box center [491, 438] width 283 height 24
type input "a"
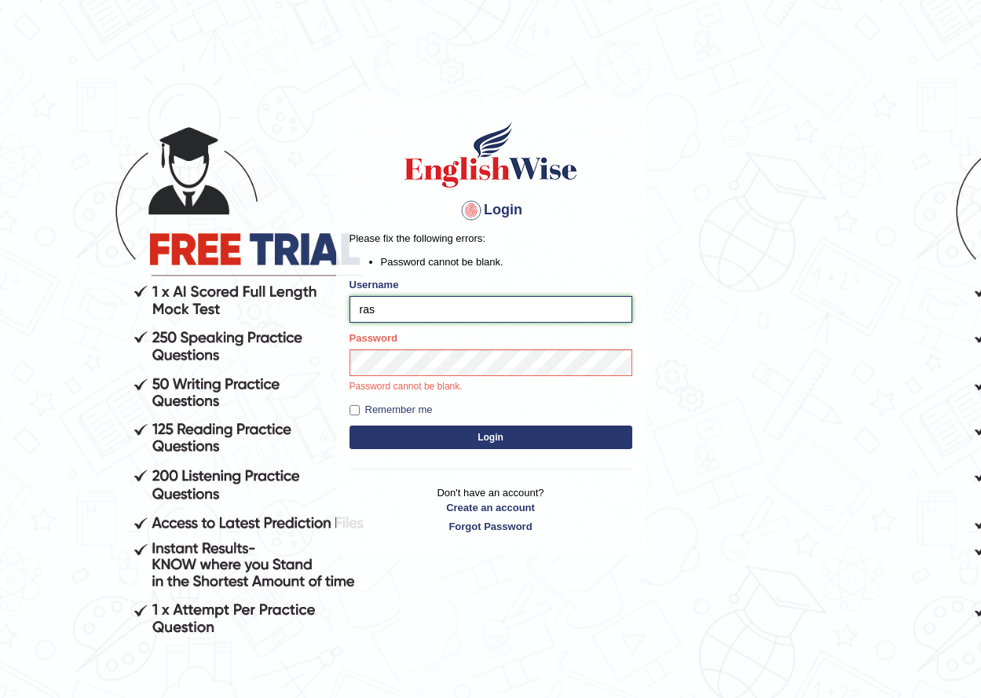
click at [350, 426] on button "Login" at bounding box center [491, 438] width 283 height 24
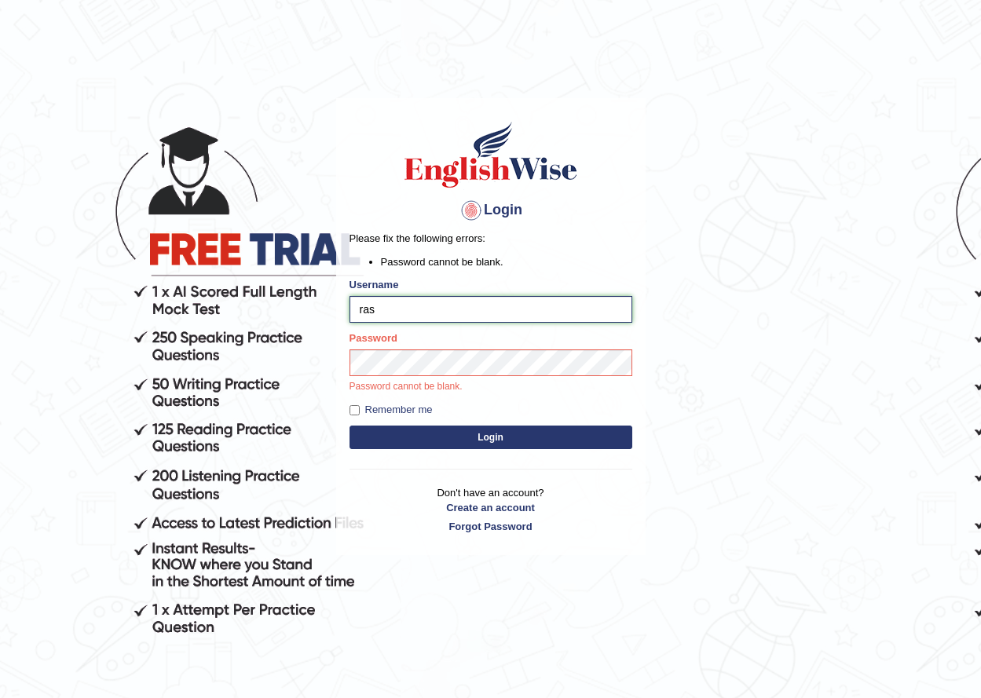
click at [350, 426] on button "Login" at bounding box center [491, 438] width 283 height 24
type input "rashmipoudel_parramatta"
click at [350, 426] on button "Login" at bounding box center [491, 438] width 283 height 24
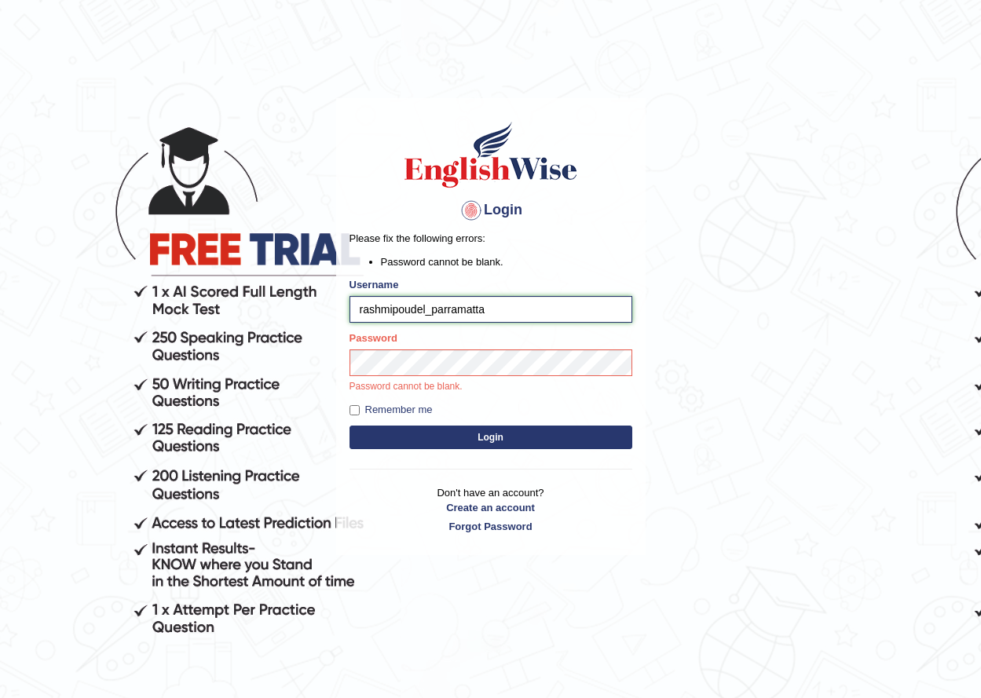
click at [350, 426] on button "Login" at bounding box center [491, 438] width 283 height 24
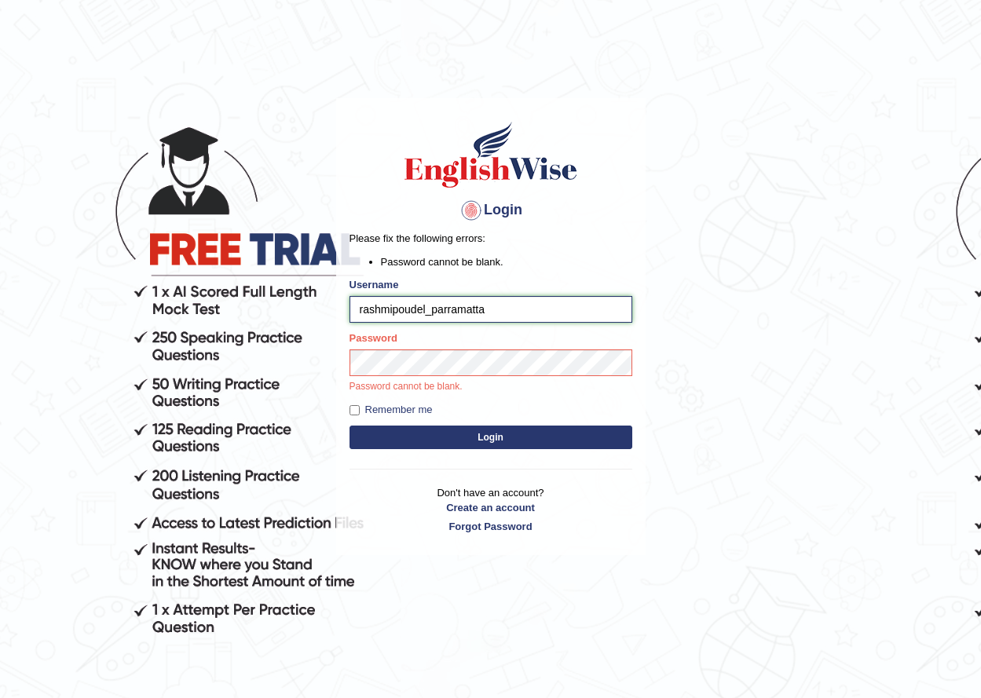
click at [350, 426] on button "Login" at bounding box center [491, 438] width 283 height 24
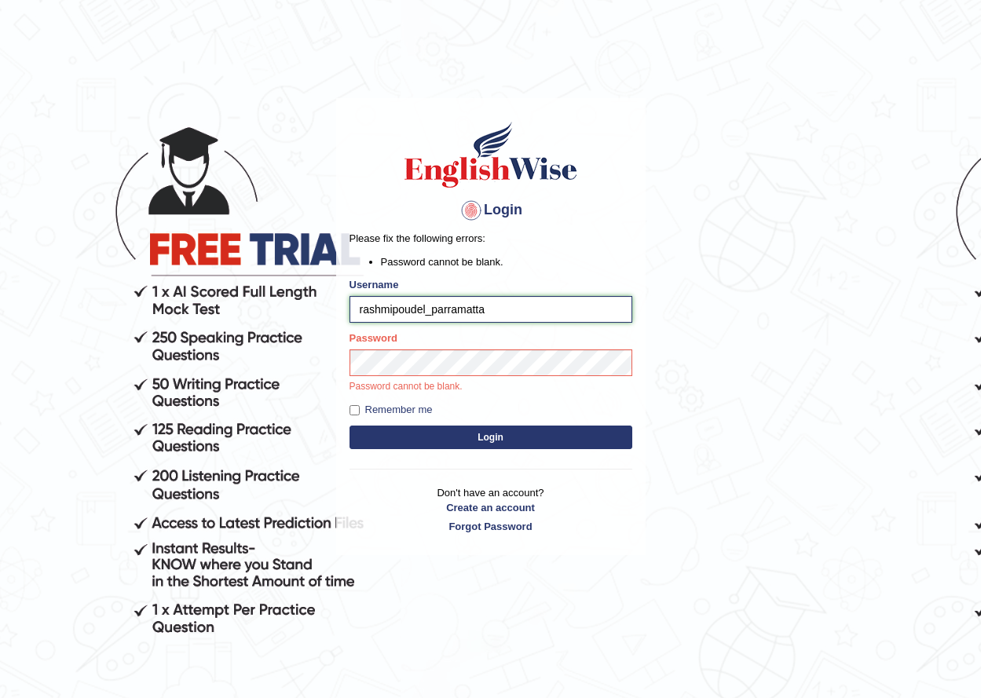
click at [350, 426] on button "Login" at bounding box center [491, 438] width 283 height 24
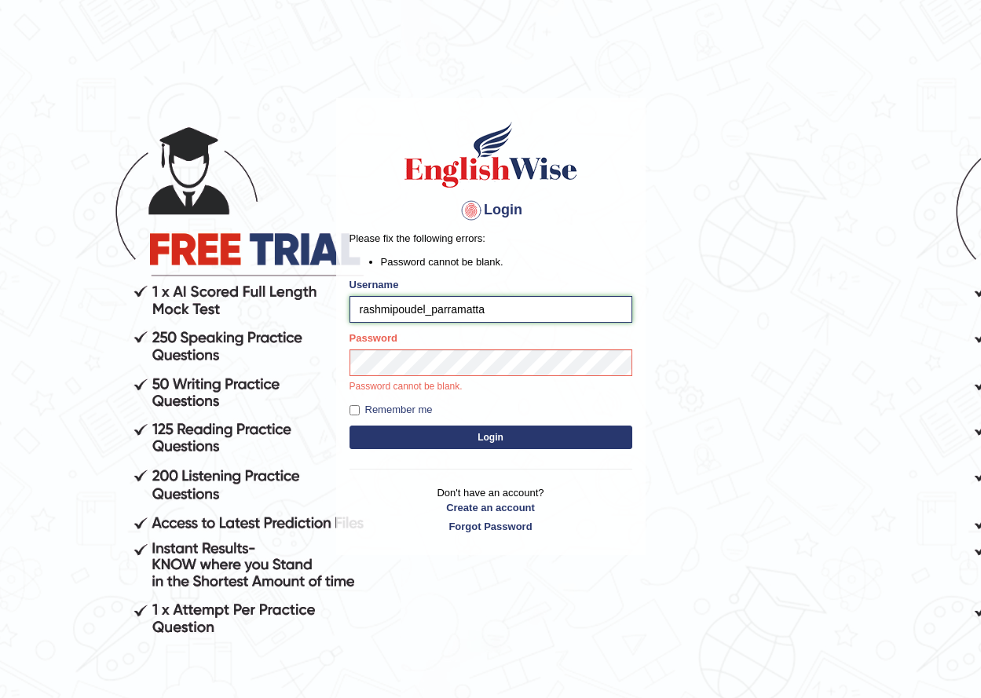
click at [350, 426] on button "Login" at bounding box center [491, 438] width 283 height 24
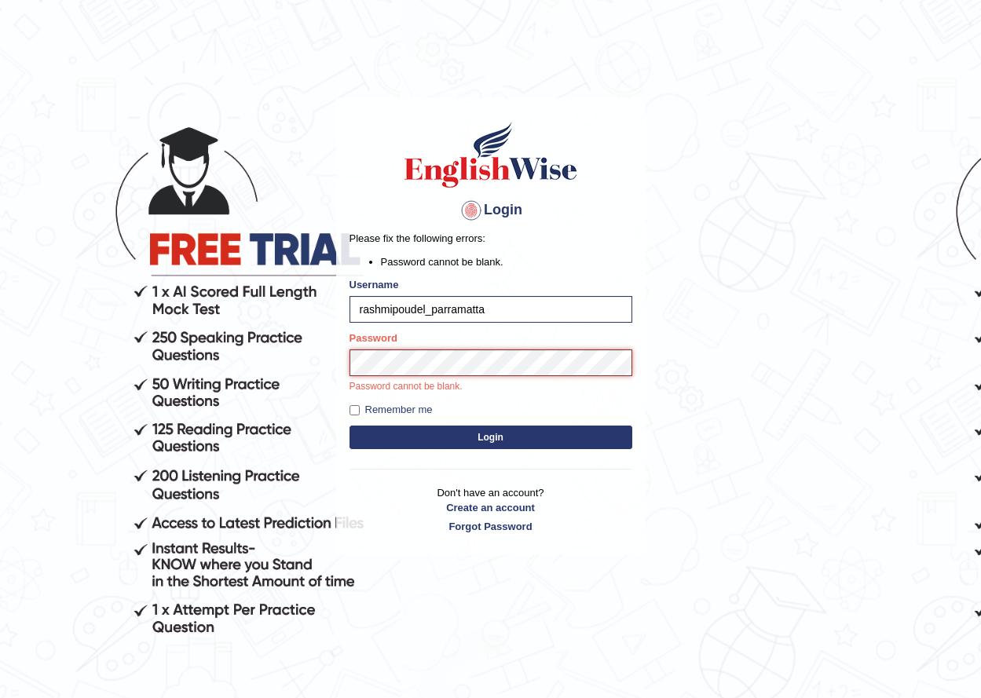
click at [350, 426] on button "Login" at bounding box center [491, 438] width 283 height 24
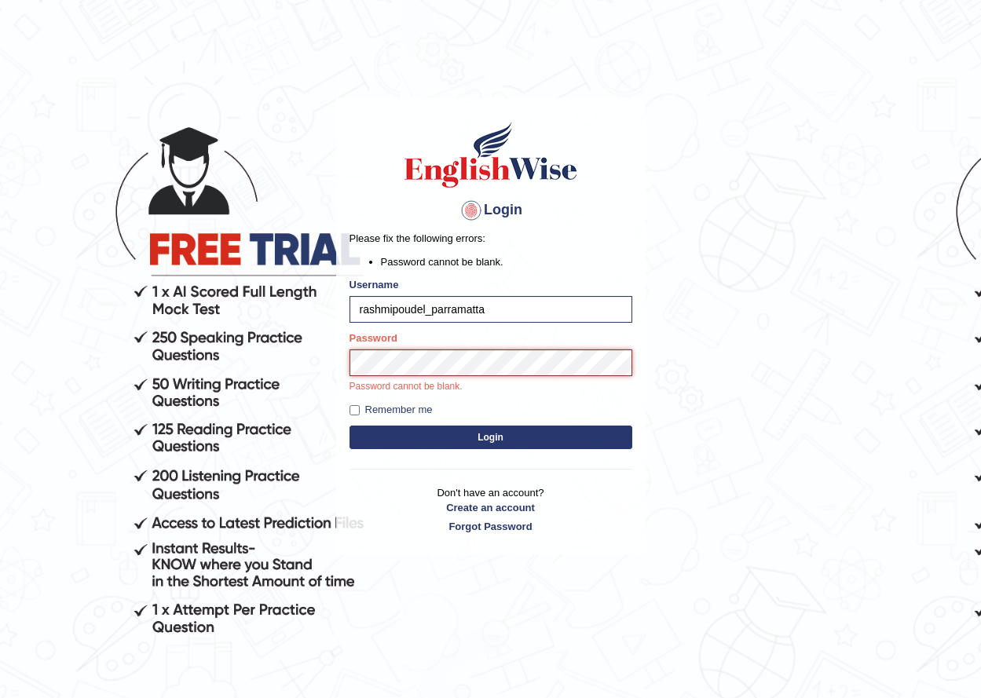
click at [350, 426] on button "Login" at bounding box center [491, 438] width 283 height 24
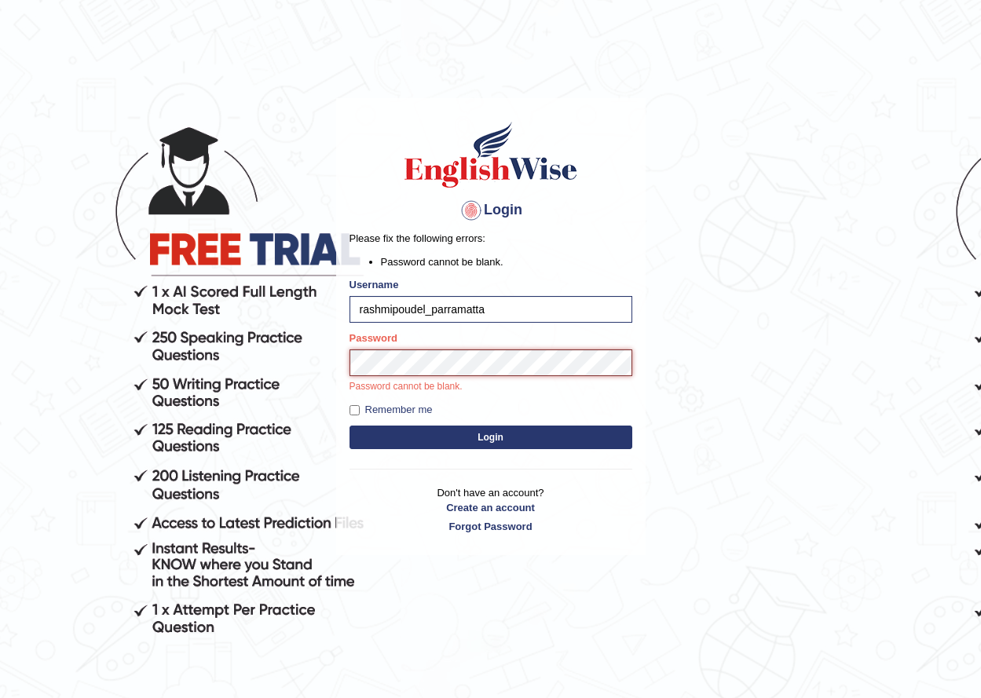
click at [350, 426] on button "Login" at bounding box center [491, 438] width 283 height 24
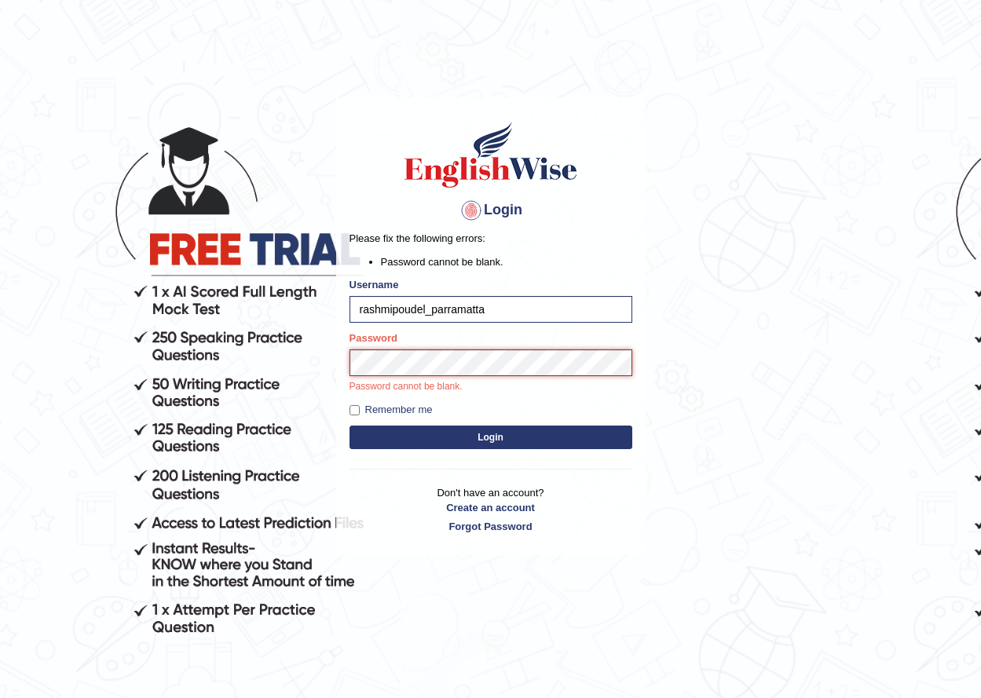
click at [350, 426] on button "Login" at bounding box center [491, 438] width 283 height 24
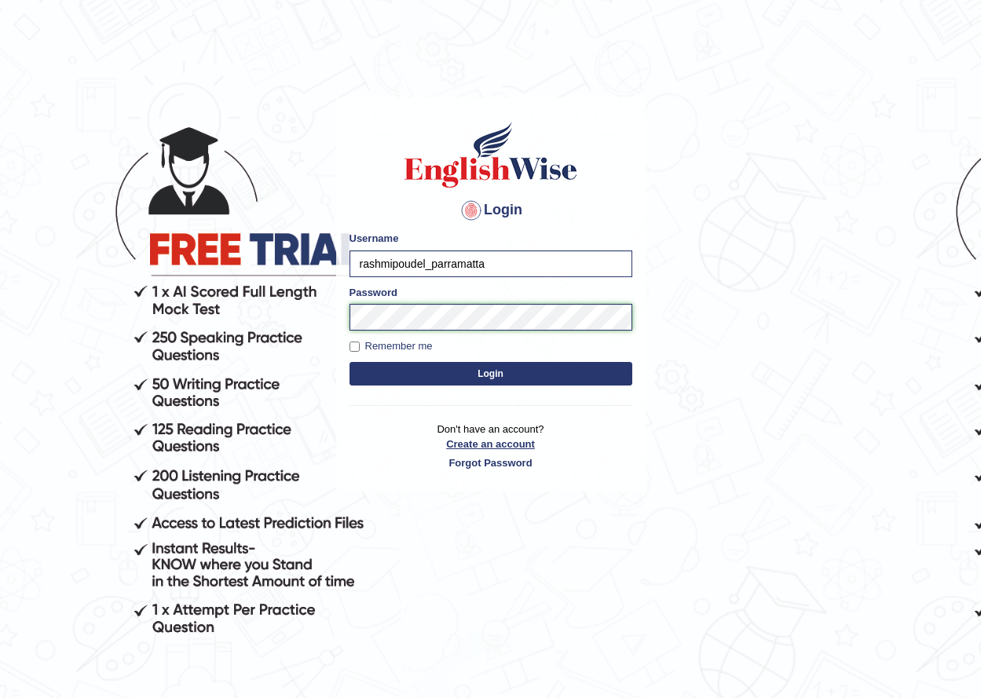
click at [350, 362] on button "Login" at bounding box center [491, 374] width 283 height 24
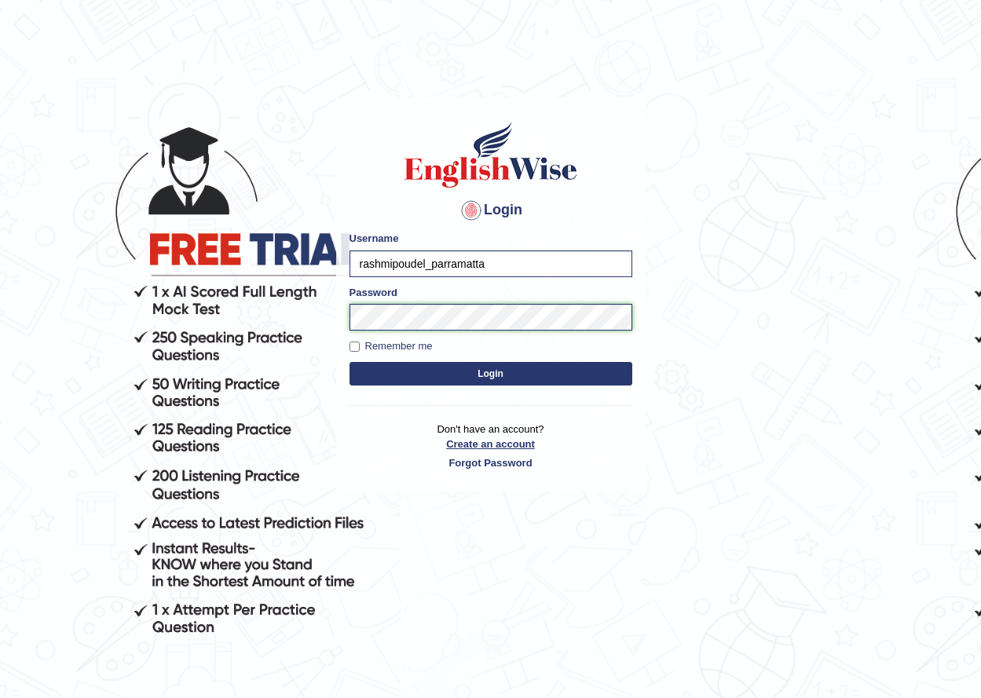
click at [350, 362] on button "Login" at bounding box center [491, 374] width 283 height 24
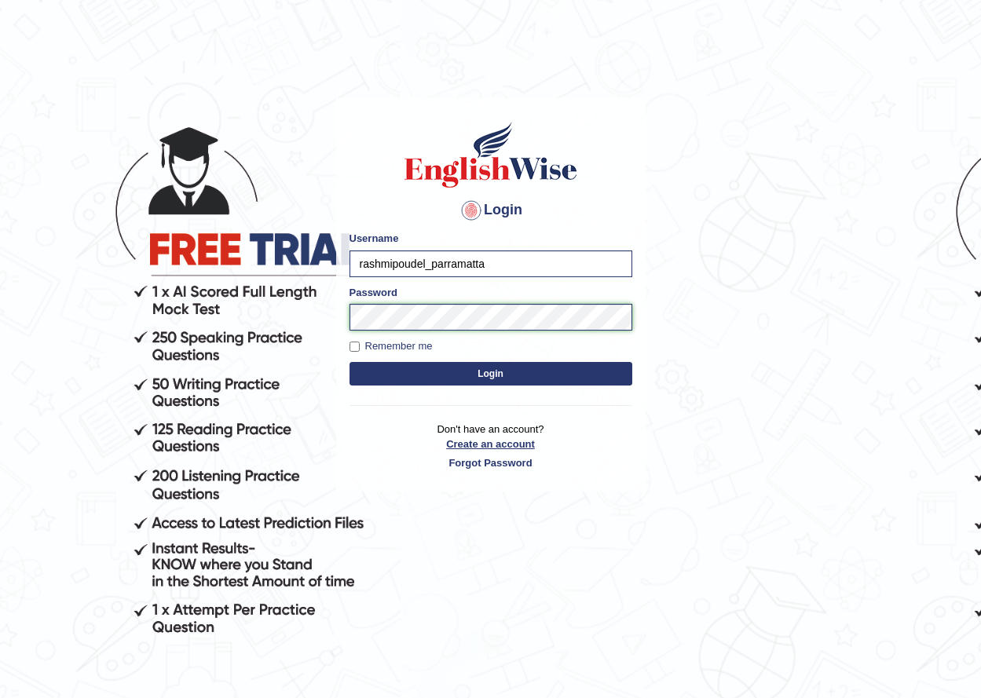
click at [350, 362] on button "Login" at bounding box center [491, 374] width 283 height 24
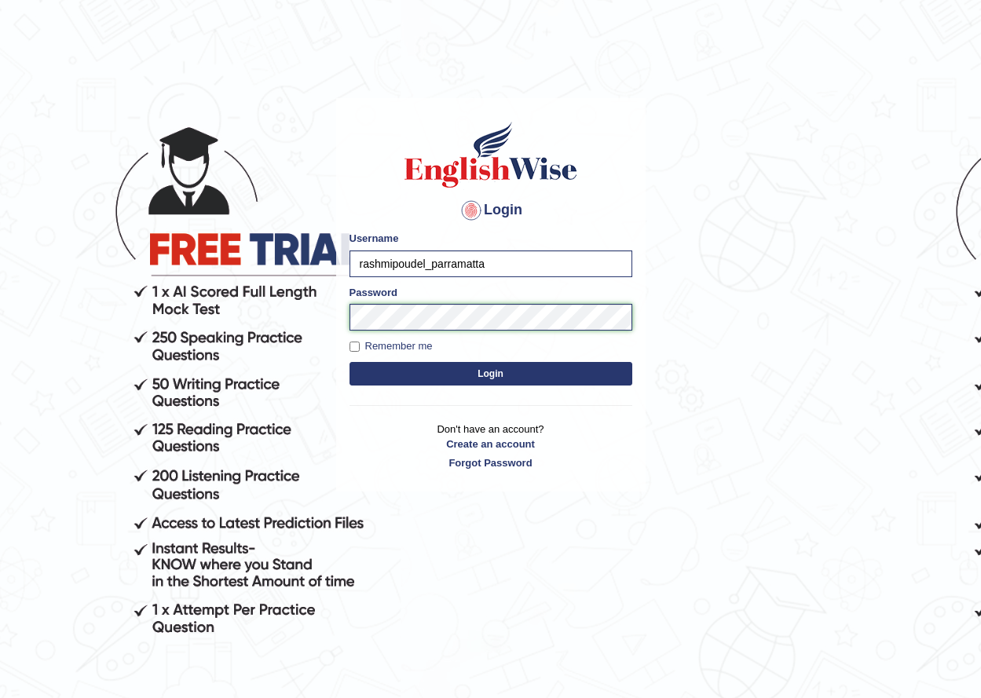
click at [350, 362] on button "Login" at bounding box center [491, 374] width 283 height 24
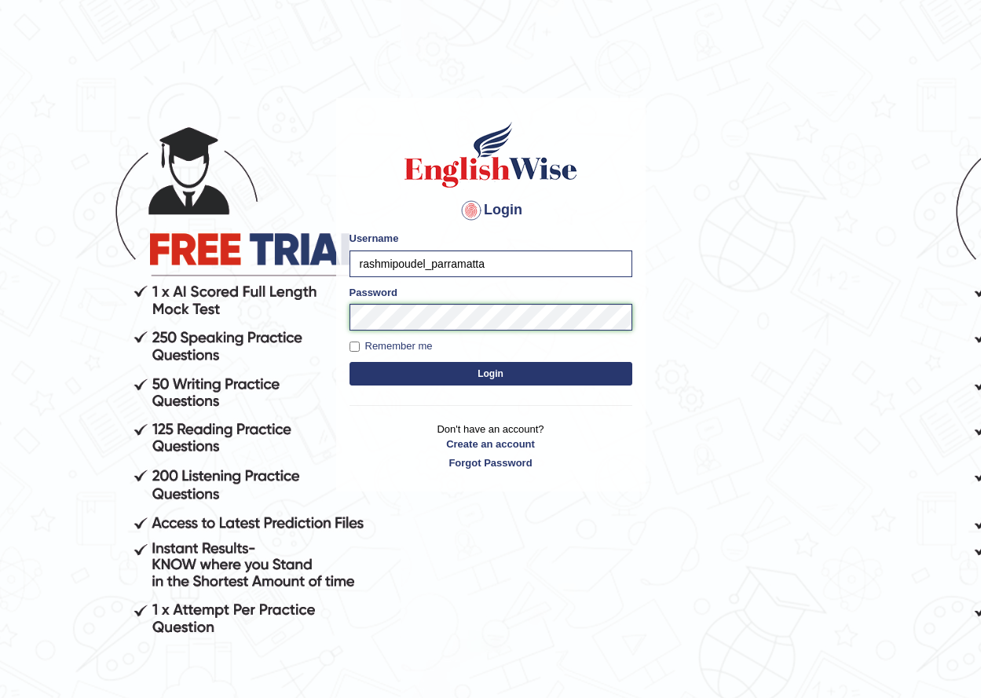
click at [350, 362] on button "Login" at bounding box center [491, 374] width 283 height 24
click at [504, 390] on div "Login Please fix the following errors: Username rashmipoudel_parramatta Passwor…" at bounding box center [490, 295] width 309 height 394
click at [350, 362] on button "Login" at bounding box center [491, 374] width 283 height 24
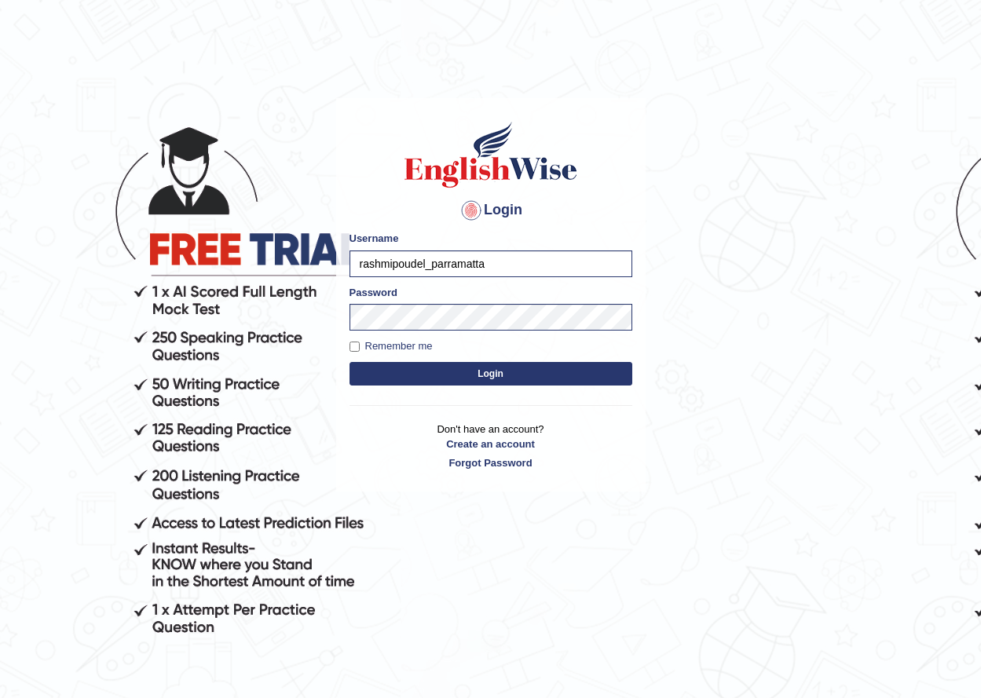
click at [350, 362] on button "Login" at bounding box center [491, 374] width 283 height 24
click at [514, 378] on button "Login" at bounding box center [491, 374] width 283 height 24
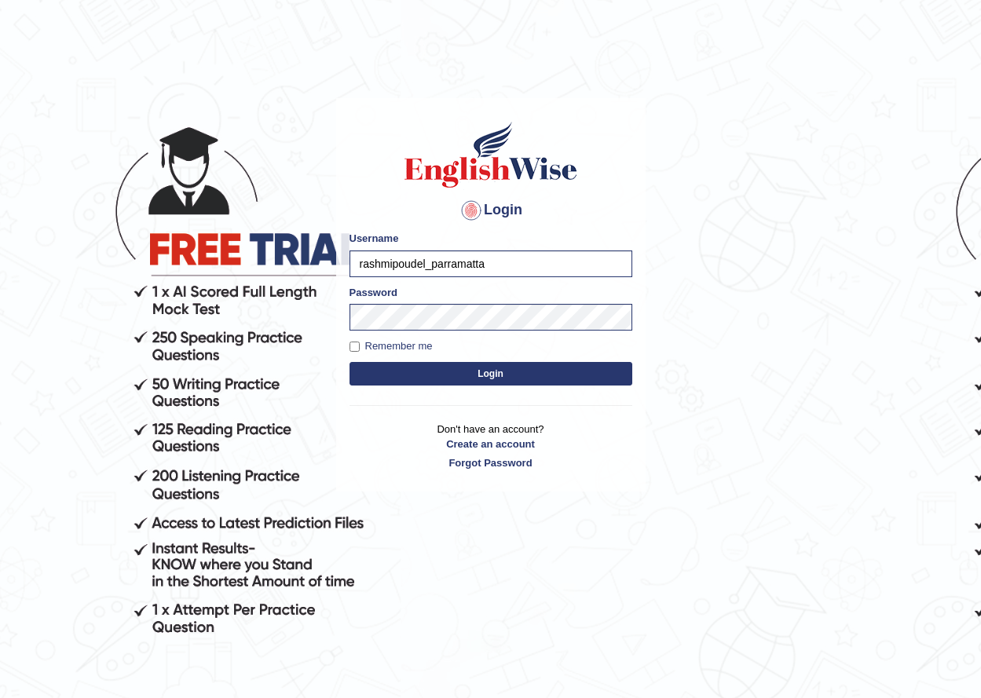
click at [350, 362] on button "Login" at bounding box center [491, 374] width 283 height 24
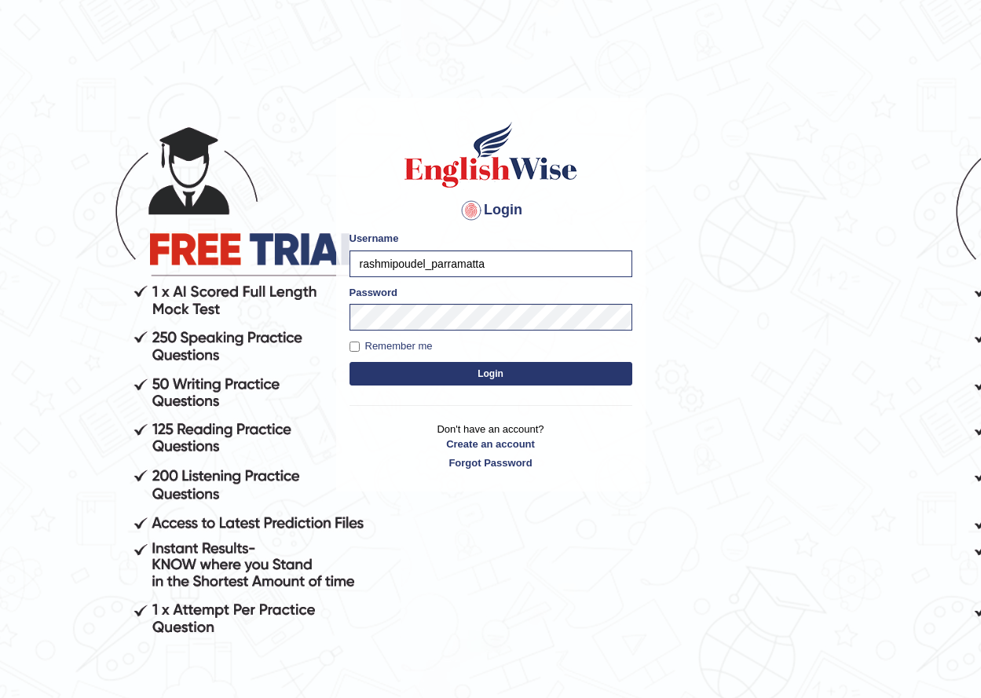
click at [350, 362] on button "Login" at bounding box center [491, 374] width 283 height 24
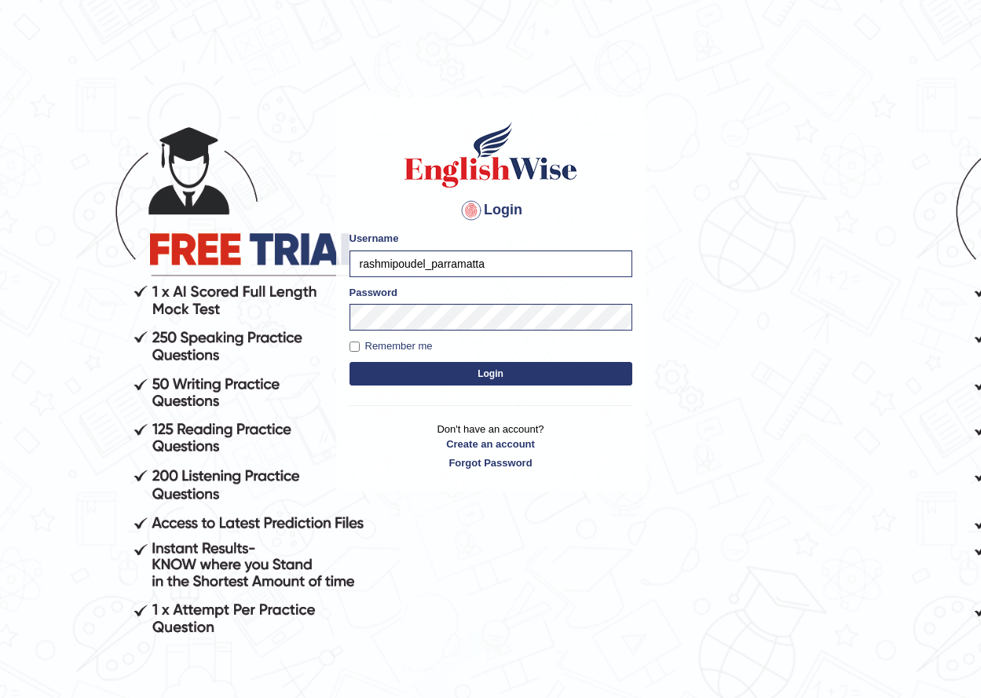
click at [350, 362] on button "Login" at bounding box center [491, 374] width 283 height 24
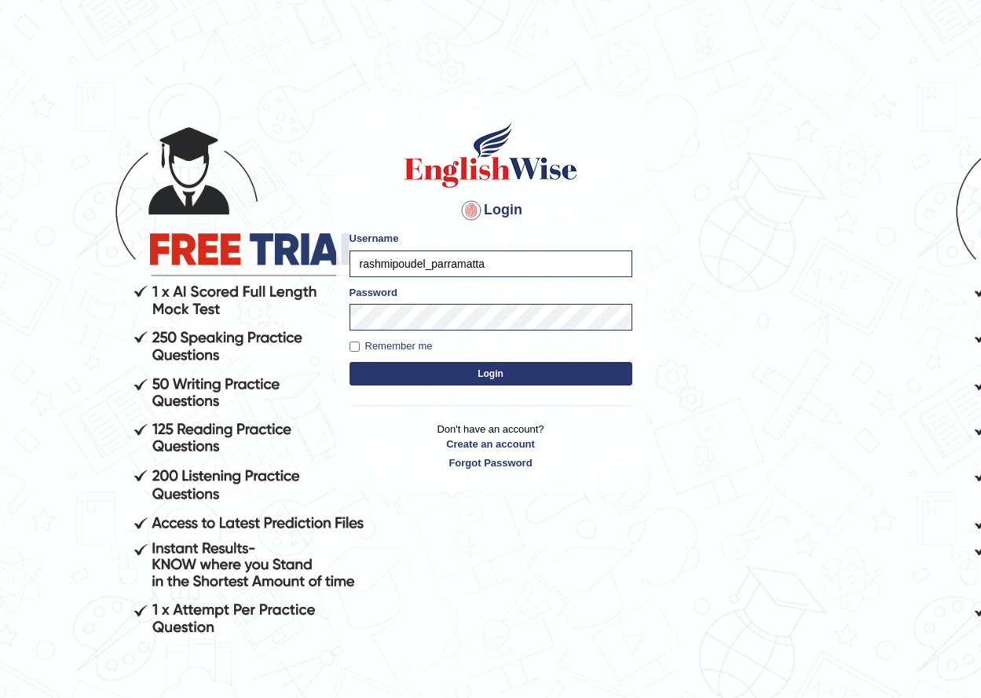
click at [350, 362] on button "Login" at bounding box center [491, 374] width 283 height 24
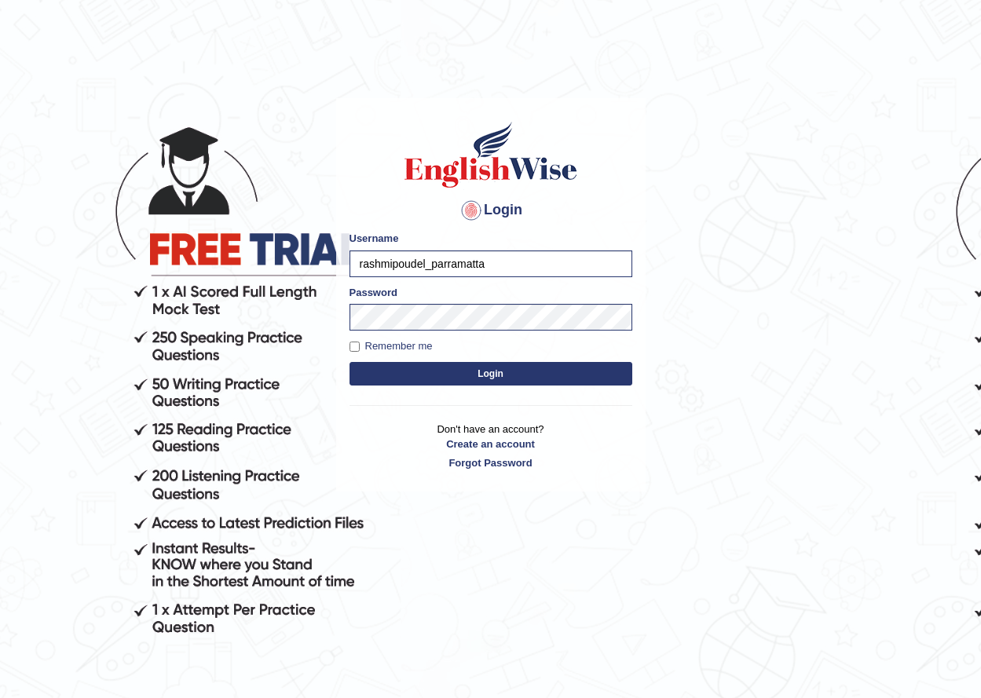
click at [350, 362] on button "Login" at bounding box center [491, 374] width 283 height 24
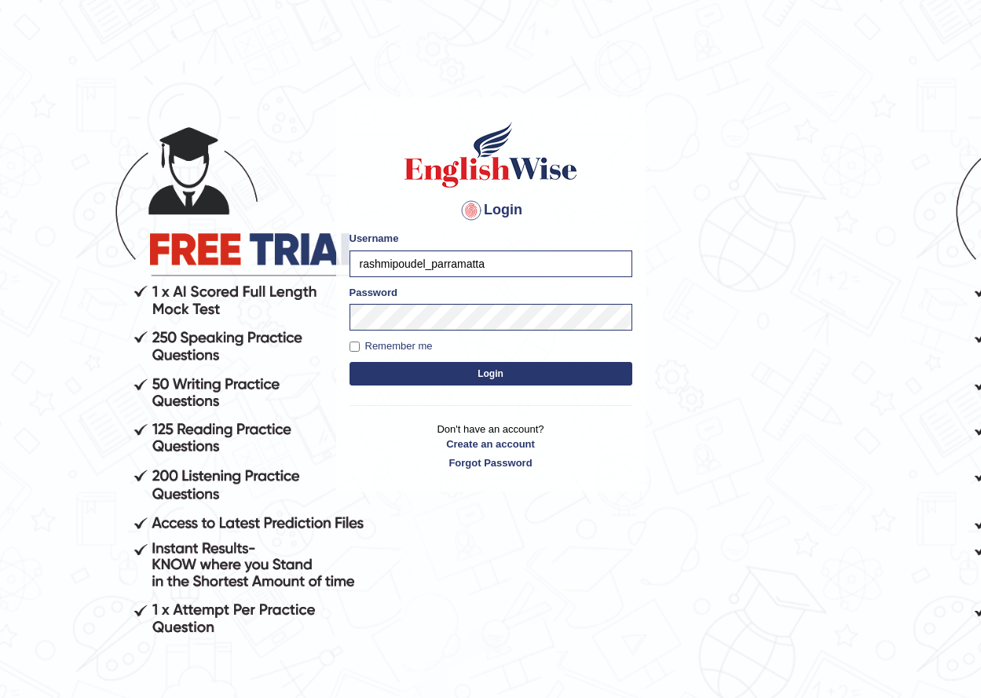
click at [350, 362] on button "Login" at bounding box center [491, 374] width 283 height 24
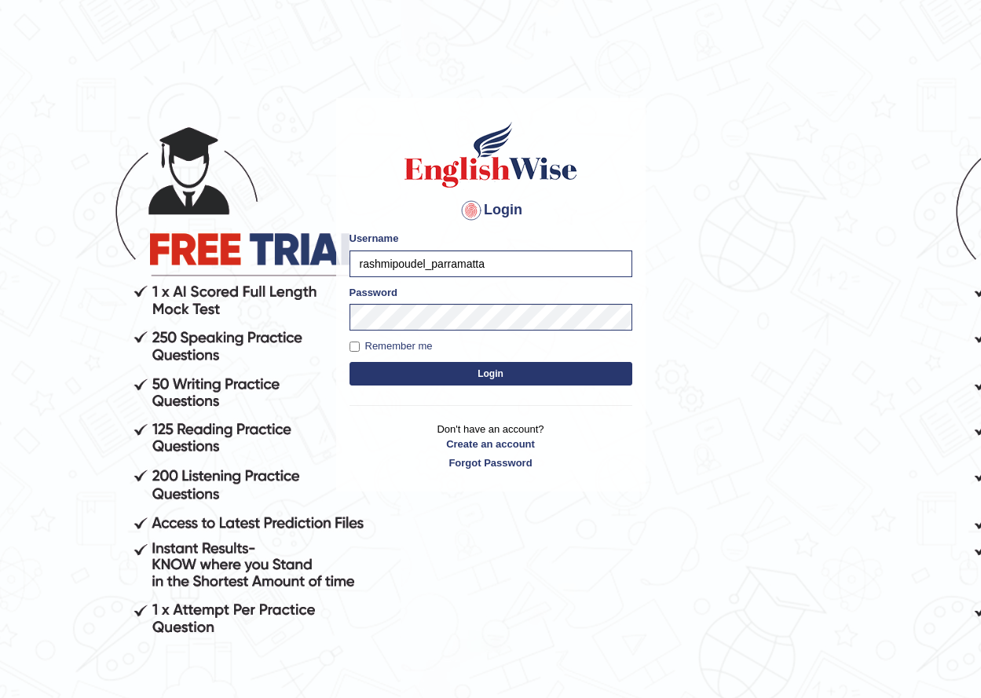
click at [350, 362] on button "Login" at bounding box center [491, 374] width 283 height 24
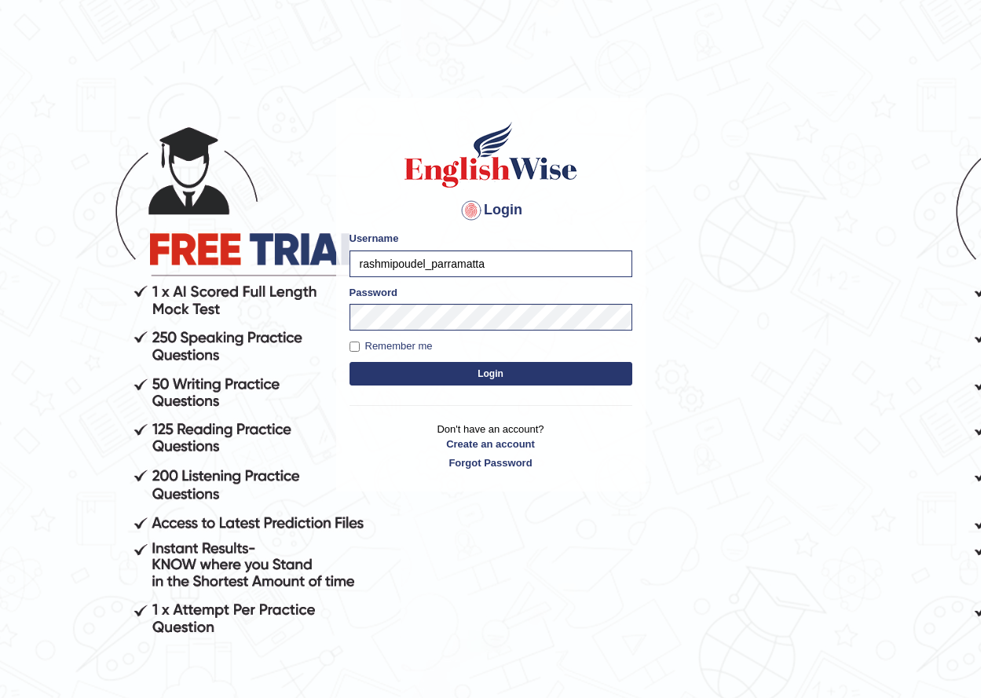
click at [350, 362] on button "Login" at bounding box center [491, 374] width 283 height 24
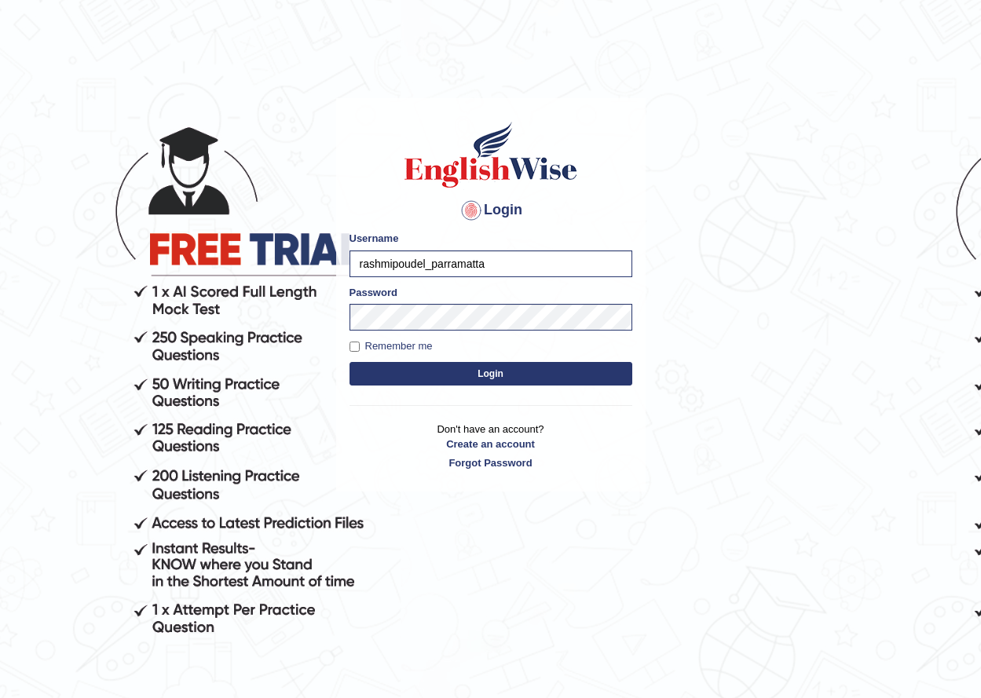
click at [350, 362] on button "Login" at bounding box center [491, 374] width 283 height 24
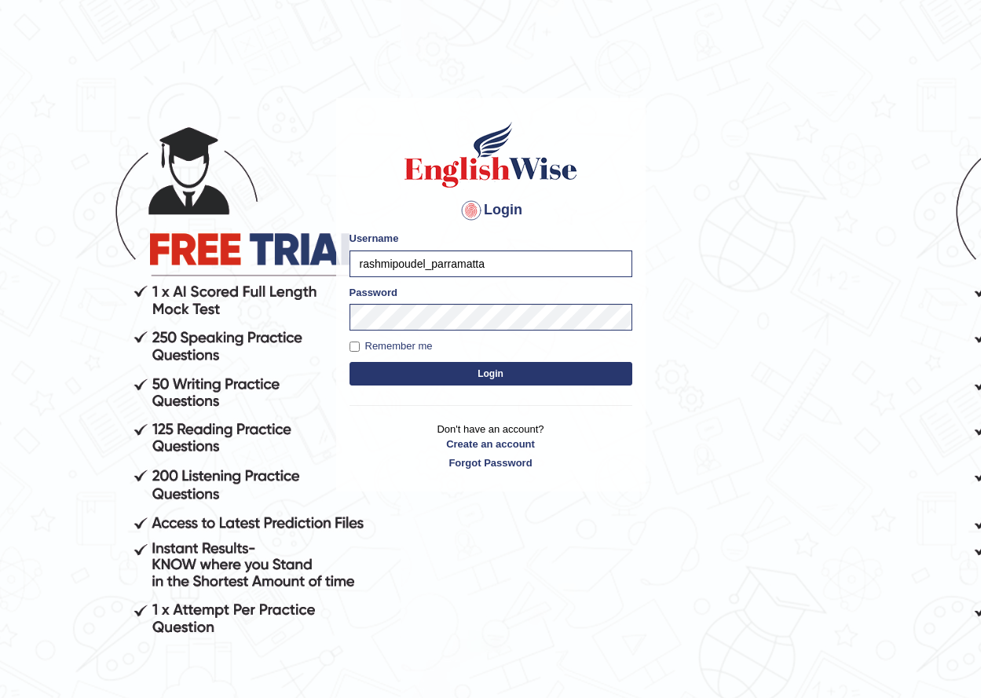
click at [350, 362] on button "Login" at bounding box center [491, 374] width 283 height 24
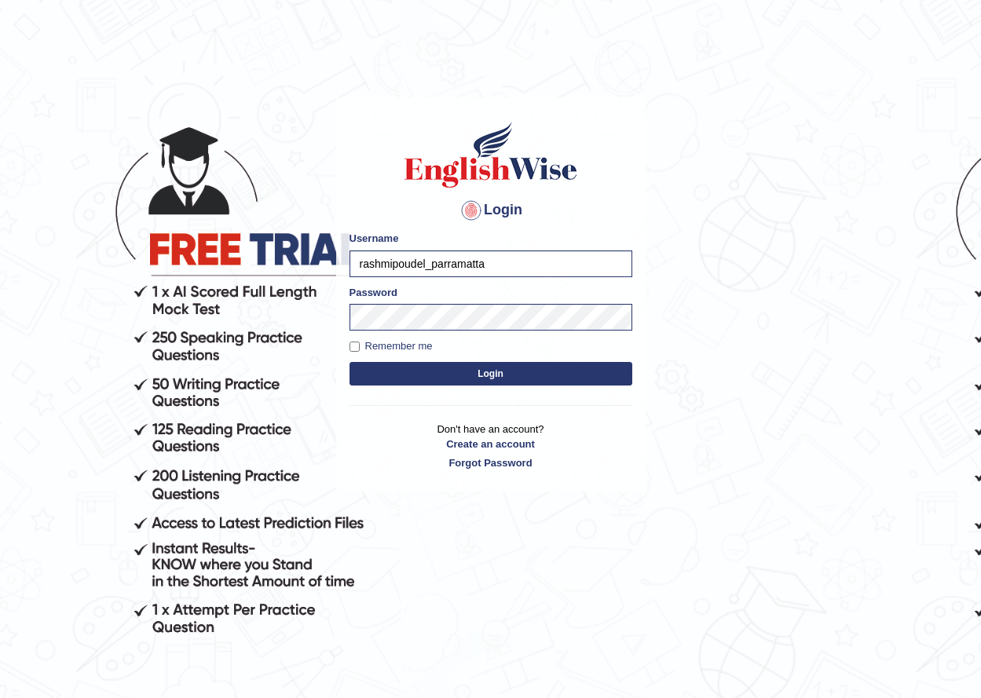
click at [350, 362] on button "Login" at bounding box center [491, 374] width 283 height 24
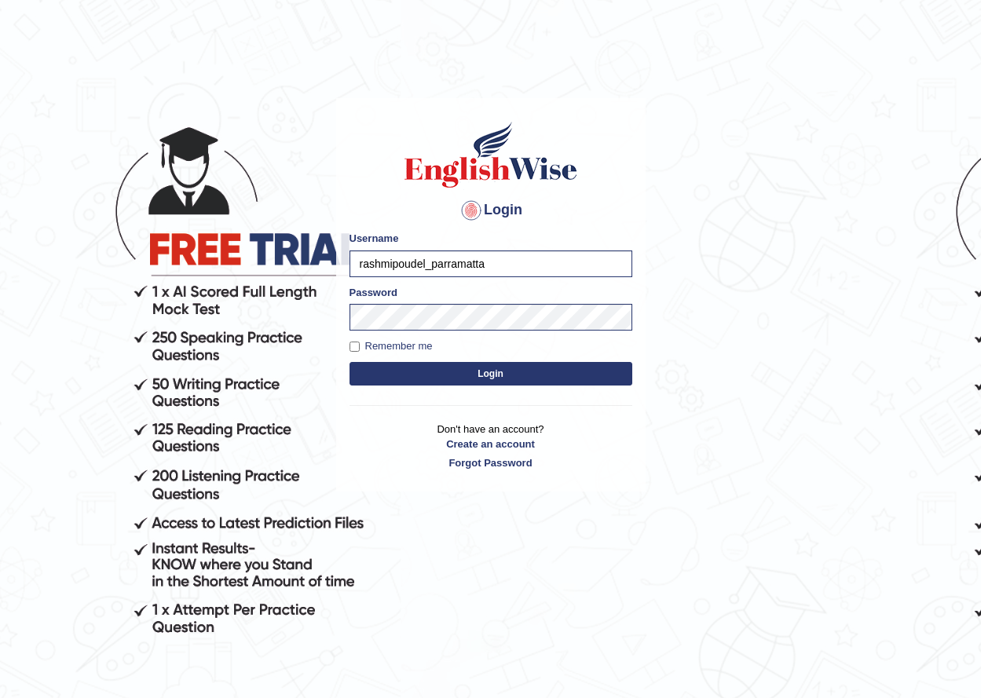
click at [350, 362] on button "Login" at bounding box center [491, 374] width 283 height 24
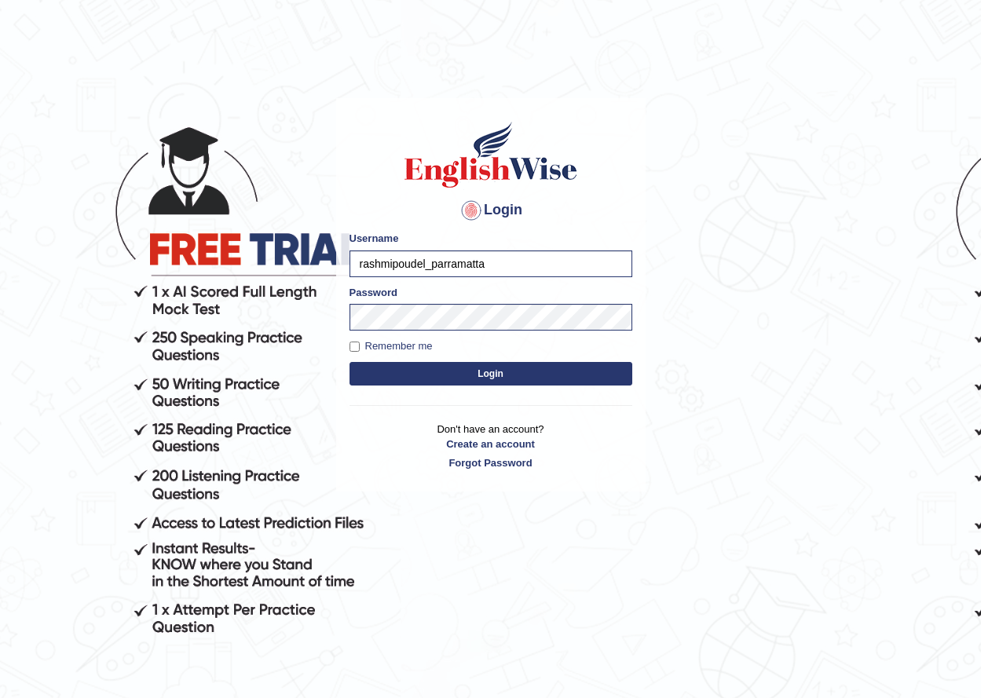
click at [350, 362] on button "Login" at bounding box center [491, 374] width 283 height 24
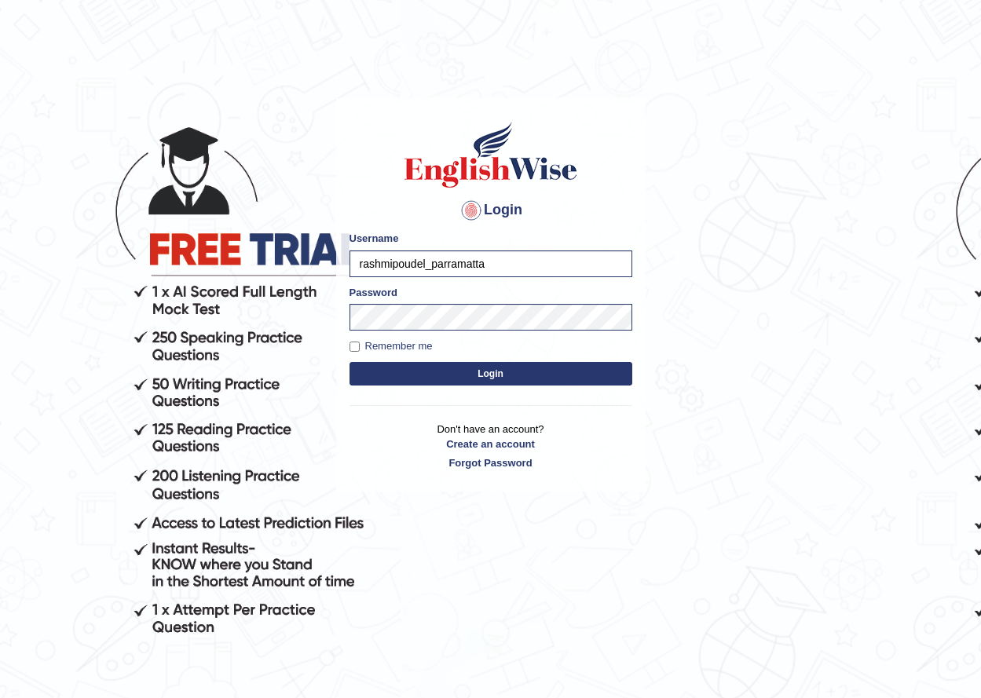
click at [350, 362] on button "Login" at bounding box center [491, 374] width 283 height 24
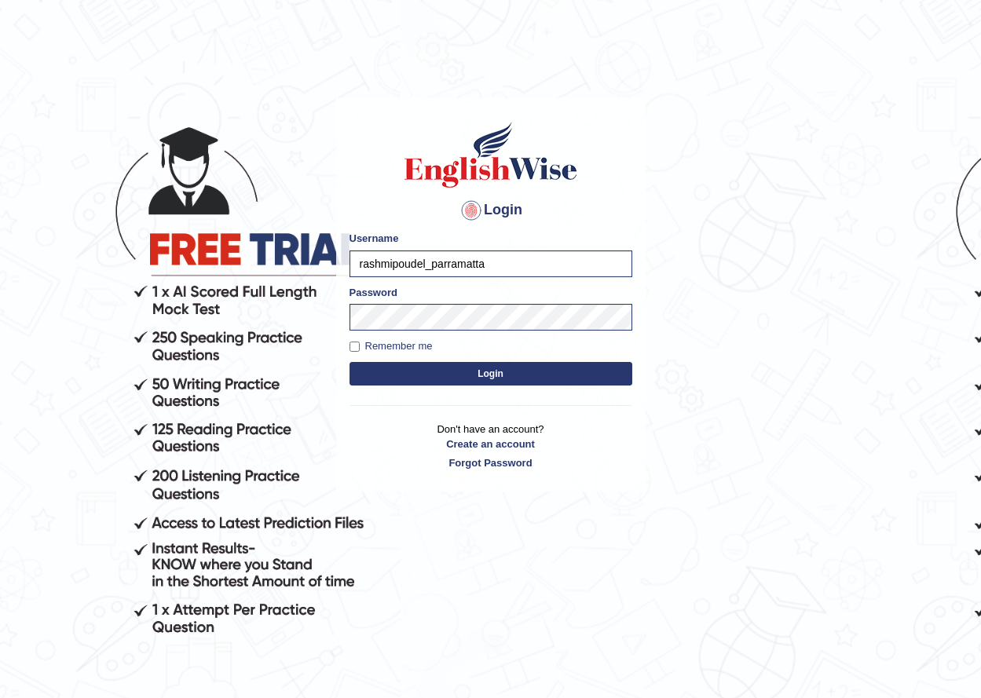
click at [350, 362] on button "Login" at bounding box center [491, 374] width 283 height 24
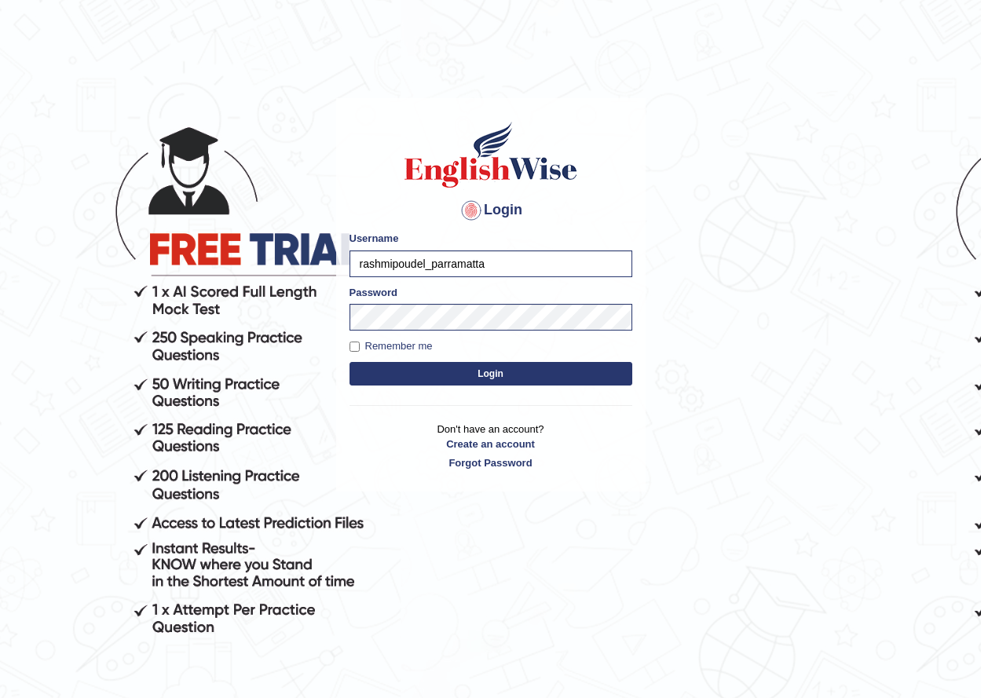
click at [350, 362] on button "Login" at bounding box center [491, 374] width 283 height 24
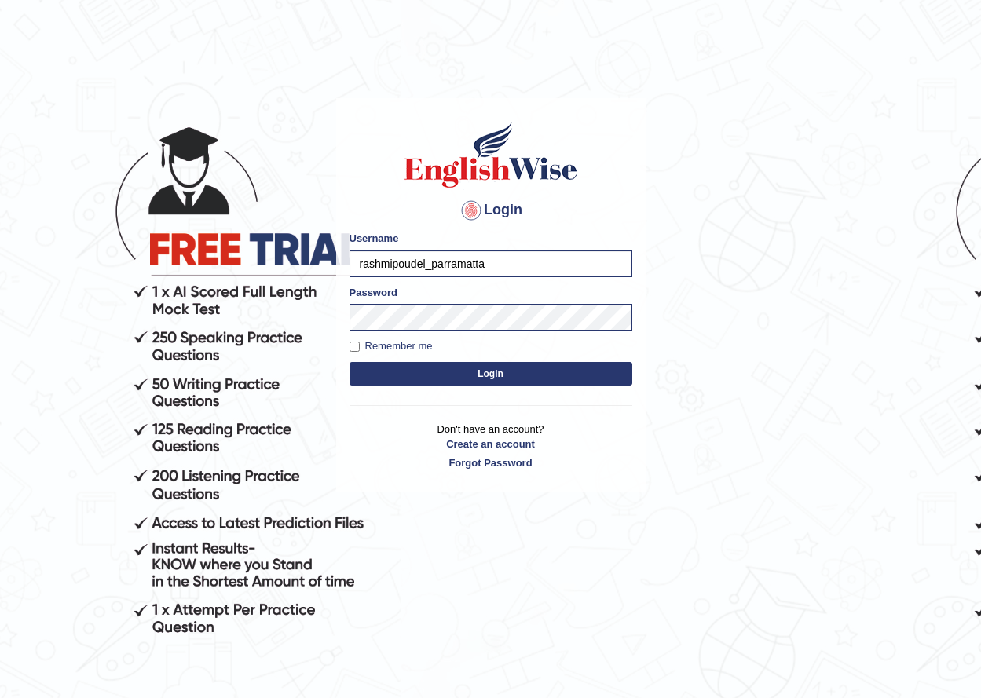
click at [350, 362] on button "Login" at bounding box center [491, 374] width 283 height 24
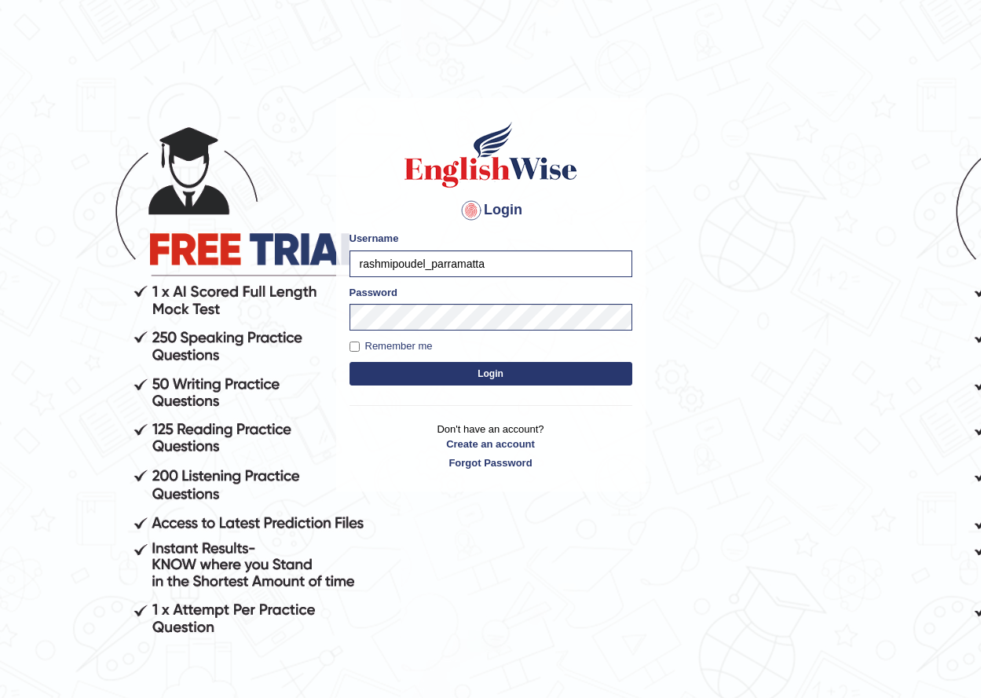
click at [350, 362] on button "Login" at bounding box center [491, 374] width 283 height 24
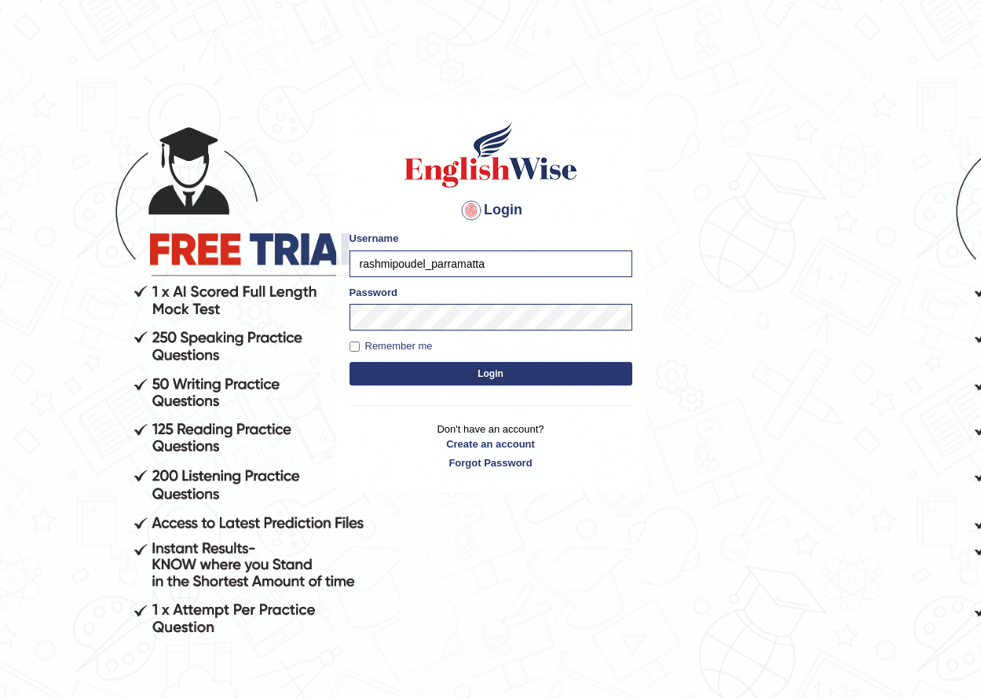
click at [350, 362] on button "Login" at bounding box center [491, 374] width 283 height 24
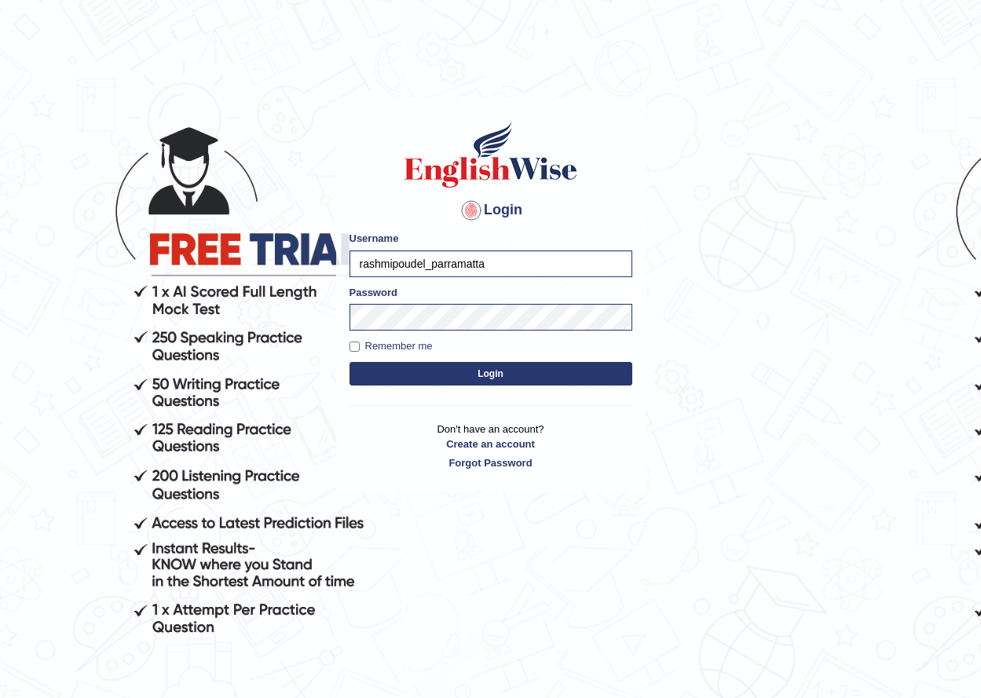
click at [350, 362] on button "Login" at bounding box center [491, 374] width 283 height 24
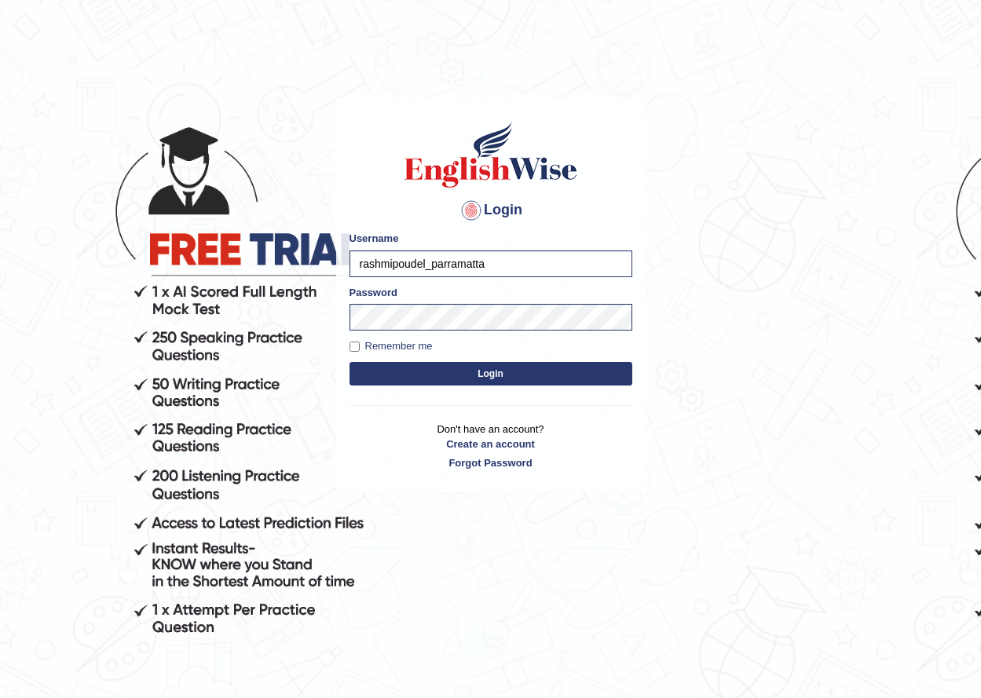
click at [350, 362] on button "Login" at bounding box center [491, 374] width 283 height 24
click at [514, 378] on button "Login" at bounding box center [491, 374] width 283 height 24
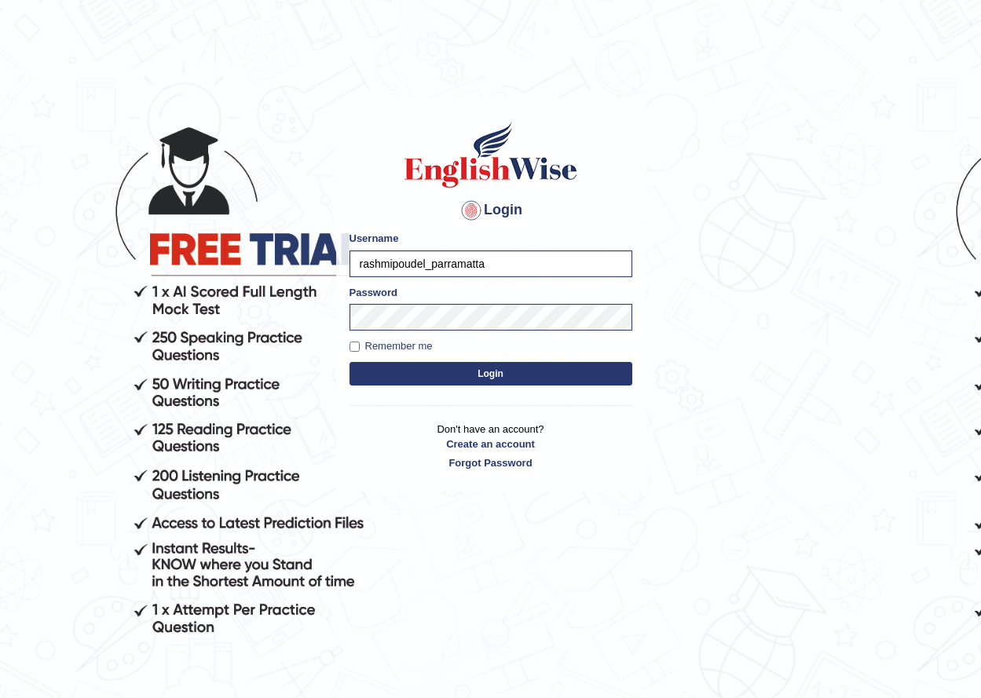
click at [350, 362] on button "Login" at bounding box center [491, 374] width 283 height 24
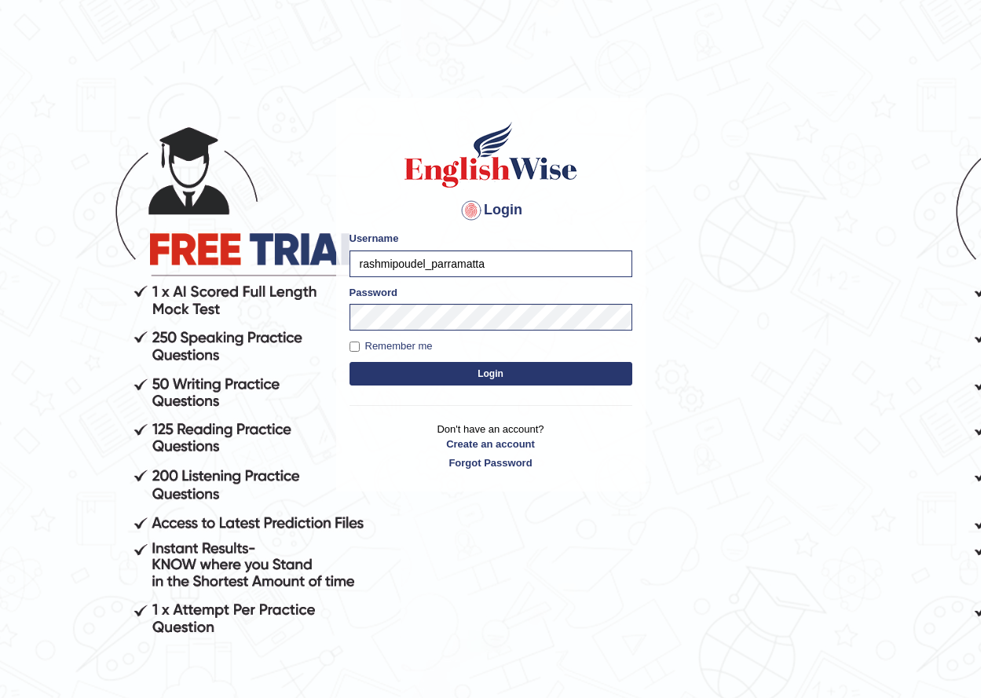
click at [350, 362] on button "Login" at bounding box center [491, 374] width 283 height 24
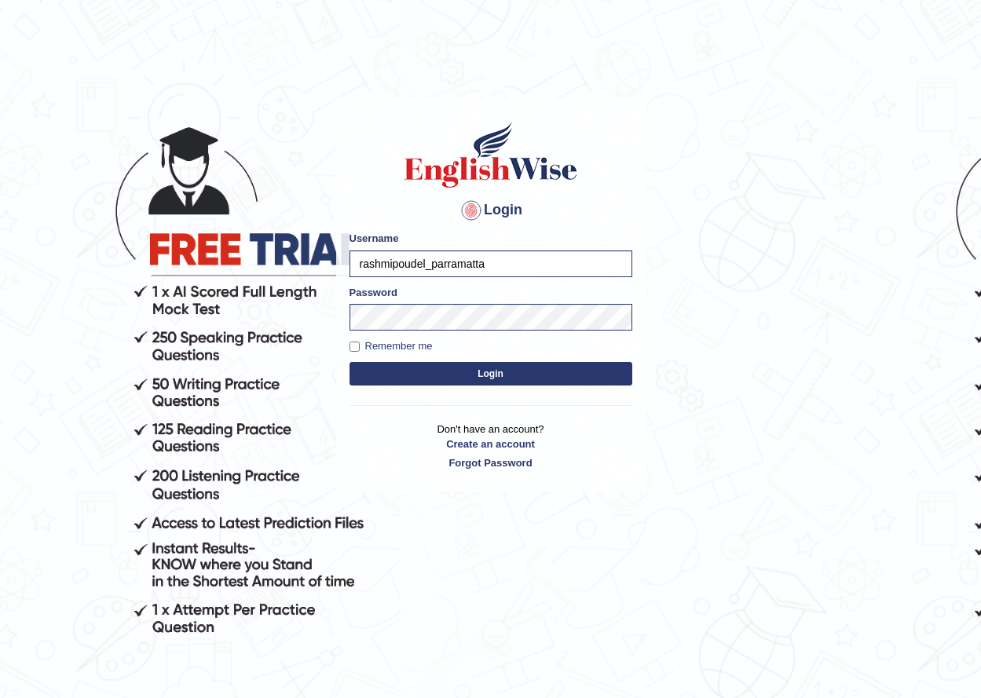
click at [350, 362] on button "Login" at bounding box center [491, 374] width 283 height 24
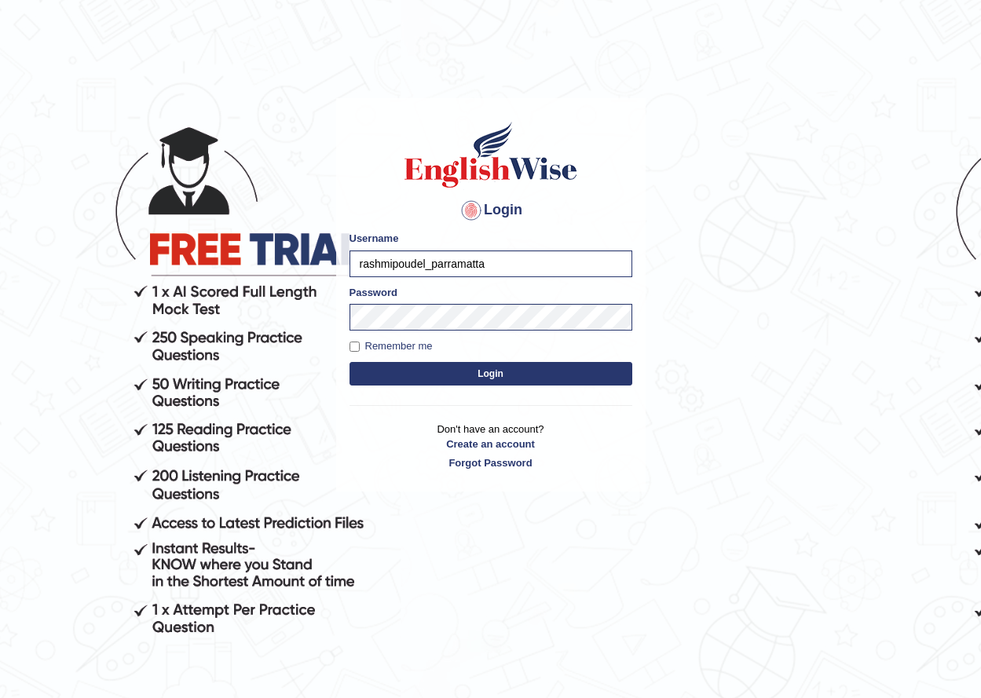
click at [350, 362] on button "Login" at bounding box center [491, 374] width 283 height 24
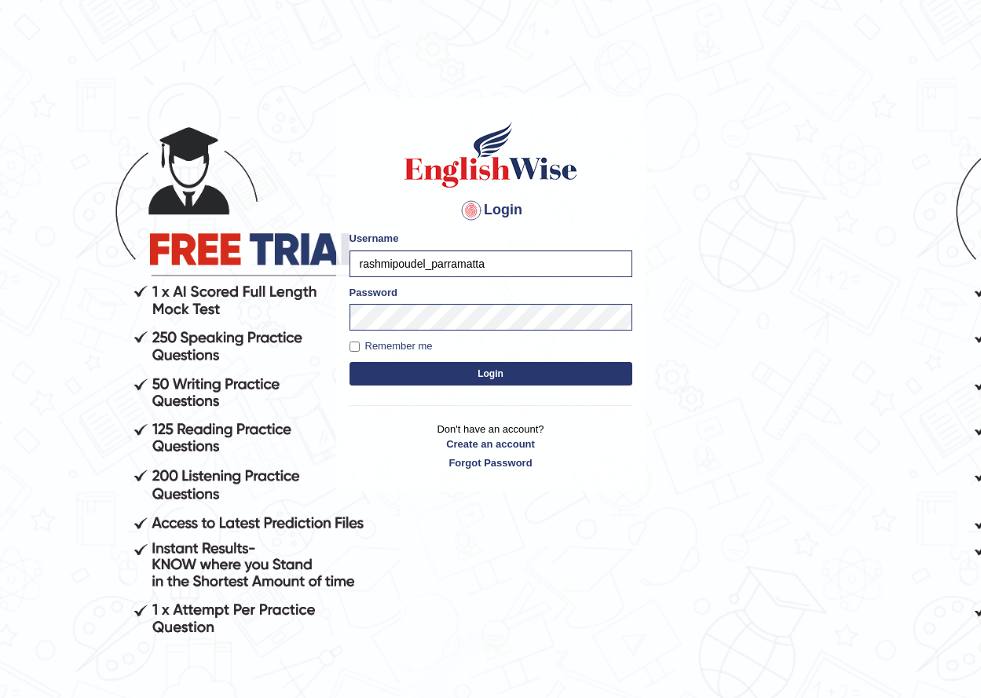
click at [350, 362] on button "Login" at bounding box center [491, 374] width 283 height 24
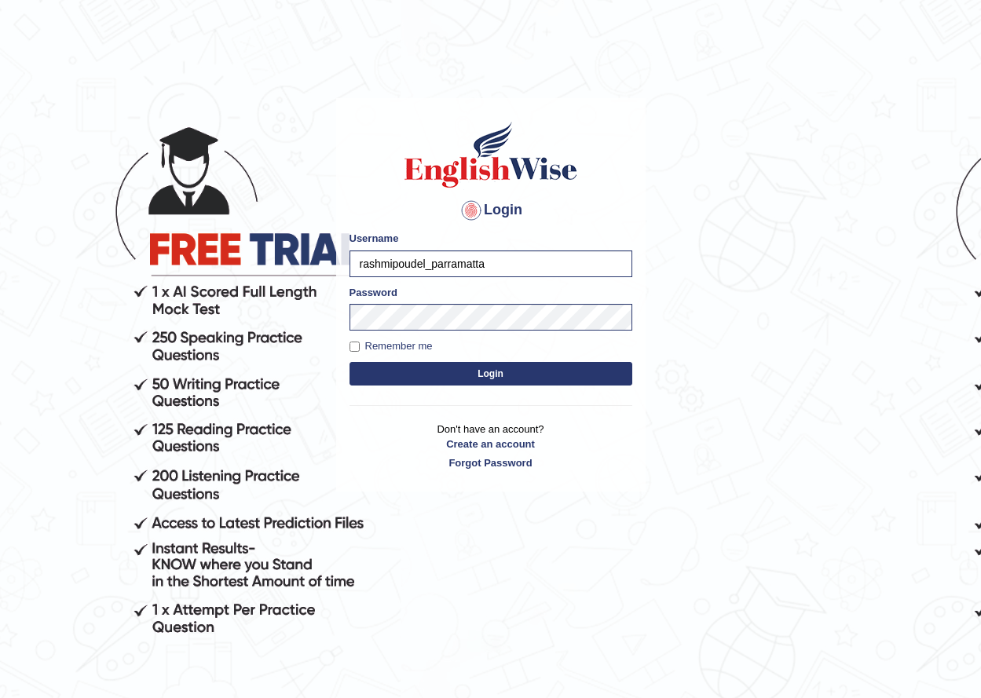
click at [350, 362] on button "Login" at bounding box center [491, 374] width 283 height 24
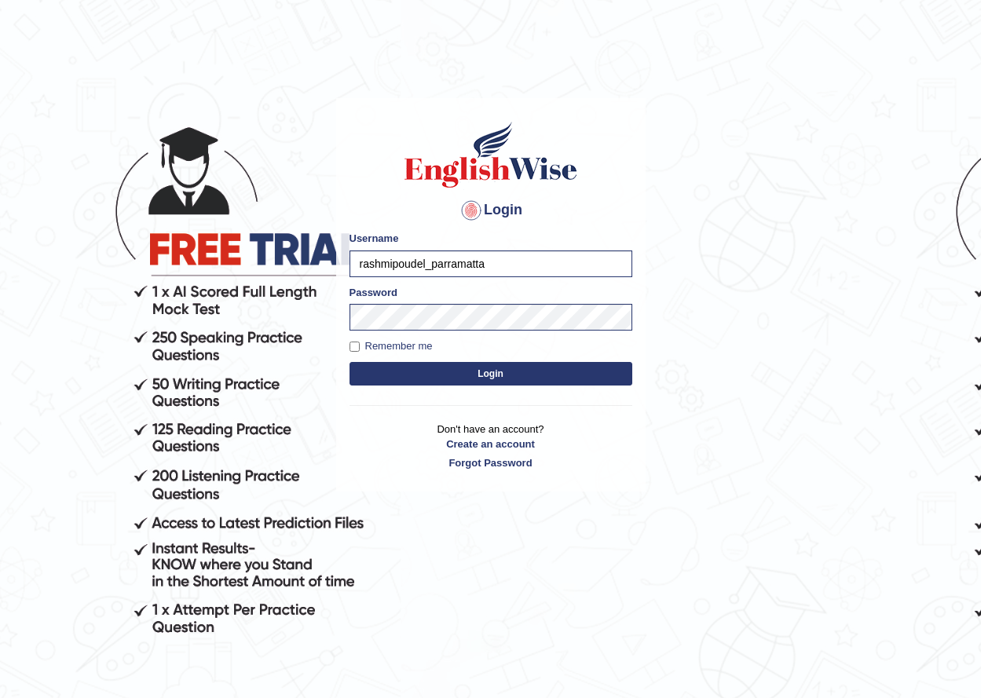
click at [350, 362] on button "Login" at bounding box center [491, 374] width 283 height 24
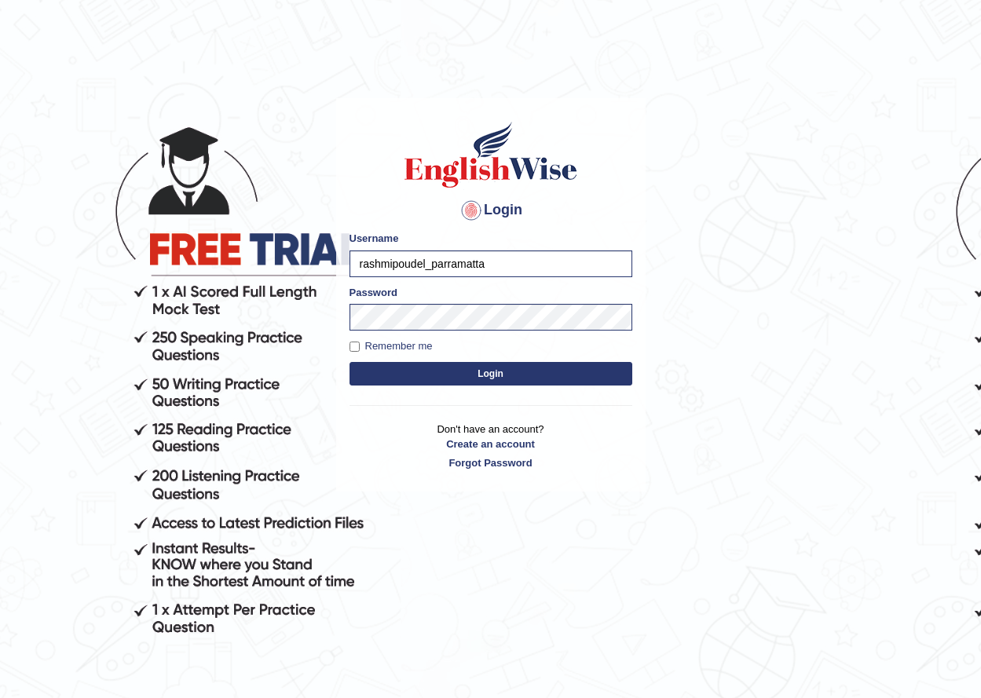
click at [350, 362] on button "Login" at bounding box center [491, 374] width 283 height 24
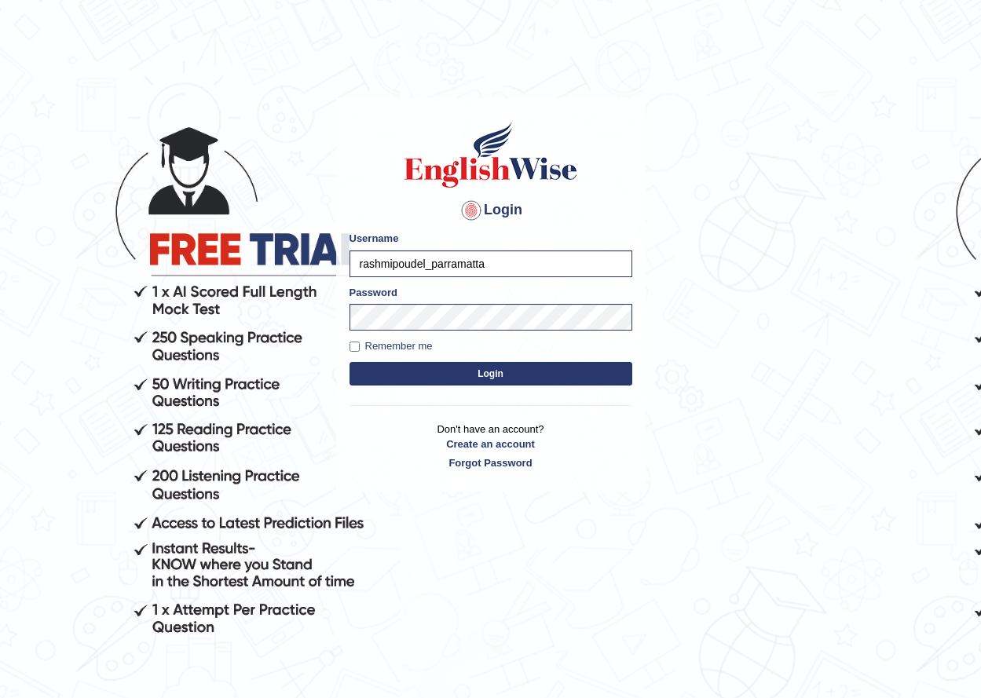
click at [350, 362] on button "Login" at bounding box center [491, 374] width 283 height 24
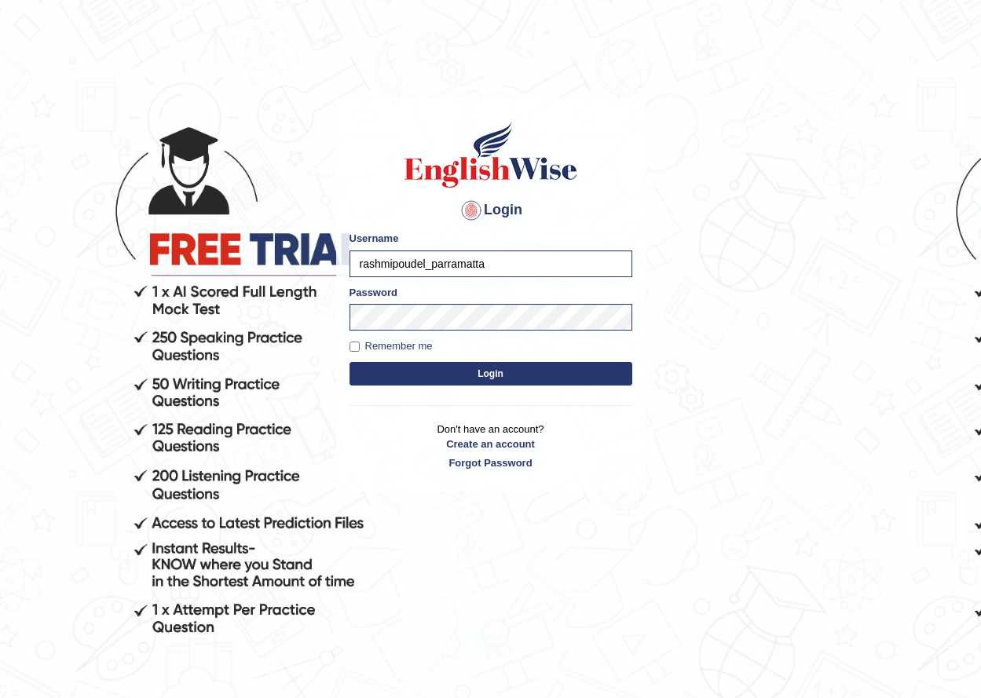
click at [350, 362] on button "Login" at bounding box center [491, 374] width 283 height 24
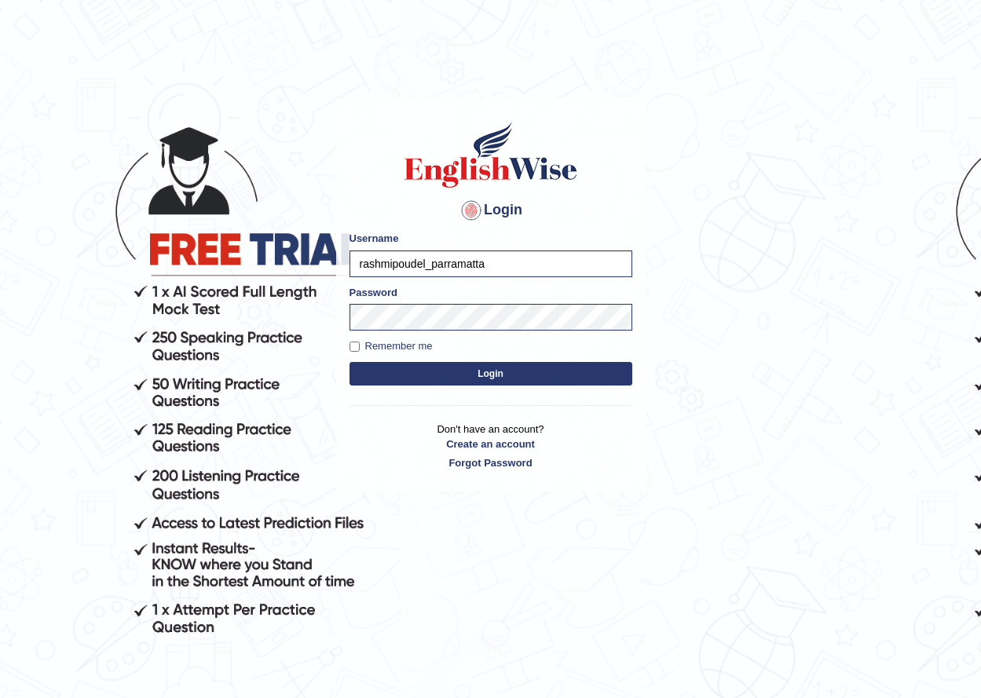
click at [350, 362] on button "Login" at bounding box center [491, 374] width 283 height 24
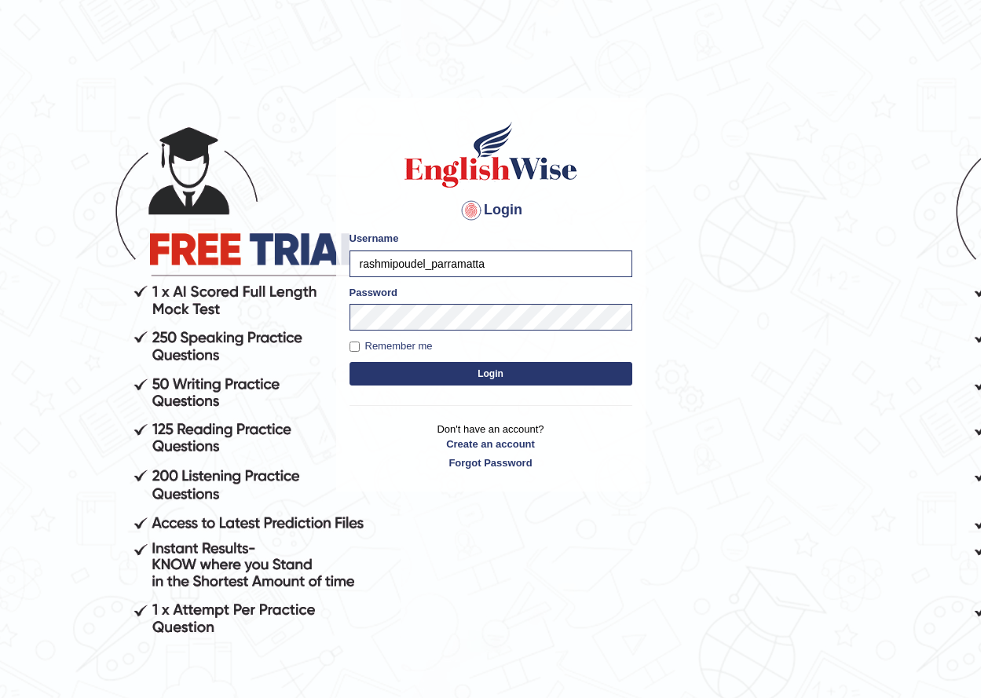
click at [350, 362] on button "Login" at bounding box center [491, 374] width 283 height 24
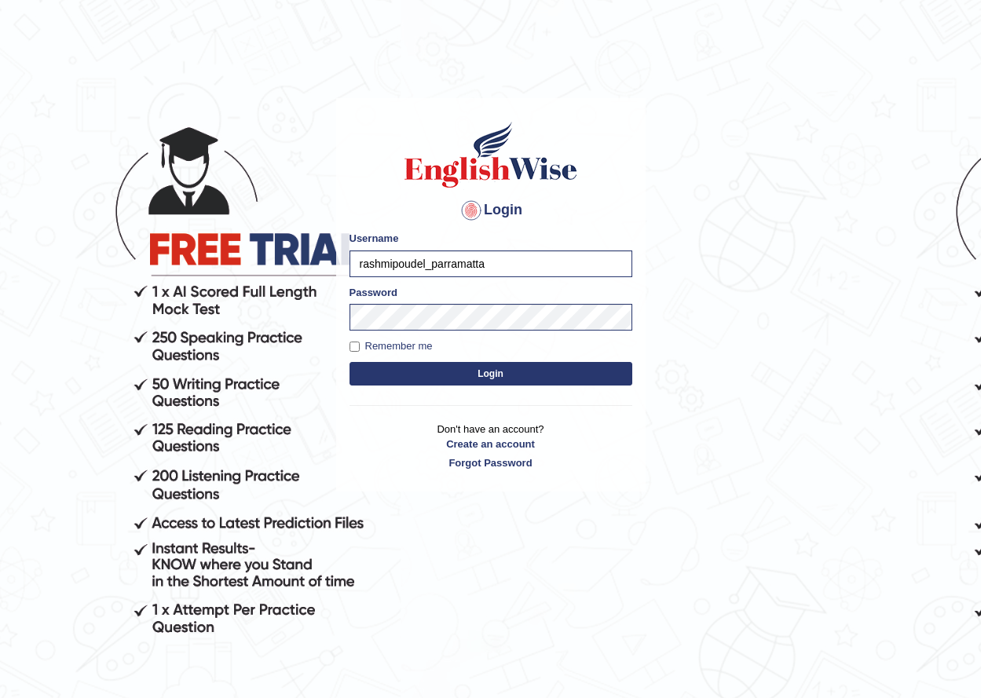
click at [350, 362] on button "Login" at bounding box center [491, 374] width 283 height 24
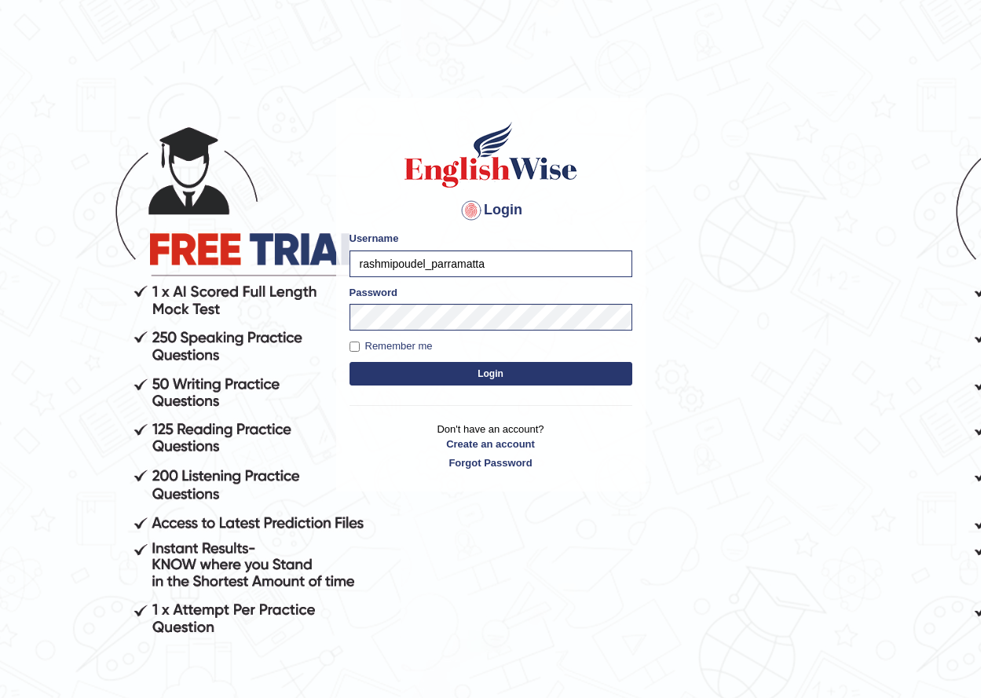
click at [350, 362] on button "Login" at bounding box center [491, 374] width 283 height 24
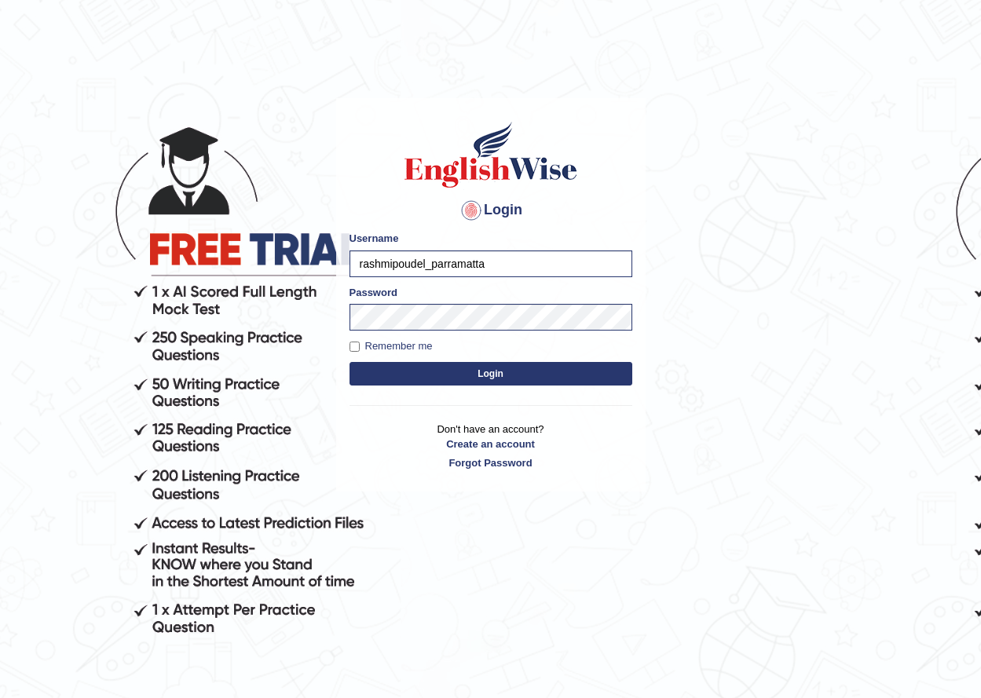
click at [350, 362] on button "Login" at bounding box center [491, 374] width 283 height 24
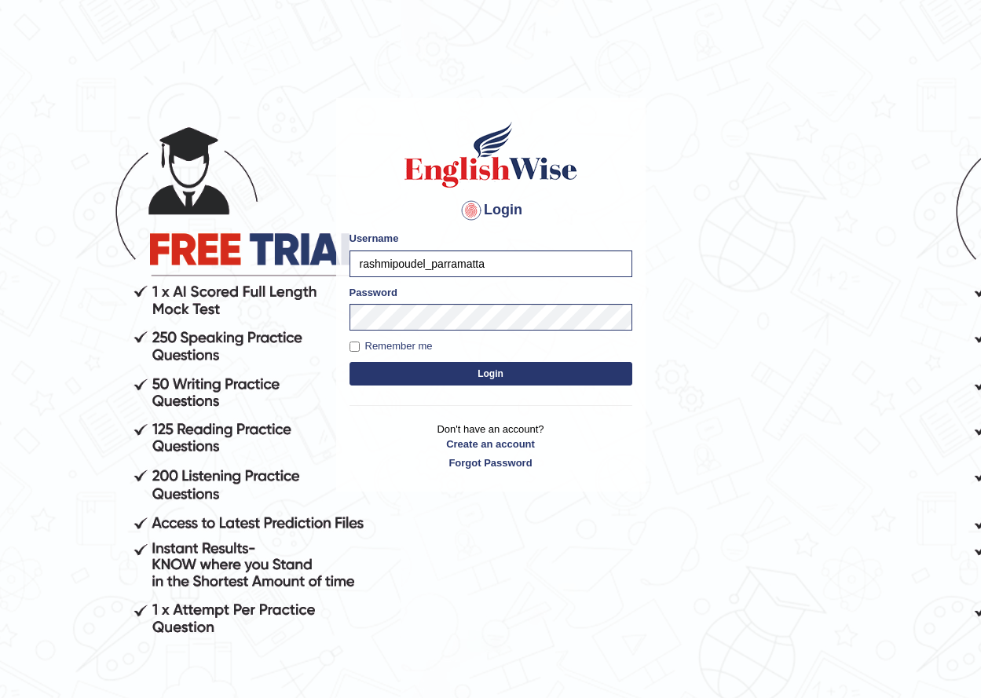
click at [350, 362] on button "Login" at bounding box center [491, 374] width 283 height 24
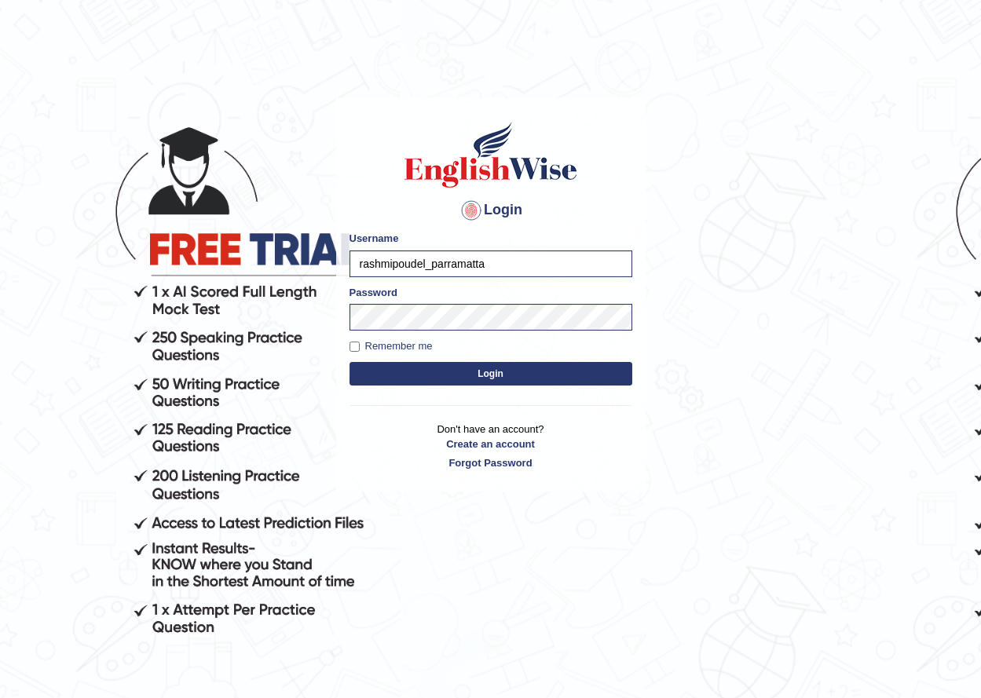
click at [350, 362] on button "Login" at bounding box center [491, 374] width 283 height 24
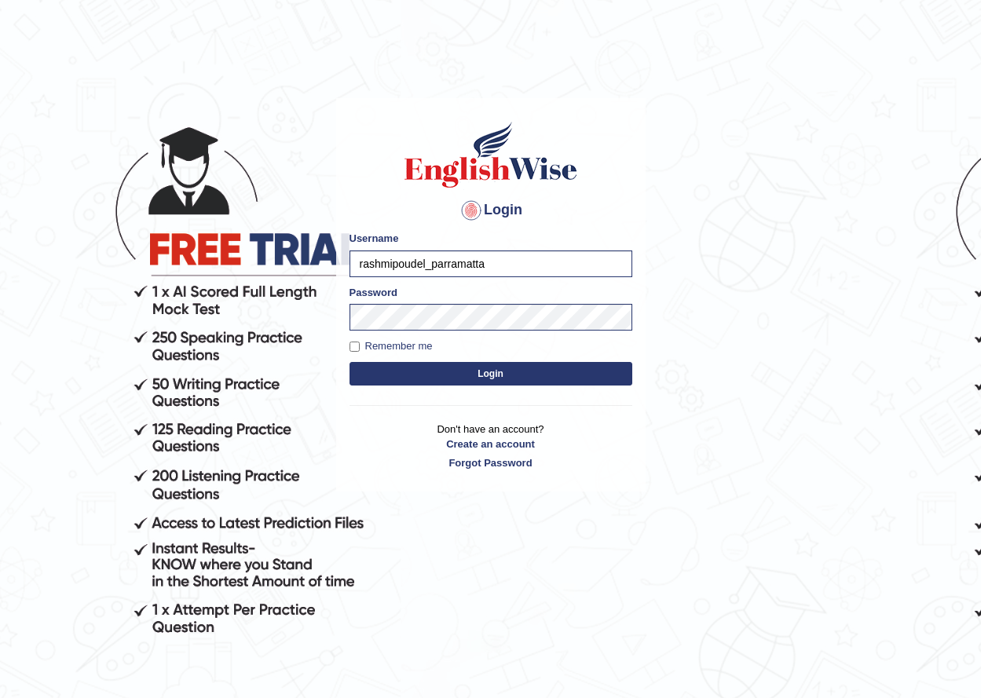
click at [350, 362] on button "Login" at bounding box center [491, 374] width 283 height 24
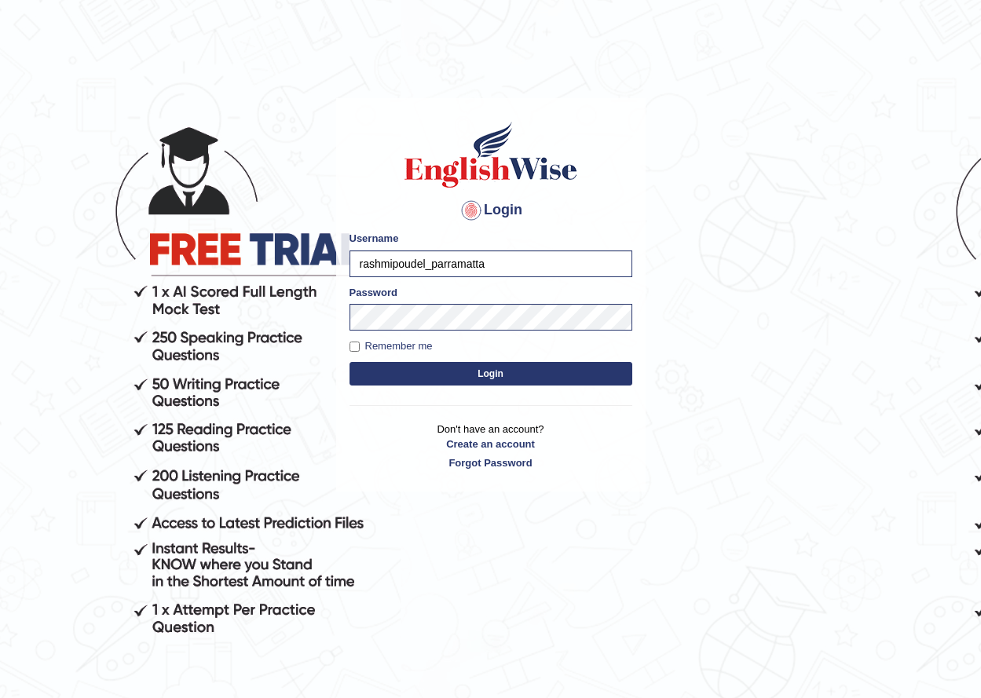
click at [350, 362] on button "Login" at bounding box center [491, 374] width 283 height 24
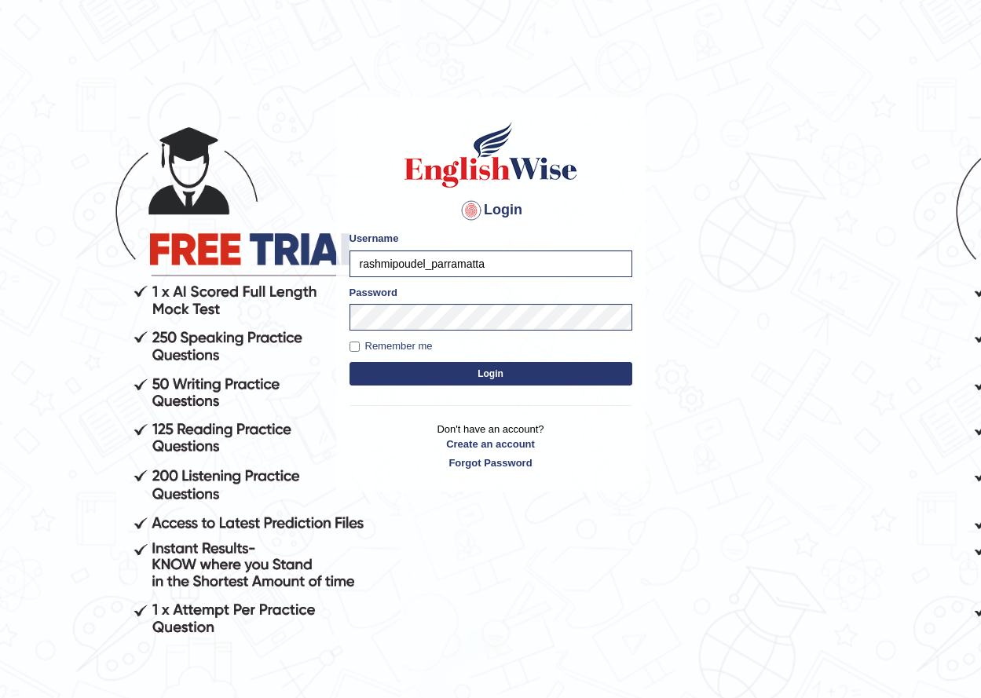
click at [350, 362] on button "Login" at bounding box center [491, 374] width 283 height 24
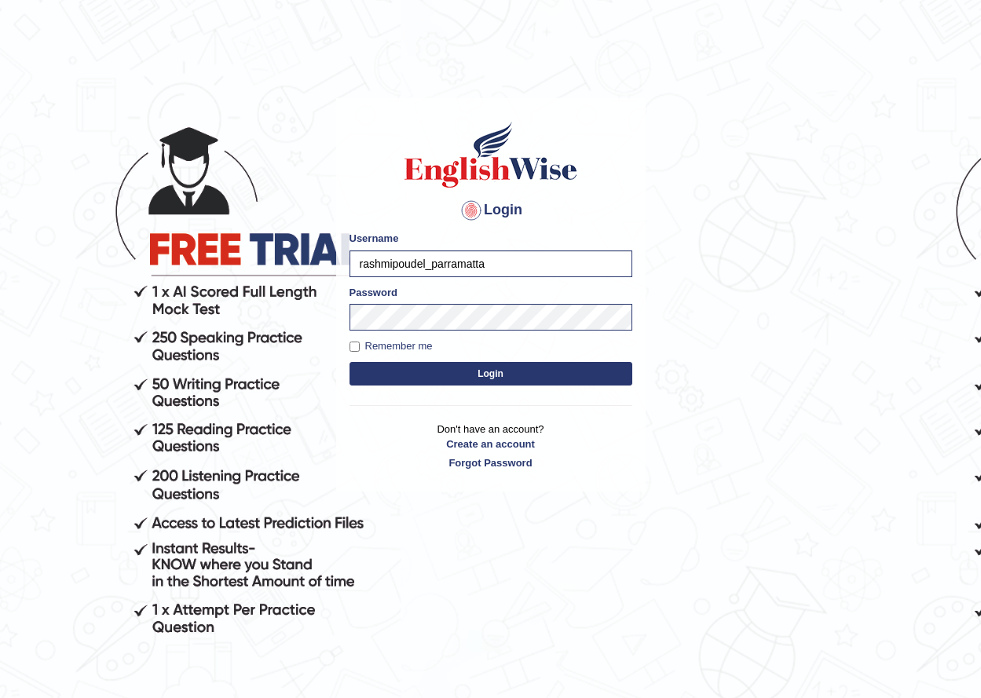
click at [350, 362] on button "Login" at bounding box center [491, 374] width 283 height 24
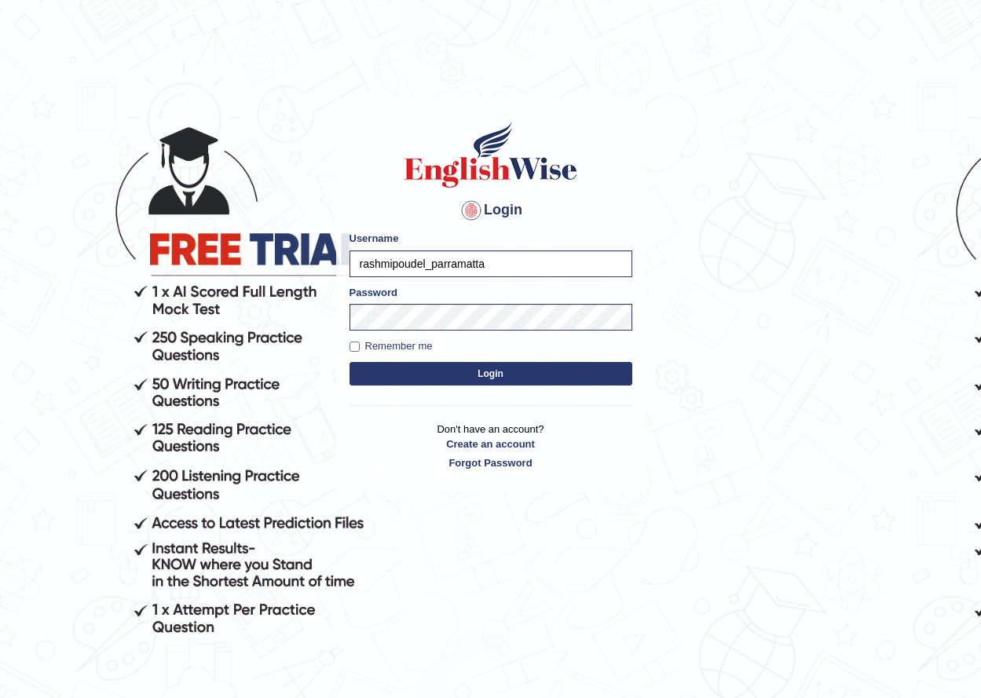
click at [350, 362] on button "Login" at bounding box center [491, 374] width 283 height 24
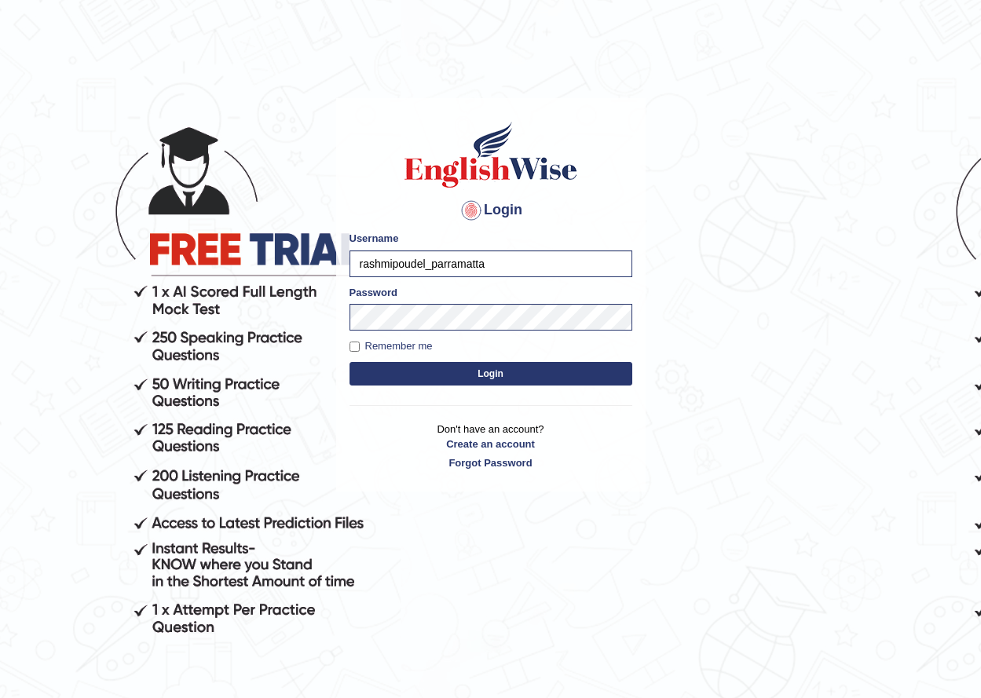
click at [350, 362] on button "Login" at bounding box center [491, 374] width 283 height 24
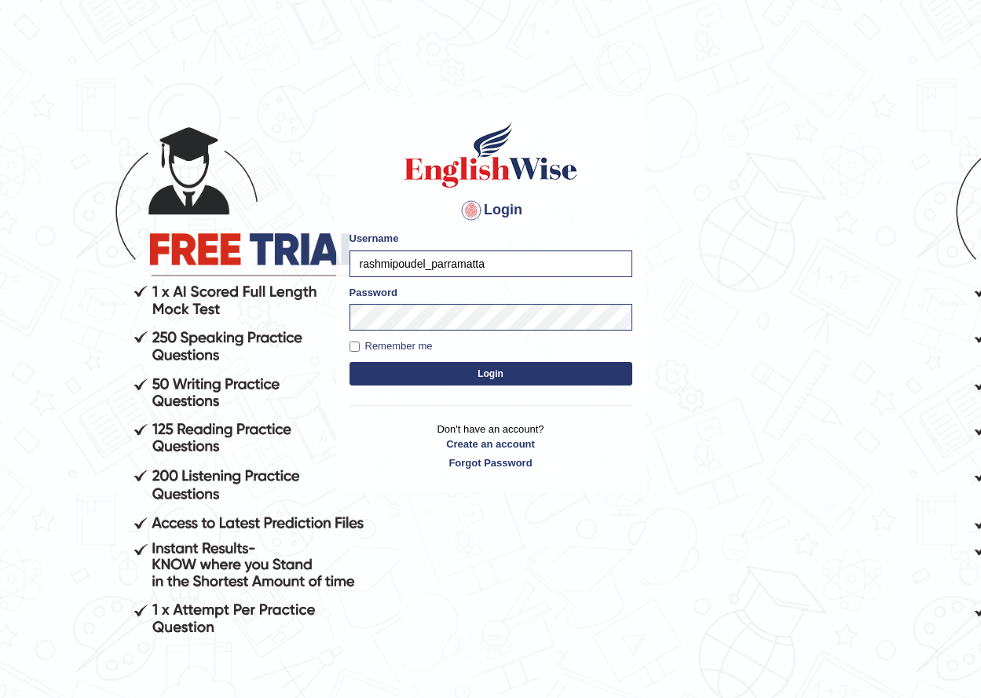
click at [350, 362] on button "Login" at bounding box center [491, 374] width 283 height 24
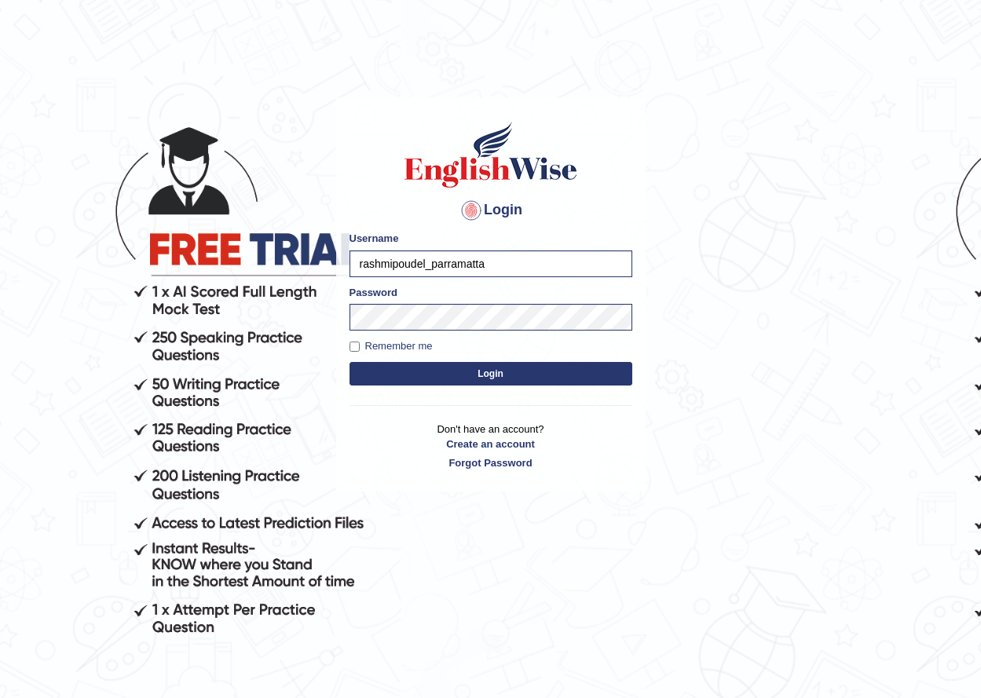
click at [350, 362] on button "Login" at bounding box center [491, 374] width 283 height 24
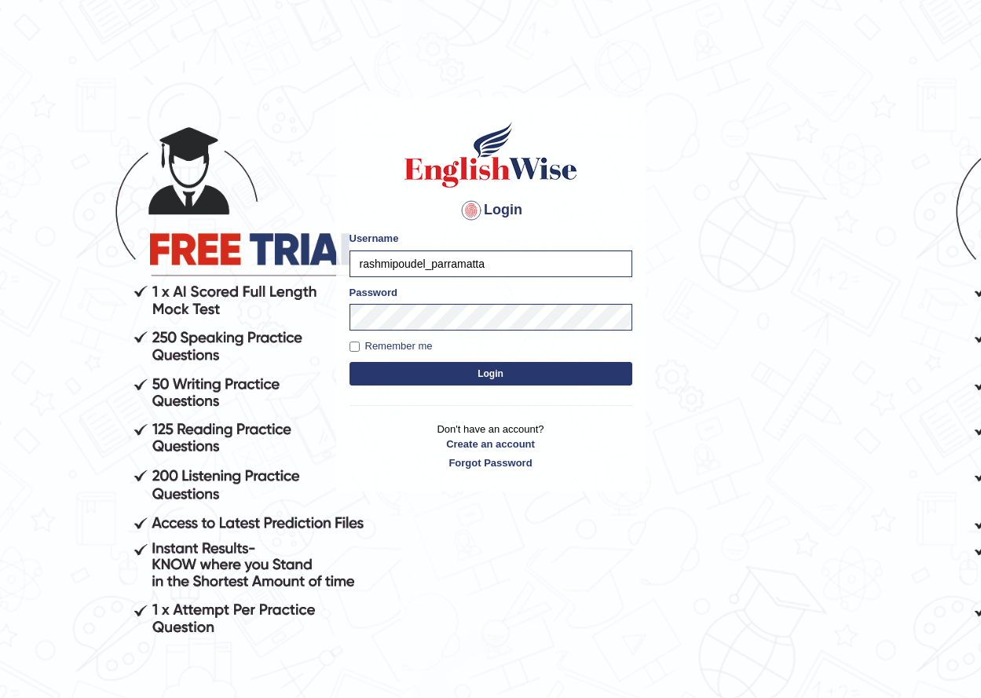
click at [350, 362] on button "Login" at bounding box center [491, 374] width 283 height 24
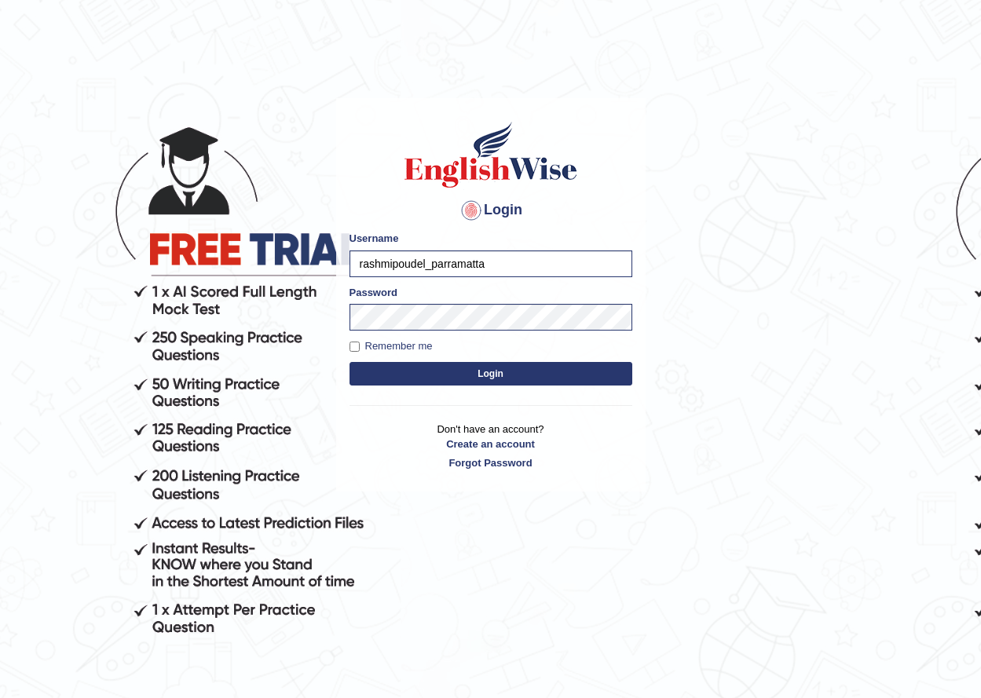
click at [350, 362] on button "Login" at bounding box center [491, 374] width 283 height 24
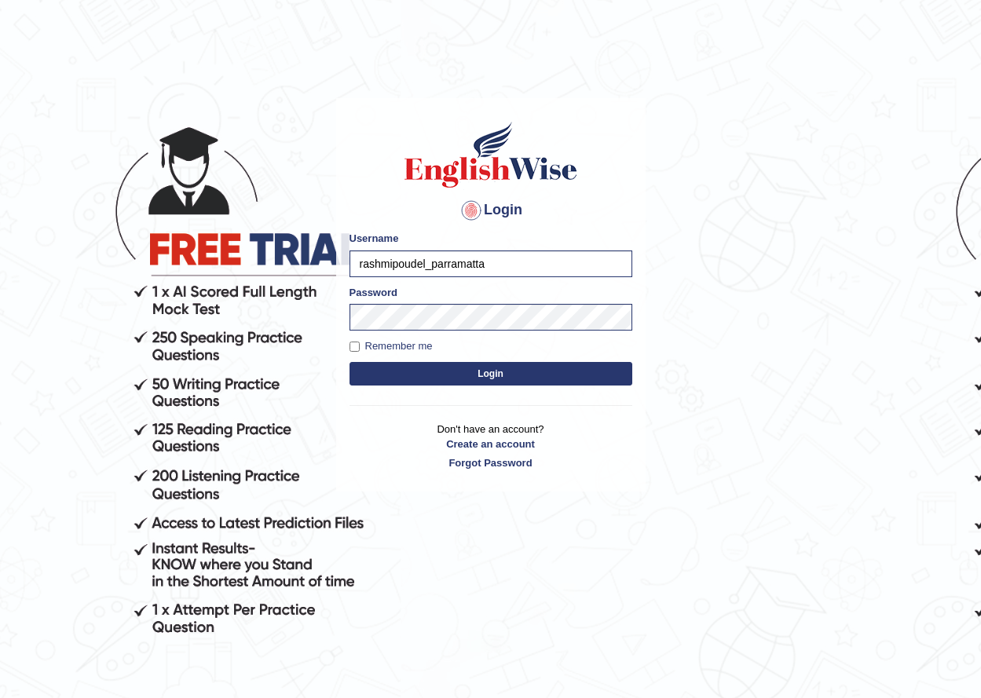
click at [350, 362] on button "Login" at bounding box center [491, 374] width 283 height 24
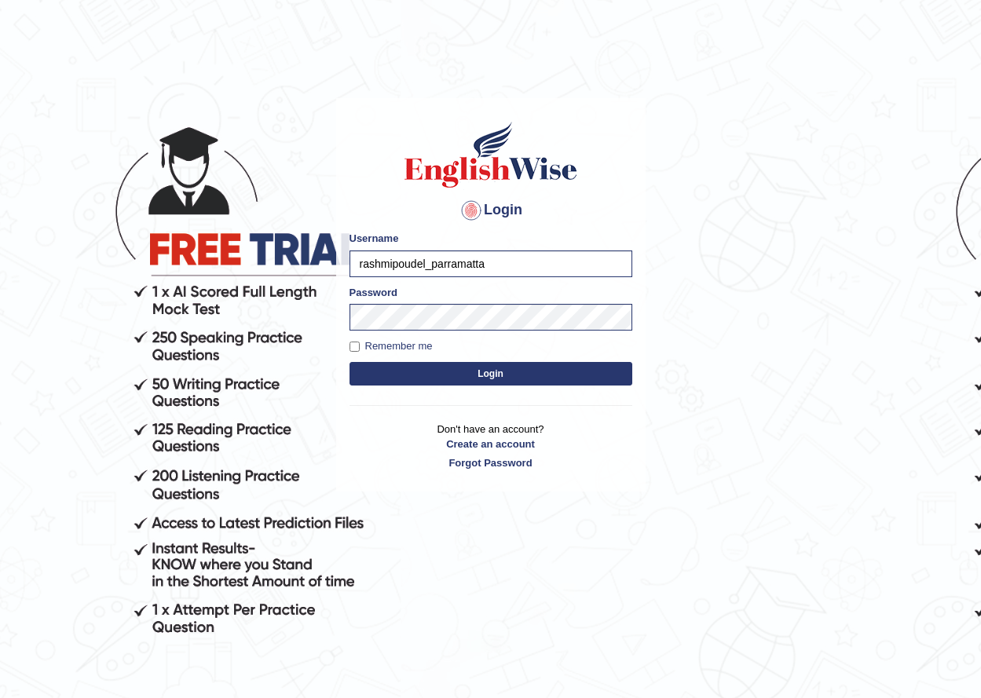
click at [350, 362] on button "Login" at bounding box center [491, 374] width 283 height 24
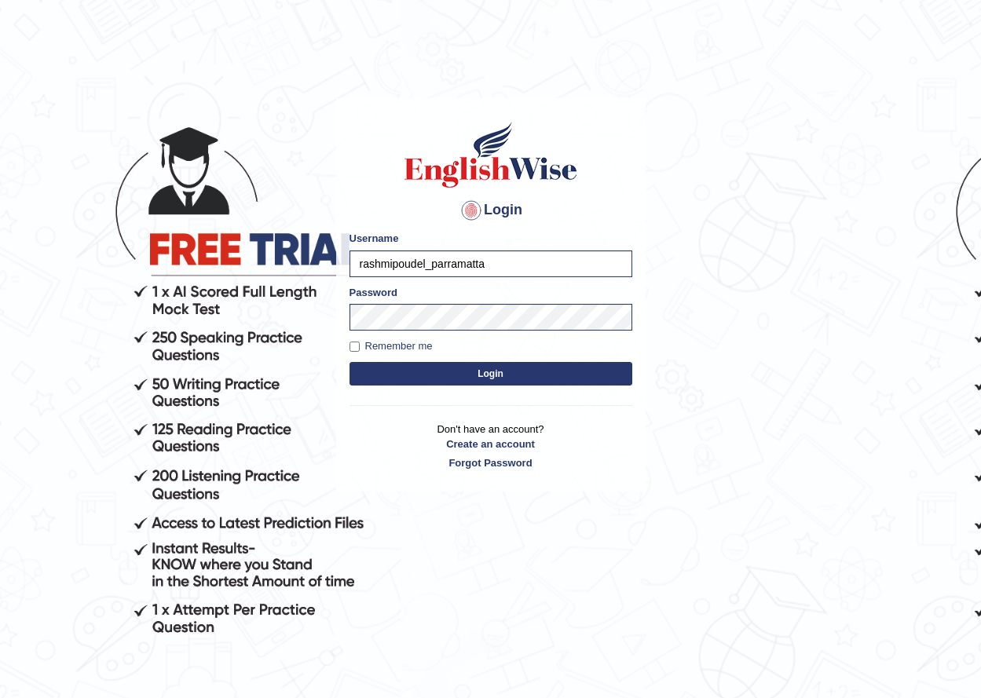
click at [350, 362] on button "Login" at bounding box center [491, 374] width 283 height 24
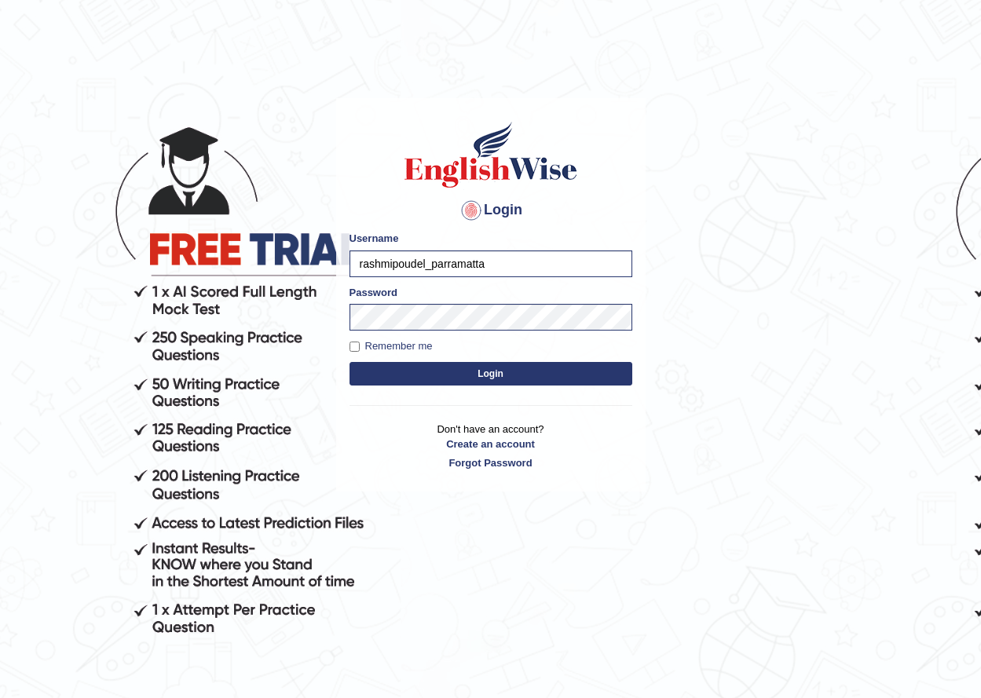
click at [350, 362] on button "Login" at bounding box center [491, 374] width 283 height 24
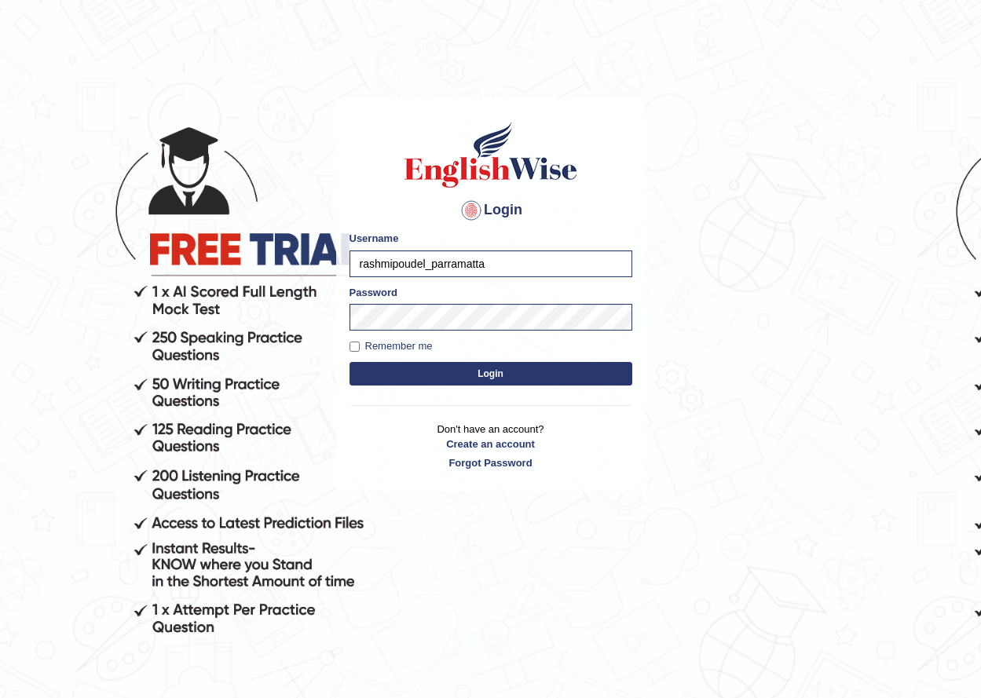
click at [350, 362] on button "Login" at bounding box center [491, 374] width 283 height 24
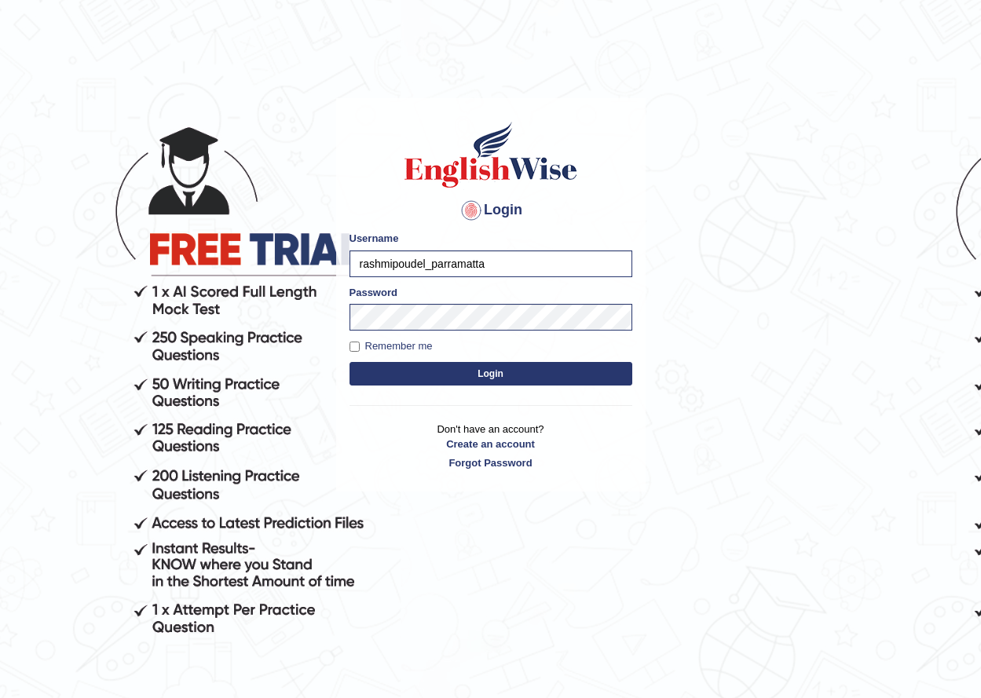
click at [350, 362] on button "Login" at bounding box center [491, 374] width 283 height 24
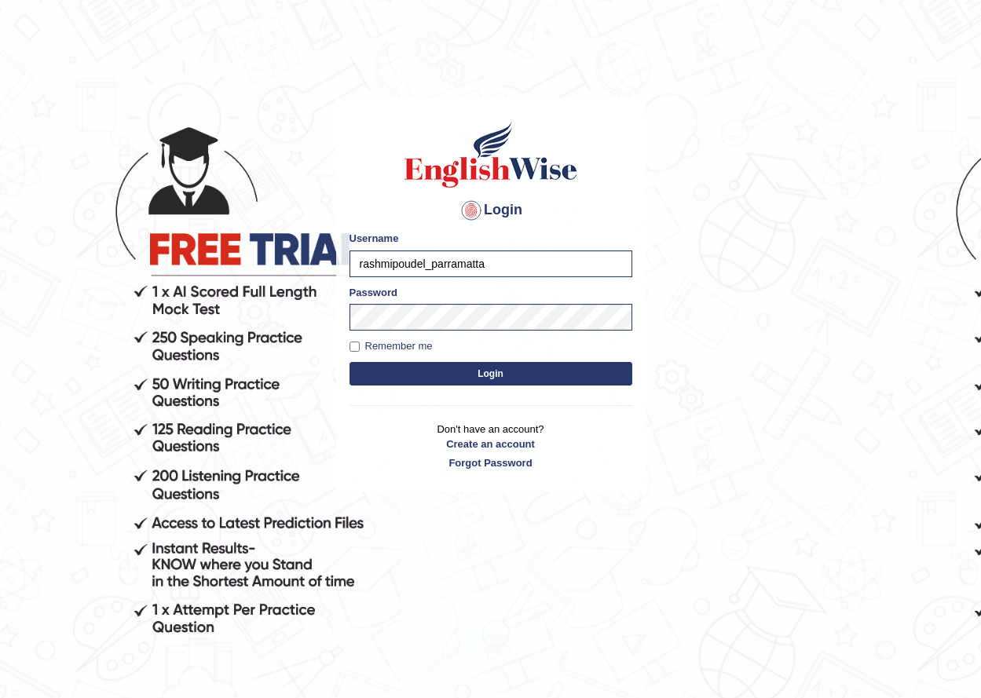
click at [350, 362] on button "Login" at bounding box center [491, 374] width 283 height 24
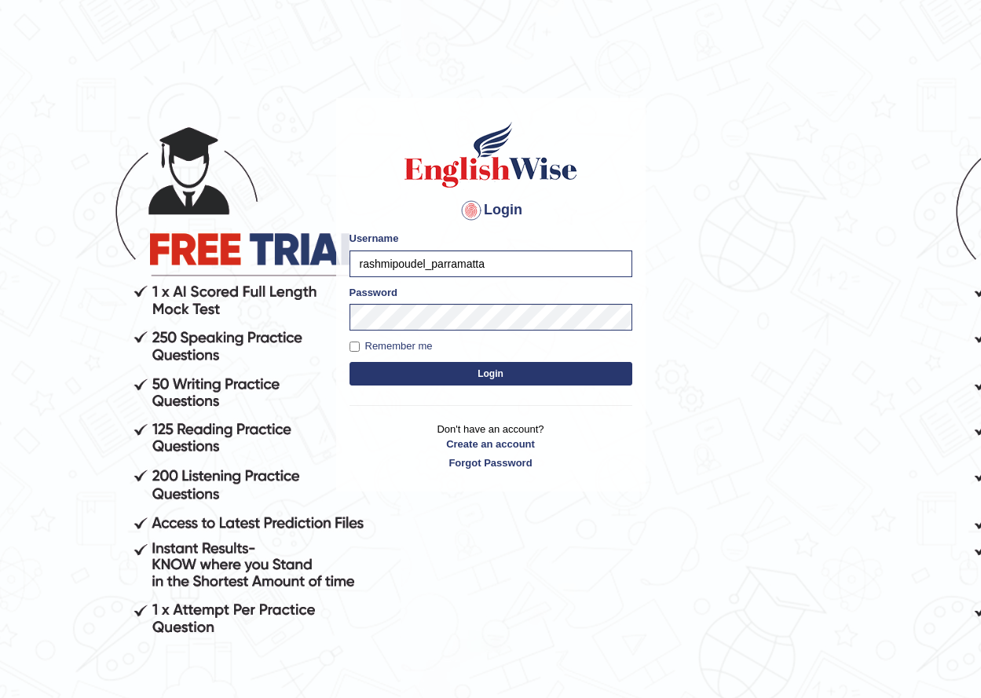
click at [350, 362] on button "Login" at bounding box center [491, 374] width 283 height 24
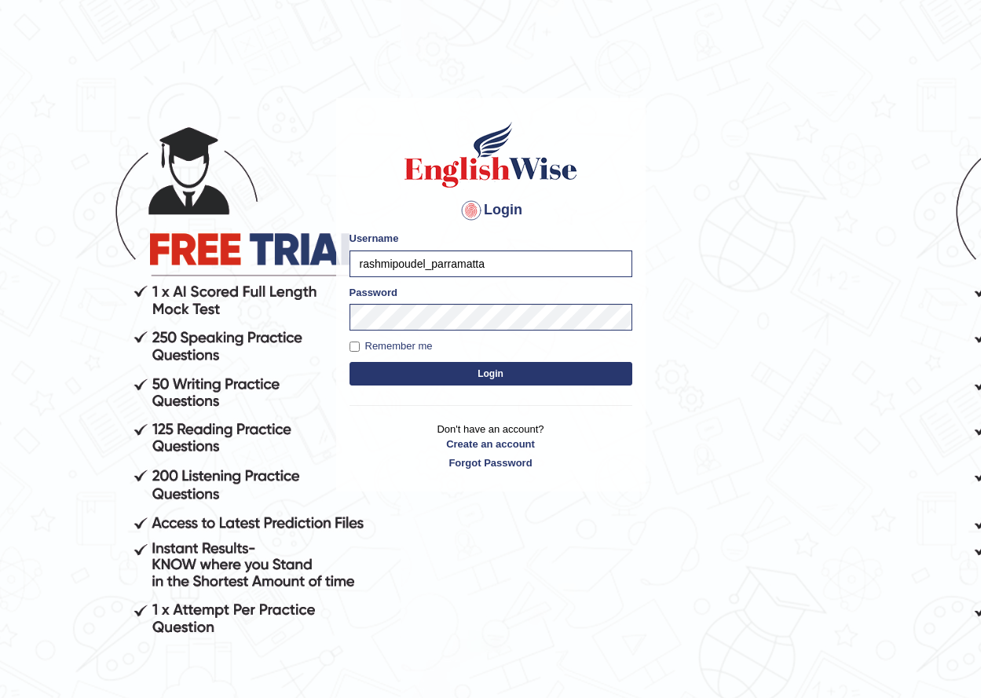
click at [350, 362] on button "Login" at bounding box center [491, 374] width 283 height 24
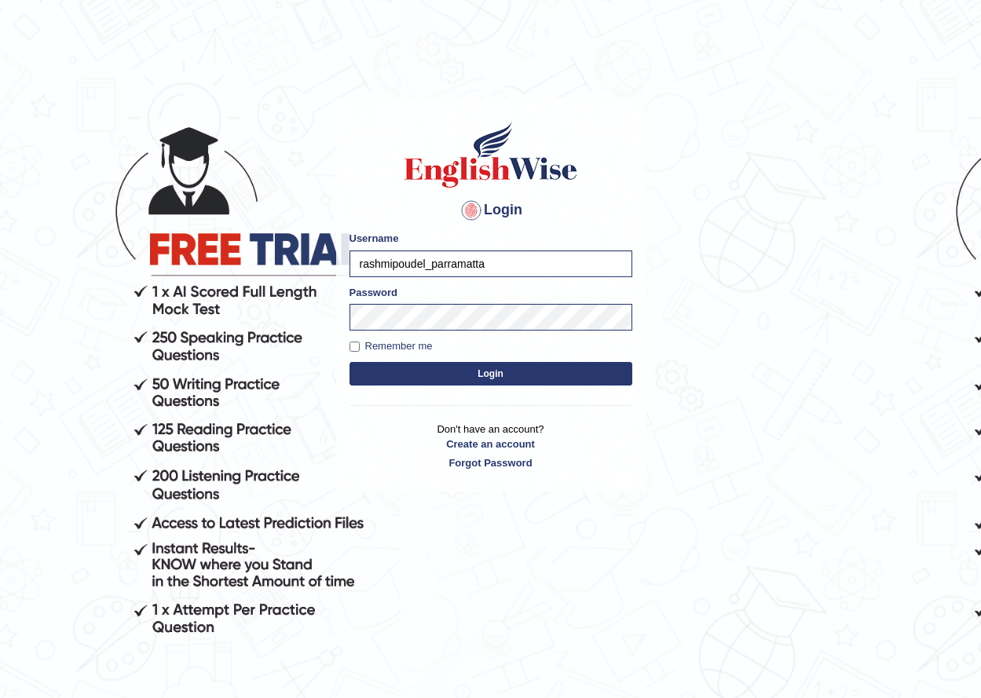
click at [350, 362] on button "Login" at bounding box center [491, 374] width 283 height 24
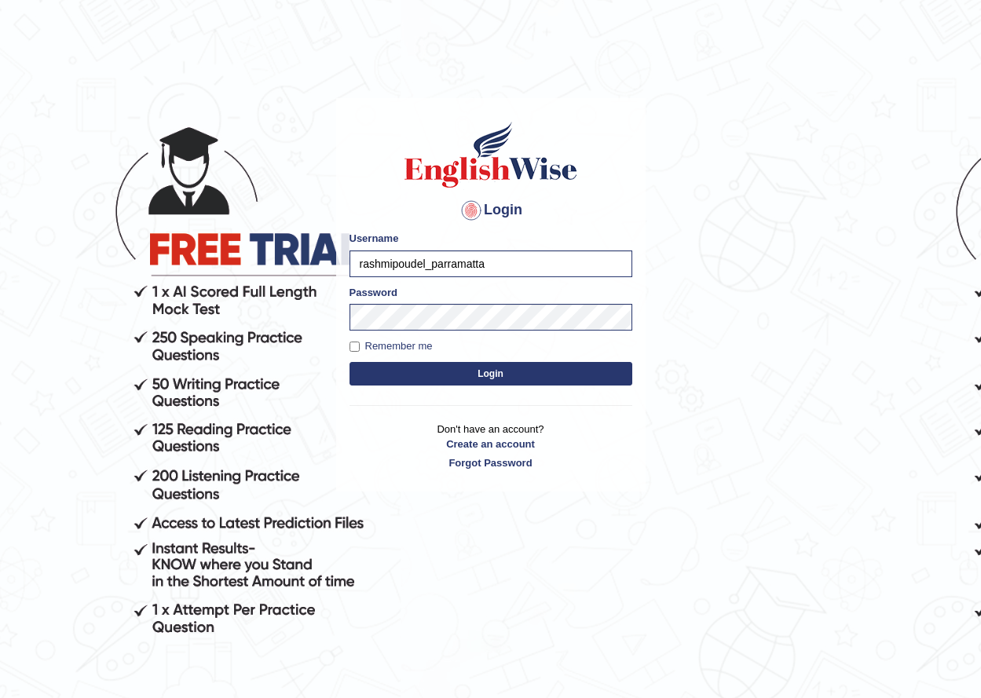
click at [350, 362] on button "Login" at bounding box center [491, 374] width 283 height 24
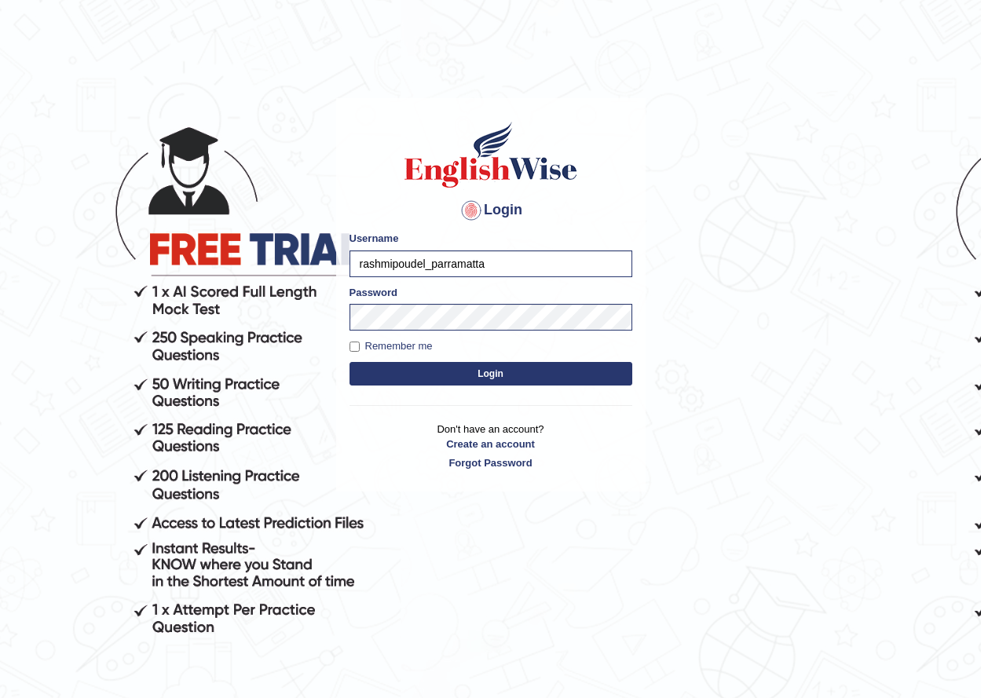
click at [350, 362] on button "Login" at bounding box center [491, 374] width 283 height 24
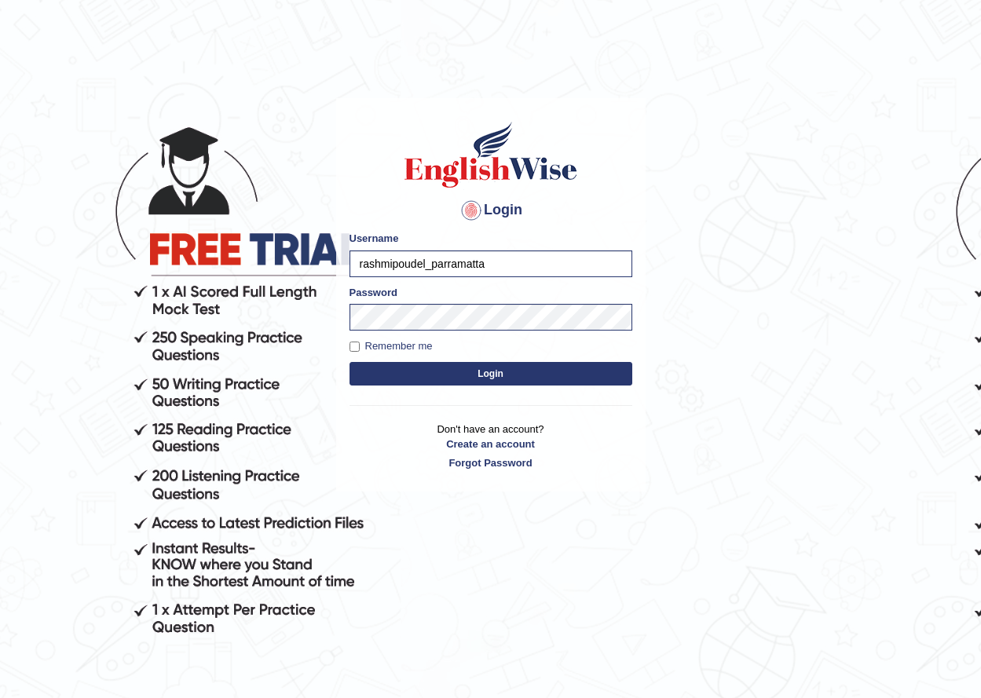
click at [350, 362] on button "Login" at bounding box center [491, 374] width 283 height 24
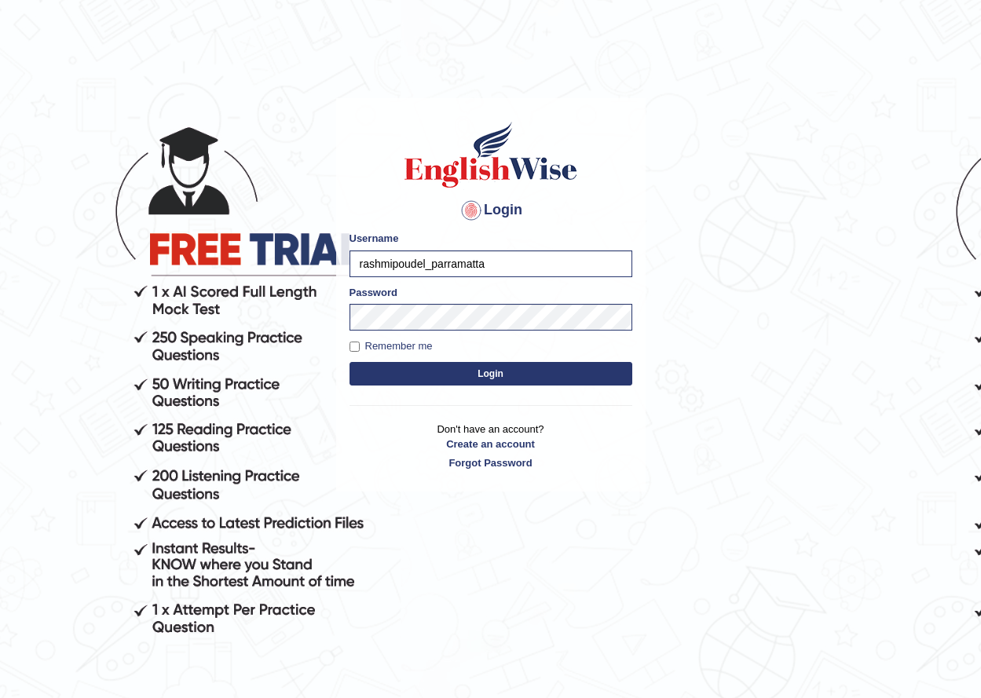
click at [350, 362] on button "Login" at bounding box center [491, 374] width 283 height 24
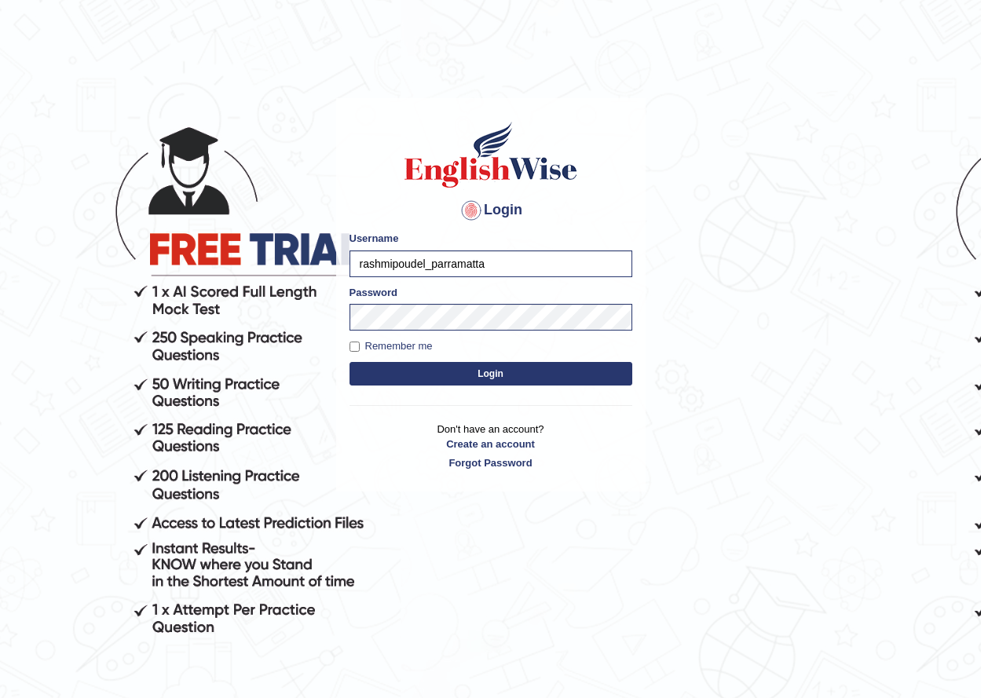
click at [350, 362] on button "Login" at bounding box center [491, 374] width 283 height 24
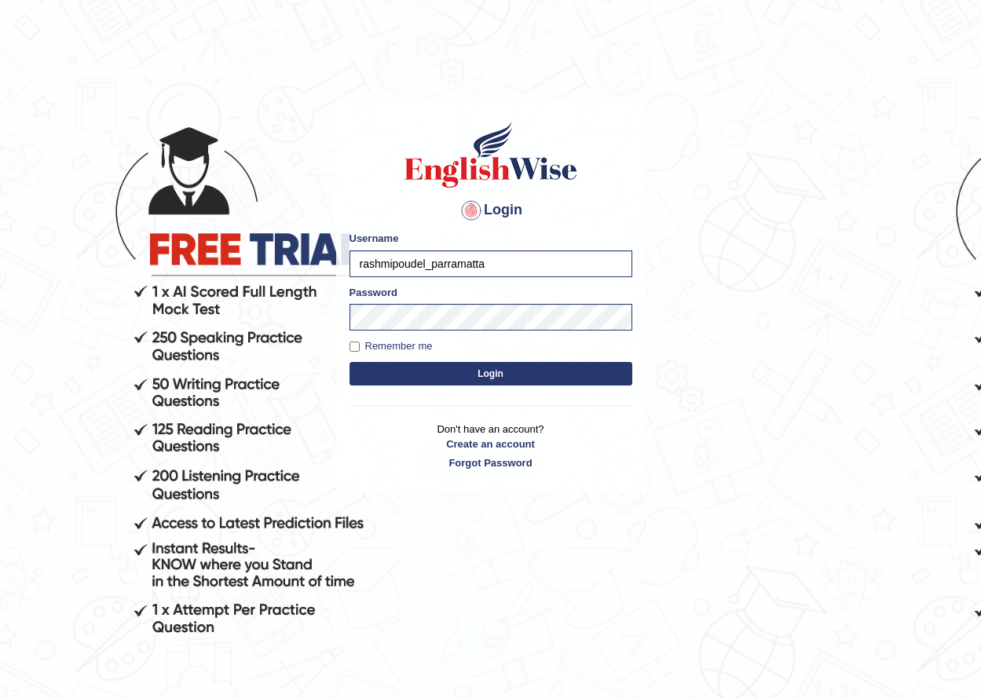
click at [350, 362] on button "Login" at bounding box center [491, 374] width 283 height 24
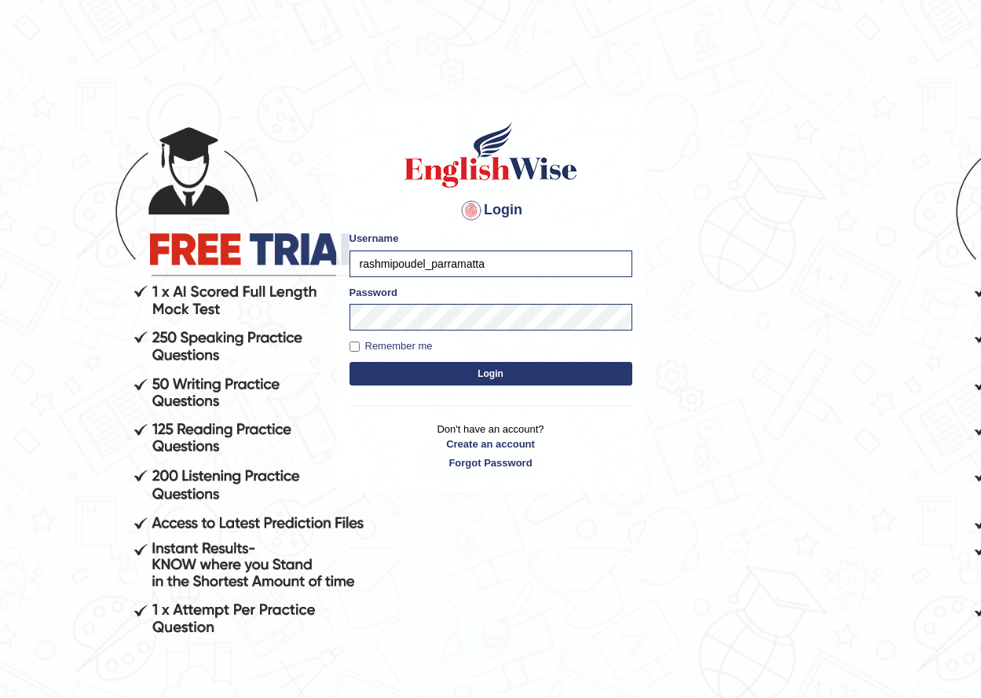
click at [350, 362] on button "Login" at bounding box center [491, 374] width 283 height 24
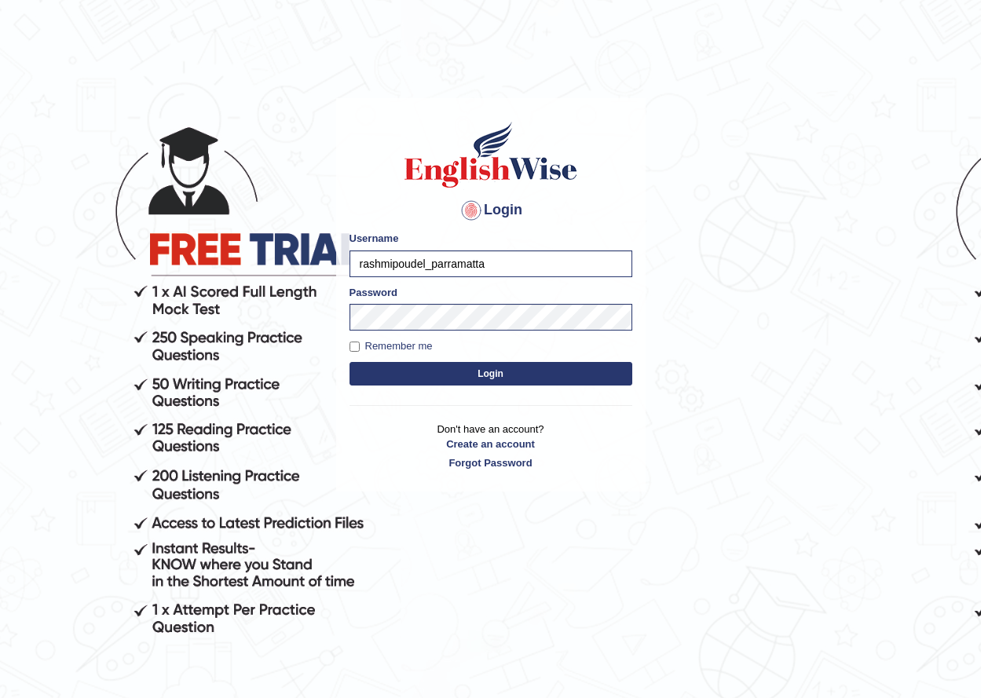
click at [350, 362] on button "Login" at bounding box center [491, 374] width 283 height 24
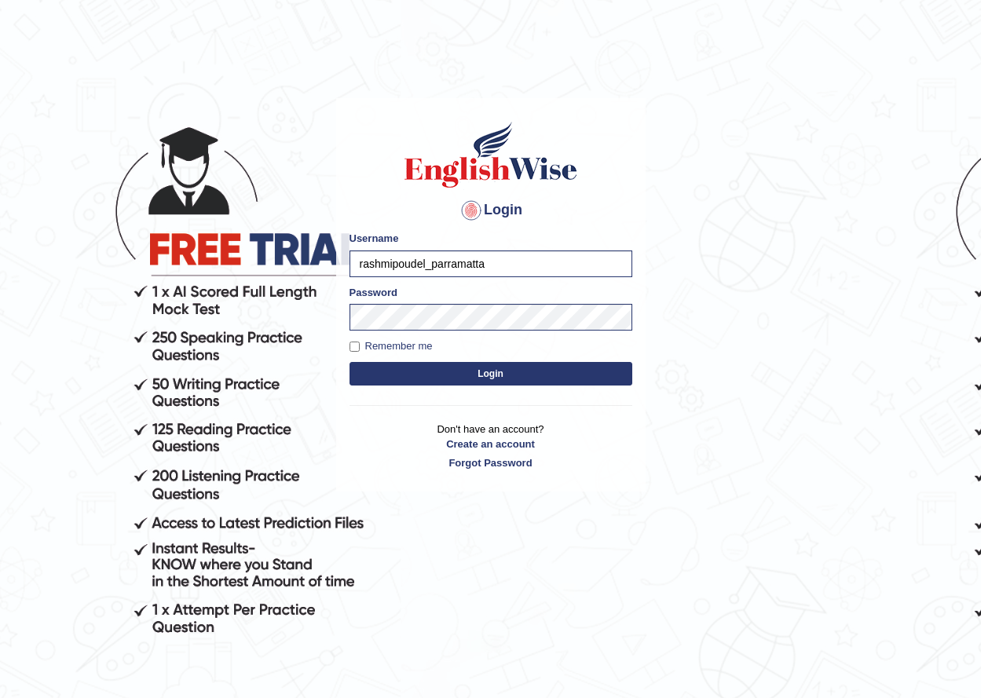
click at [350, 362] on button "Login" at bounding box center [491, 374] width 283 height 24
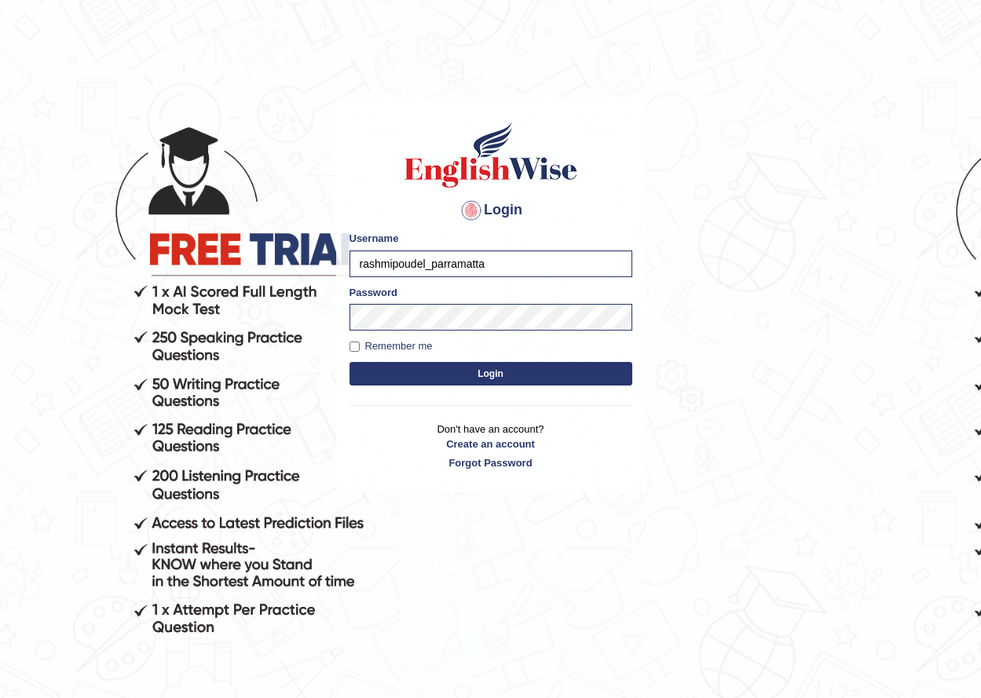
click at [350, 362] on button "Login" at bounding box center [491, 374] width 283 height 24
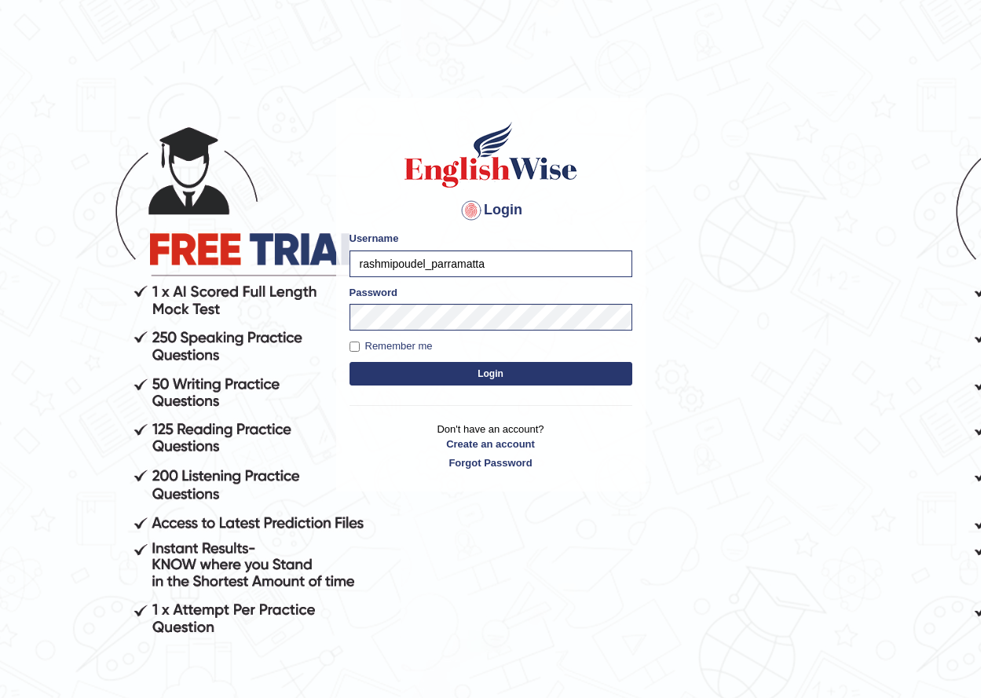
click at [350, 362] on button "Login" at bounding box center [491, 374] width 283 height 24
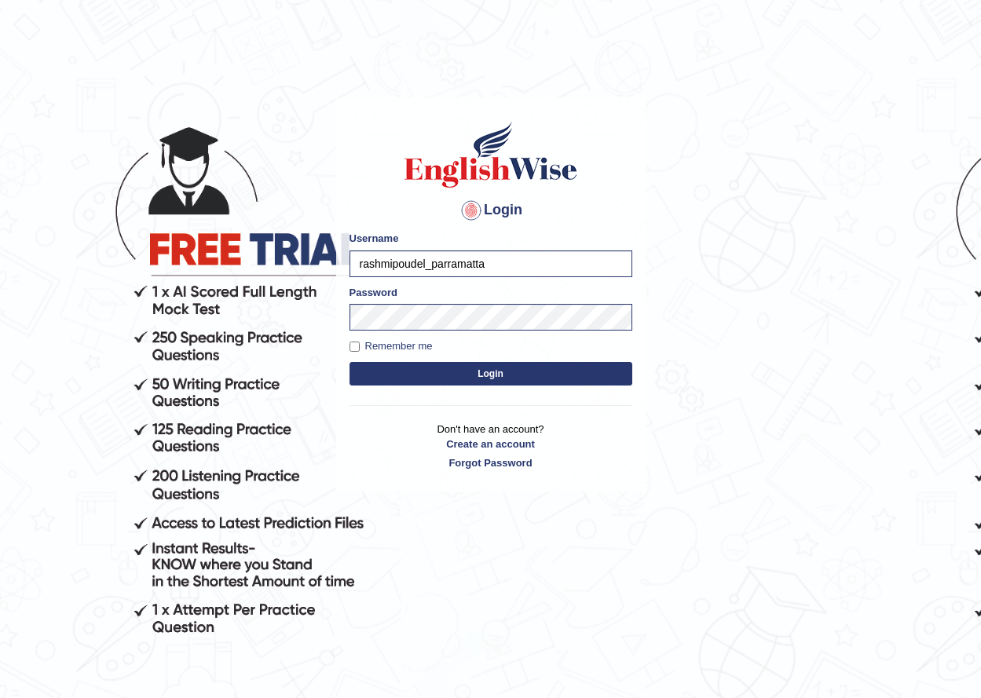
click at [350, 362] on button "Login" at bounding box center [491, 374] width 283 height 24
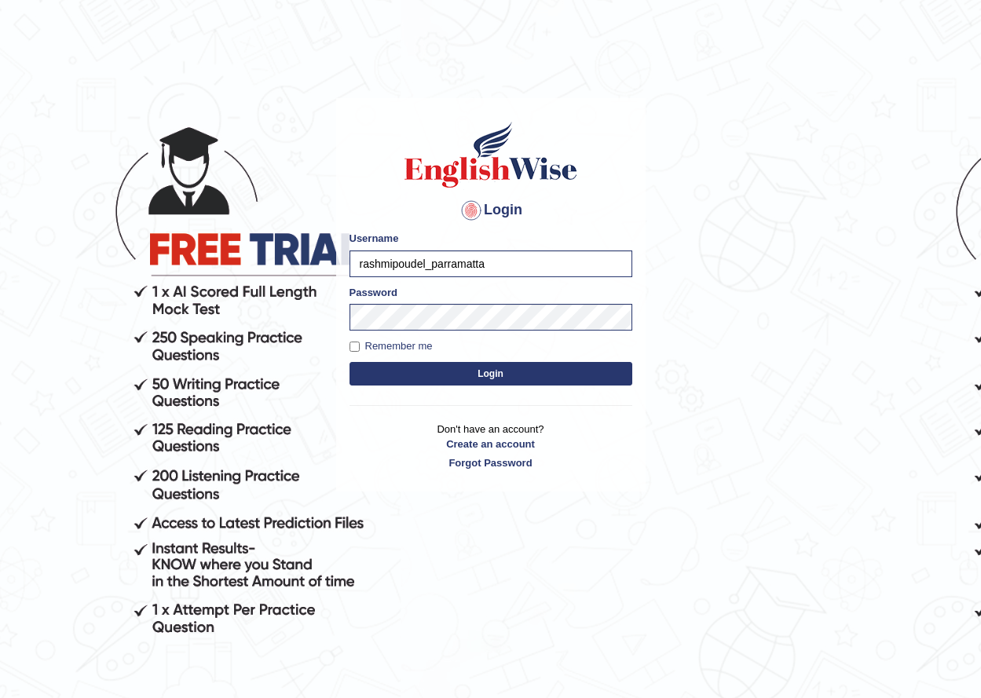
click at [350, 362] on button "Login" at bounding box center [491, 374] width 283 height 24
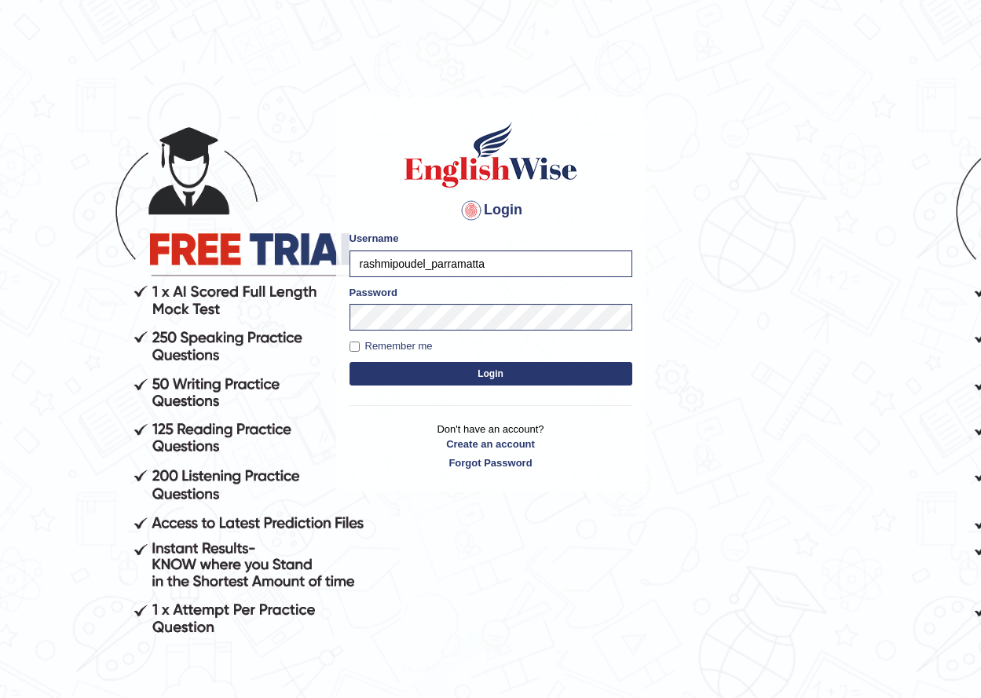
click at [350, 362] on button "Login" at bounding box center [491, 374] width 283 height 24
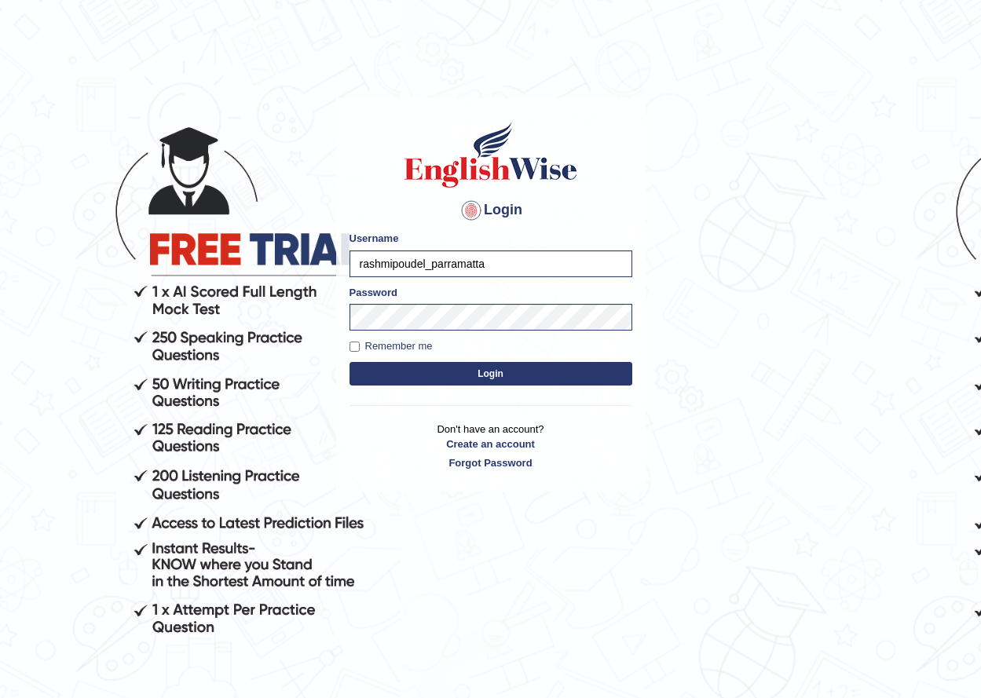
click at [350, 362] on button "Login" at bounding box center [491, 374] width 283 height 24
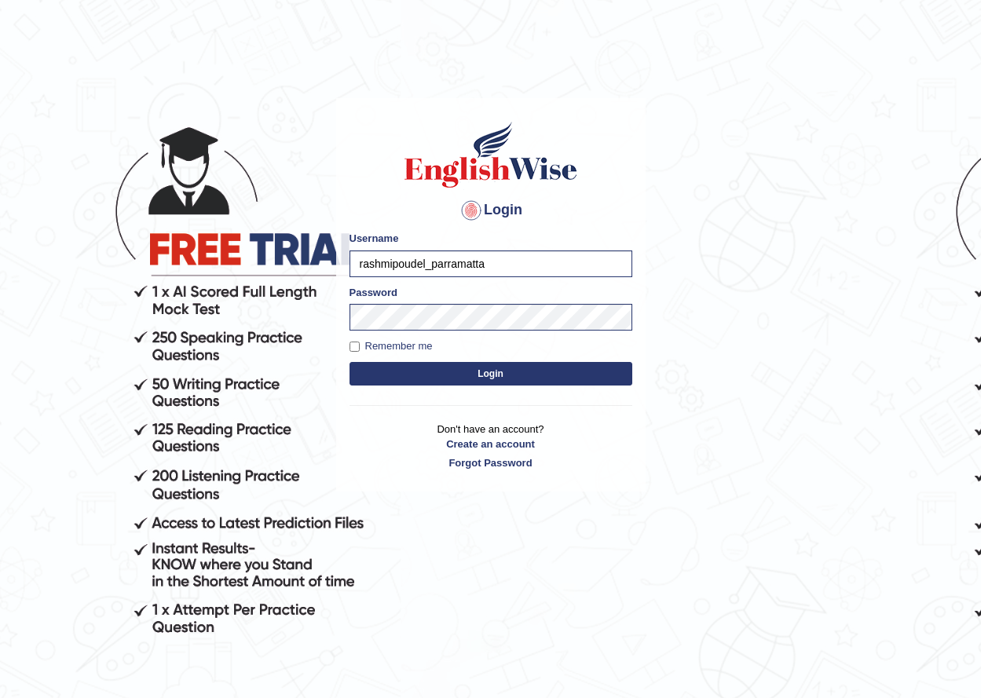
click at [350, 362] on button "Login" at bounding box center [491, 374] width 283 height 24
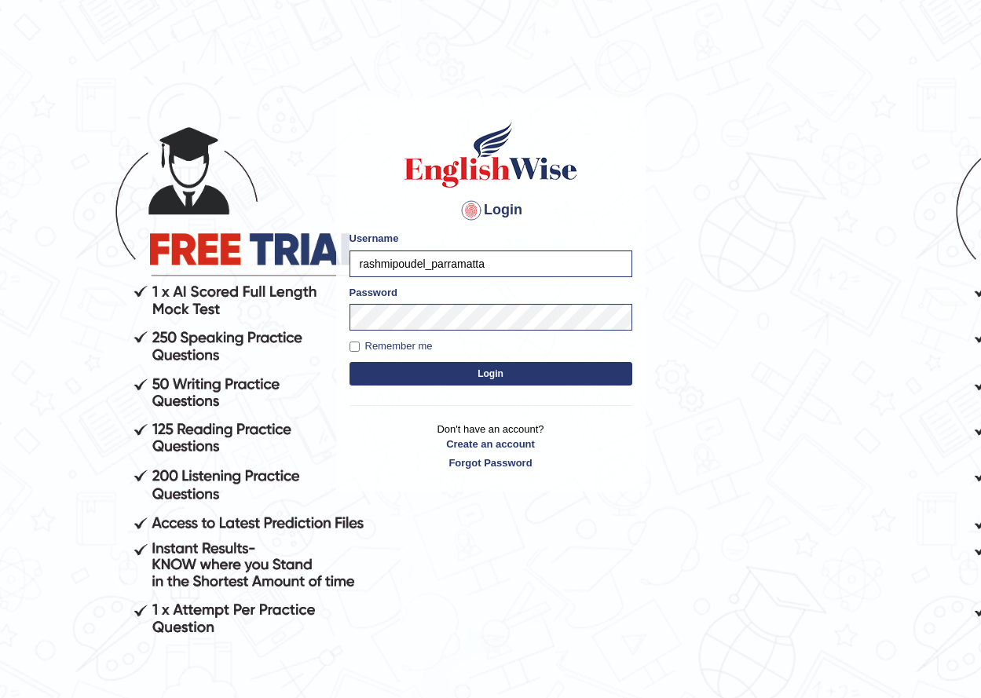
click at [350, 362] on button "Login" at bounding box center [491, 374] width 283 height 24
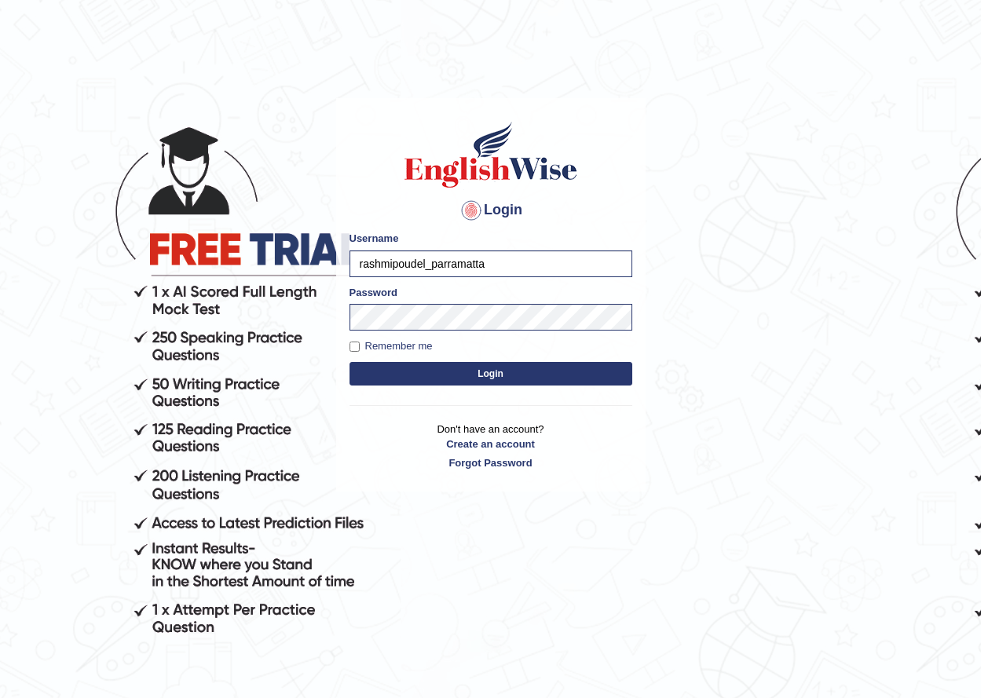
click at [350, 362] on button "Login" at bounding box center [491, 374] width 283 height 24
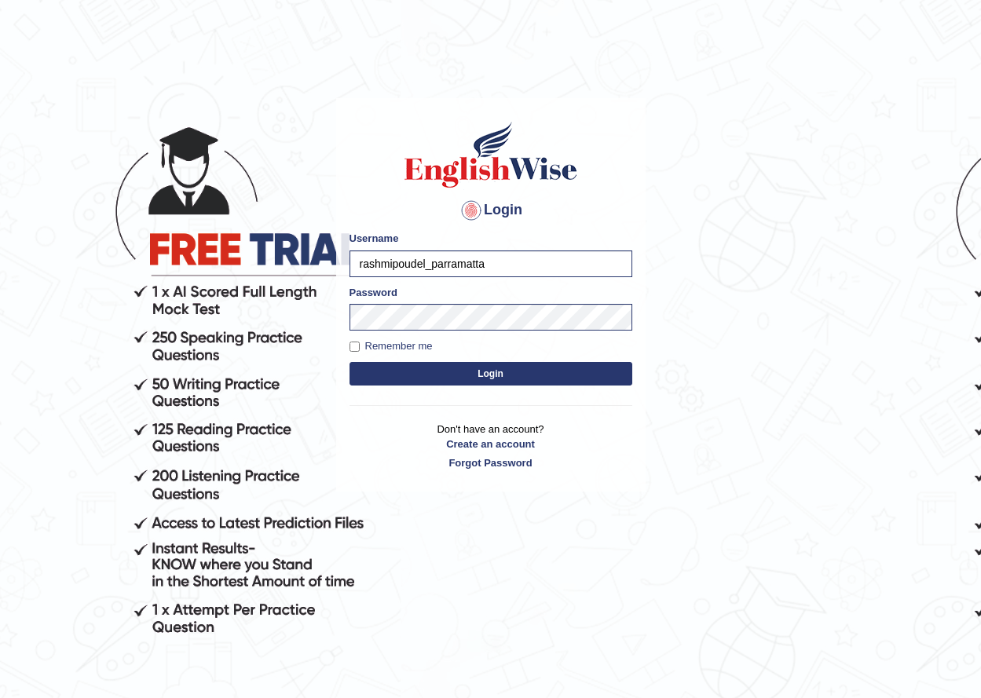
click at [350, 362] on button "Login" at bounding box center [491, 374] width 283 height 24
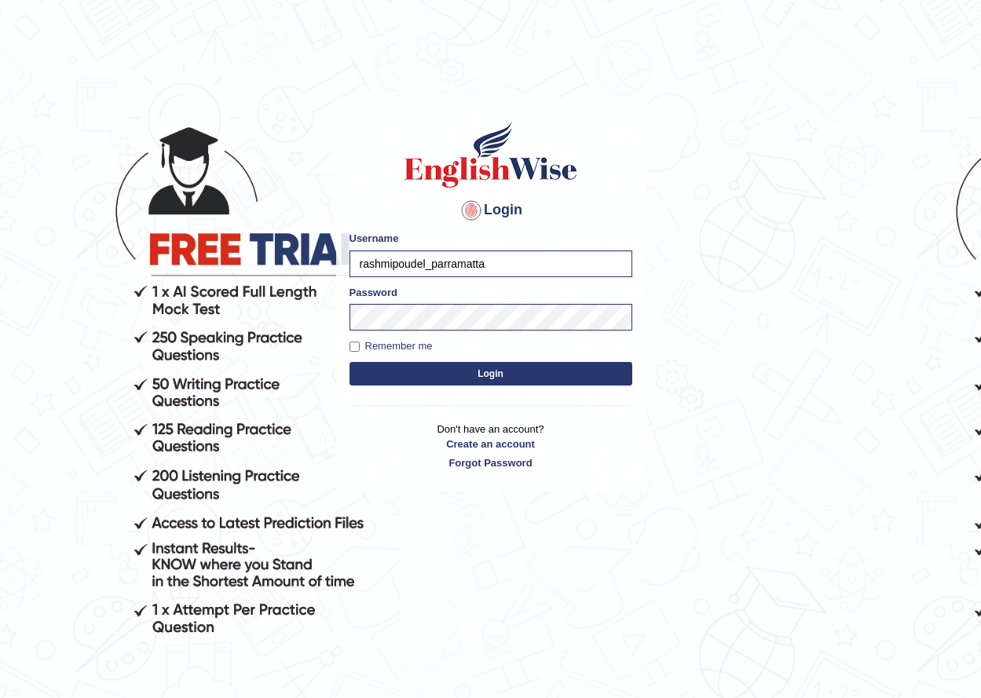
click at [350, 362] on button "Login" at bounding box center [491, 374] width 283 height 24
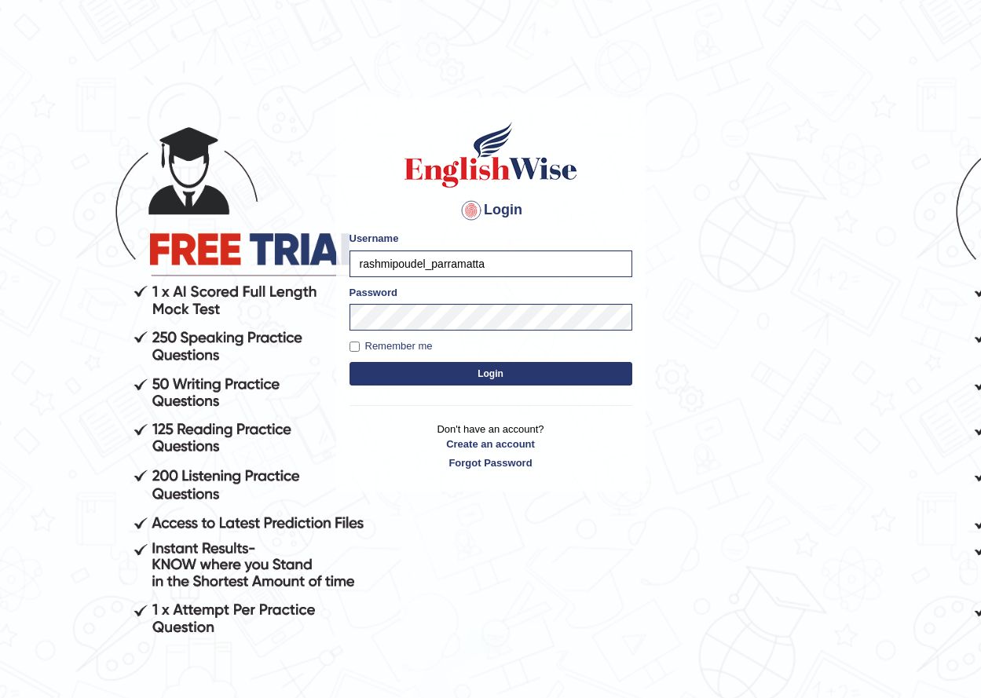
click at [350, 362] on button "Login" at bounding box center [491, 374] width 283 height 24
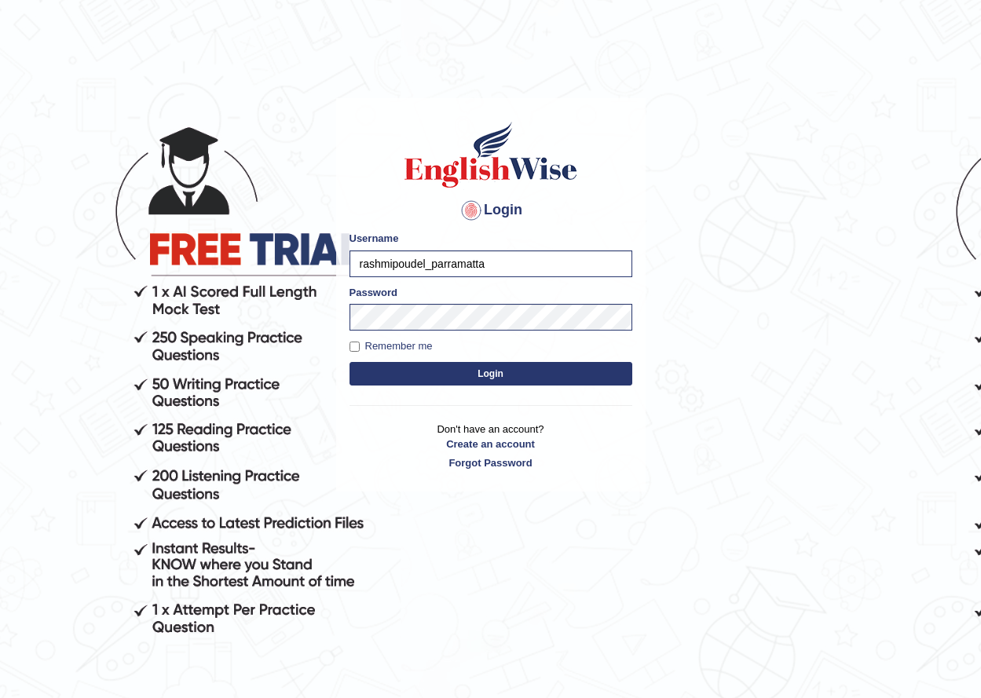
click at [350, 362] on button "Login" at bounding box center [491, 374] width 283 height 24
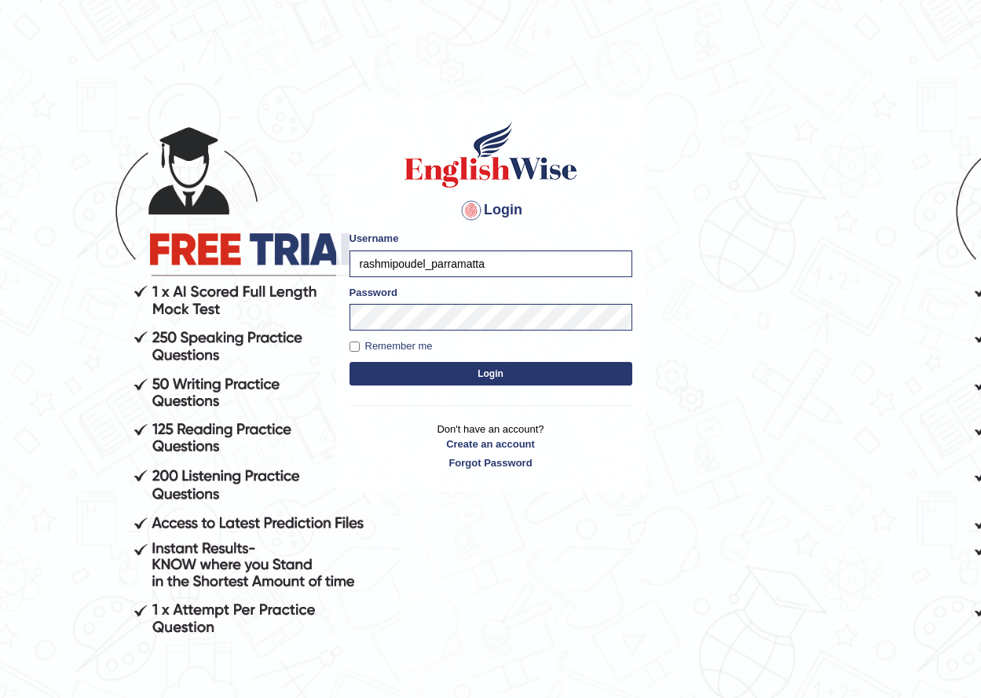
click at [350, 362] on button "Login" at bounding box center [491, 374] width 283 height 24
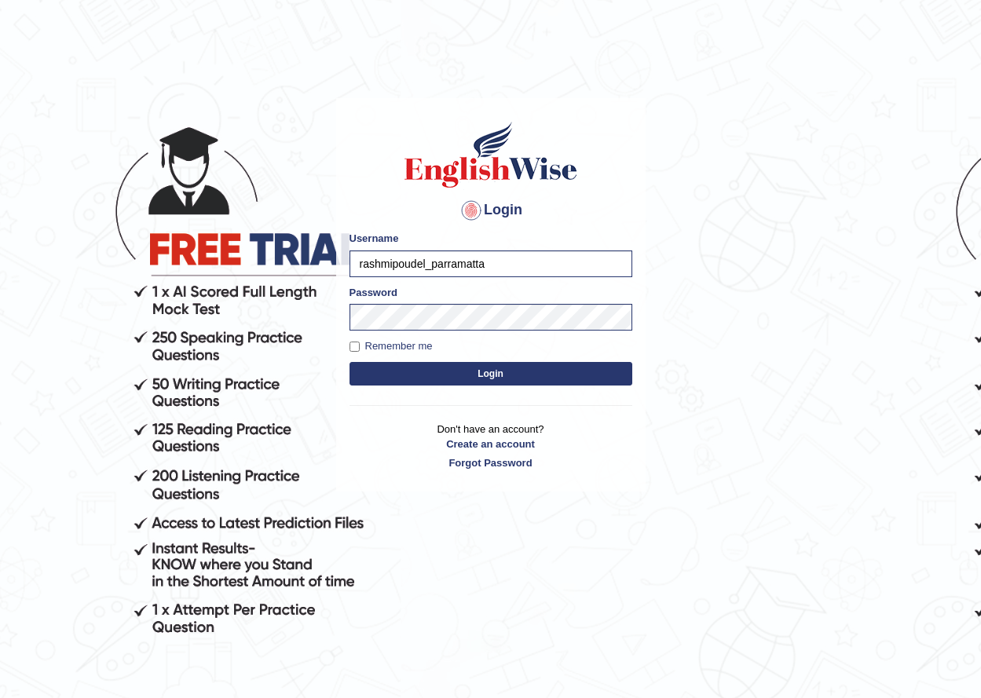
click at [350, 362] on button "Login" at bounding box center [491, 374] width 283 height 24
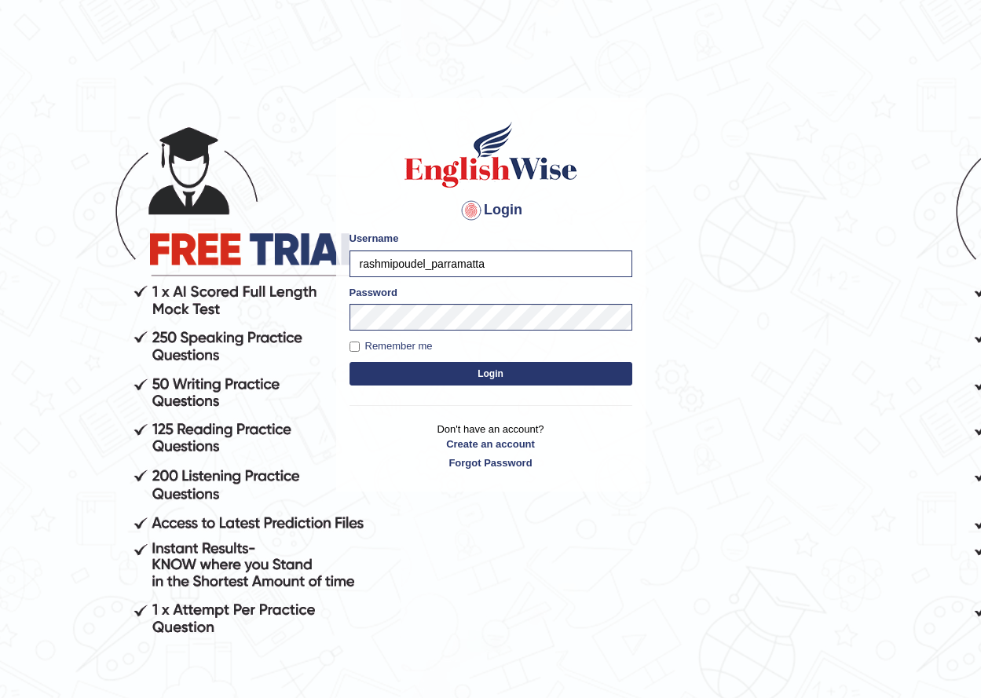
click at [350, 362] on button "Login" at bounding box center [491, 374] width 283 height 24
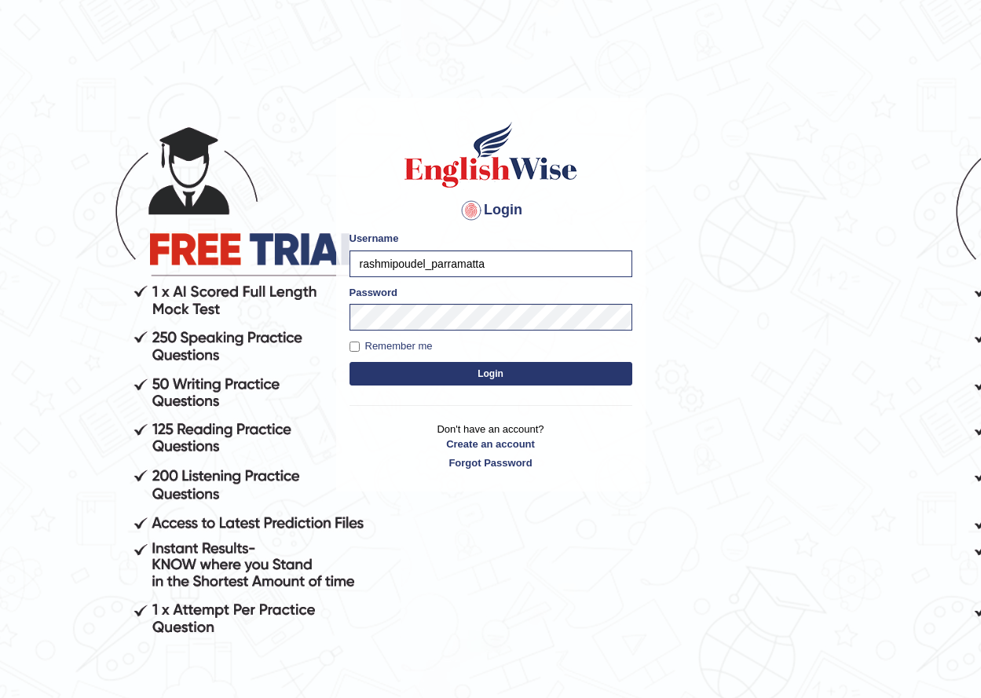
click at [350, 362] on button "Login" at bounding box center [491, 374] width 283 height 24
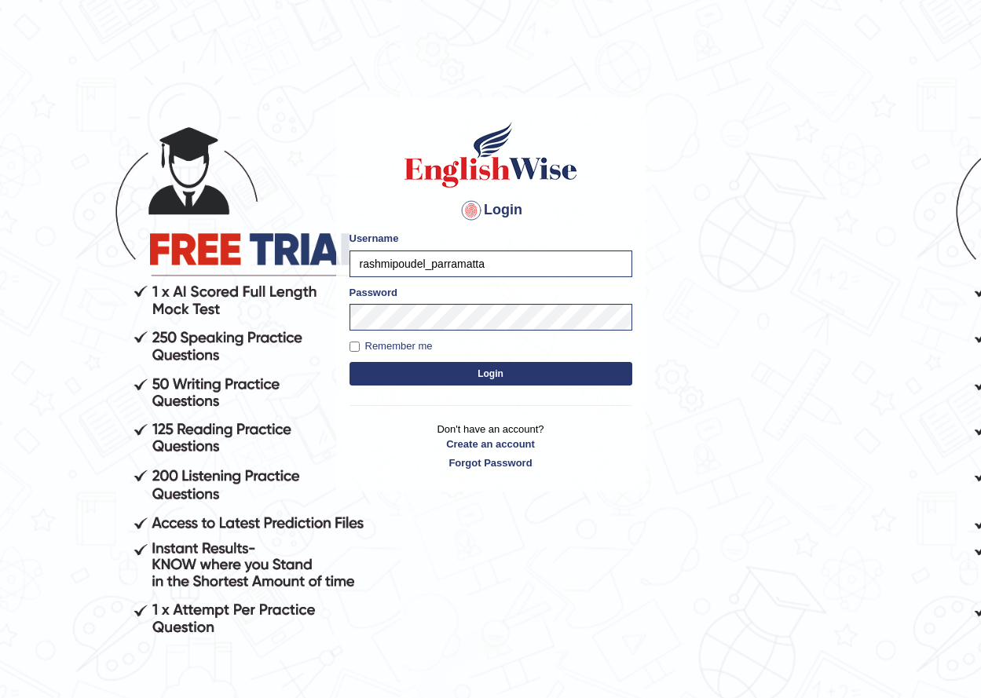
click at [350, 362] on button "Login" at bounding box center [491, 374] width 283 height 24
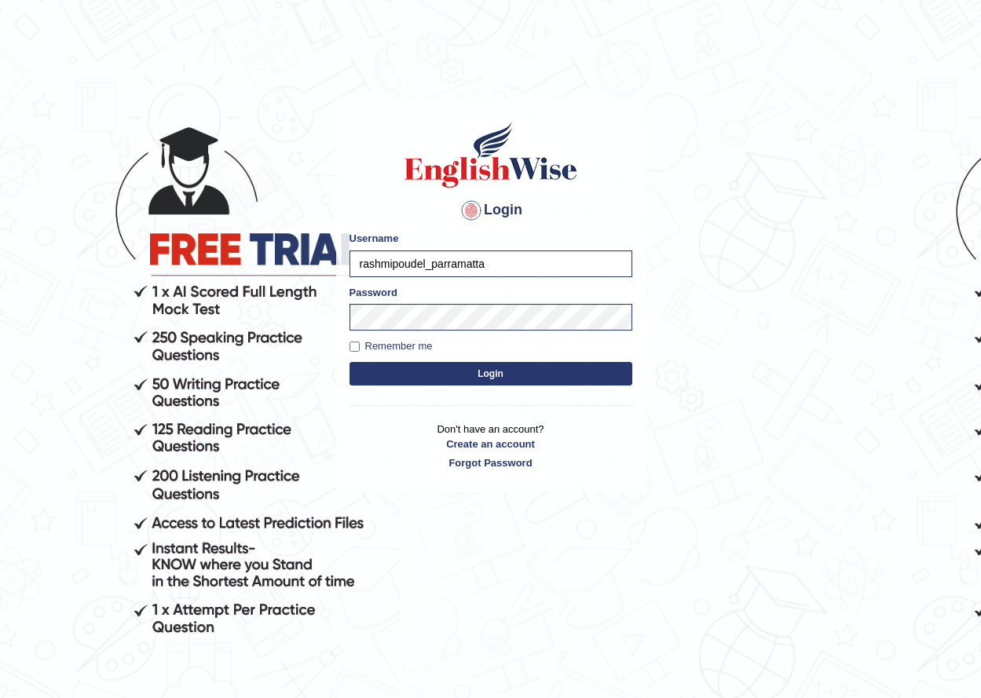
click at [350, 362] on button "Login" at bounding box center [491, 374] width 283 height 24
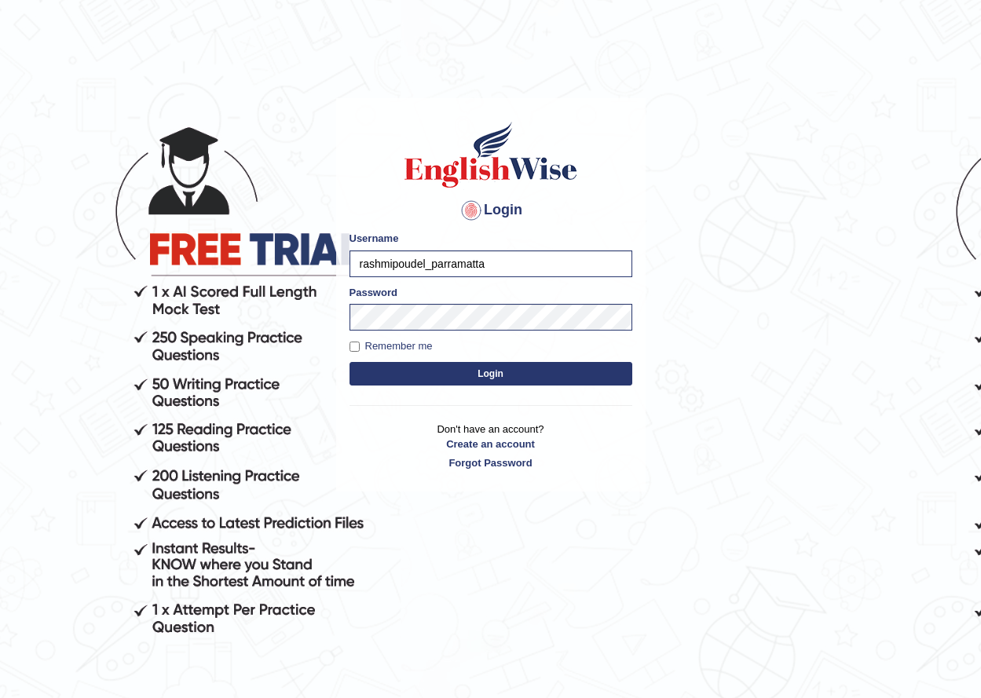
click at [350, 362] on button "Login" at bounding box center [491, 374] width 283 height 24
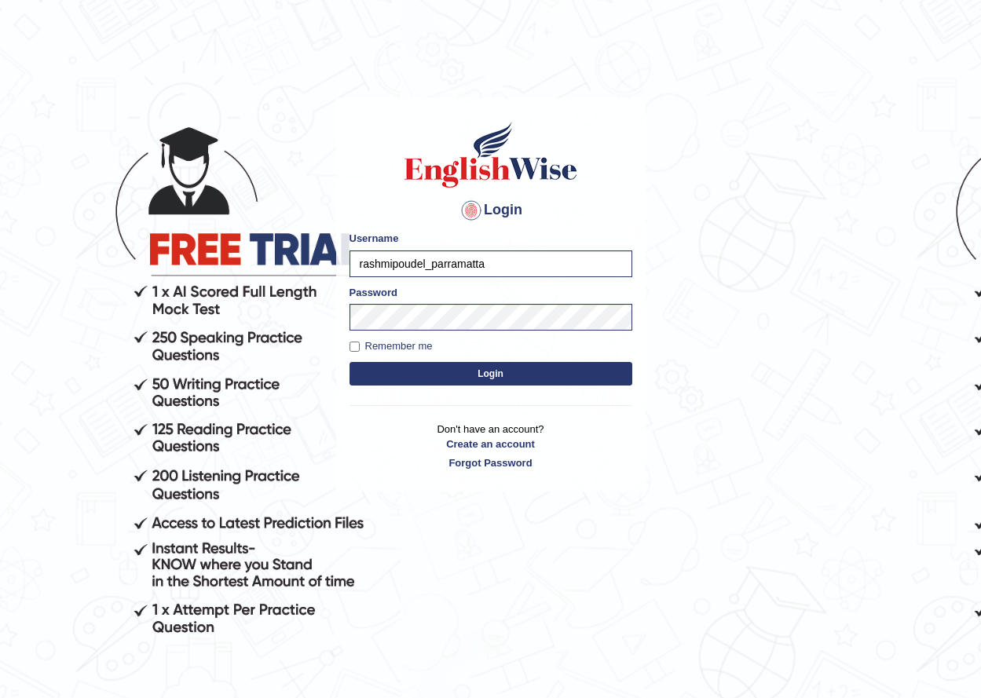
click at [350, 362] on button "Login" at bounding box center [491, 374] width 283 height 24
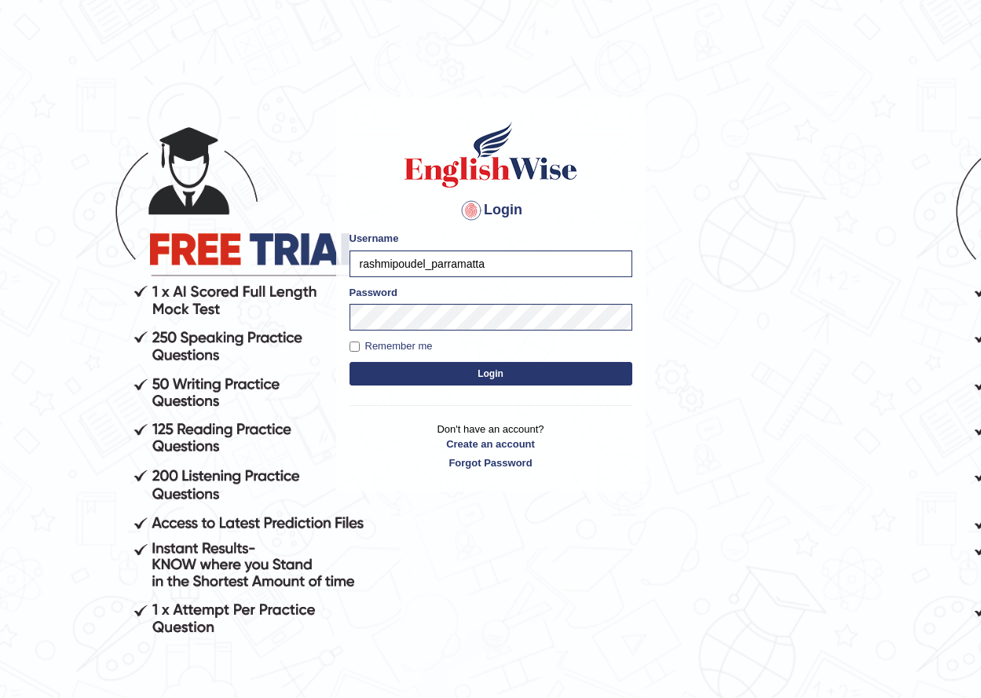
click at [350, 362] on button "Login" at bounding box center [491, 374] width 283 height 24
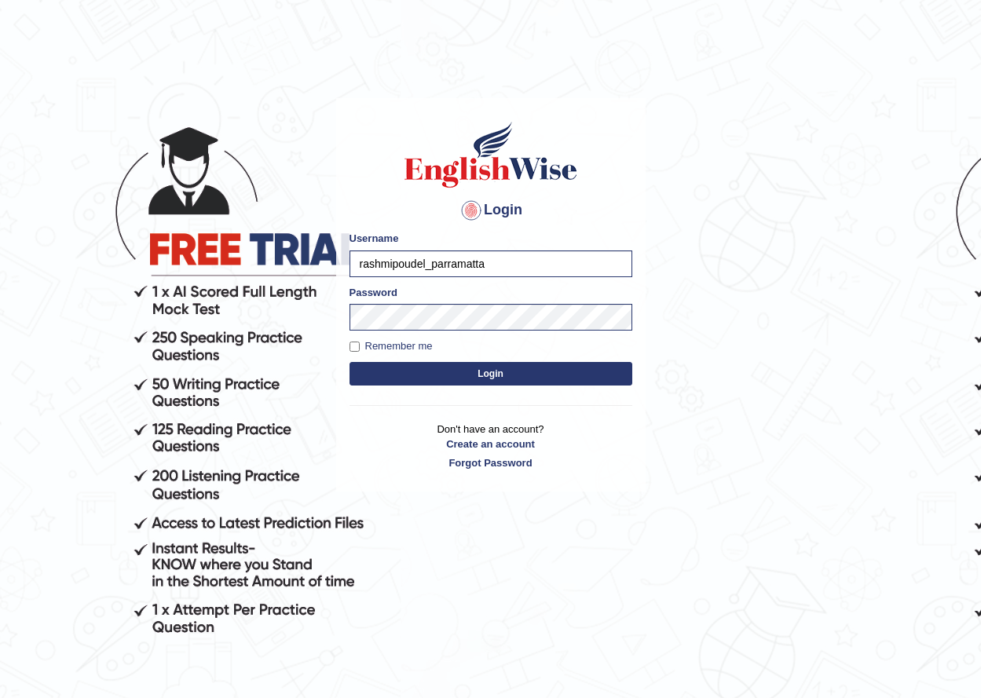
click at [350, 362] on button "Login" at bounding box center [491, 374] width 283 height 24
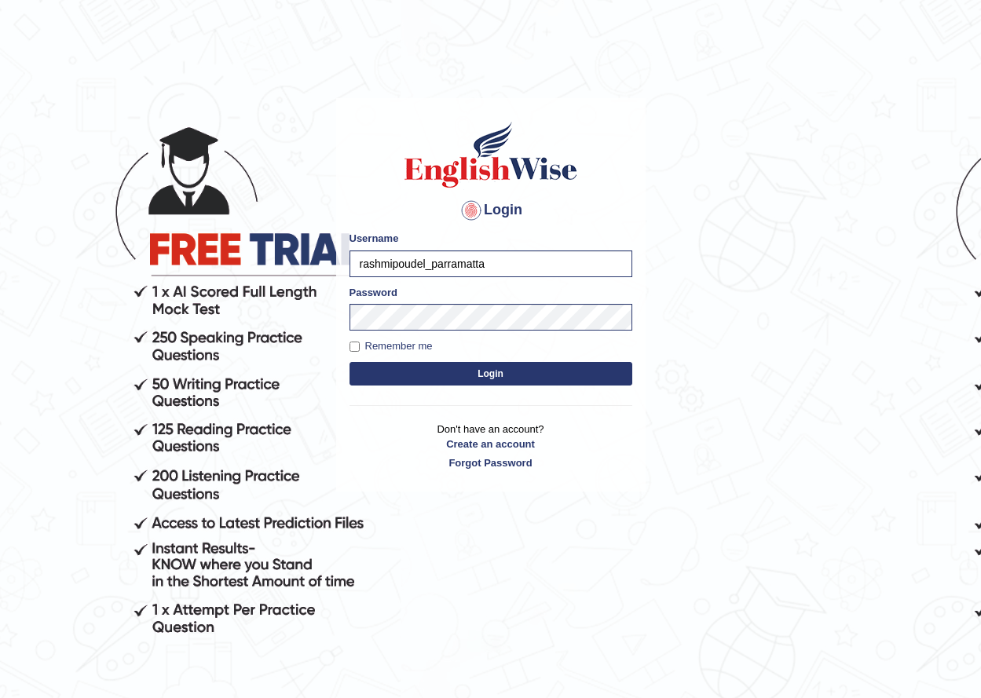
click at [350, 362] on button "Login" at bounding box center [491, 374] width 283 height 24
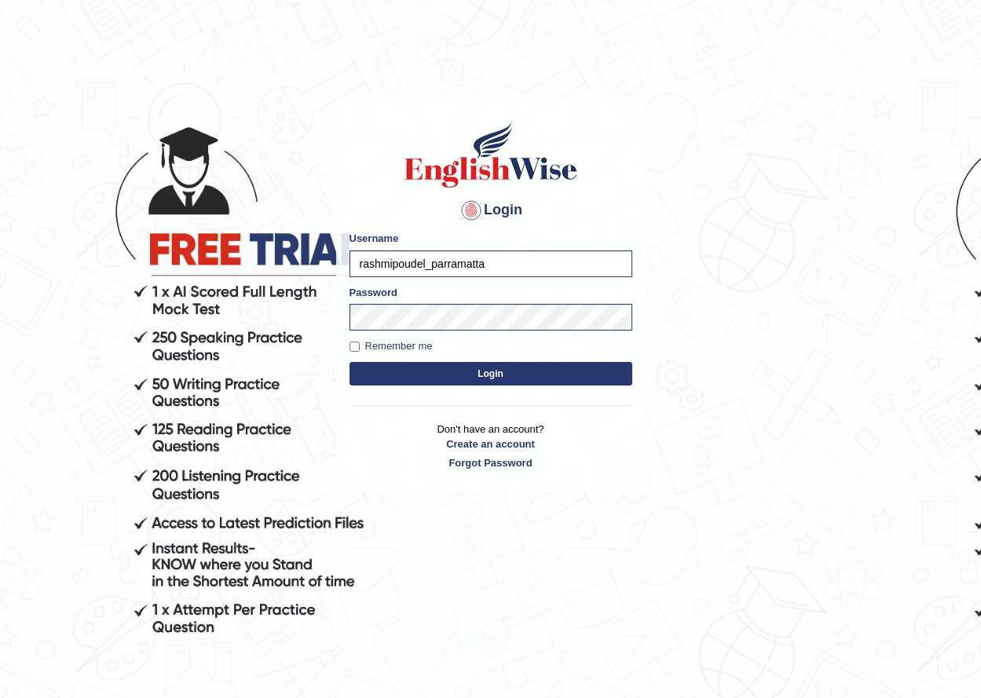
click at [350, 362] on button "Login" at bounding box center [491, 374] width 283 height 24
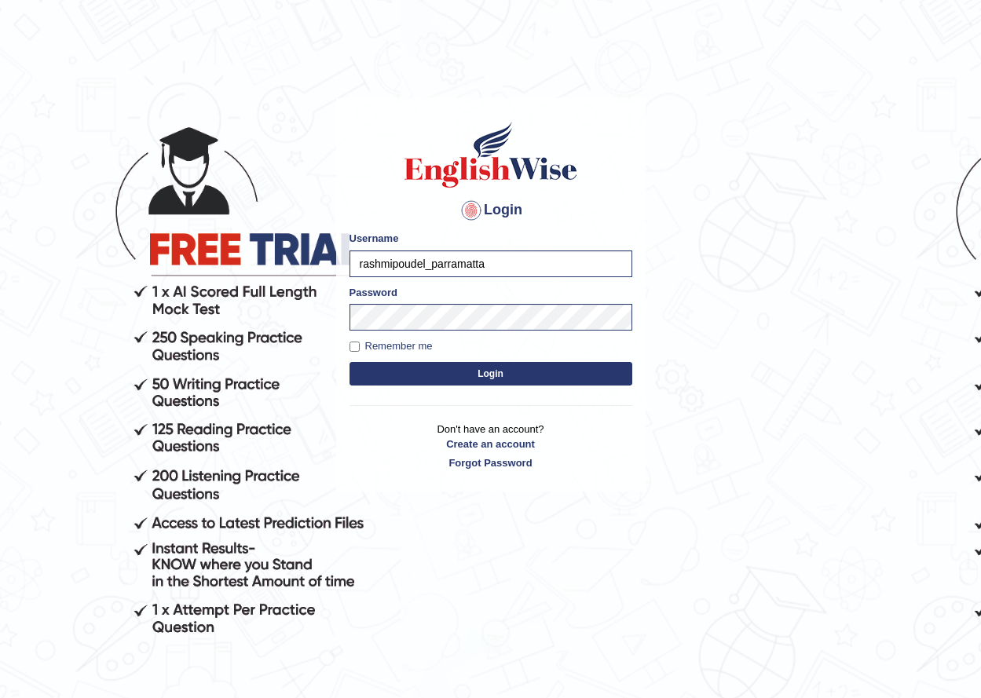
click at [350, 362] on button "Login" at bounding box center [491, 374] width 283 height 24
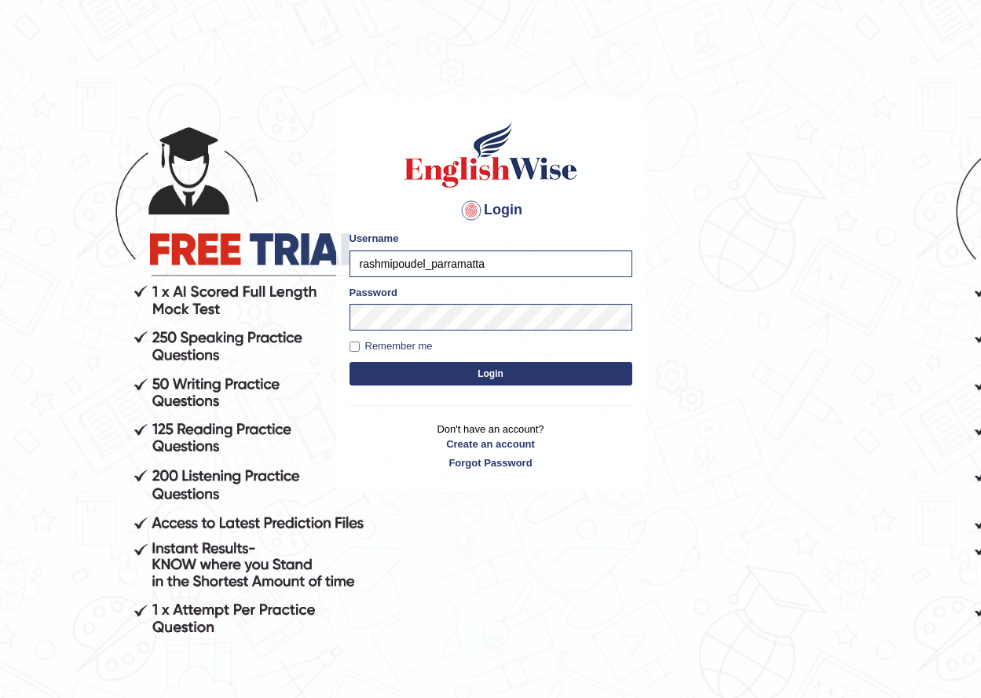
click at [350, 362] on button "Login" at bounding box center [491, 374] width 283 height 24
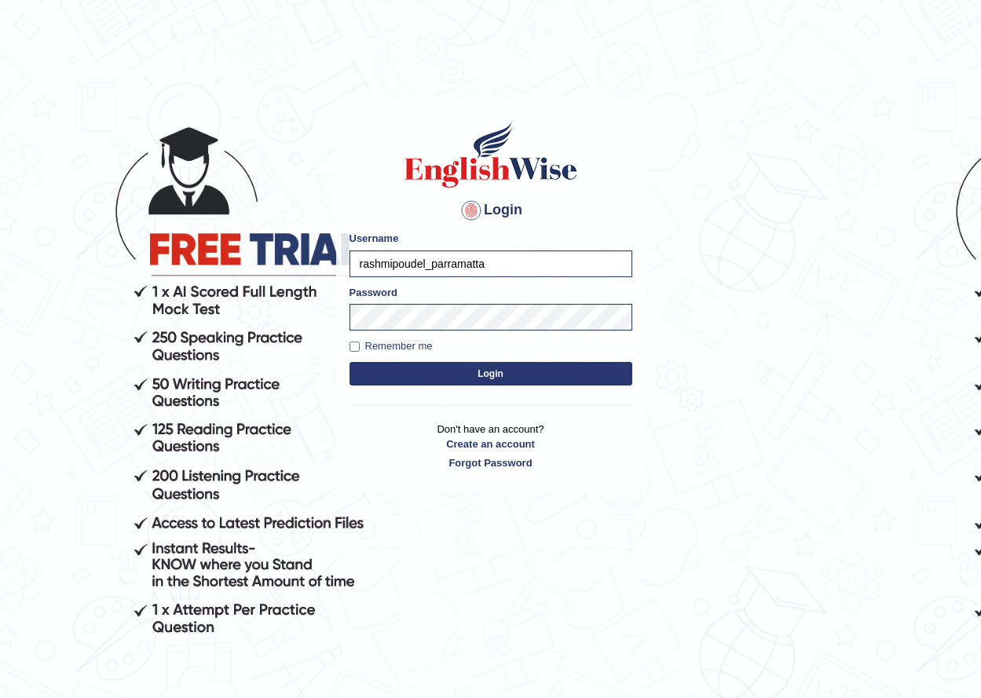
click at [350, 362] on button "Login" at bounding box center [491, 374] width 283 height 24
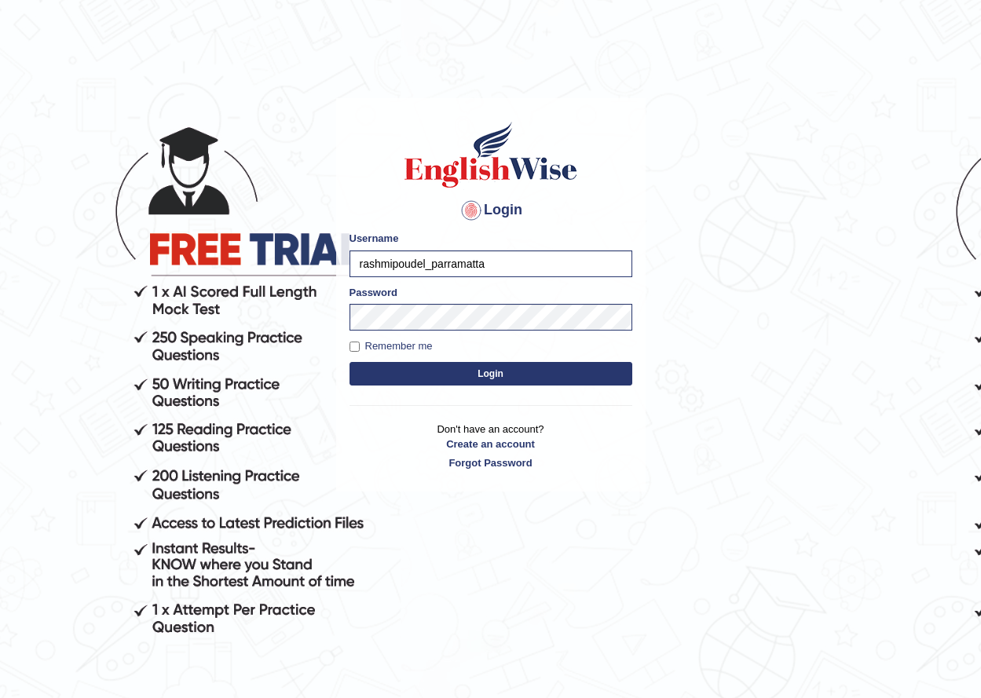
click at [350, 362] on button "Login" at bounding box center [491, 374] width 283 height 24
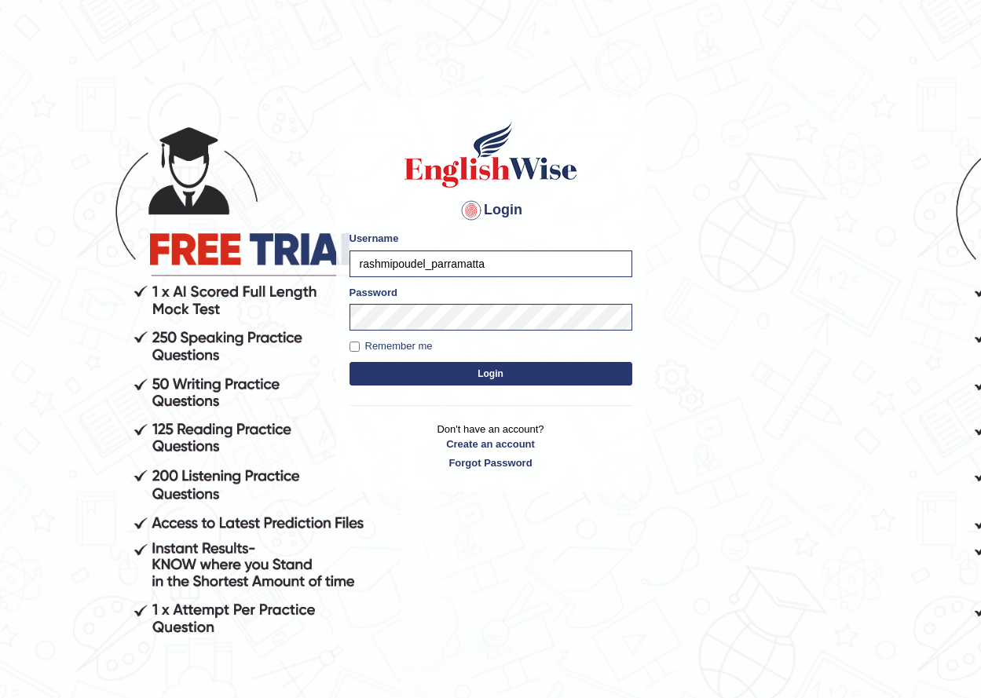
click at [350, 362] on button "Login" at bounding box center [491, 374] width 283 height 24
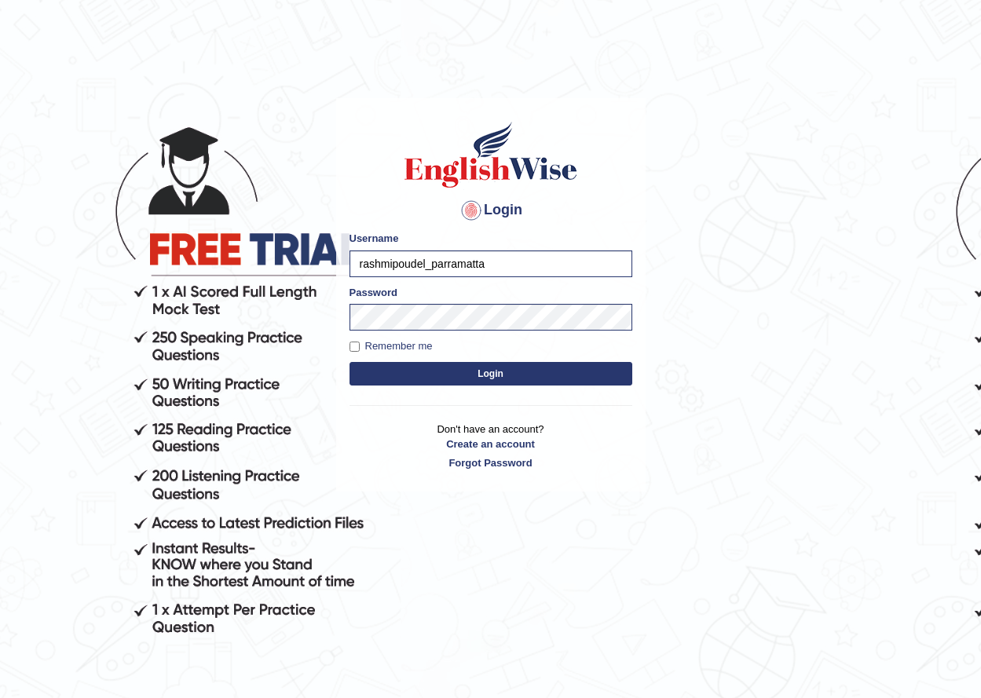
click at [350, 362] on button "Login" at bounding box center [491, 374] width 283 height 24
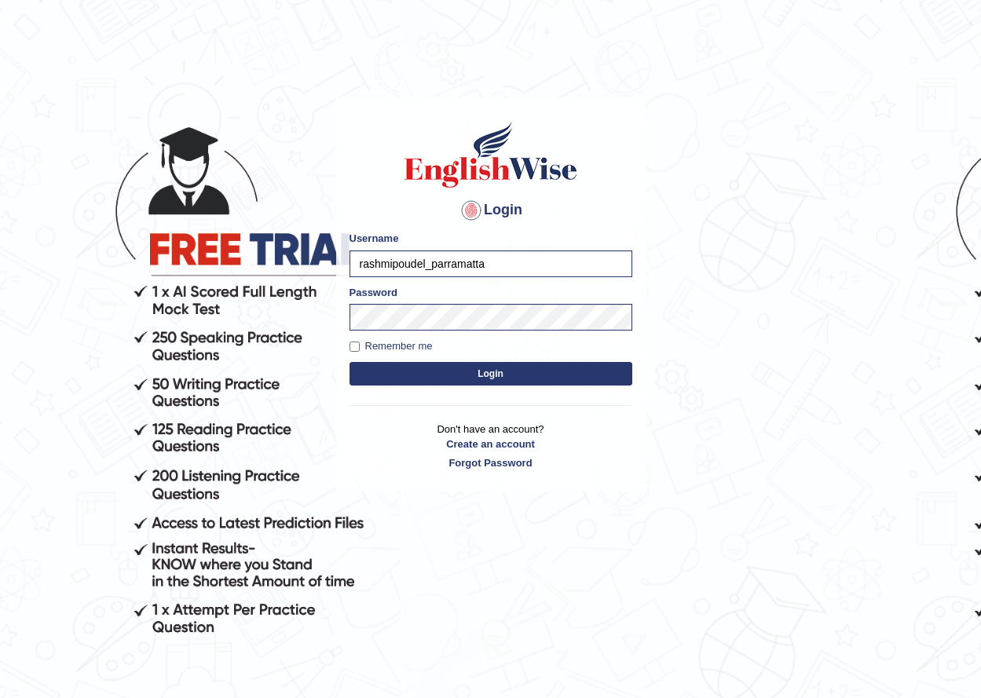
click at [350, 362] on button "Login" at bounding box center [491, 374] width 283 height 24
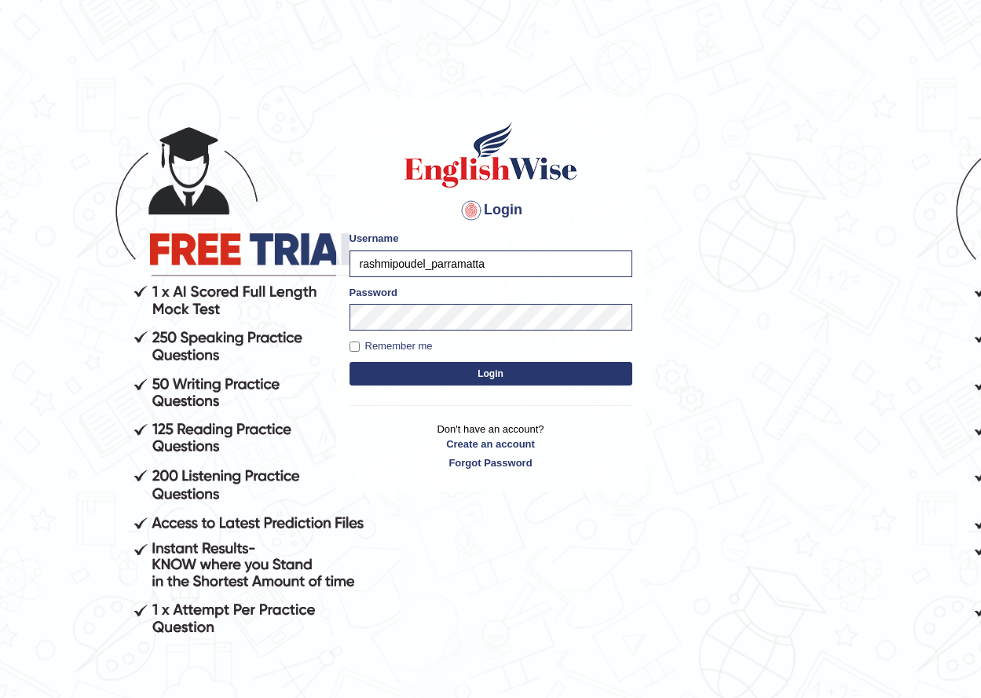
click at [350, 362] on button "Login" at bounding box center [491, 374] width 283 height 24
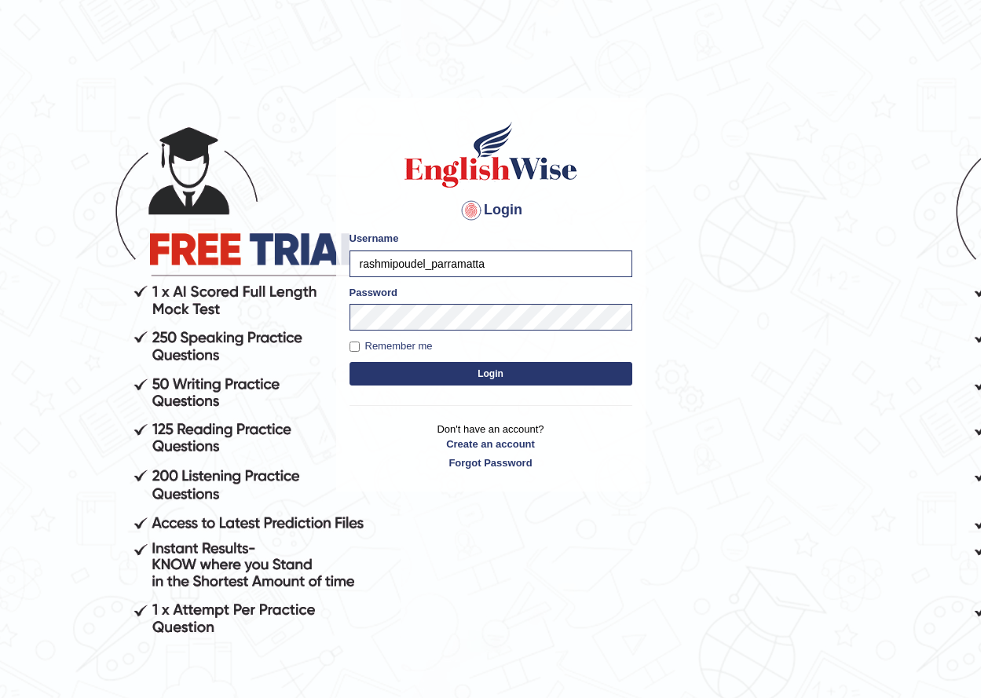
click at [350, 362] on button "Login" at bounding box center [491, 374] width 283 height 24
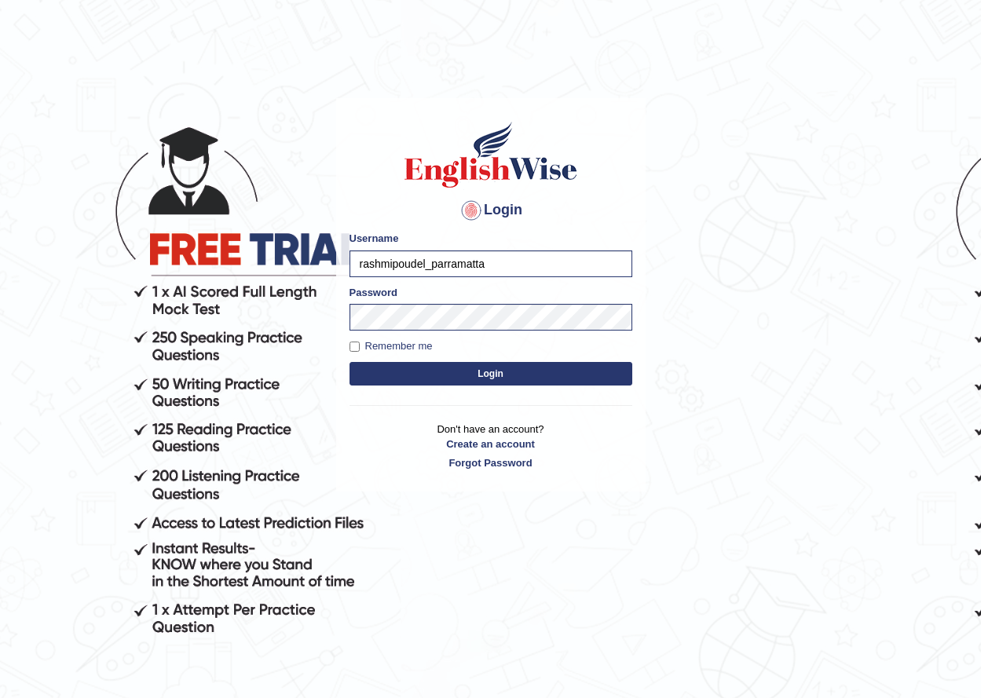
click at [350, 362] on button "Login" at bounding box center [491, 374] width 283 height 24
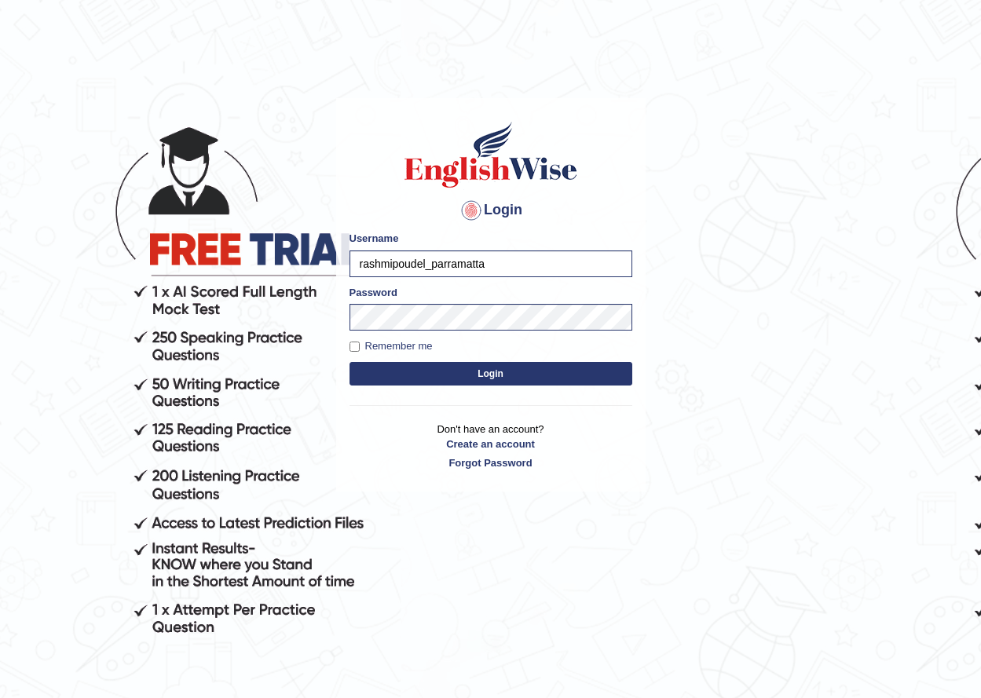
click at [350, 362] on button "Login" at bounding box center [491, 374] width 283 height 24
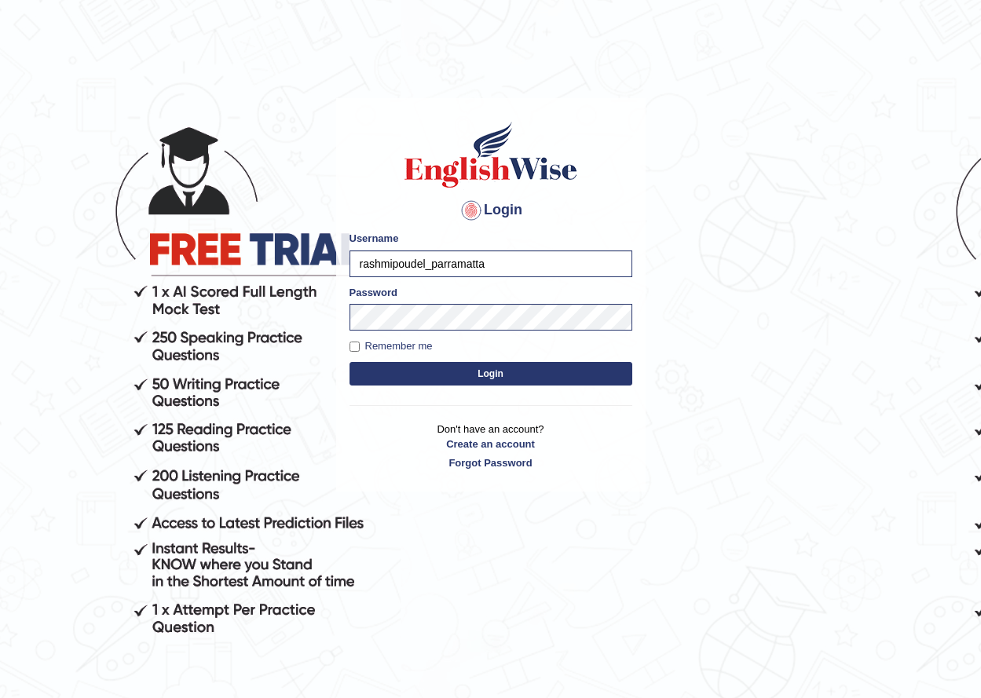
click at [350, 362] on button "Login" at bounding box center [491, 374] width 283 height 24
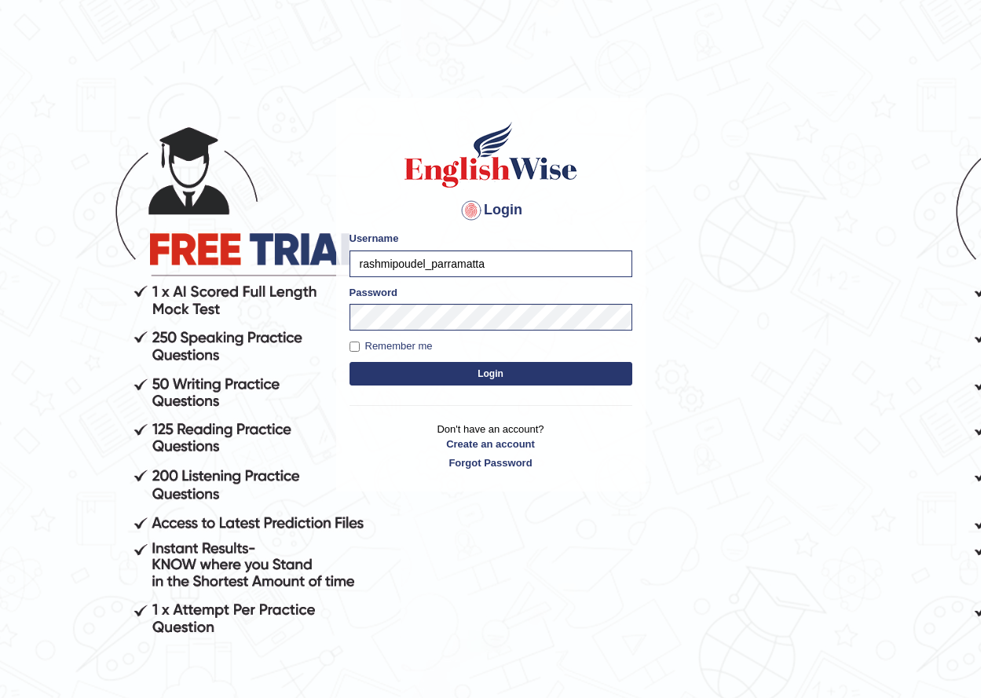
click at [350, 362] on button "Login" at bounding box center [491, 374] width 283 height 24
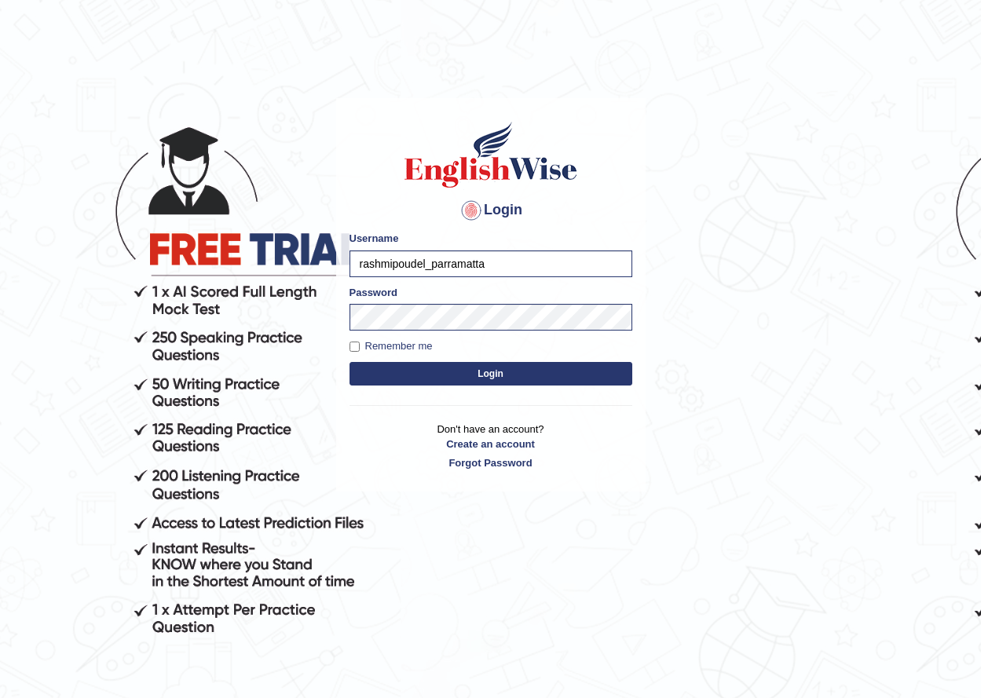
click at [350, 362] on button "Login" at bounding box center [491, 374] width 283 height 24
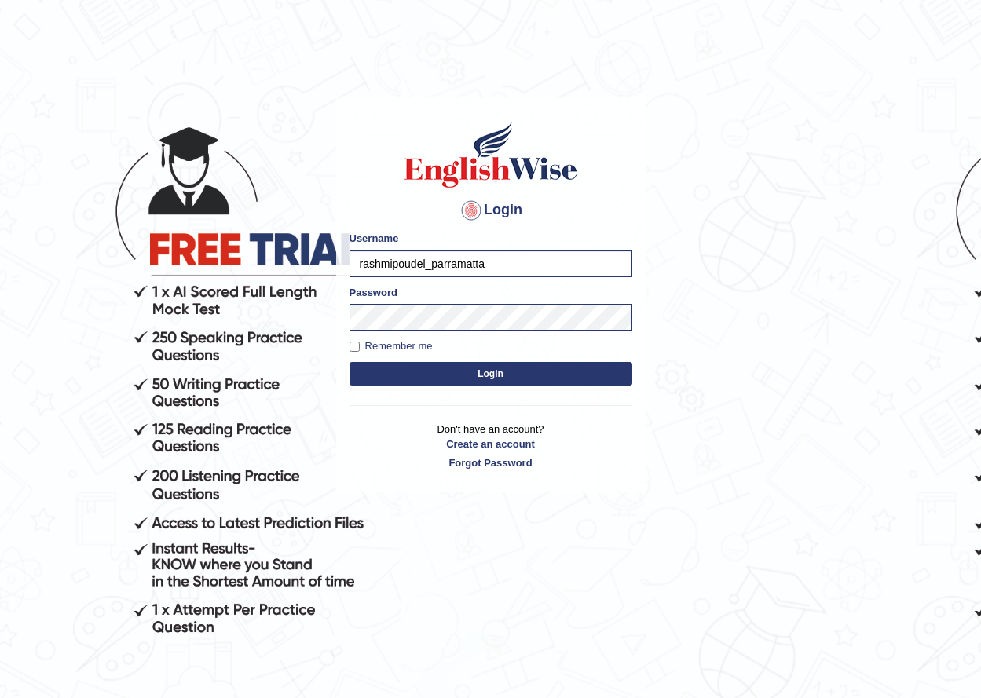
click at [350, 362] on button "Login" at bounding box center [491, 374] width 283 height 24
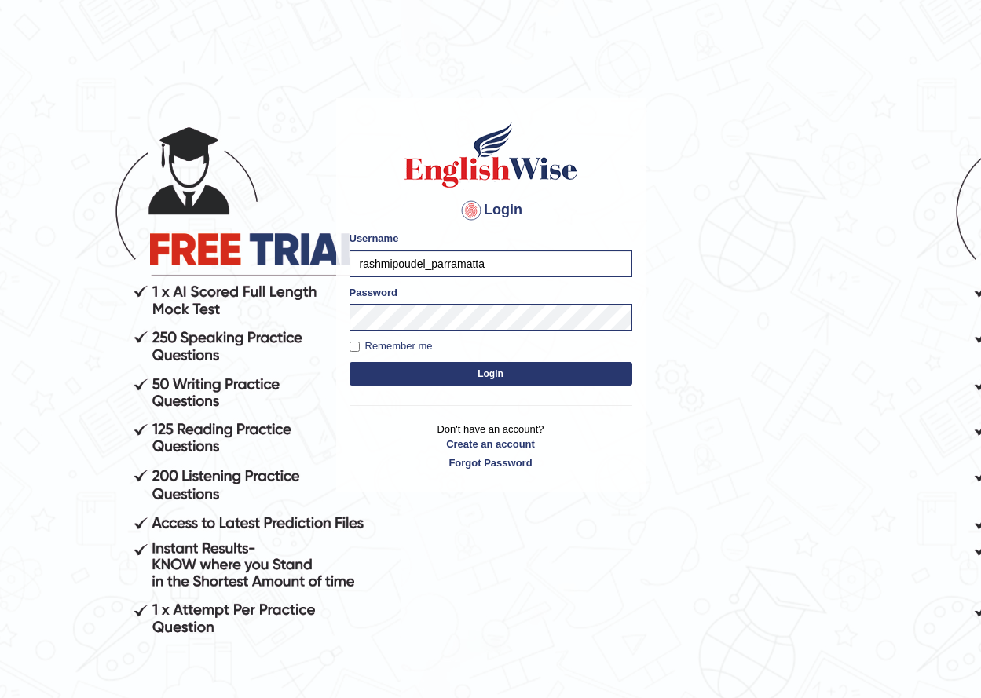
click at [350, 362] on button "Login" at bounding box center [491, 374] width 283 height 24
click
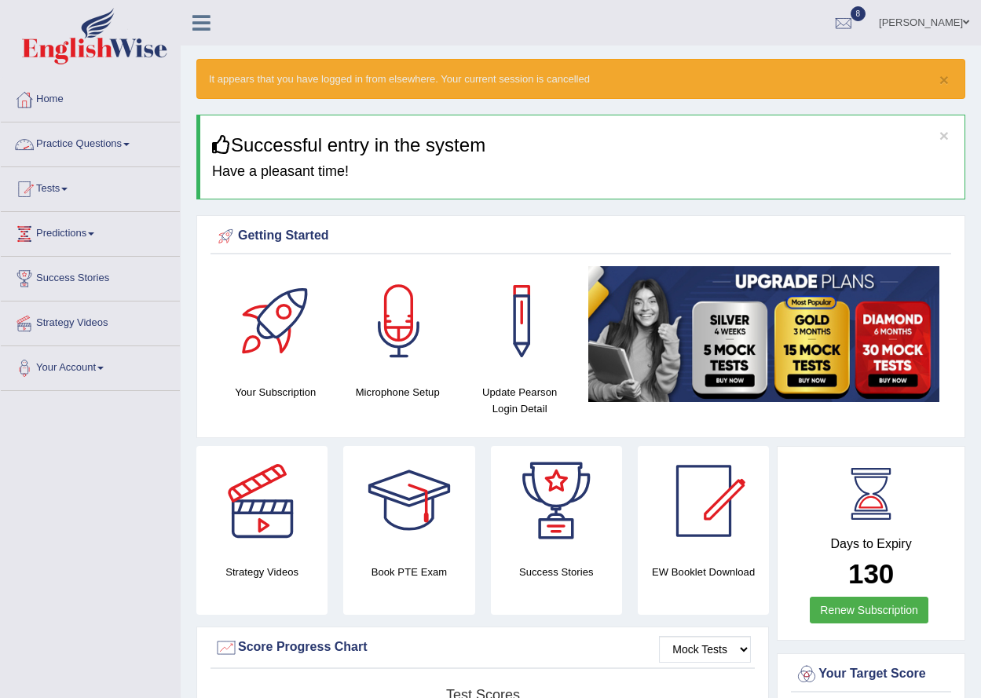
click at [97, 136] on link "Practice Questions" at bounding box center [90, 142] width 179 height 39
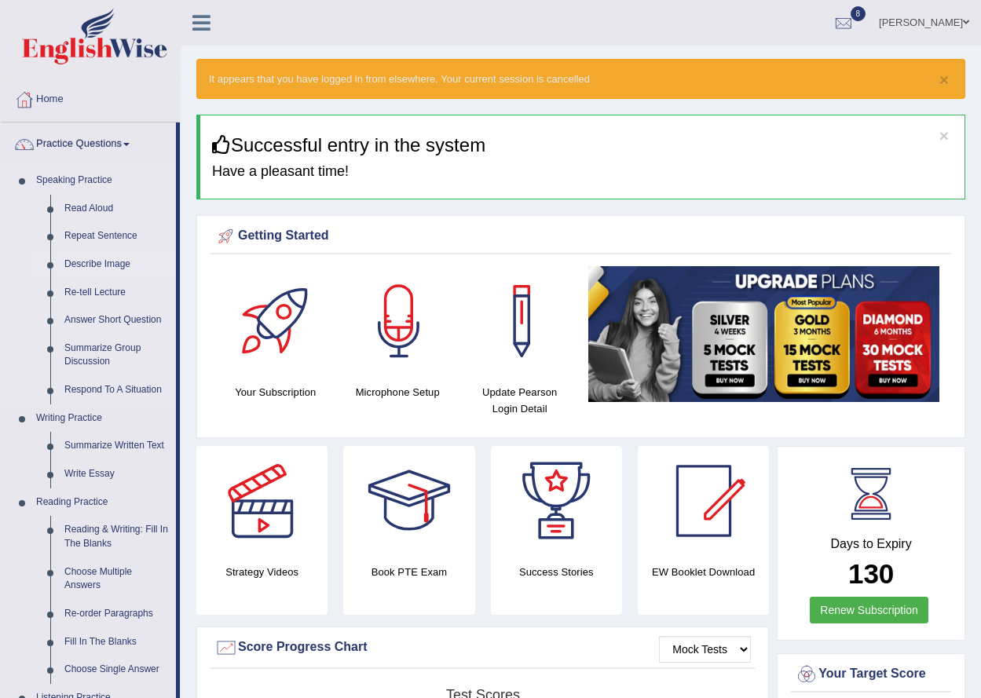
click at [87, 269] on link "Describe Image" at bounding box center [116, 265] width 119 height 28
